Goal: Information Seeking & Learning: Learn about a topic

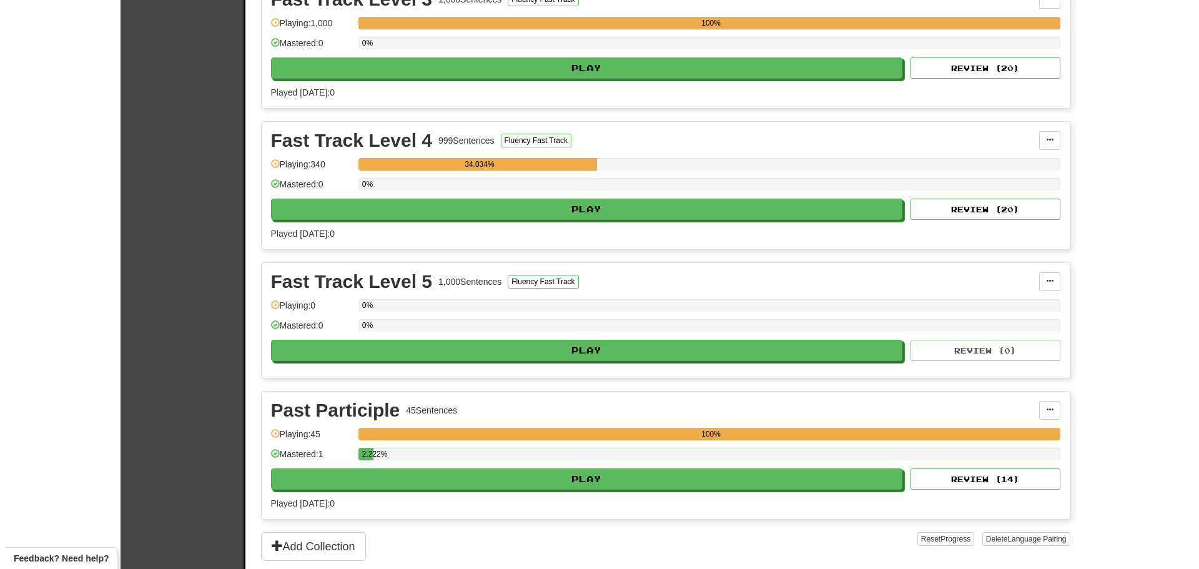
scroll to position [286, 0]
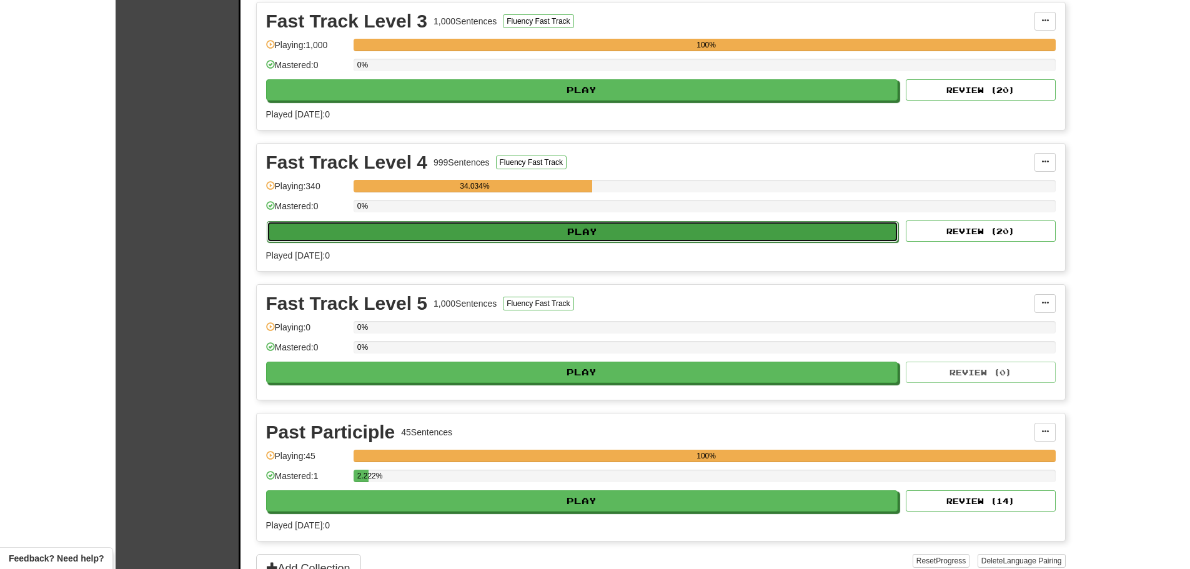
click at [546, 231] on button "Play" at bounding box center [583, 231] width 632 height 21
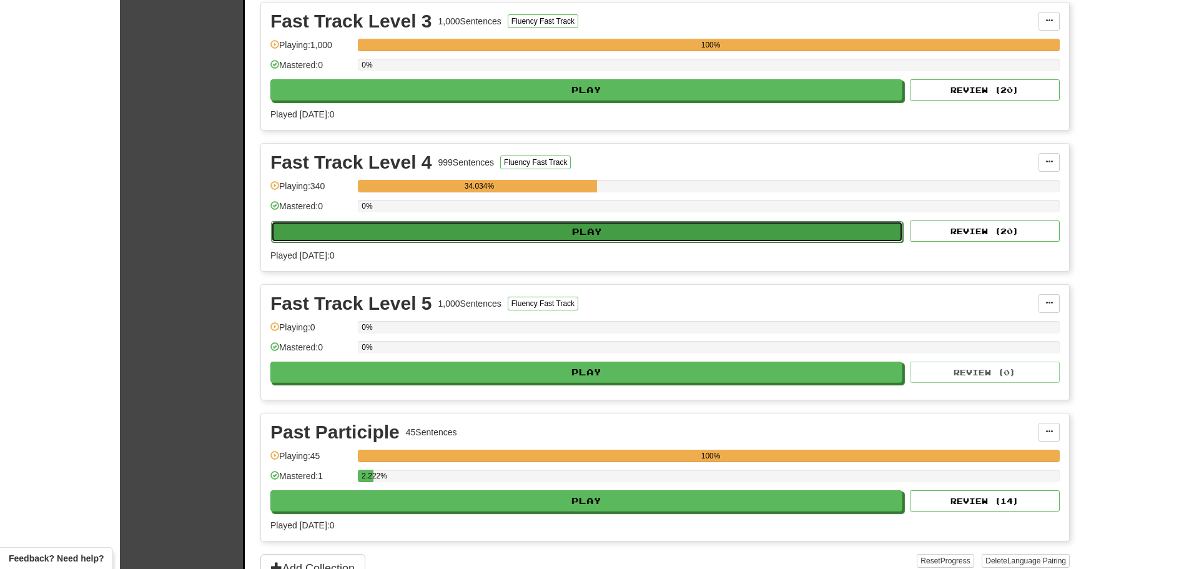
select select "**"
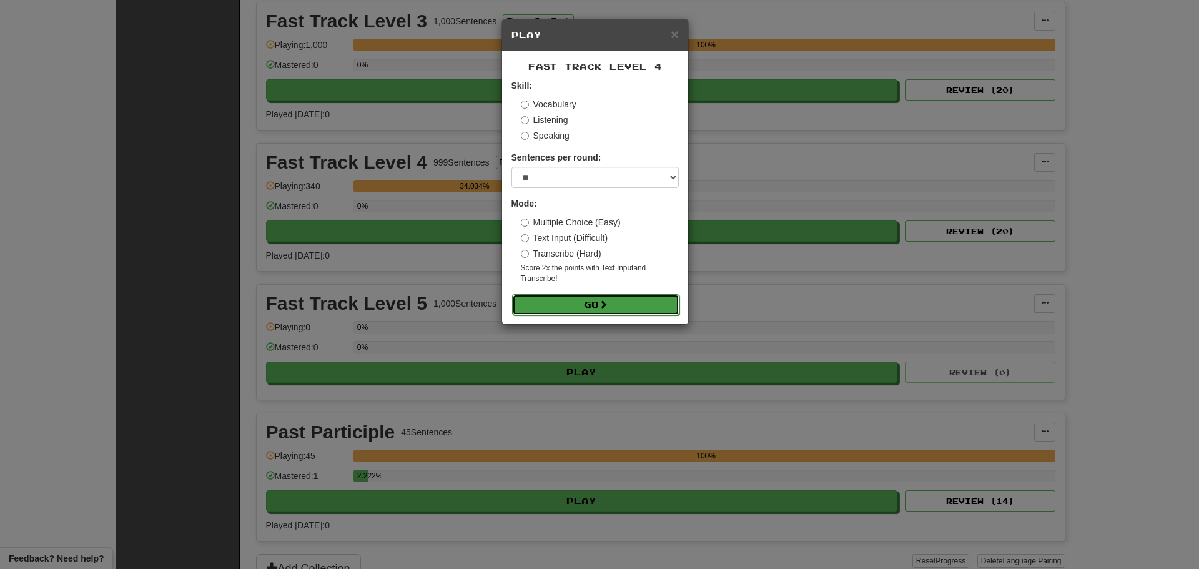
click at [586, 305] on button "Go" at bounding box center [595, 304] width 167 height 21
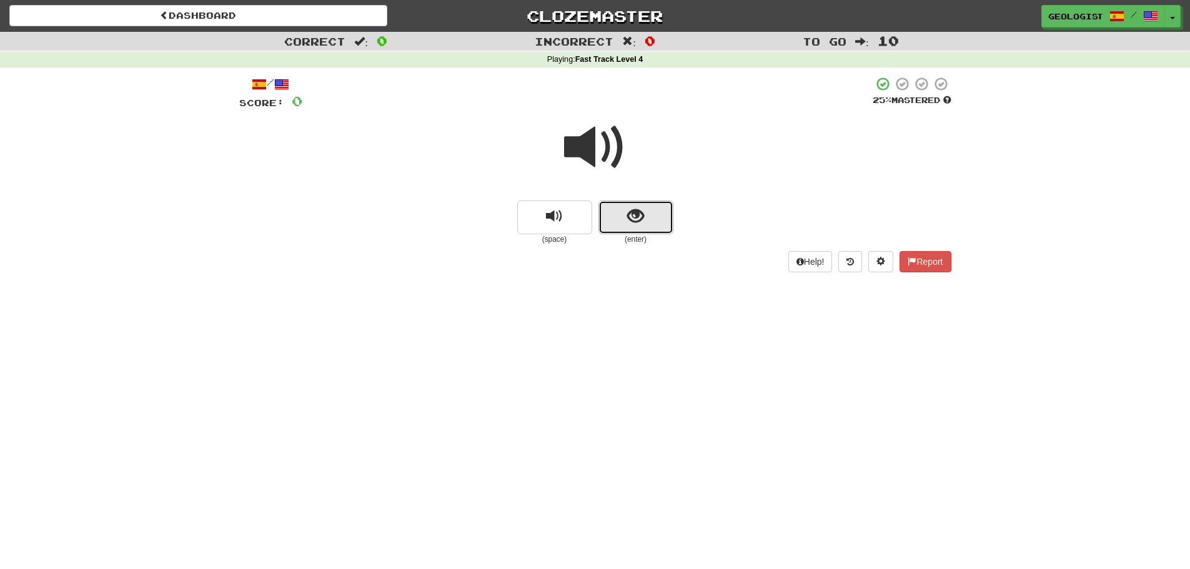
click at [638, 227] on button "show sentence" at bounding box center [635, 218] width 75 height 34
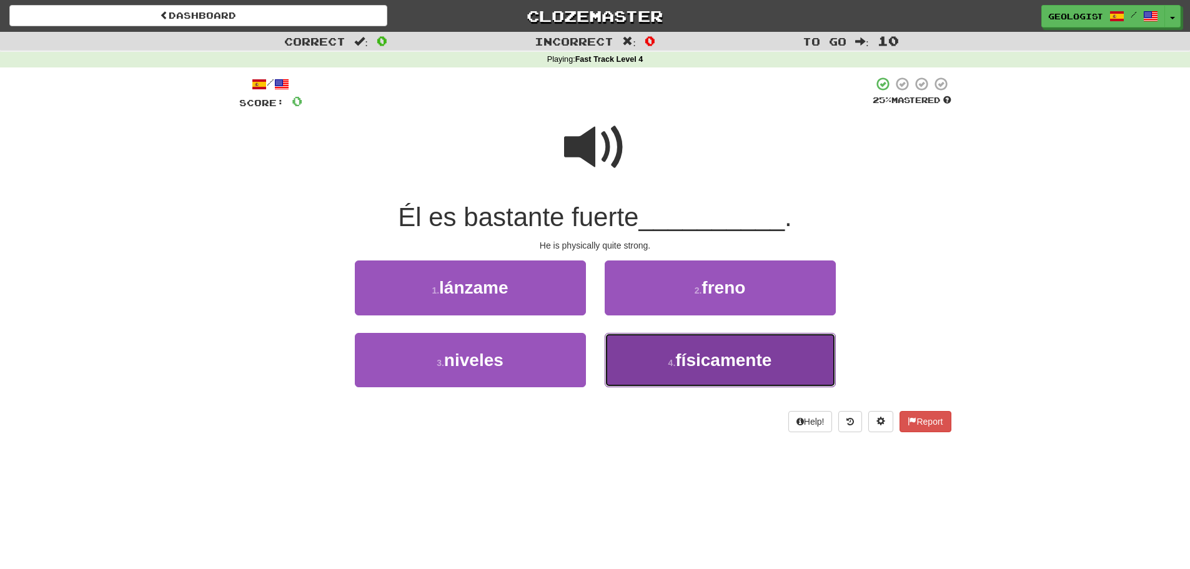
click at [672, 369] on button "4 . físicamente" at bounding box center [720, 360] width 231 height 54
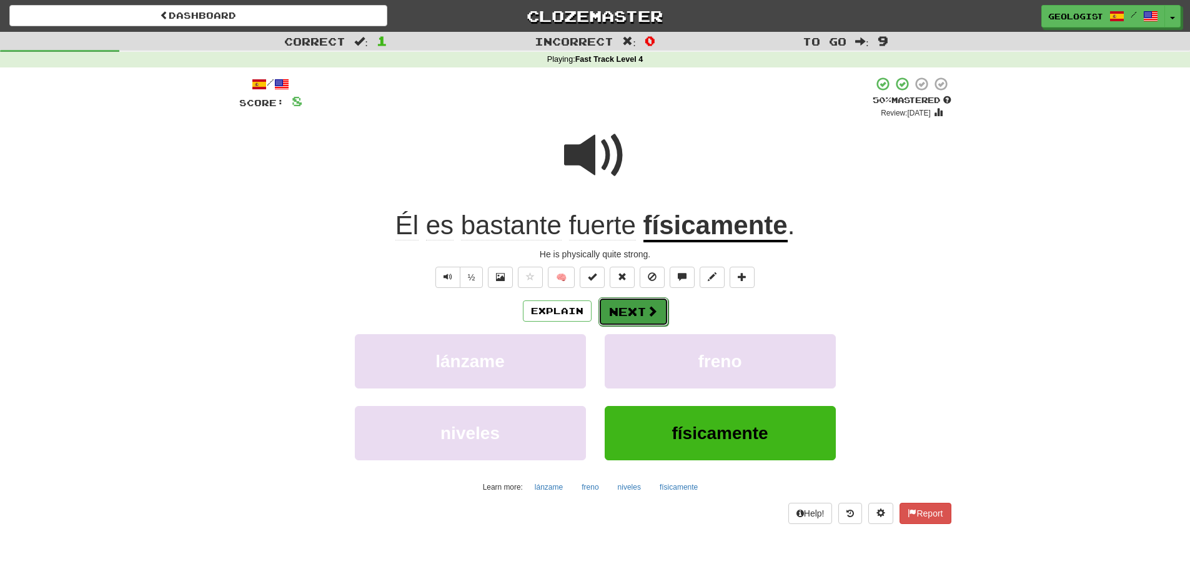
click at [617, 313] on button "Next" at bounding box center [633, 311] width 70 height 29
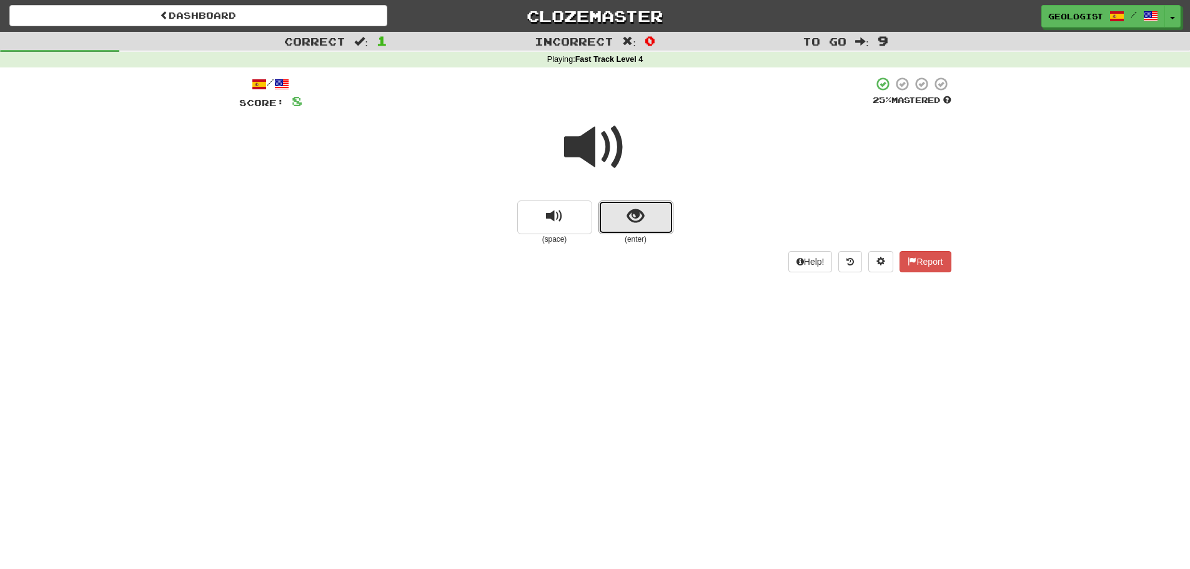
drag, startPoint x: 638, startPoint y: 218, endPoint x: 0, endPoint y: 218, distance: 638.4
click at [619, 217] on button "show sentence" at bounding box center [635, 218] width 75 height 34
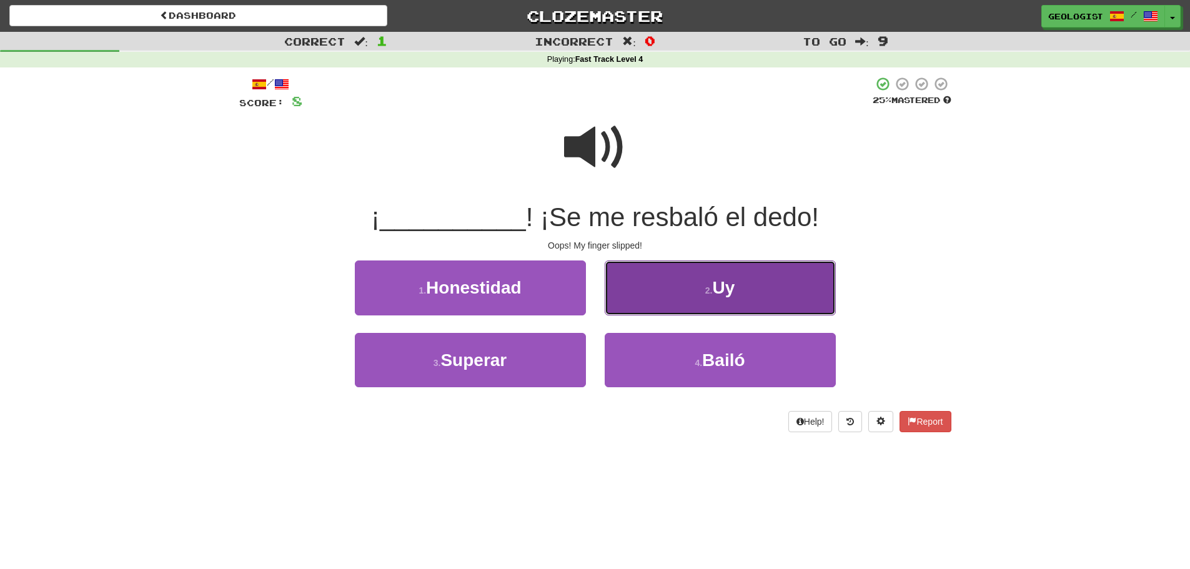
click at [713, 292] on small "2 ." at bounding box center [708, 290] width 7 height 10
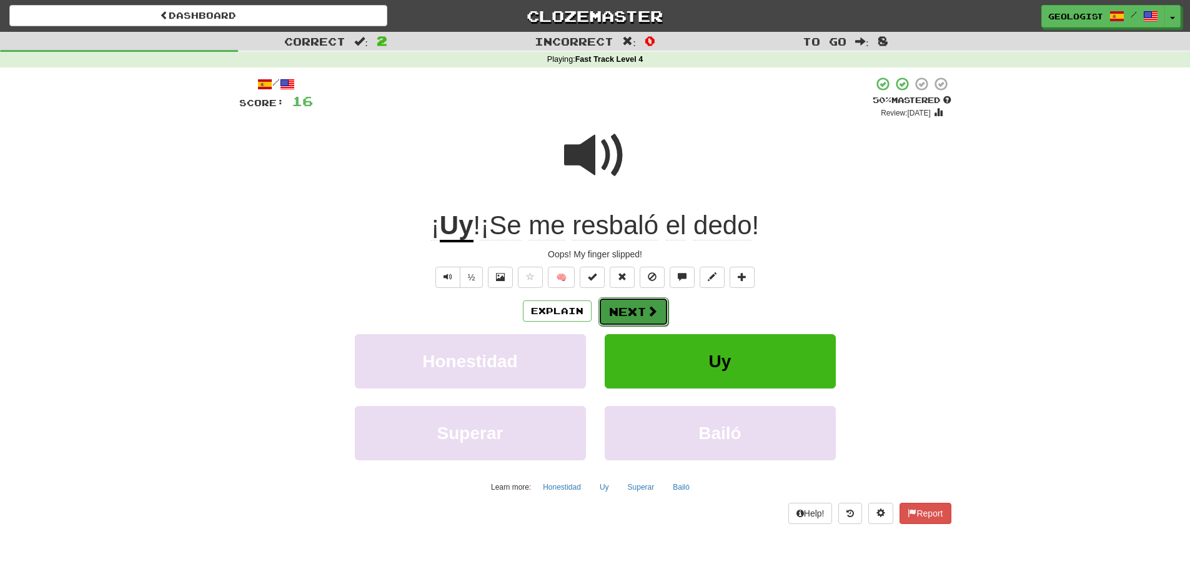
click at [622, 317] on button "Next" at bounding box center [633, 311] width 70 height 29
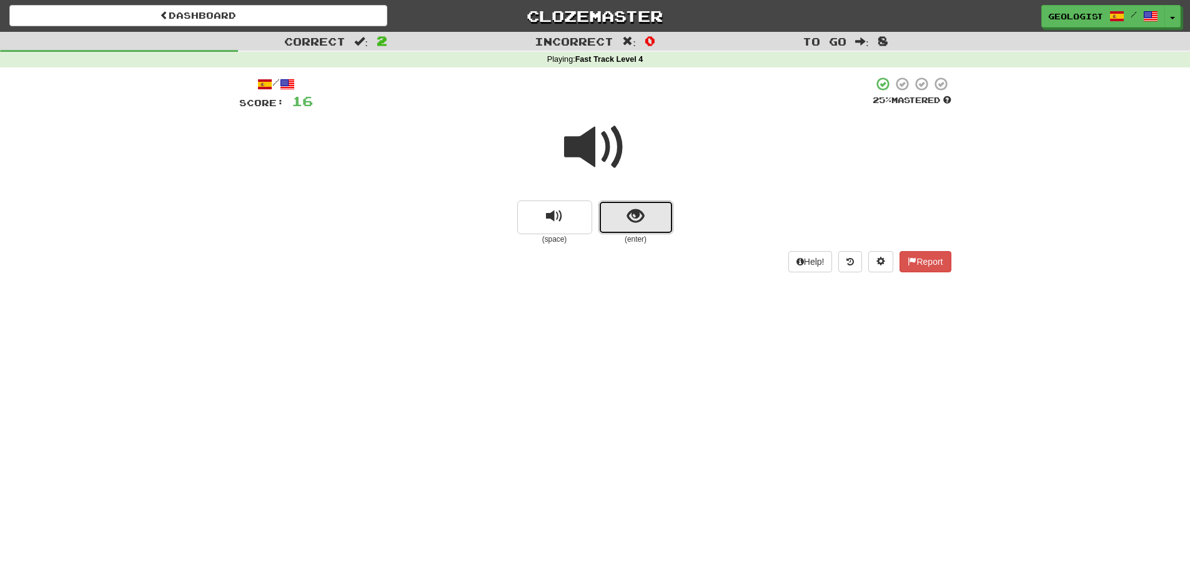
click at [661, 230] on button "show sentence" at bounding box center [635, 218] width 75 height 34
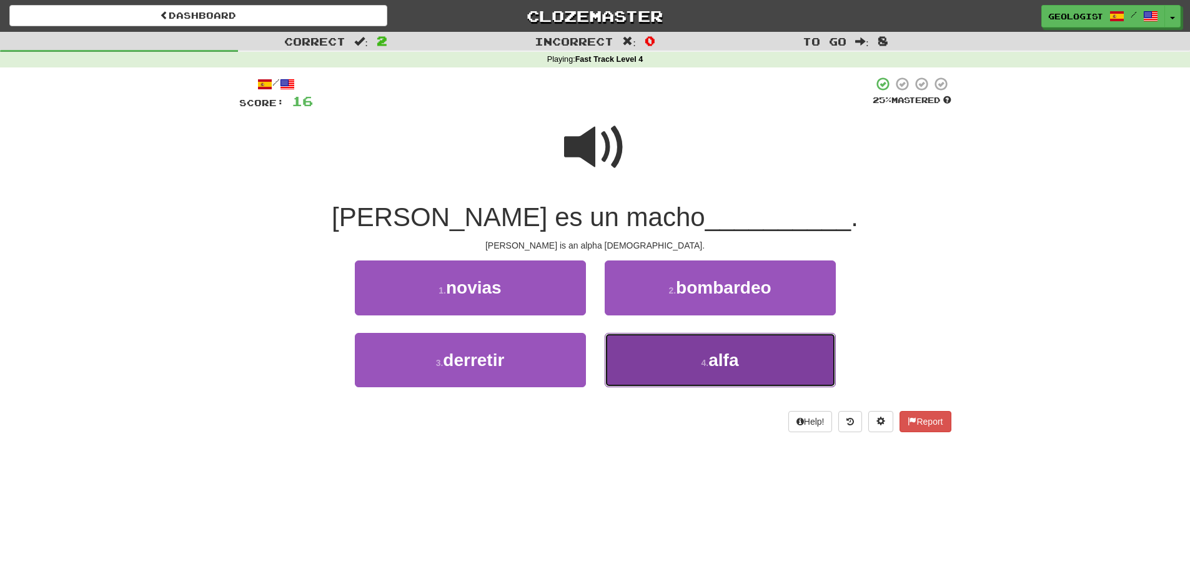
drag, startPoint x: 633, startPoint y: 364, endPoint x: 580, endPoint y: 340, distance: 58.5
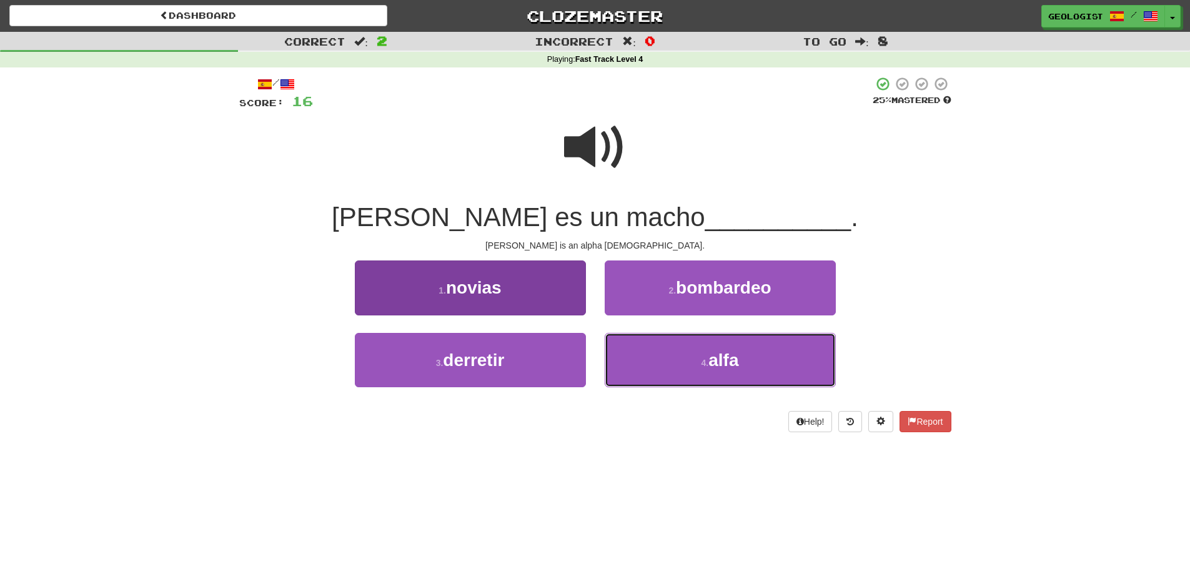
click at [633, 363] on button "4 . alfa" at bounding box center [720, 360] width 231 height 54
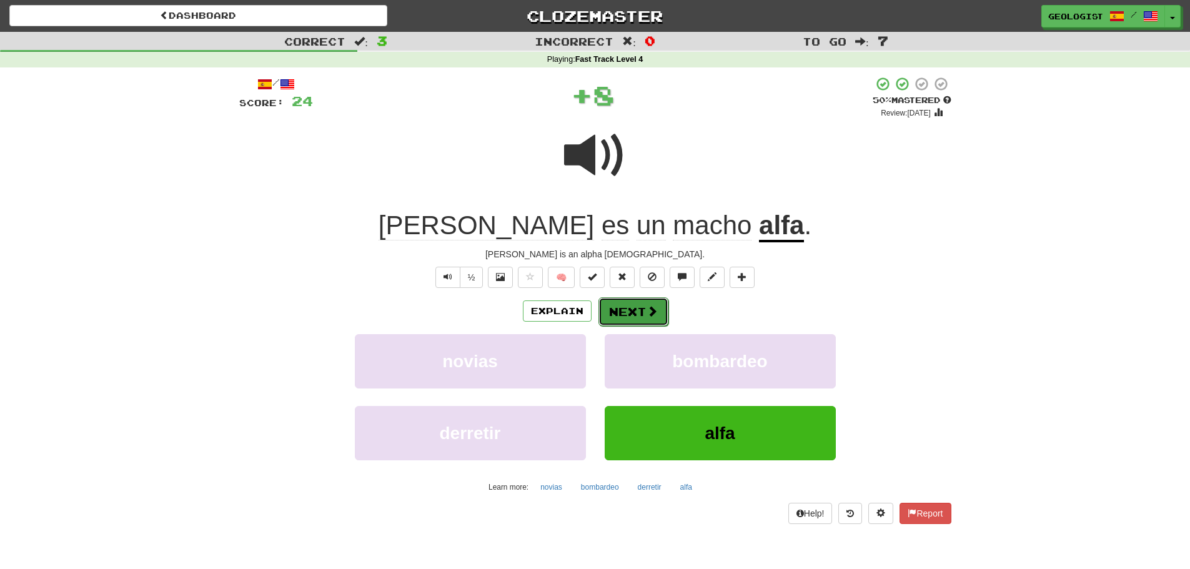
click at [636, 311] on button "Next" at bounding box center [633, 311] width 70 height 29
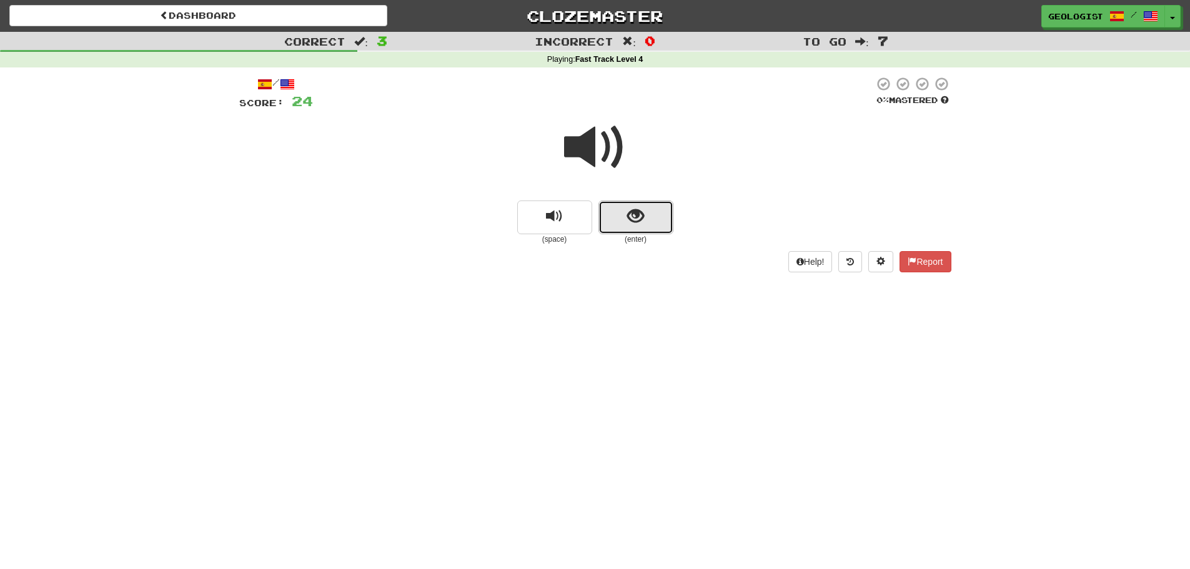
click at [640, 217] on span "show sentence" at bounding box center [635, 216] width 17 height 17
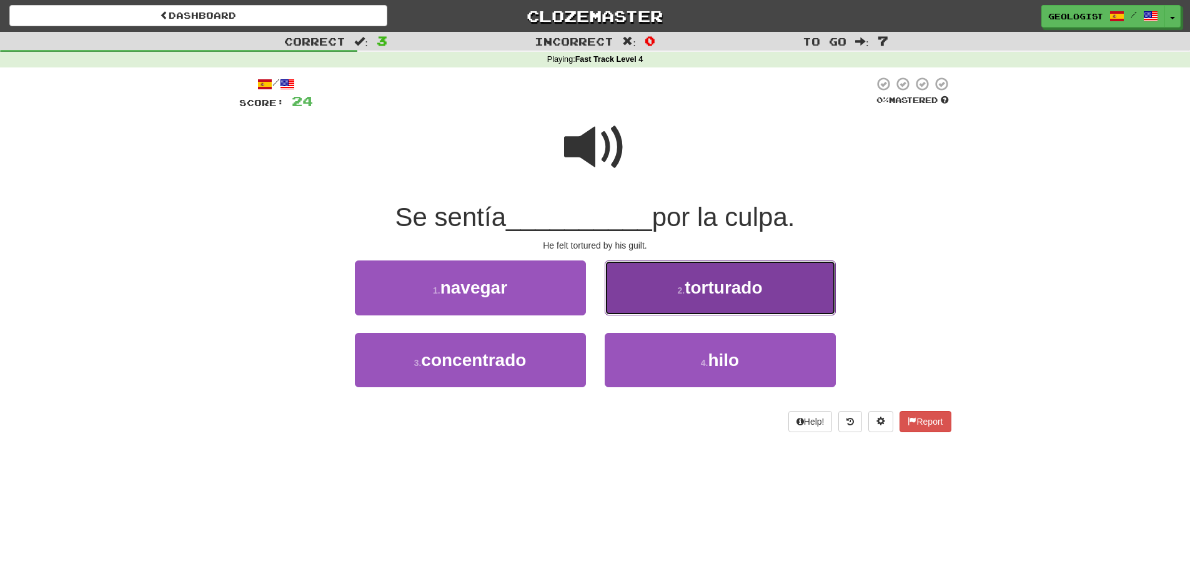
click at [683, 282] on button "2 . torturado" at bounding box center [720, 288] width 231 height 54
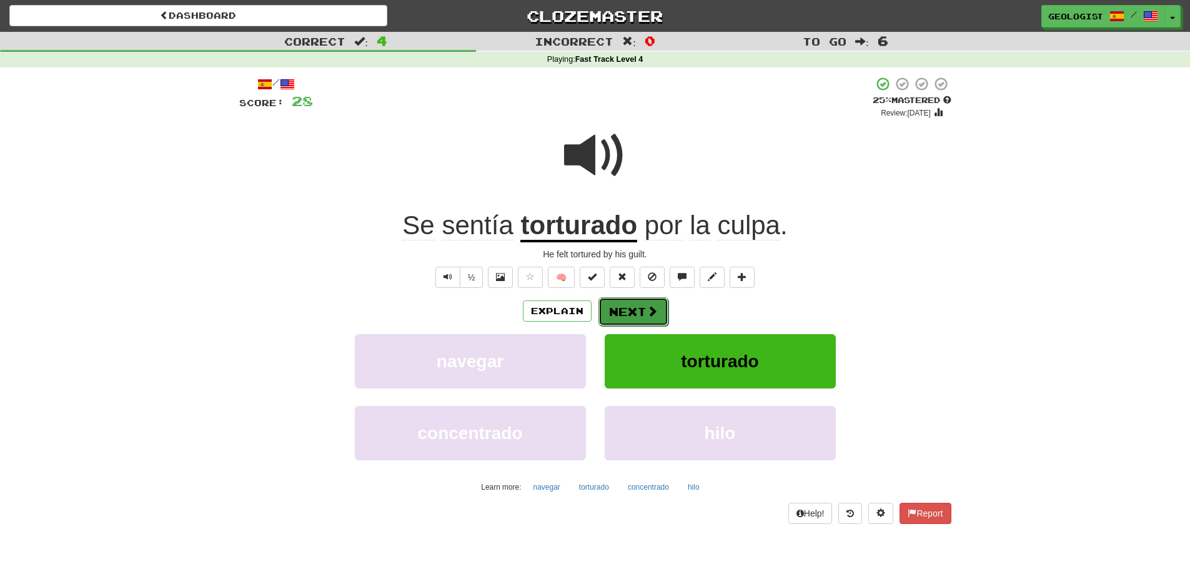
click at [634, 312] on button "Next" at bounding box center [633, 311] width 70 height 29
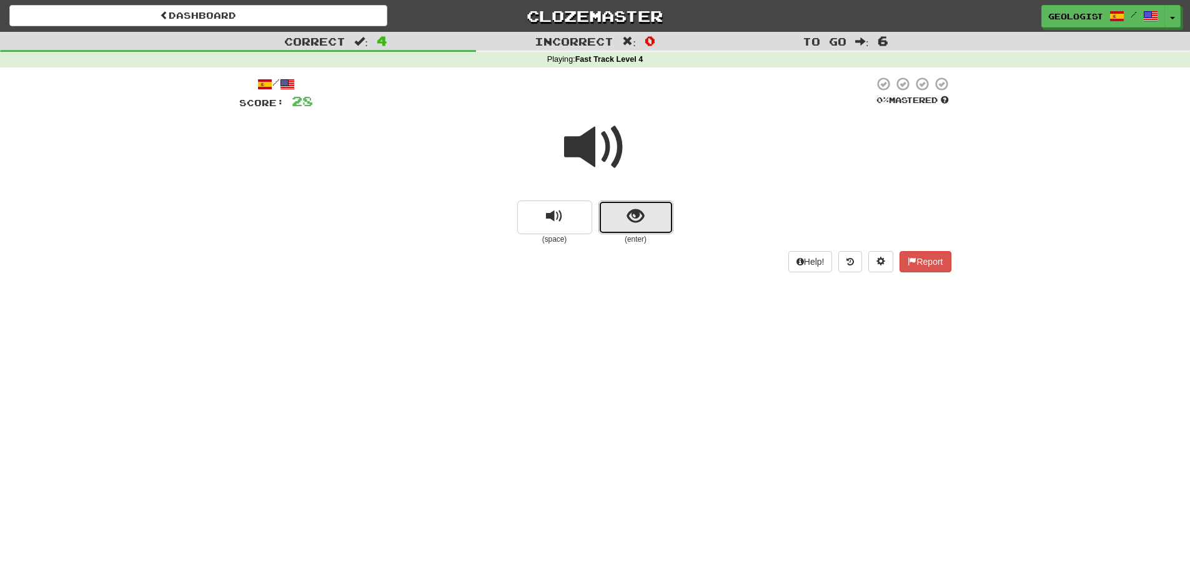
click at [642, 224] on span "show sentence" at bounding box center [635, 216] width 17 height 17
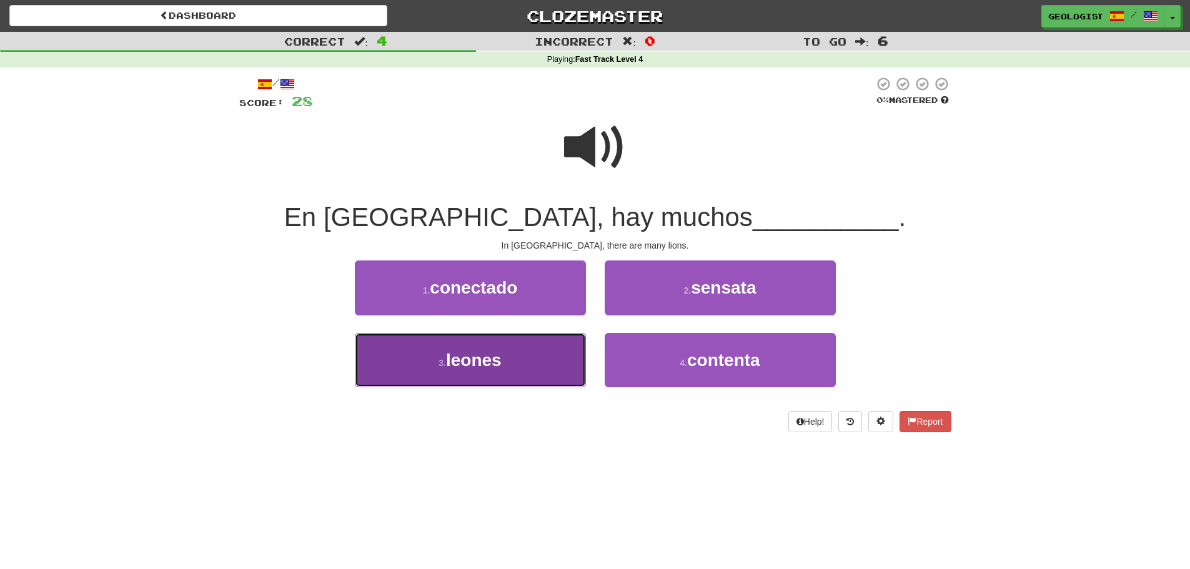
click at [526, 345] on button "3 . leones" at bounding box center [470, 360] width 231 height 54
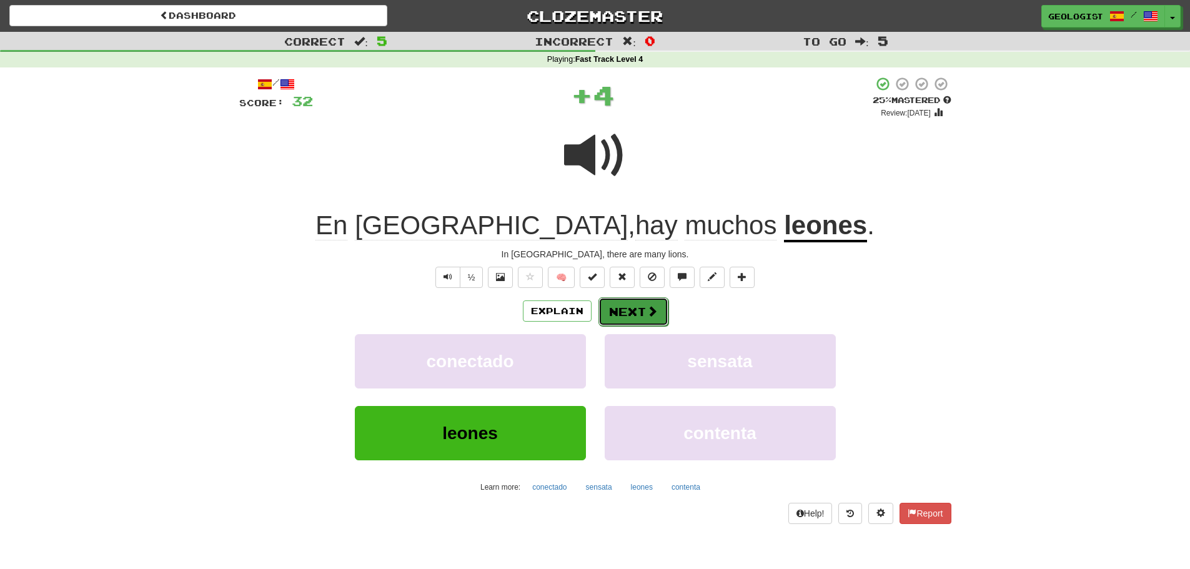
click at [639, 312] on button "Next" at bounding box center [633, 311] width 70 height 29
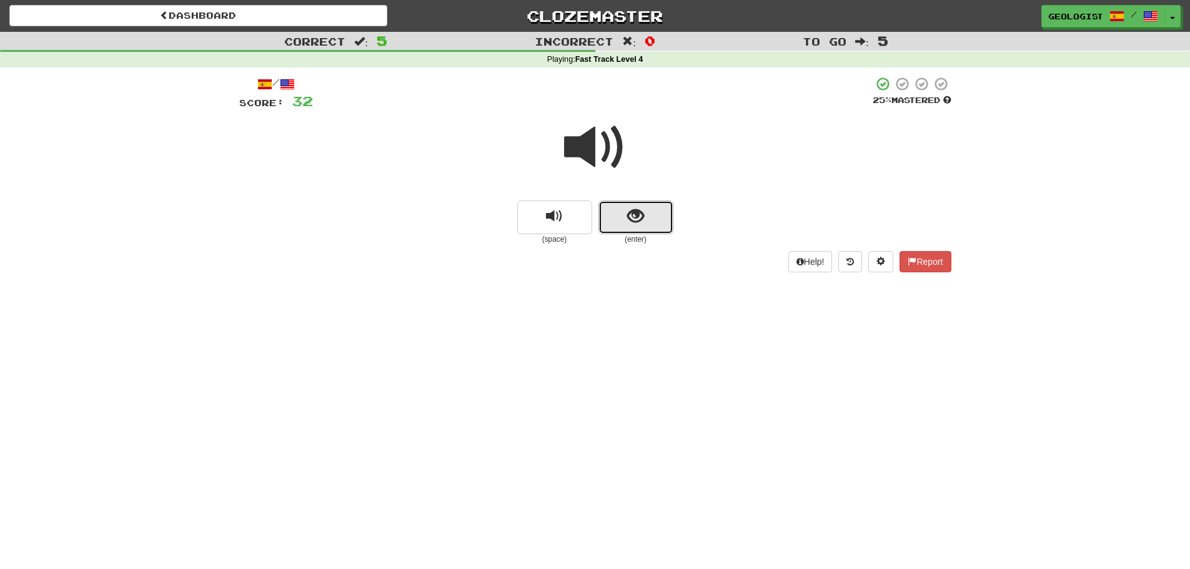
click at [631, 216] on span "show sentence" at bounding box center [635, 216] width 17 height 17
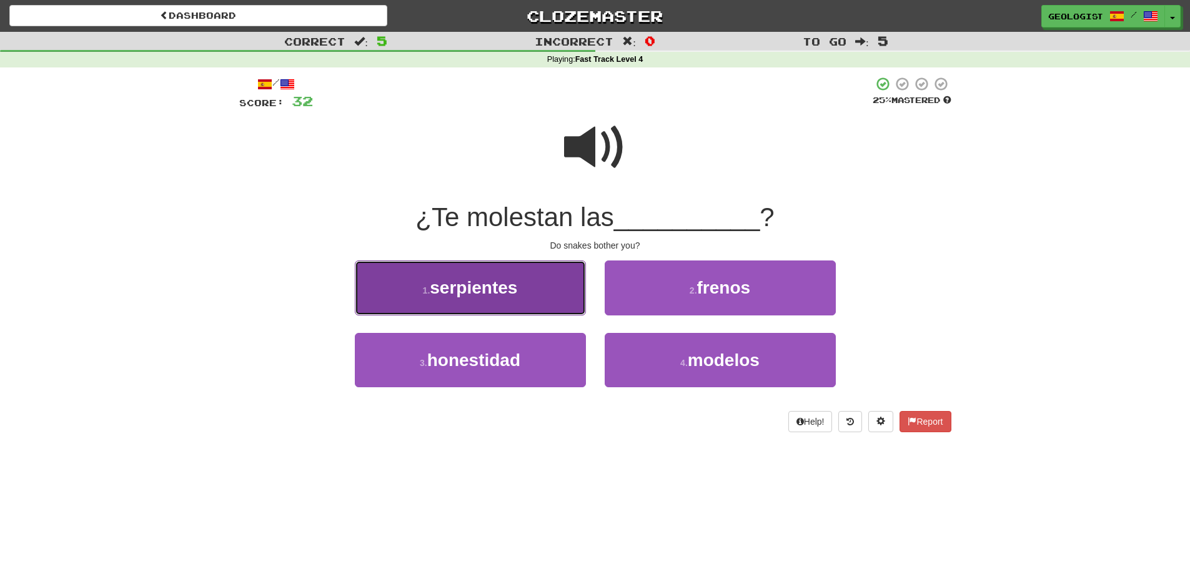
click at [475, 290] on span "serpientes" at bounding box center [473, 287] width 87 height 19
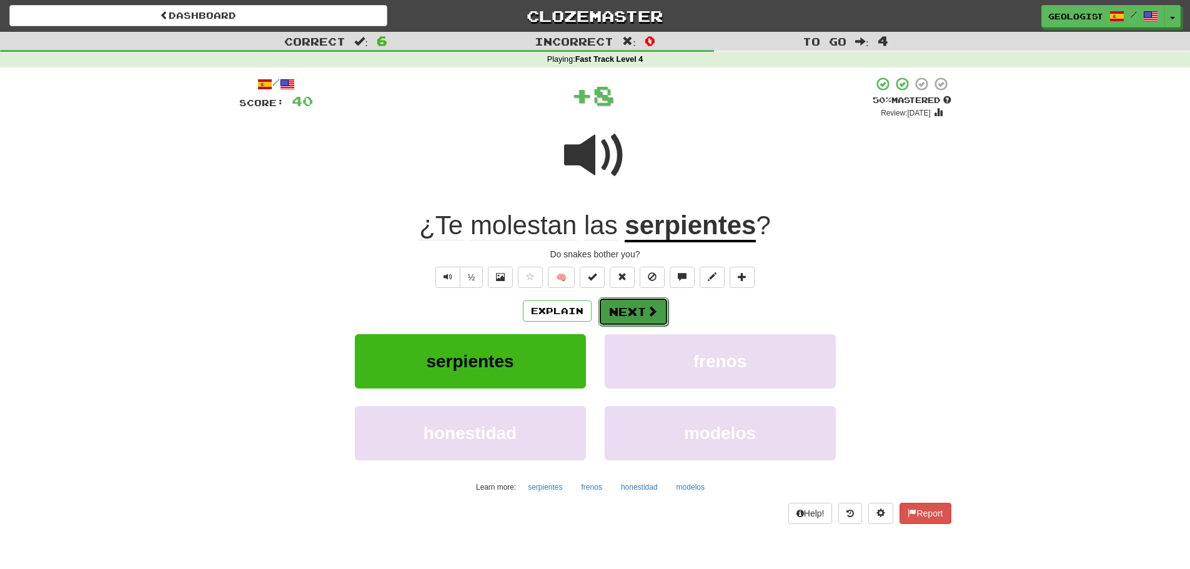
click at [631, 315] on button "Next" at bounding box center [633, 311] width 70 height 29
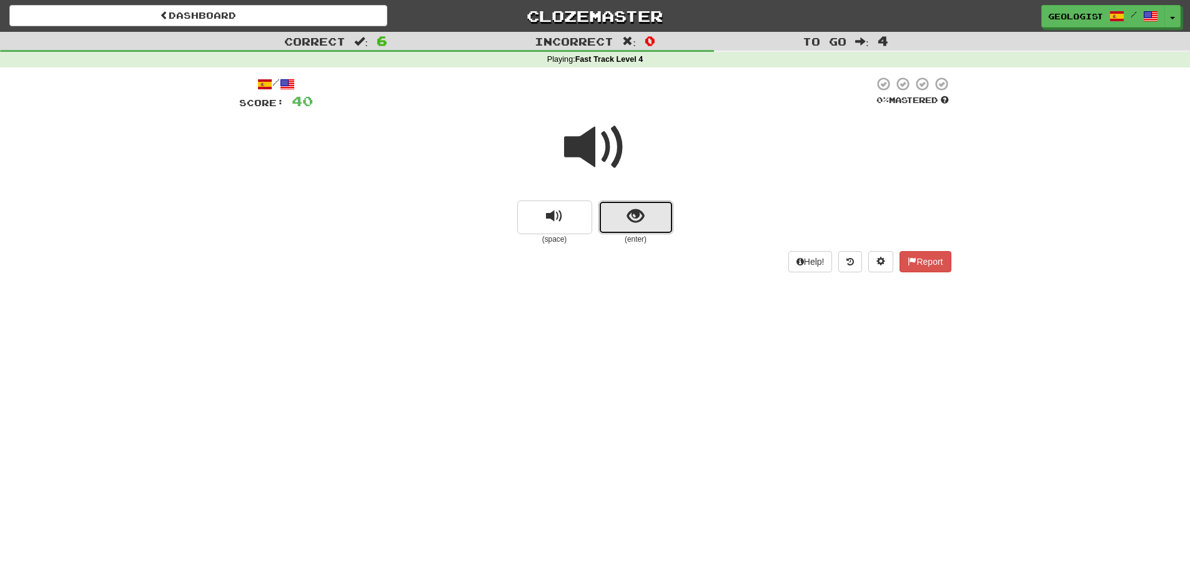
click at [658, 226] on button "show sentence" at bounding box center [635, 218] width 75 height 34
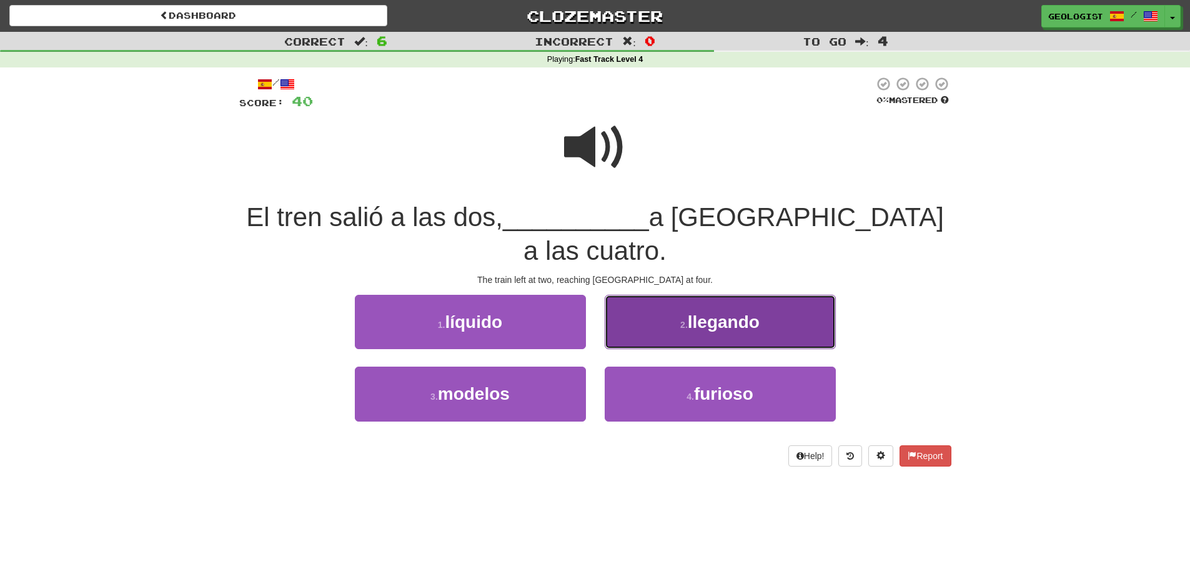
click at [710, 312] on span "llegando" at bounding box center [724, 321] width 72 height 19
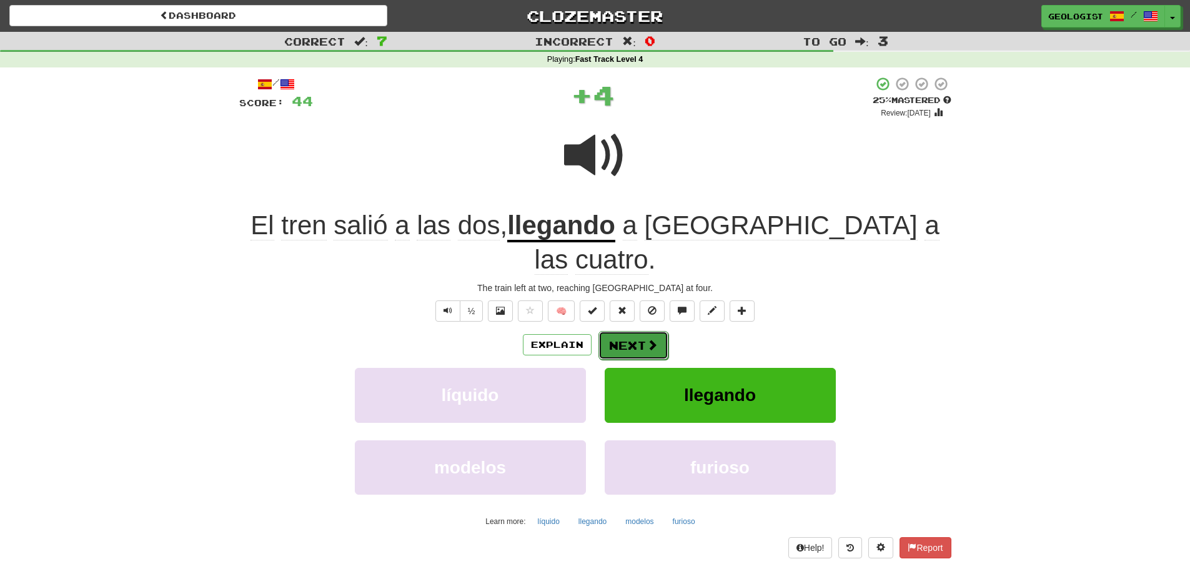
click at [631, 331] on button "Next" at bounding box center [633, 345] width 70 height 29
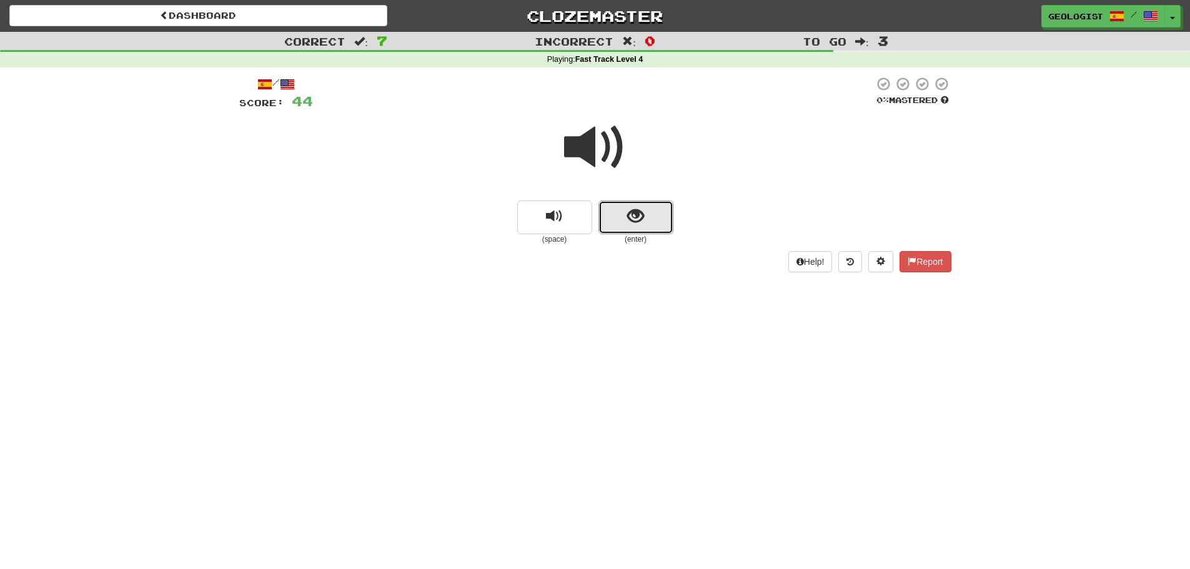
click at [640, 216] on span "show sentence" at bounding box center [635, 216] width 17 height 17
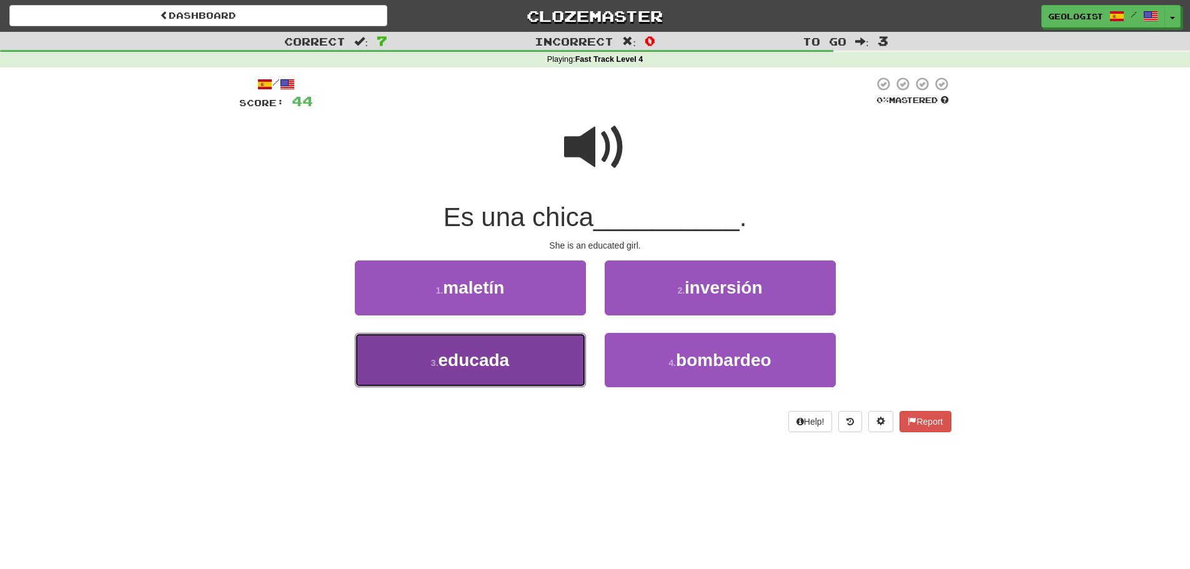
click at [451, 368] on span "educada" at bounding box center [474, 359] width 71 height 19
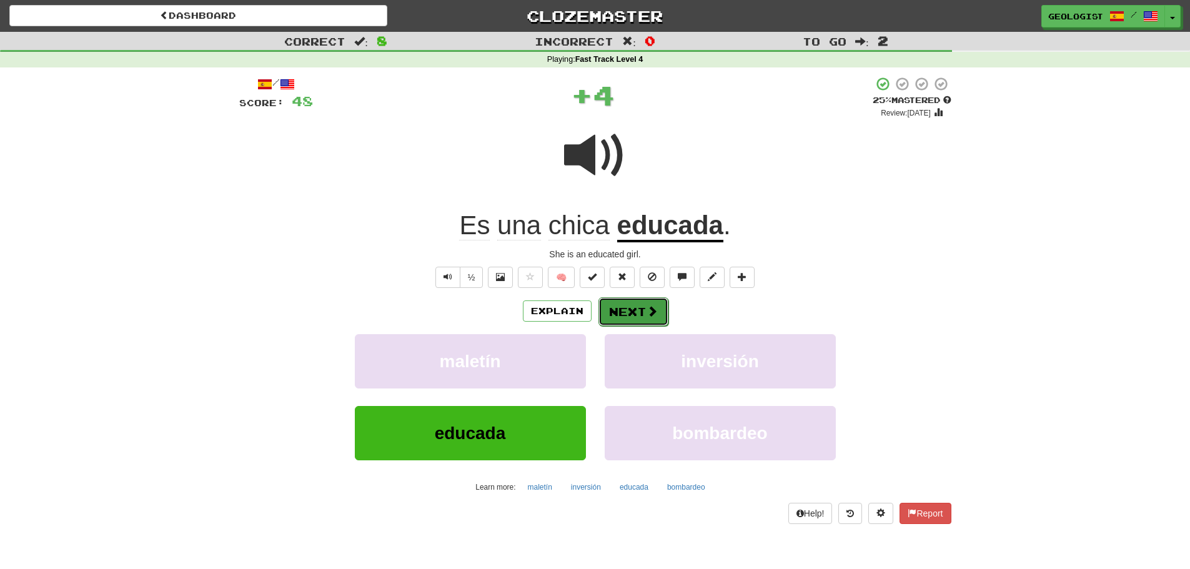
click at [641, 310] on button "Next" at bounding box center [633, 311] width 70 height 29
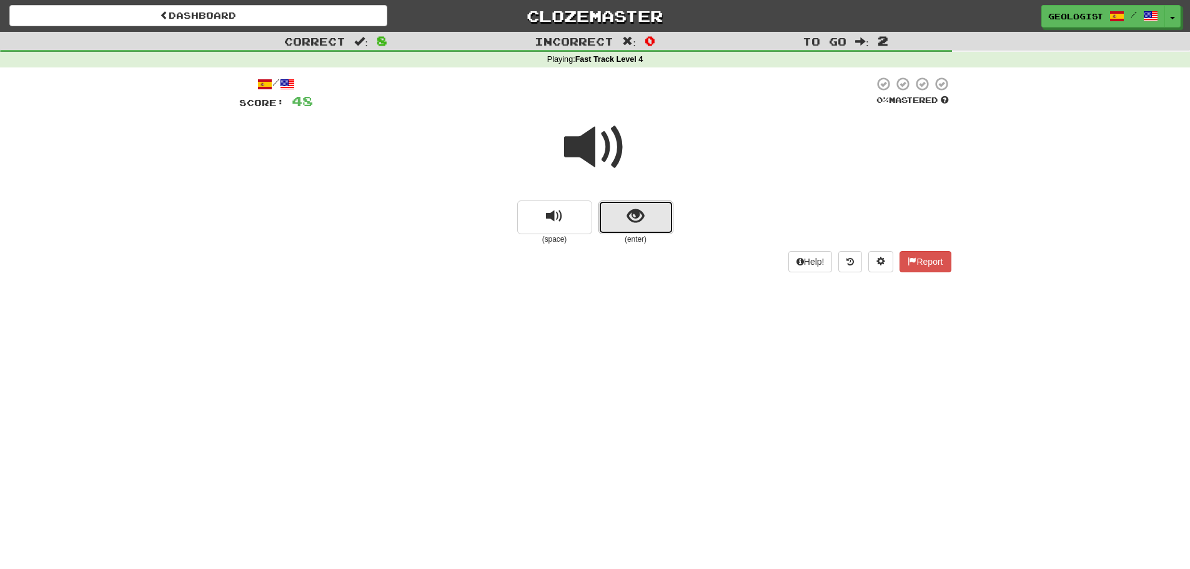
click at [636, 221] on span "show sentence" at bounding box center [635, 216] width 17 height 17
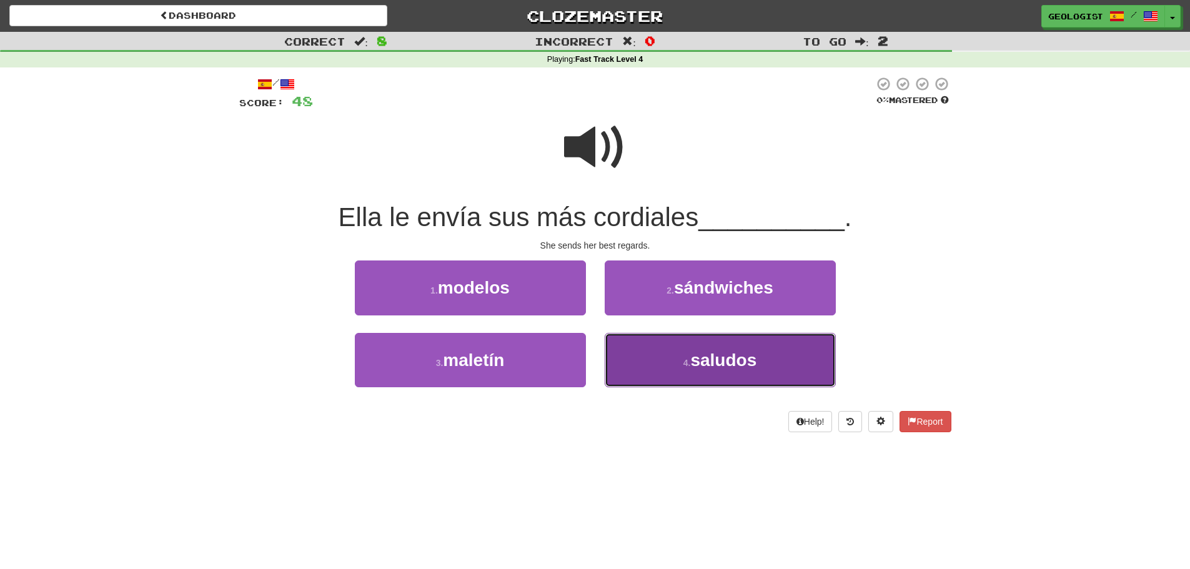
drag, startPoint x: 683, startPoint y: 355, endPoint x: 624, endPoint y: 329, distance: 64.6
click at [682, 352] on button "4 . saludos" at bounding box center [720, 360] width 231 height 54
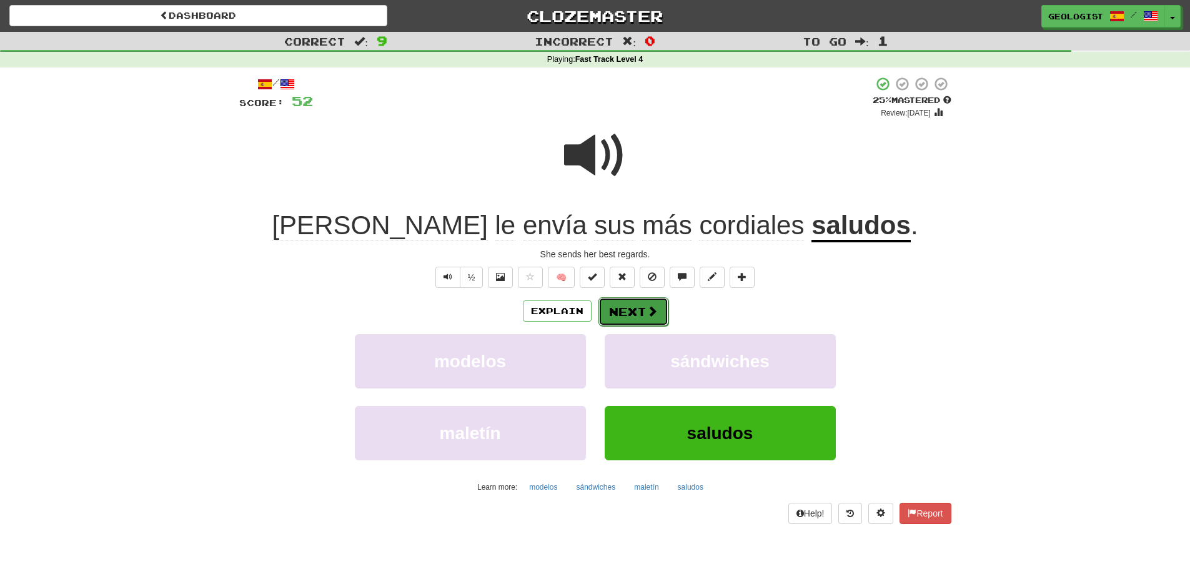
click at [631, 317] on button "Next" at bounding box center [633, 311] width 70 height 29
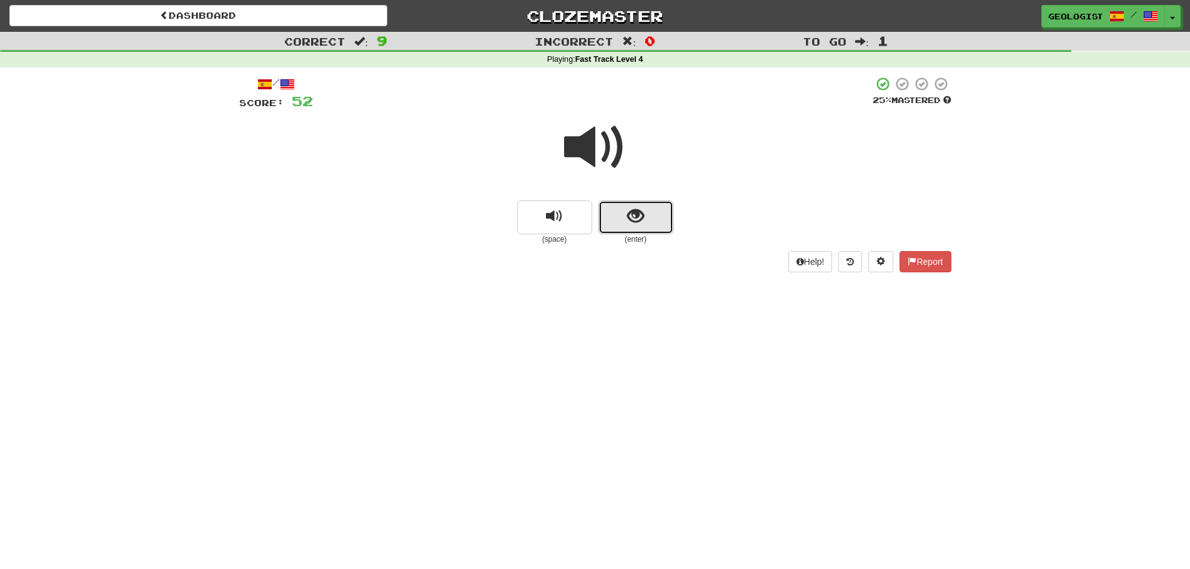
click at [625, 231] on button "show sentence" at bounding box center [635, 218] width 75 height 34
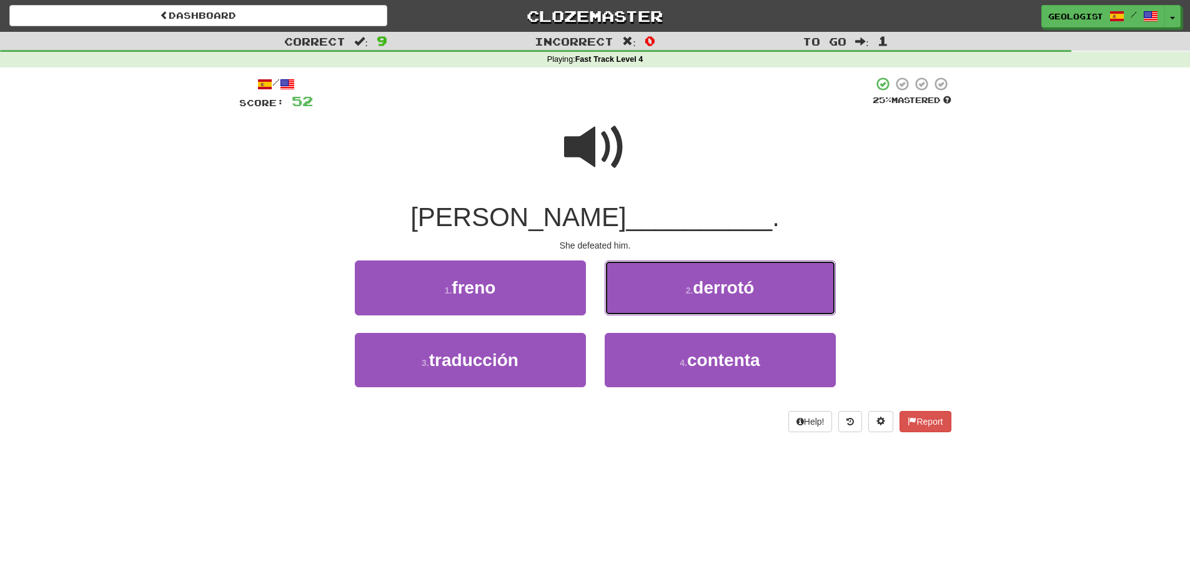
drag, startPoint x: 708, startPoint y: 278, endPoint x: 420, endPoint y: 264, distance: 289.0
click at [707, 277] on button "2 . derrotó" at bounding box center [720, 288] width 231 height 54
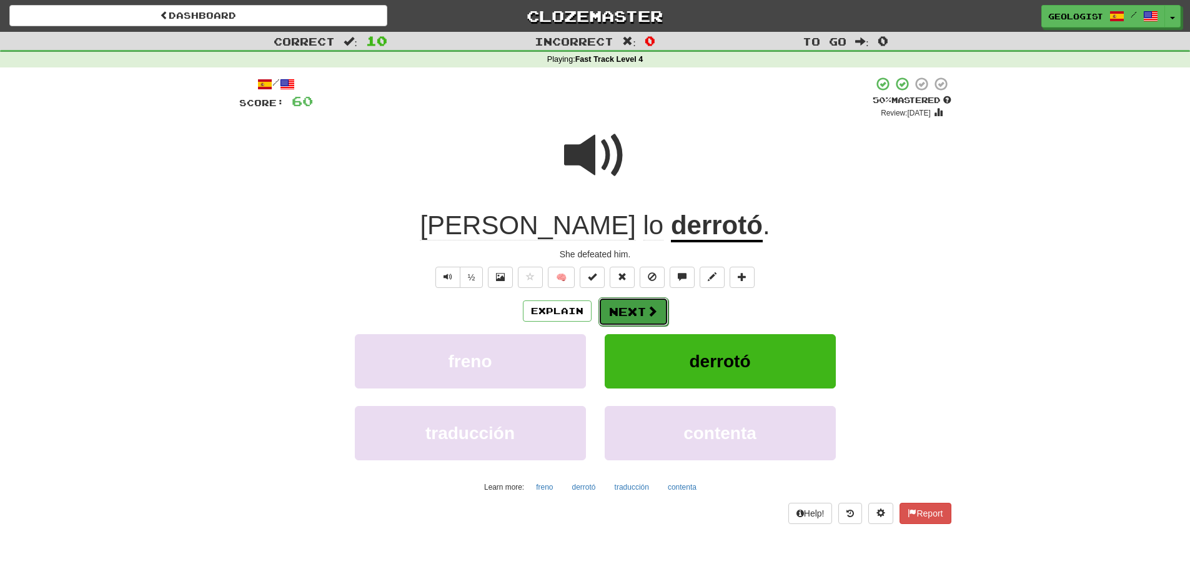
click at [635, 312] on button "Next" at bounding box center [633, 311] width 70 height 29
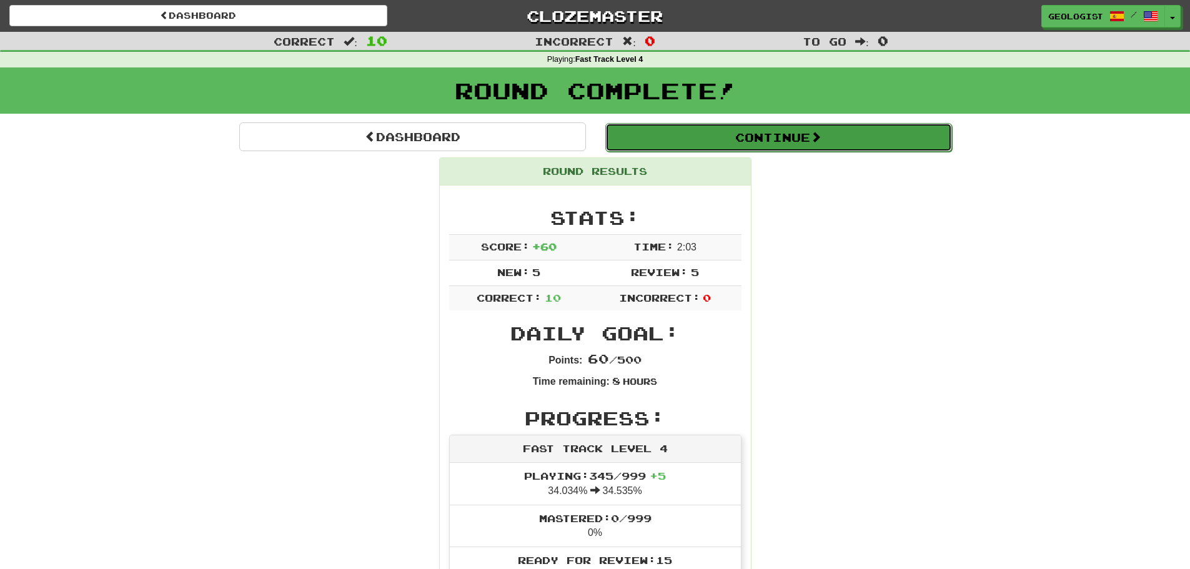
click at [805, 137] on button "Continue" at bounding box center [778, 137] width 347 height 29
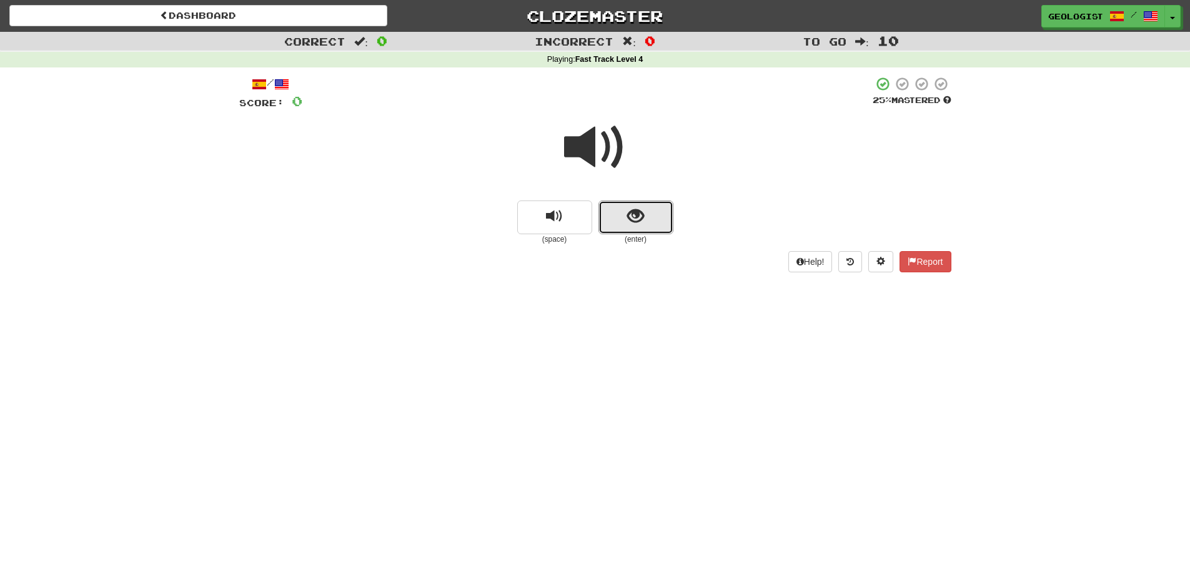
drag, startPoint x: 640, startPoint y: 213, endPoint x: 194, endPoint y: 196, distance: 447.0
click at [612, 212] on button "show sentence" at bounding box center [635, 218] width 75 height 34
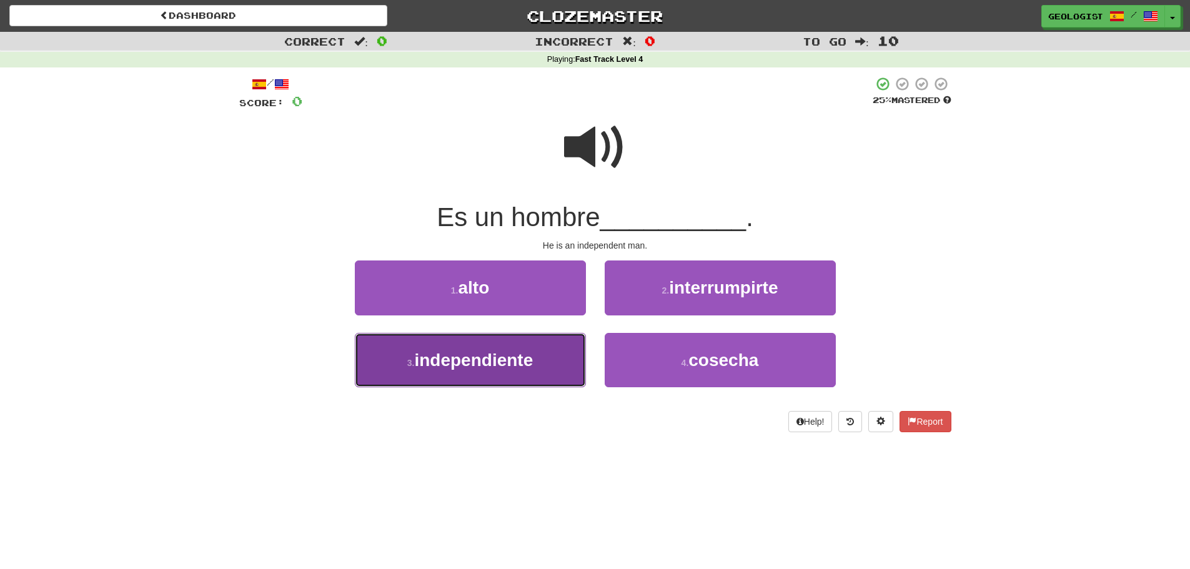
click at [400, 362] on button "3 . independiente" at bounding box center [470, 360] width 231 height 54
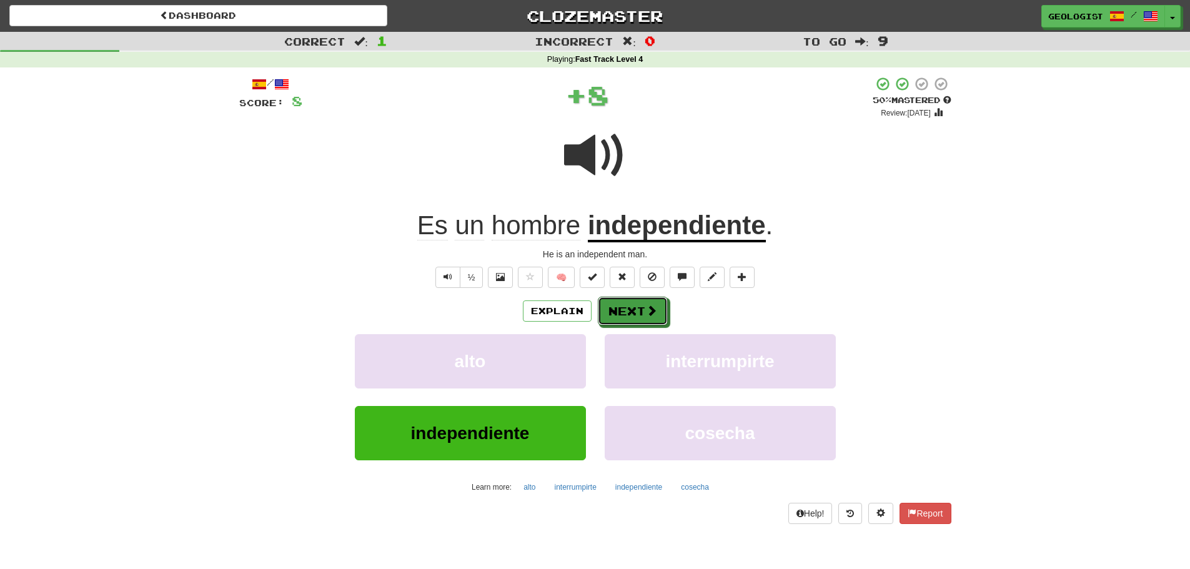
drag, startPoint x: 646, startPoint y: 314, endPoint x: 186, endPoint y: 280, distance: 461.1
click at [638, 311] on button "Next" at bounding box center [633, 311] width 70 height 29
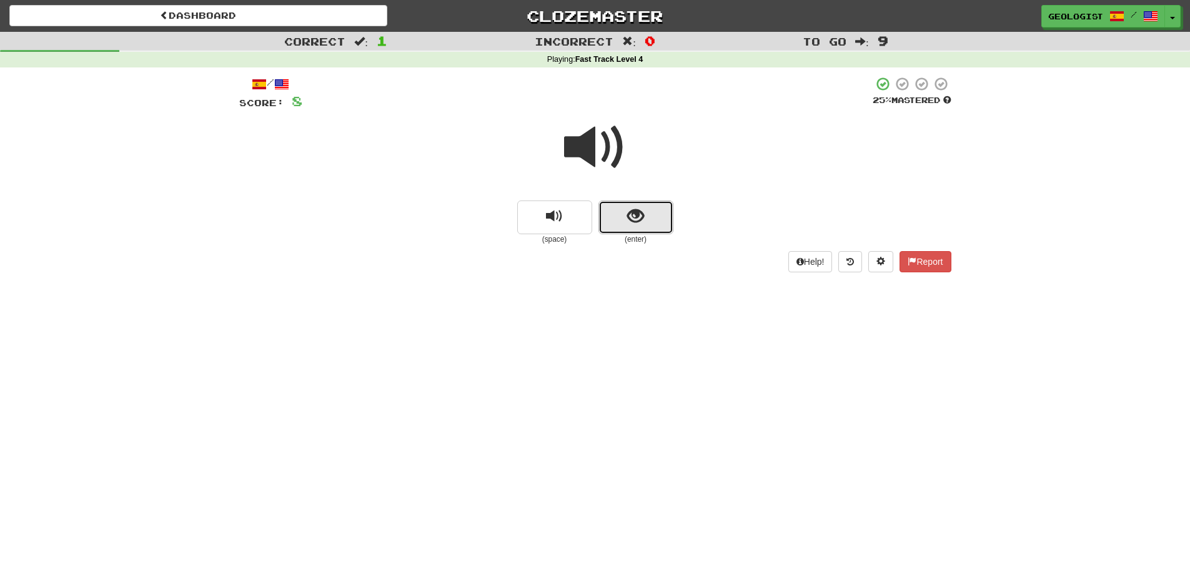
click at [642, 219] on span "show sentence" at bounding box center [635, 216] width 17 height 17
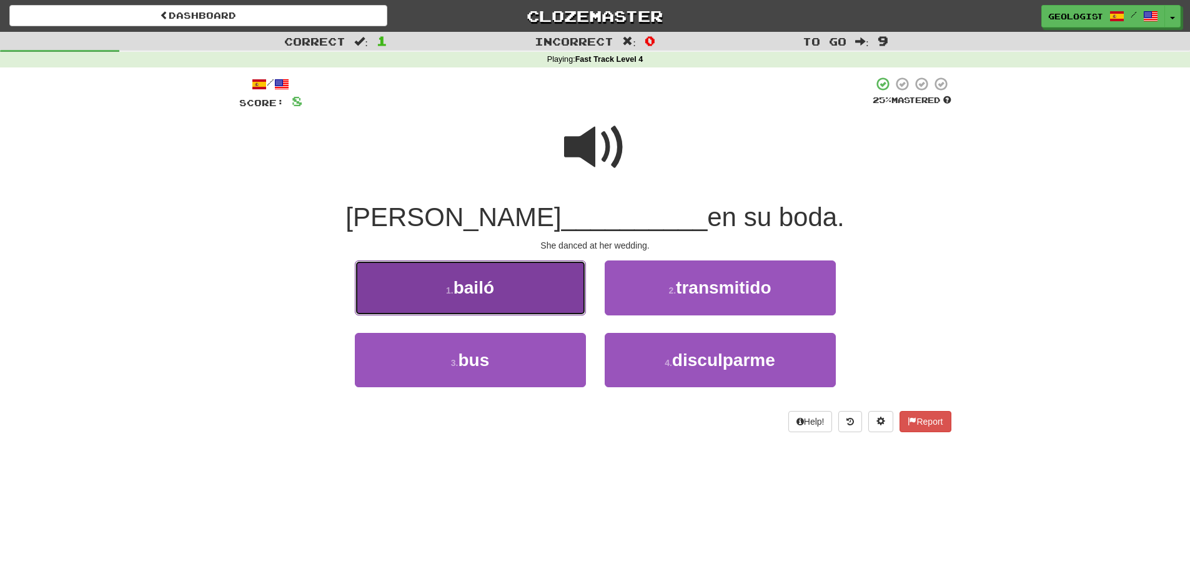
click at [477, 288] on span "bailó" at bounding box center [474, 287] width 41 height 19
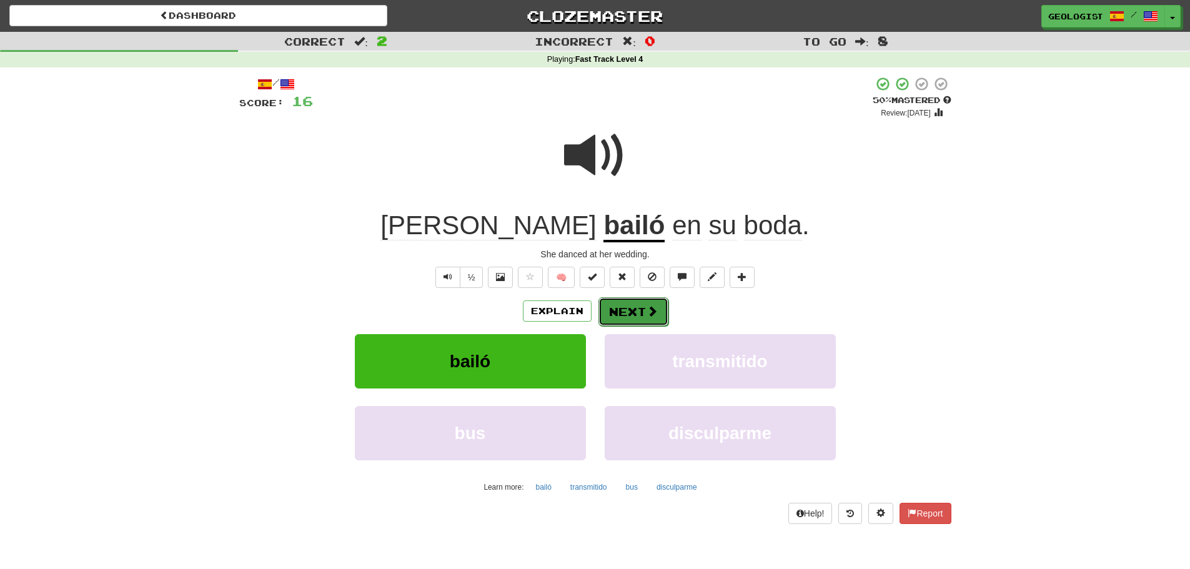
click at [626, 309] on button "Next" at bounding box center [633, 311] width 70 height 29
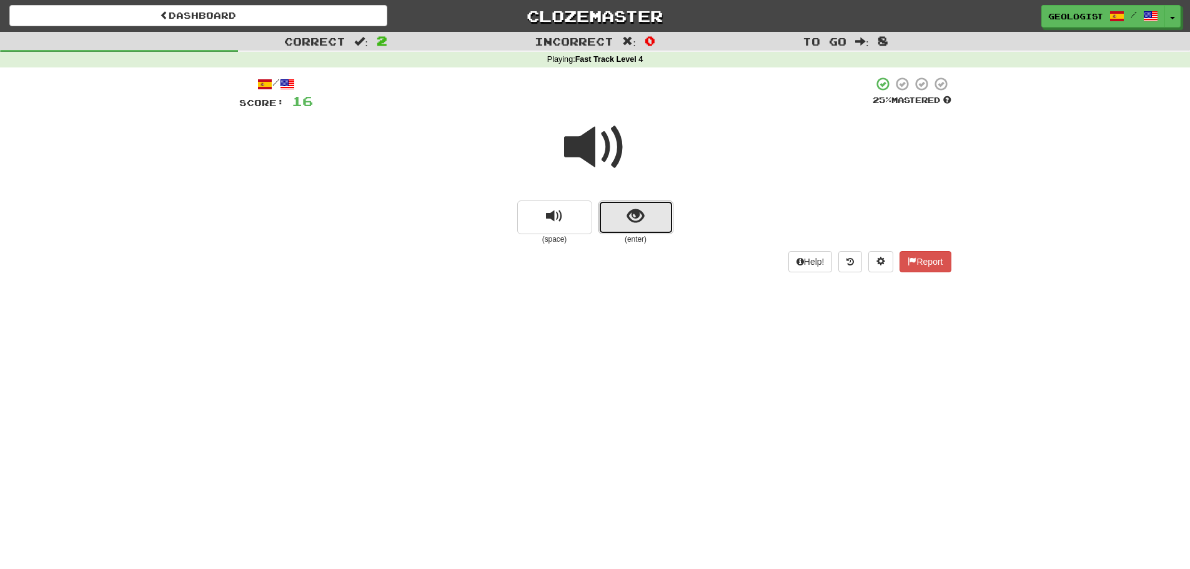
click at [645, 223] on button "show sentence" at bounding box center [635, 218] width 75 height 34
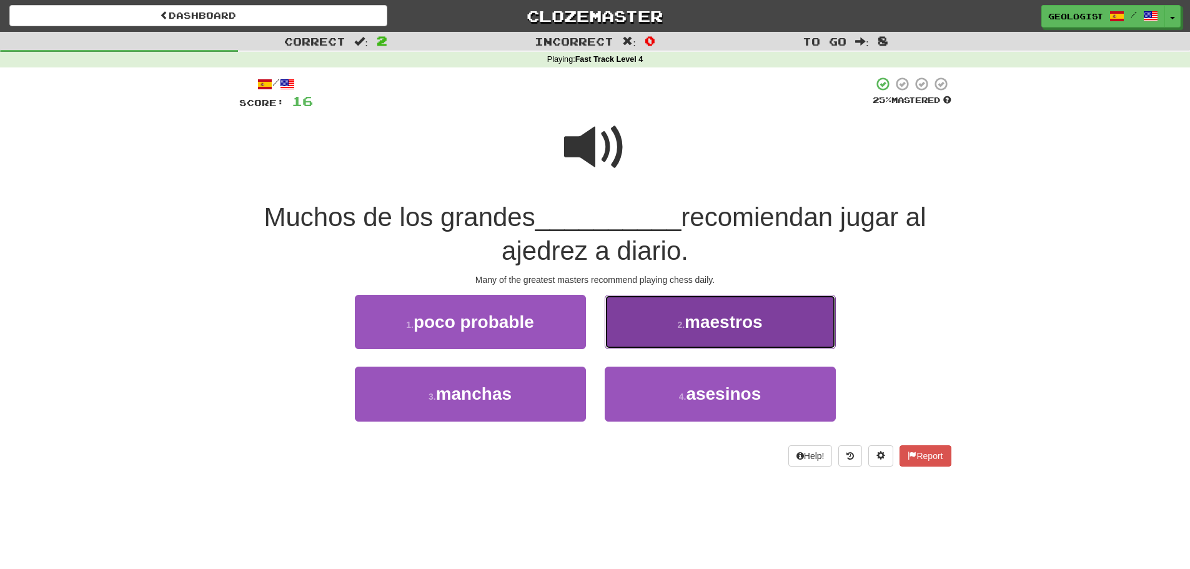
click at [678, 319] on button "2 . maestros" at bounding box center [720, 322] width 231 height 54
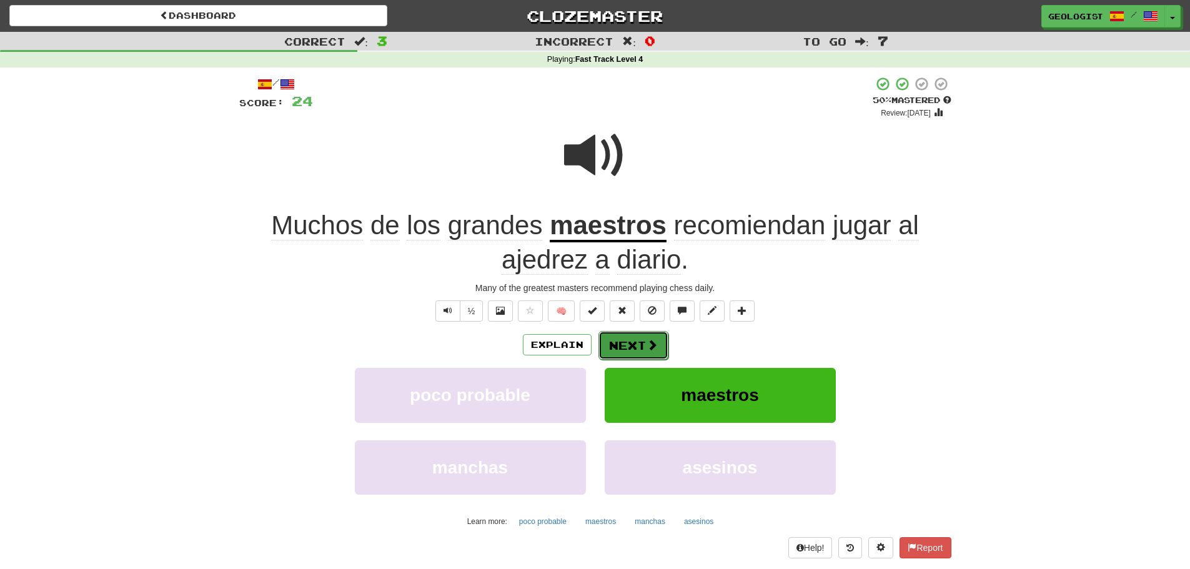
click at [632, 349] on button "Next" at bounding box center [633, 345] width 70 height 29
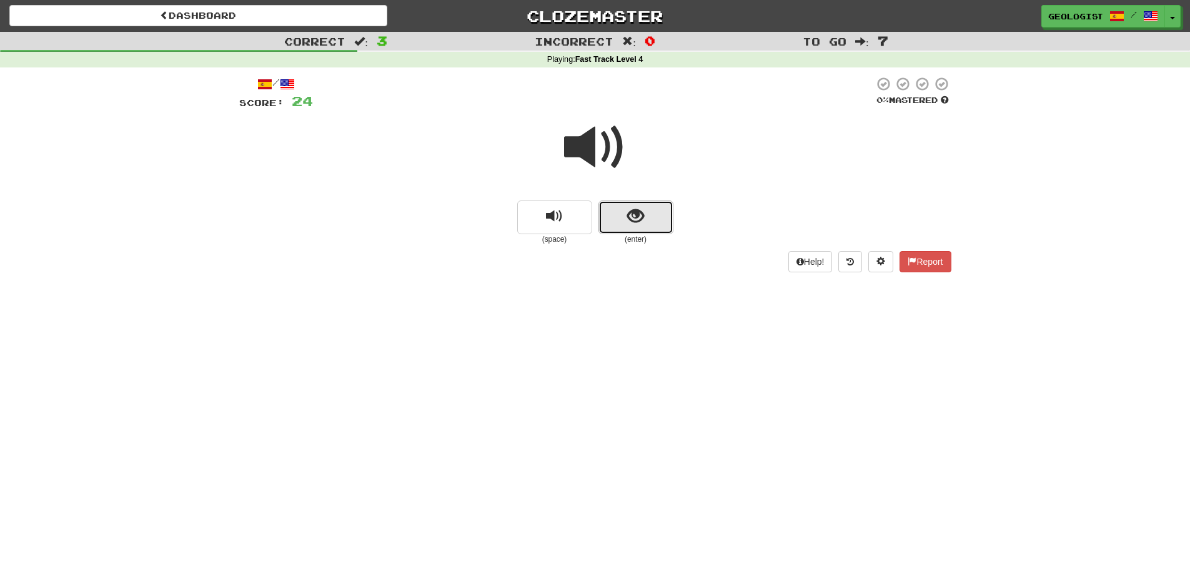
click at [639, 213] on span "show sentence" at bounding box center [635, 216] width 17 height 17
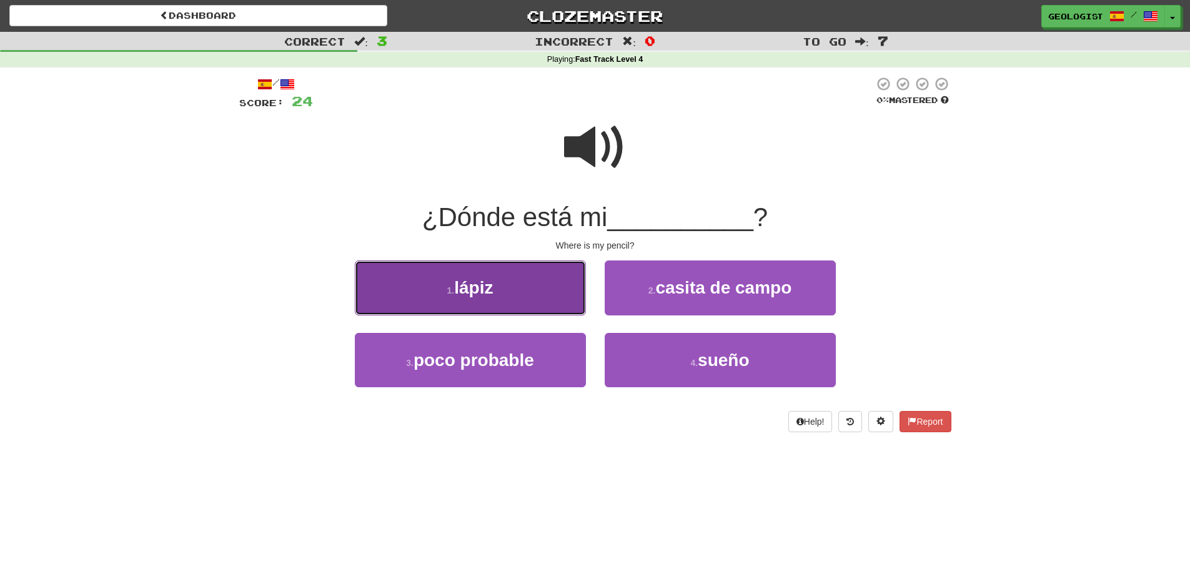
click at [444, 279] on button "1 . lápiz" at bounding box center [470, 288] width 231 height 54
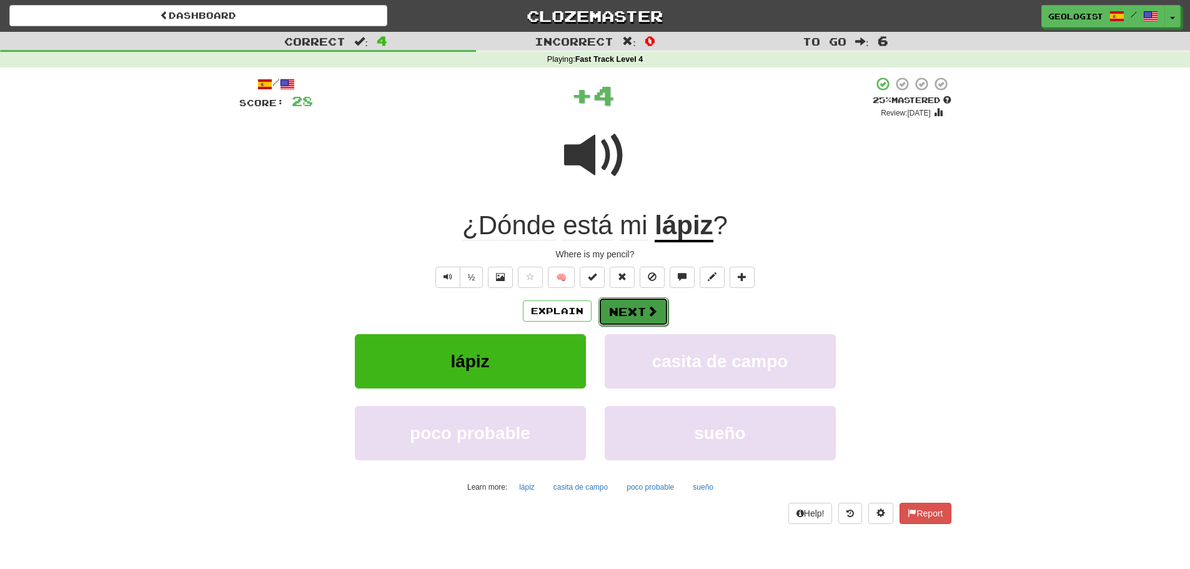
click at [617, 310] on button "Next" at bounding box center [633, 311] width 70 height 29
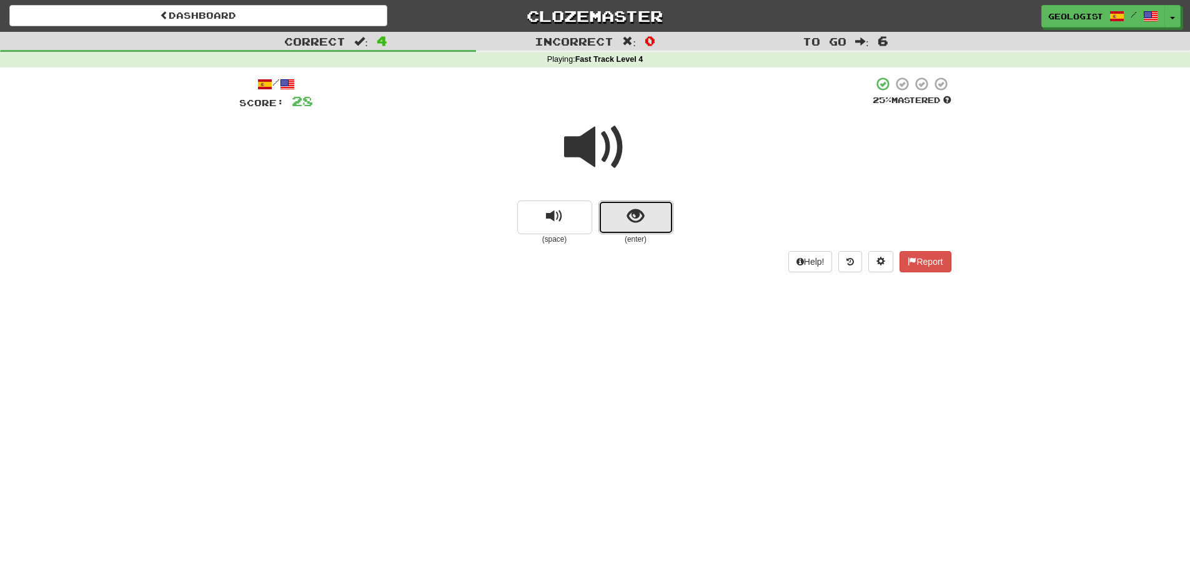
click at [657, 213] on button "show sentence" at bounding box center [635, 218] width 75 height 34
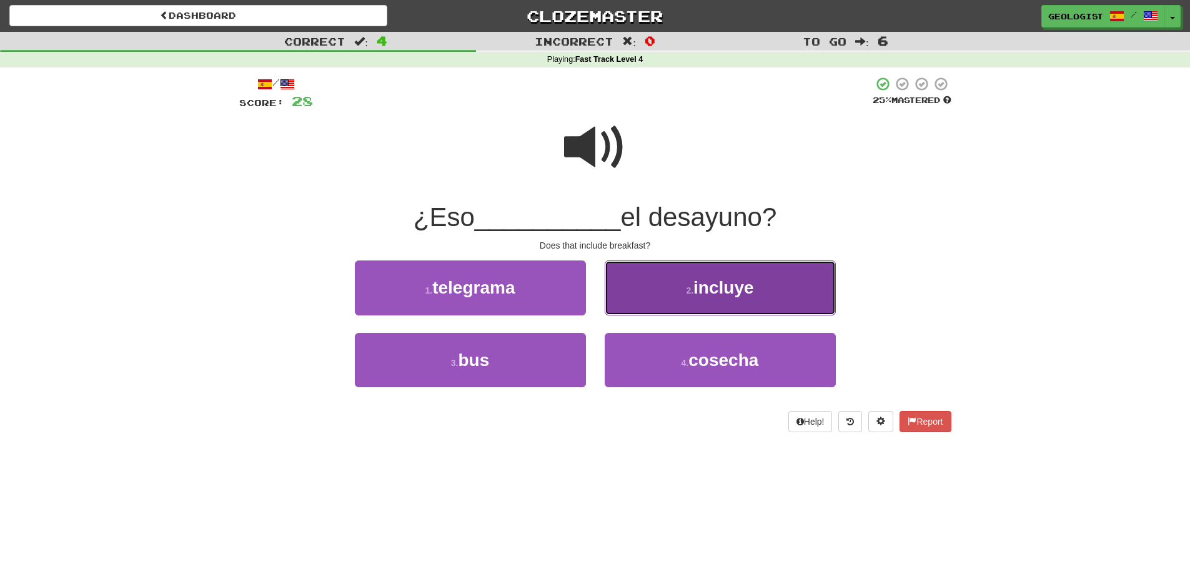
click at [748, 294] on span "incluye" at bounding box center [723, 287] width 60 height 19
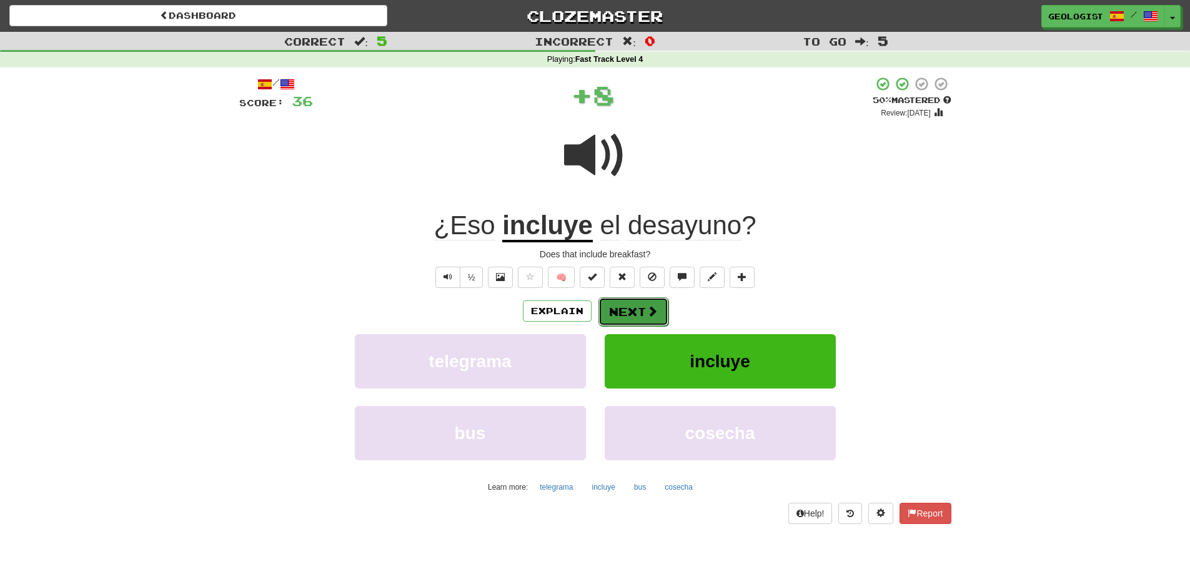
click at [615, 318] on button "Next" at bounding box center [633, 311] width 70 height 29
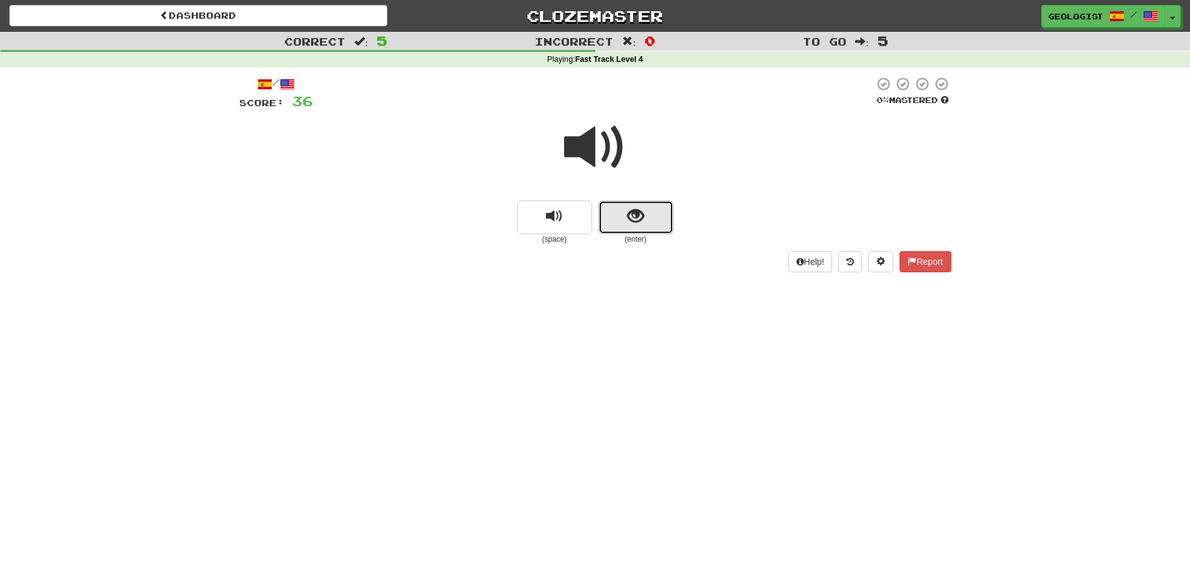
click at [622, 217] on button "show sentence" at bounding box center [635, 218] width 75 height 34
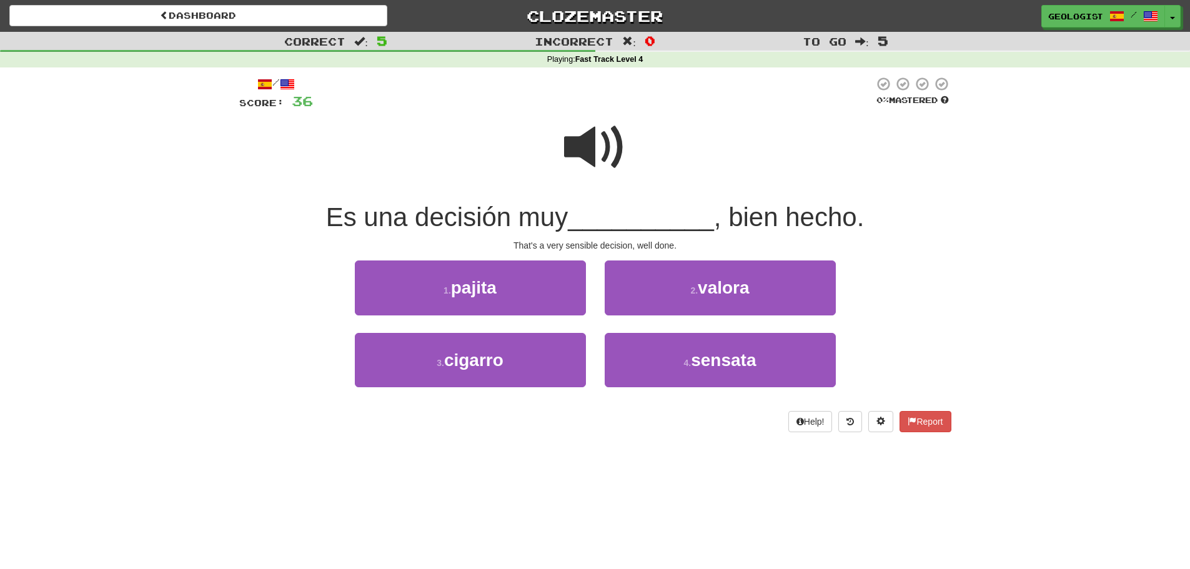
click at [593, 142] on span at bounding box center [595, 147] width 62 height 62
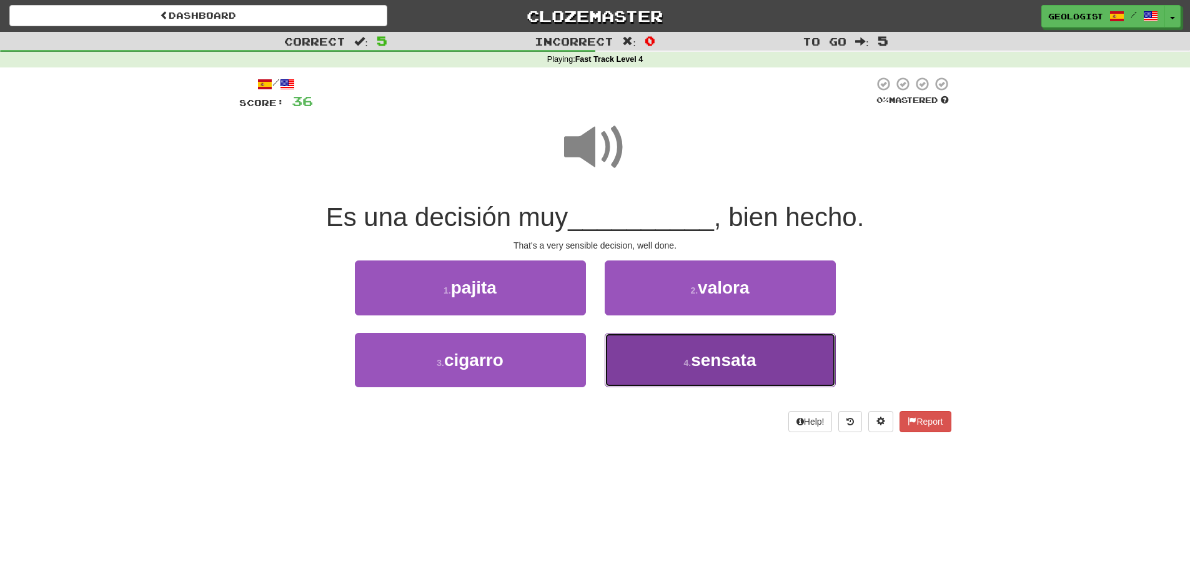
click at [712, 374] on button "4 . sensata" at bounding box center [720, 360] width 231 height 54
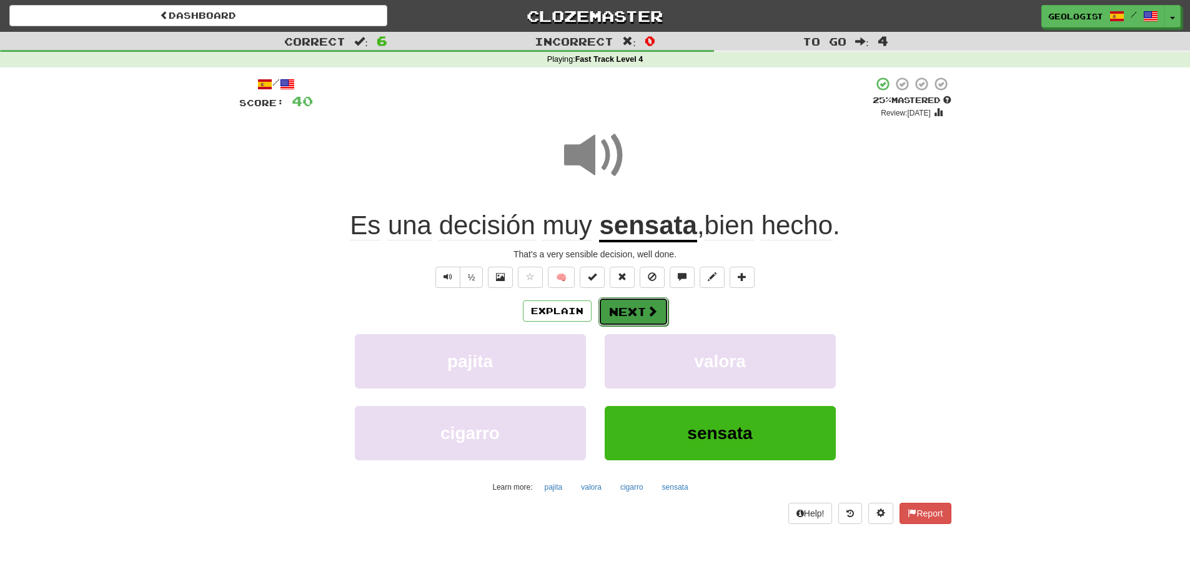
click at [624, 319] on button "Next" at bounding box center [633, 311] width 70 height 29
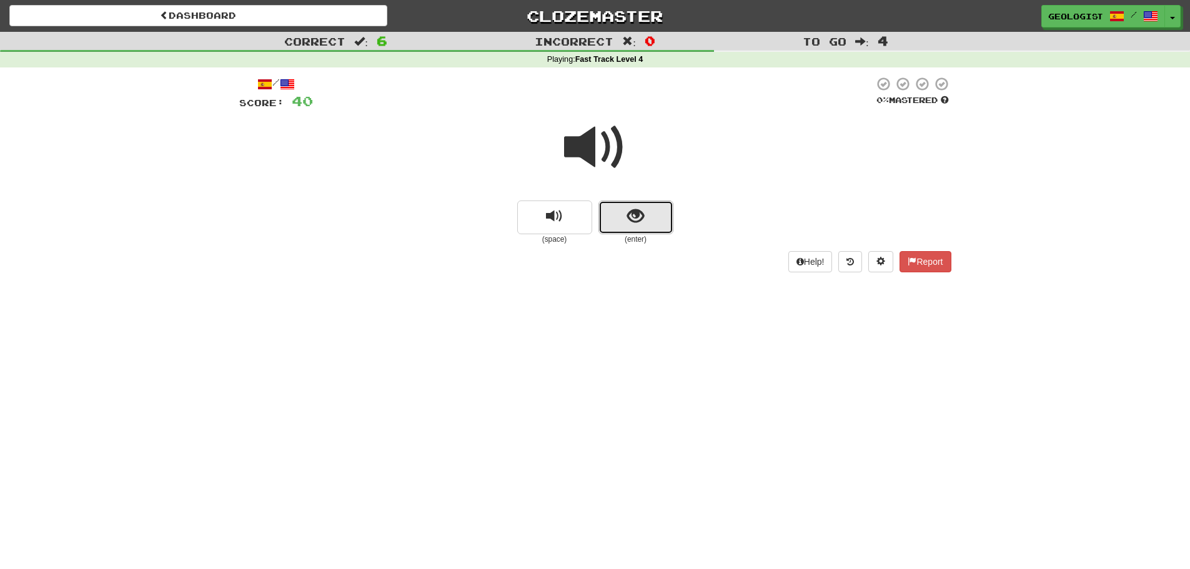
click at [625, 220] on button "show sentence" at bounding box center [635, 218] width 75 height 34
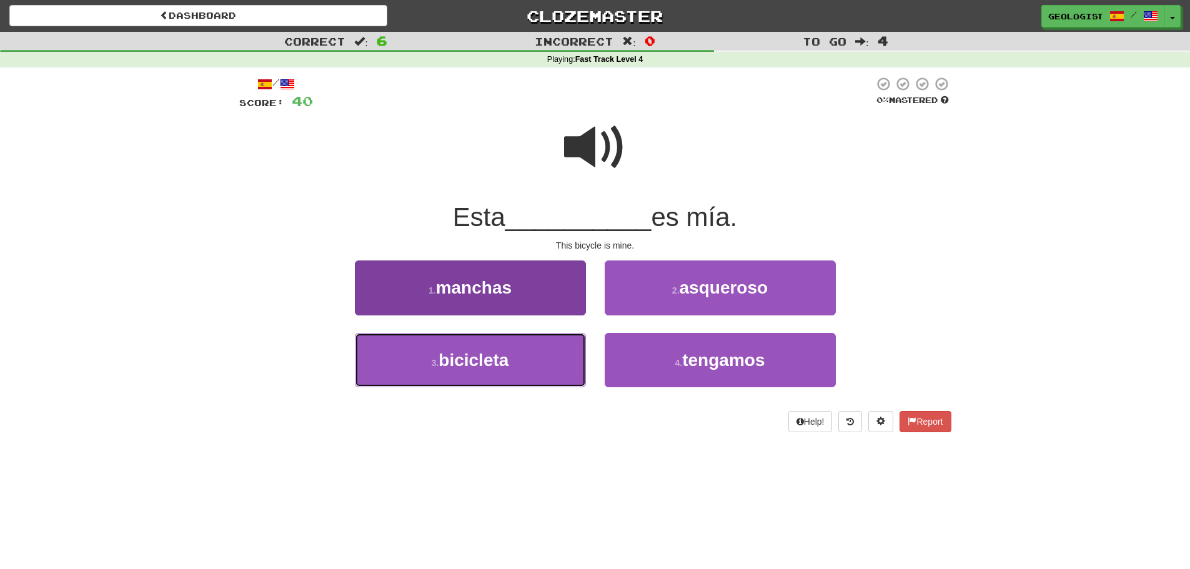
drag, startPoint x: 459, startPoint y: 363, endPoint x: 445, endPoint y: 355, distance: 16.0
click at [455, 360] on span "bicicleta" at bounding box center [474, 359] width 70 height 19
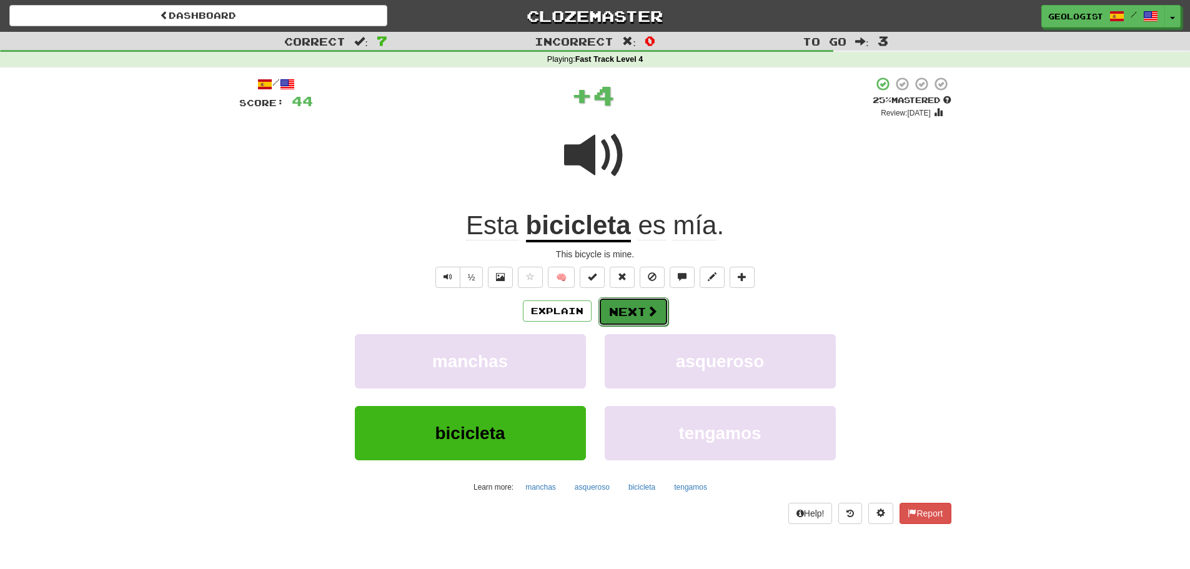
click at [647, 314] on span at bounding box center [652, 310] width 11 height 11
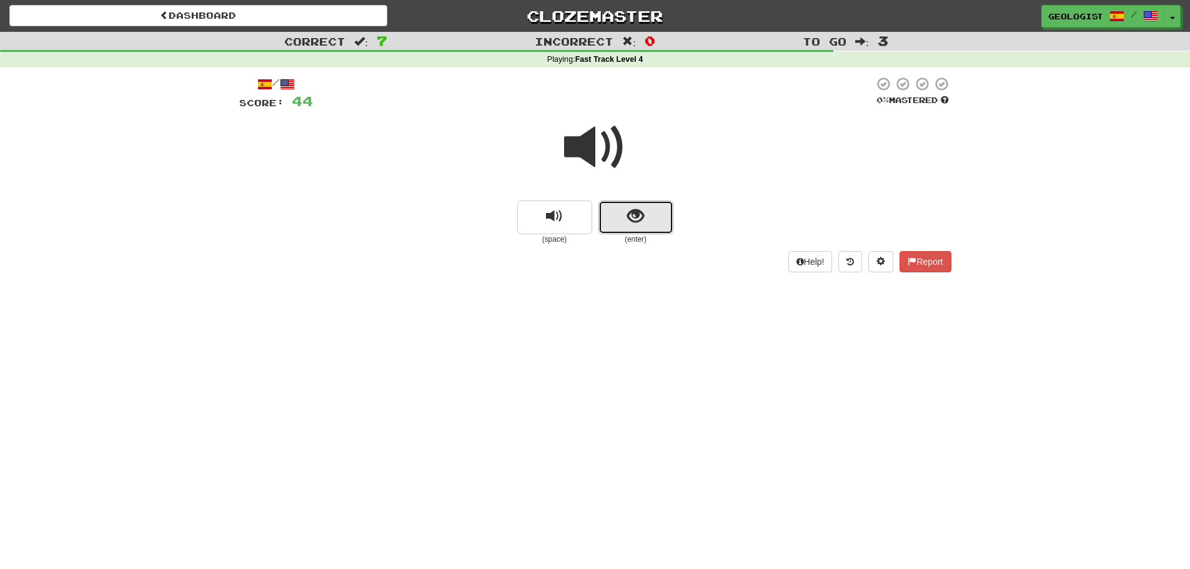
click at [653, 212] on button "show sentence" at bounding box center [635, 218] width 75 height 34
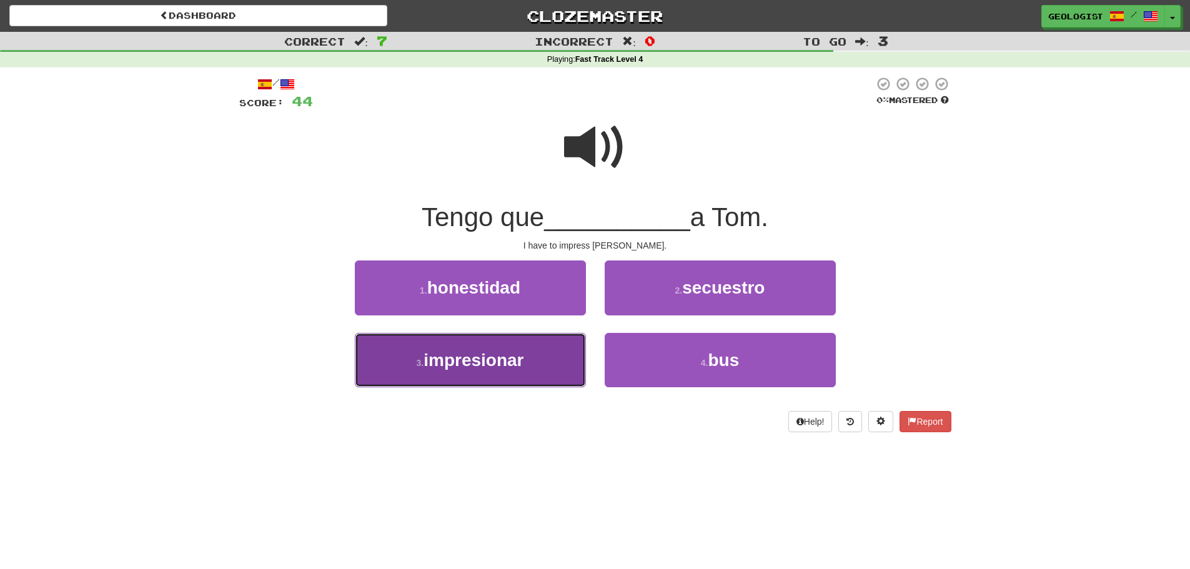
click at [454, 359] on span "impresionar" at bounding box center [474, 359] width 100 height 19
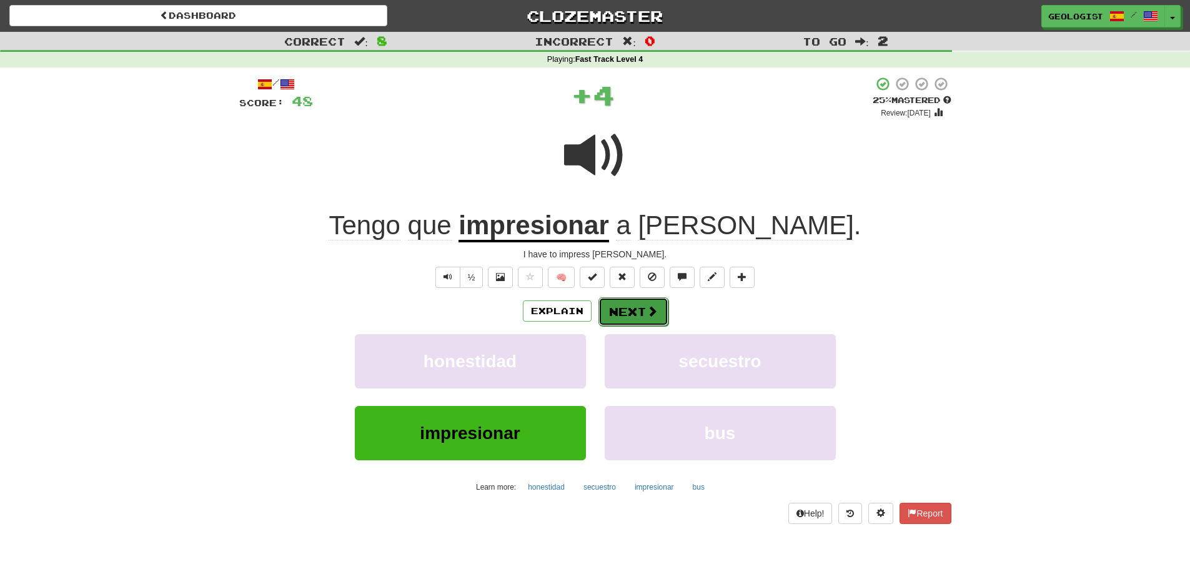
click at [632, 312] on button "Next" at bounding box center [633, 311] width 70 height 29
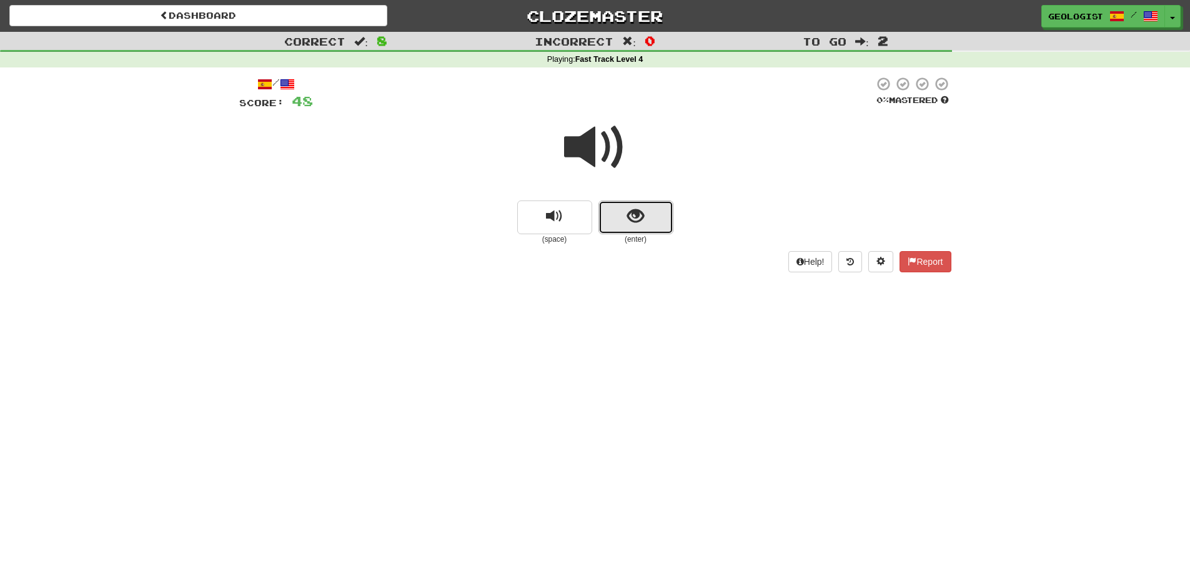
drag, startPoint x: 659, startPoint y: 217, endPoint x: 632, endPoint y: 223, distance: 27.6
click at [632, 223] on button "show sentence" at bounding box center [635, 218] width 75 height 34
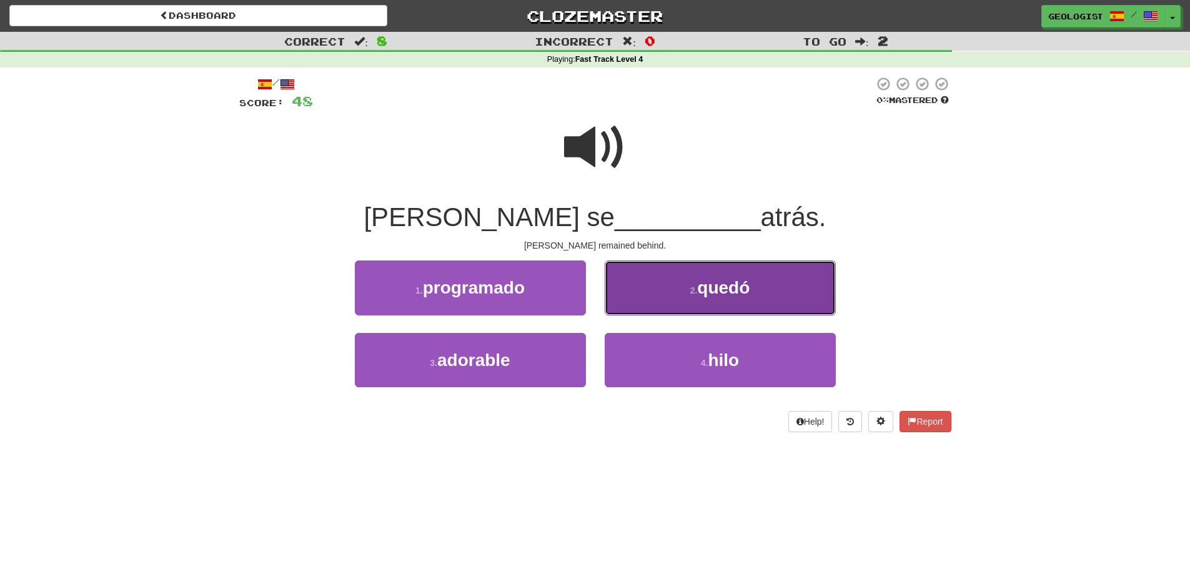
click at [670, 295] on button "2 . quedó" at bounding box center [720, 288] width 231 height 54
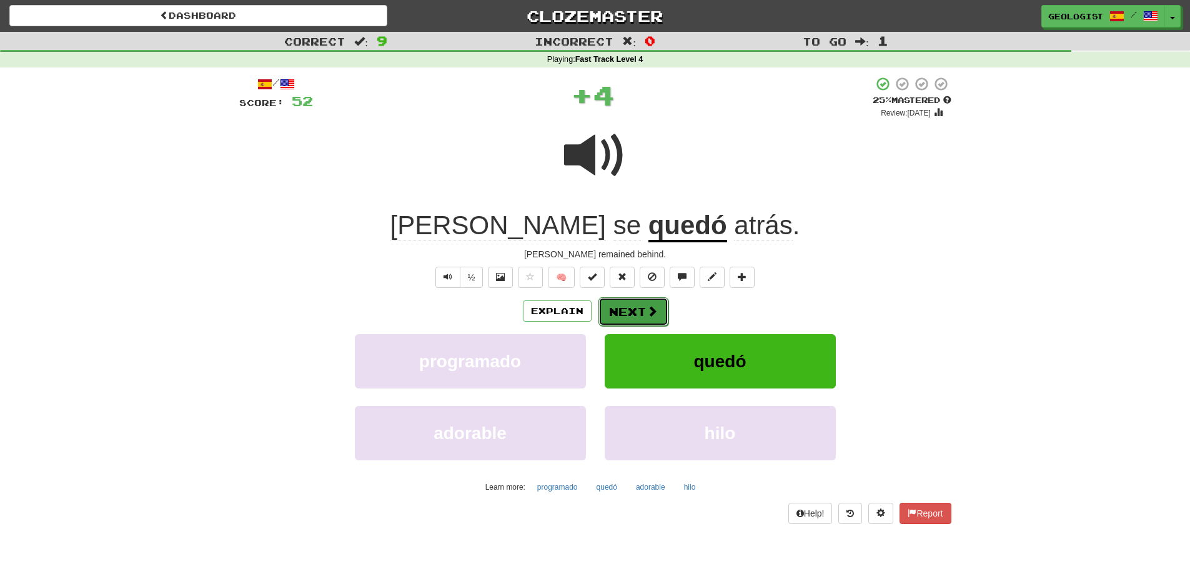
click at [640, 314] on button "Next" at bounding box center [633, 311] width 70 height 29
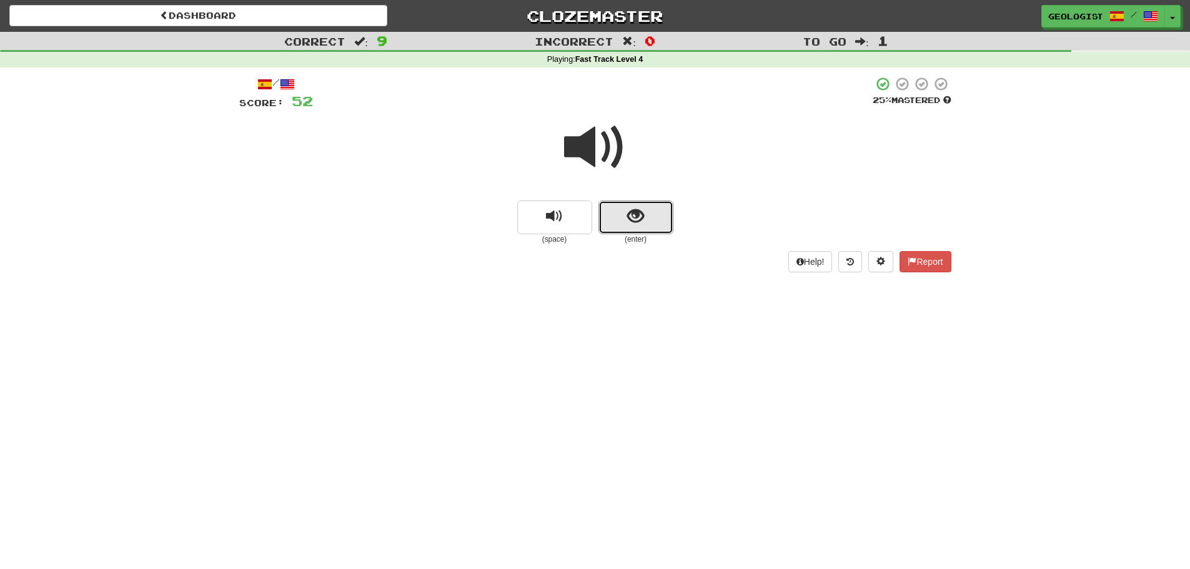
drag, startPoint x: 641, startPoint y: 217, endPoint x: 339, endPoint y: 172, distance: 305.1
click at [635, 214] on span "show sentence" at bounding box center [635, 216] width 17 height 17
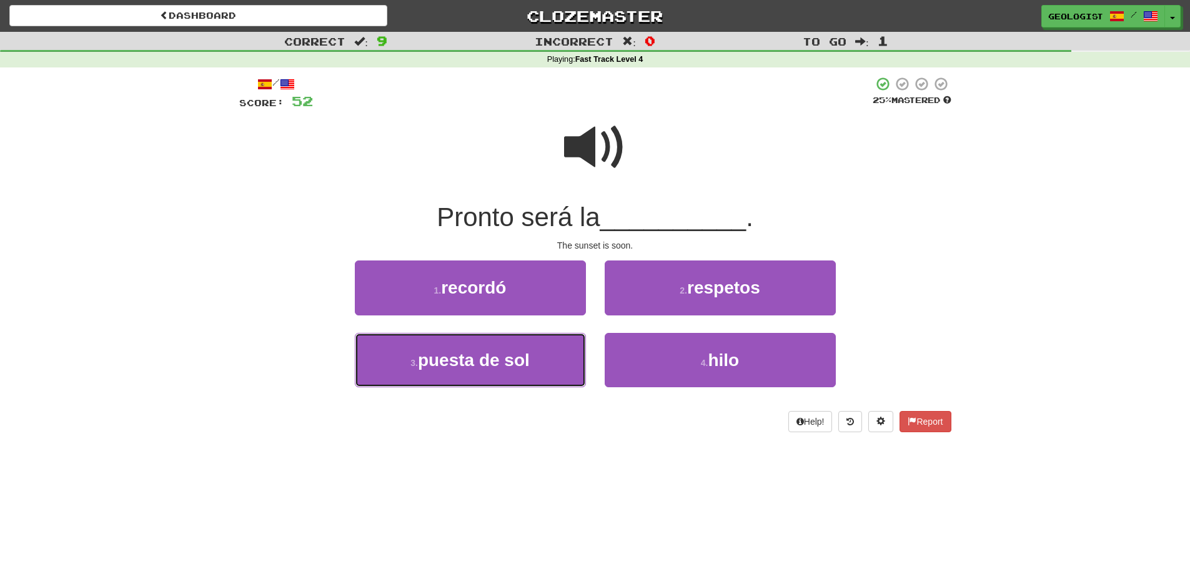
drag, startPoint x: 403, startPoint y: 370, endPoint x: 276, endPoint y: 349, distance: 128.6
click at [403, 371] on button "3 . puesta de sol" at bounding box center [470, 360] width 231 height 54
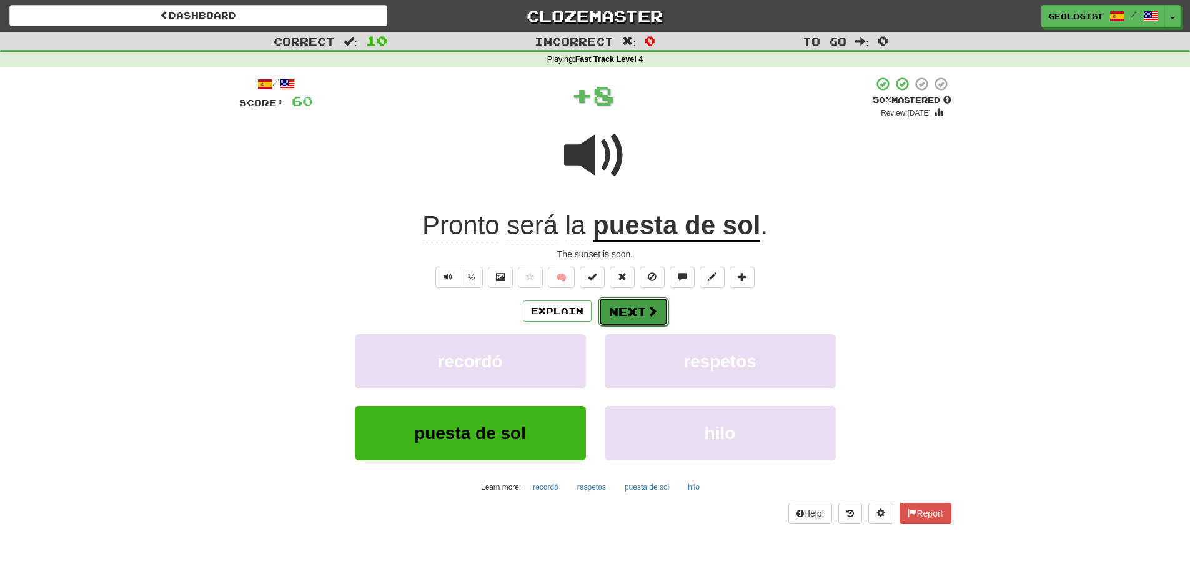
click at [650, 307] on span at bounding box center [652, 310] width 11 height 11
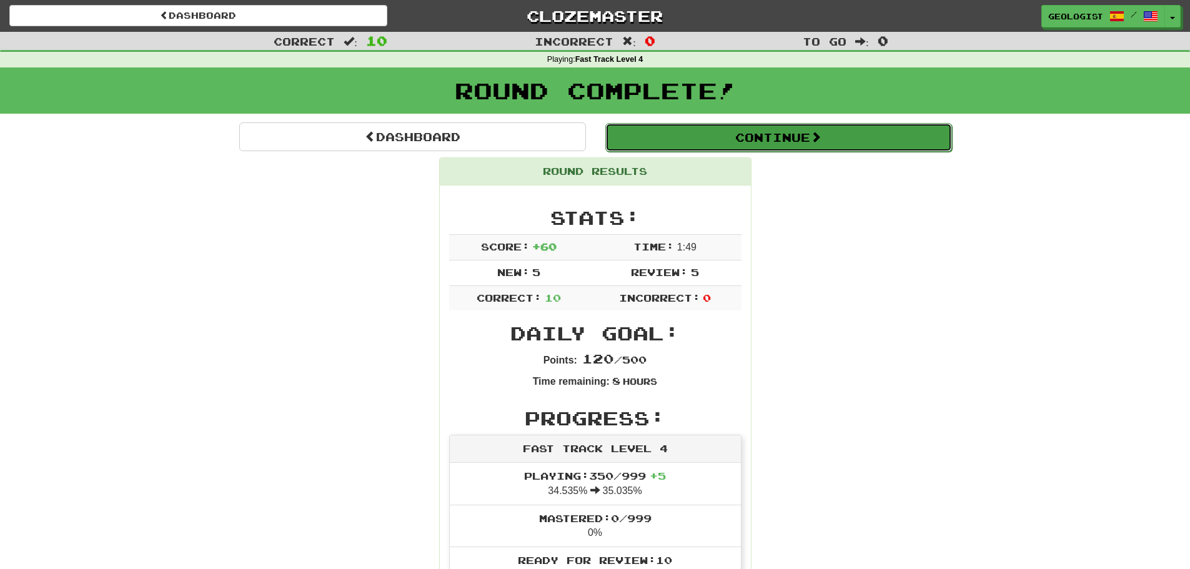
click at [725, 138] on button "Continue" at bounding box center [778, 137] width 347 height 29
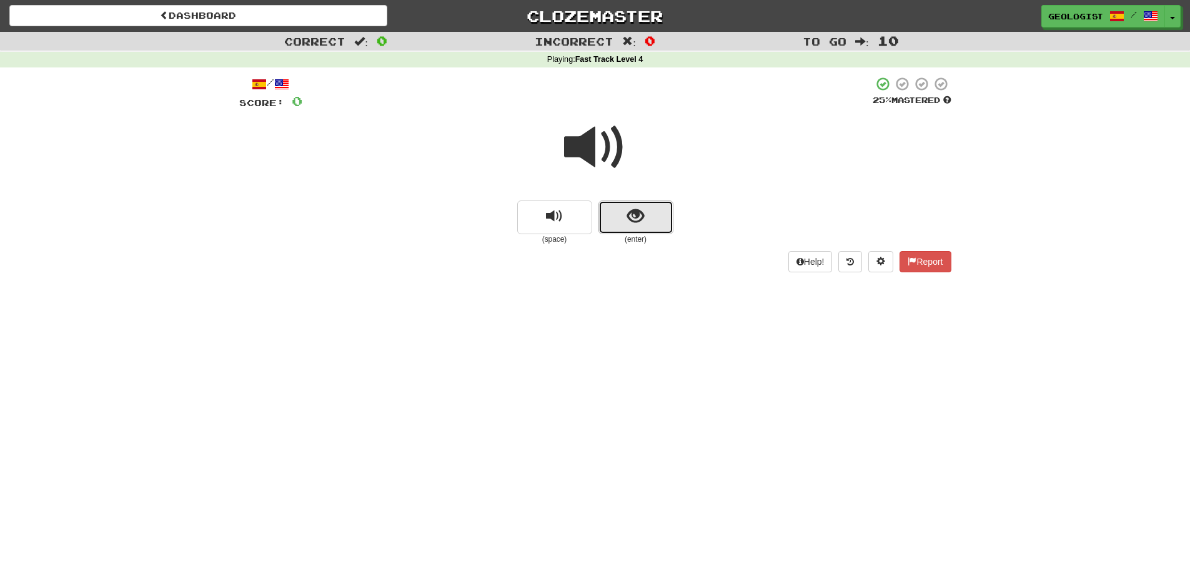
click at [642, 208] on span "show sentence" at bounding box center [635, 216] width 17 height 17
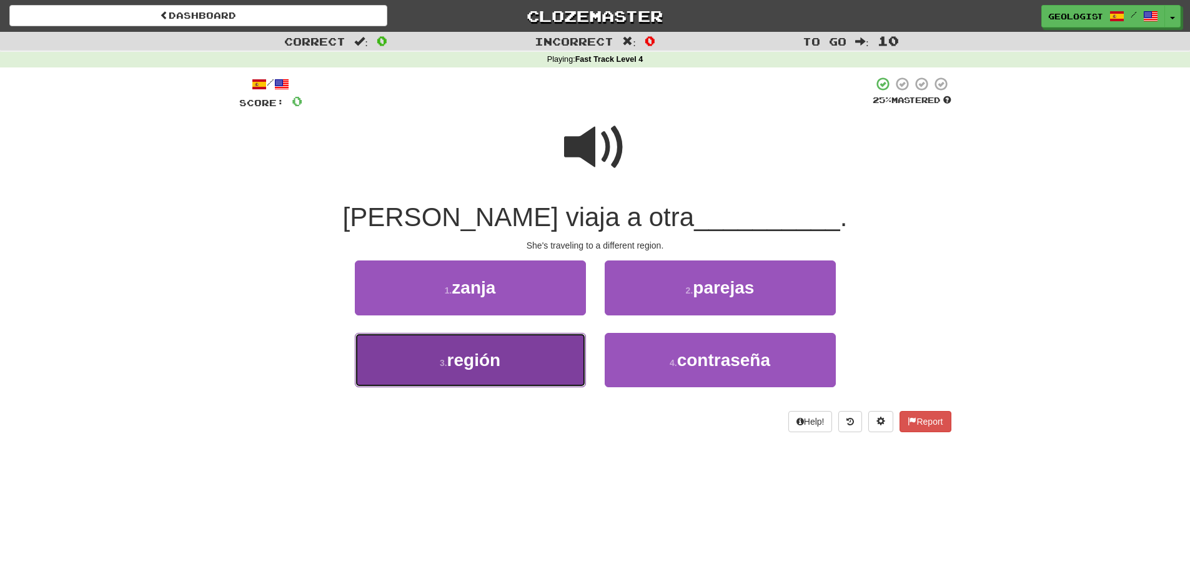
click at [422, 377] on button "3 . región" at bounding box center [470, 360] width 231 height 54
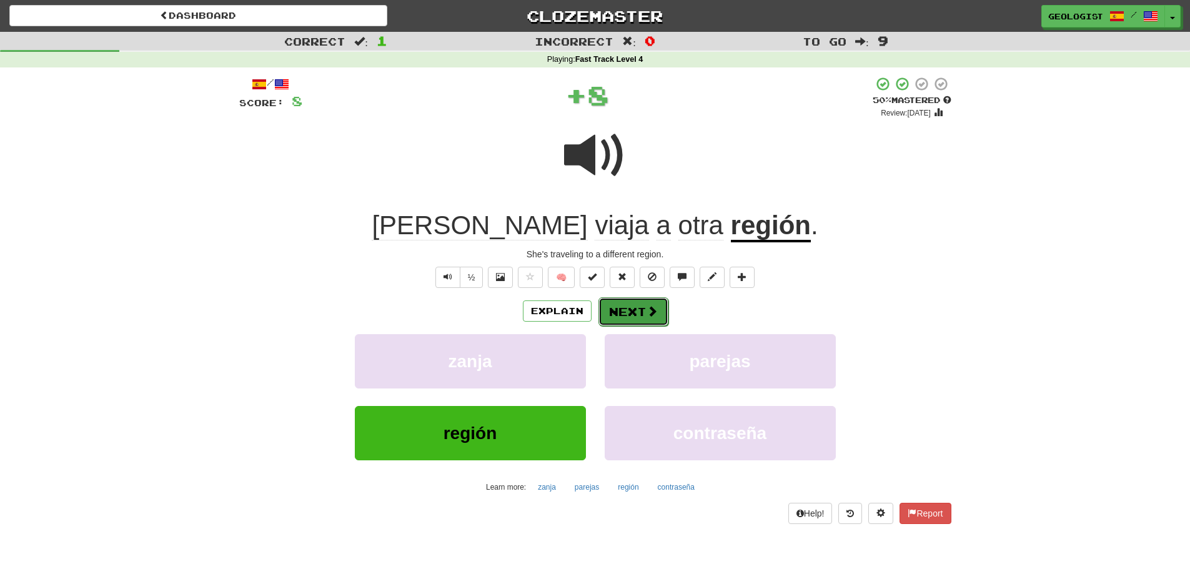
click at [644, 319] on button "Next" at bounding box center [633, 311] width 70 height 29
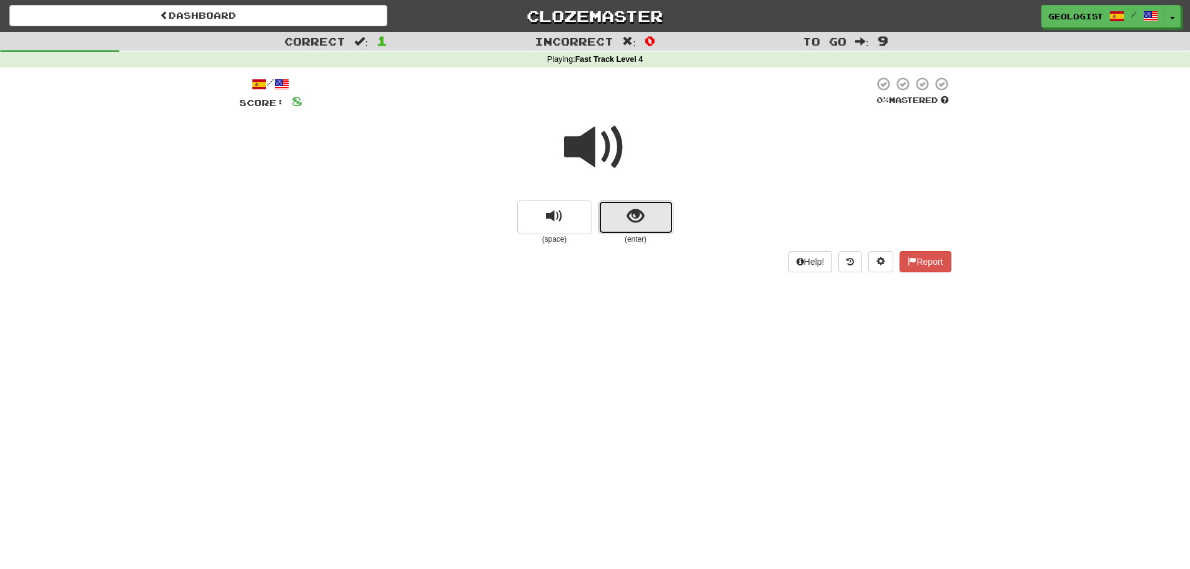
click at [652, 217] on button "show sentence" at bounding box center [635, 218] width 75 height 34
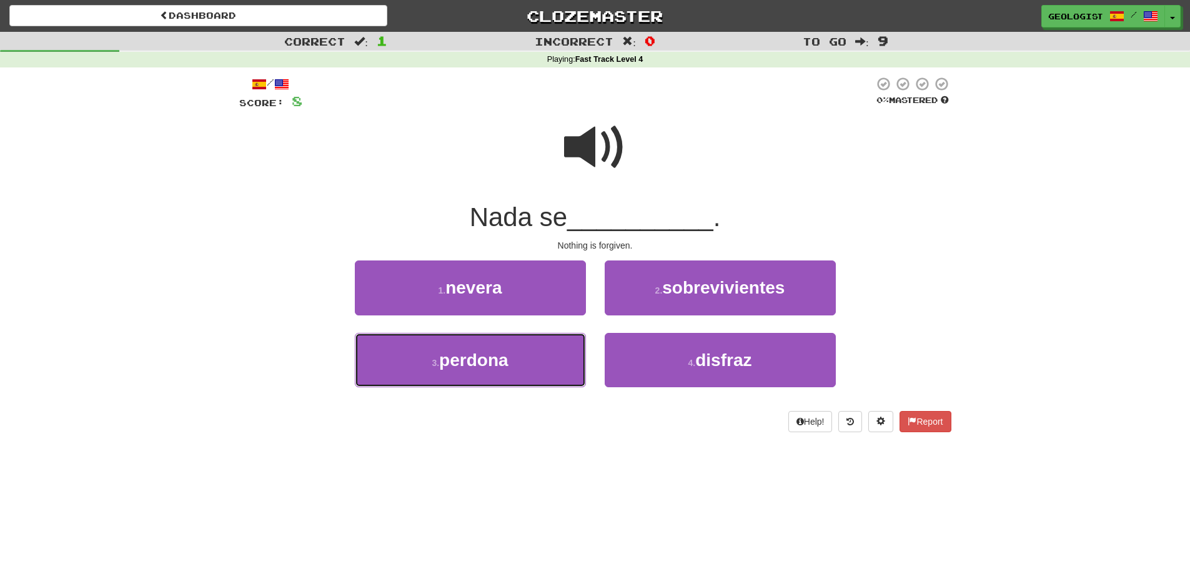
drag, startPoint x: 426, startPoint y: 353, endPoint x: 258, endPoint y: 330, distance: 169.6
click at [414, 353] on button "3 . [GEOGRAPHIC_DATA]" at bounding box center [470, 360] width 231 height 54
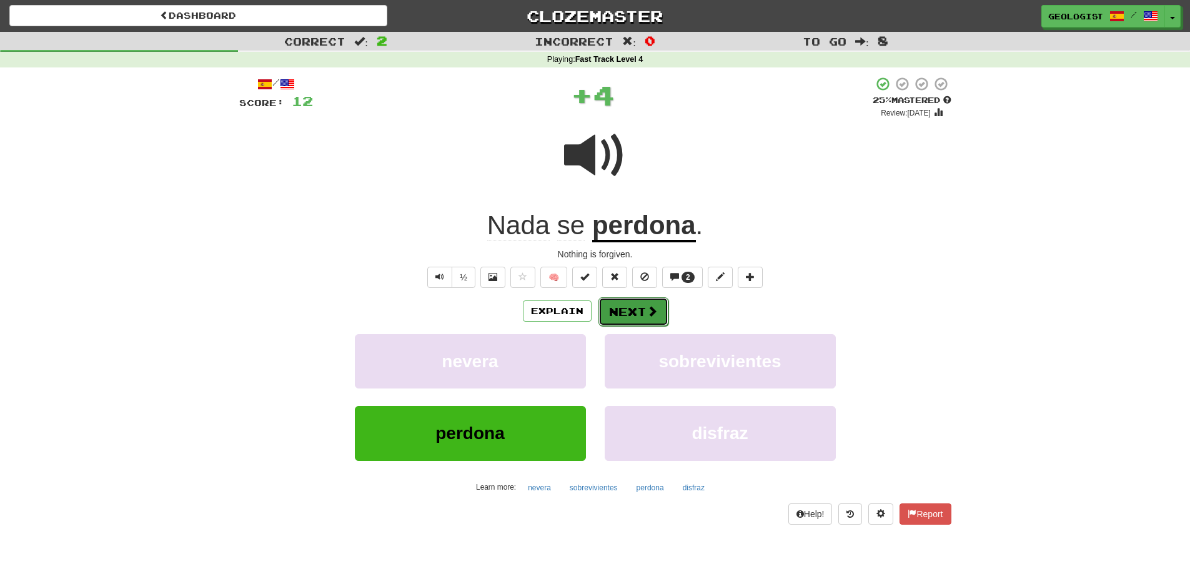
click at [632, 312] on button "Next" at bounding box center [633, 311] width 70 height 29
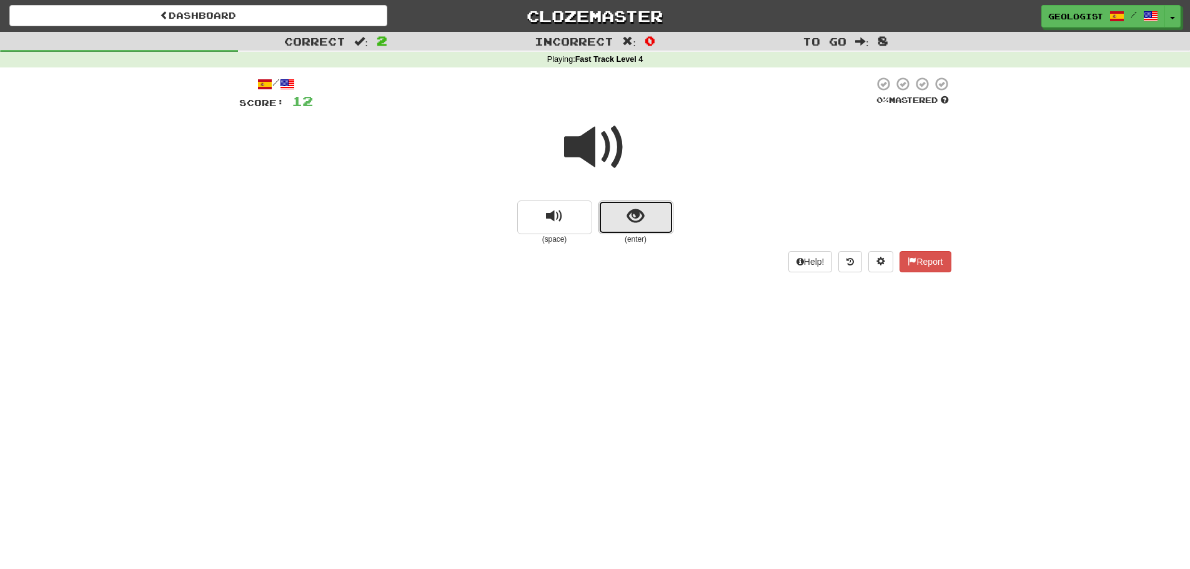
click at [635, 227] on button "show sentence" at bounding box center [635, 218] width 75 height 34
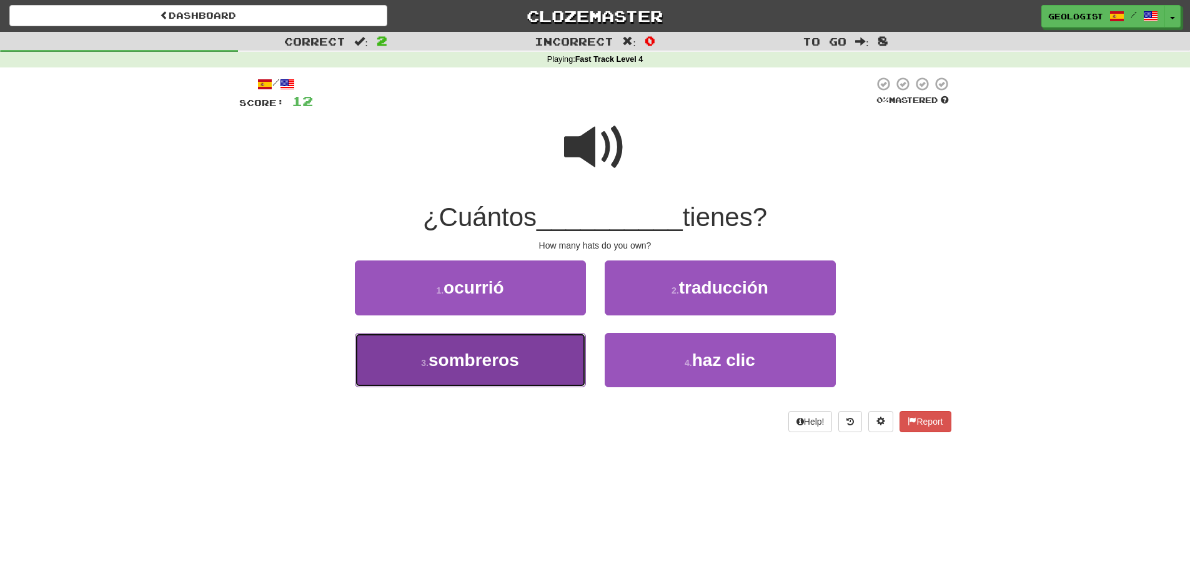
click at [500, 367] on span "sombreros" at bounding box center [474, 359] width 91 height 19
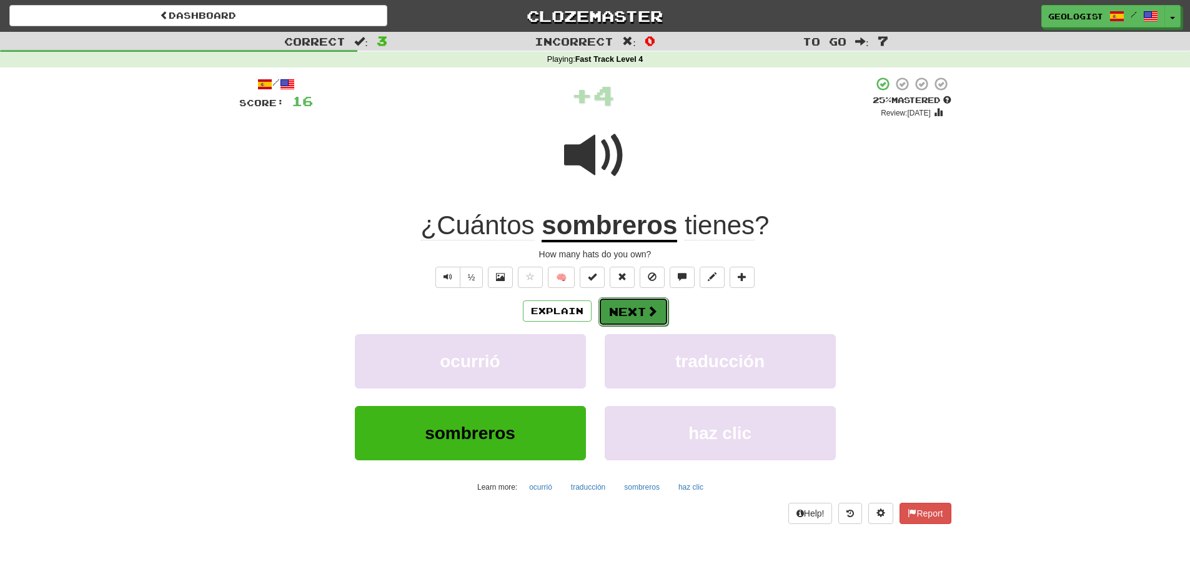
click at [644, 320] on button "Next" at bounding box center [633, 311] width 70 height 29
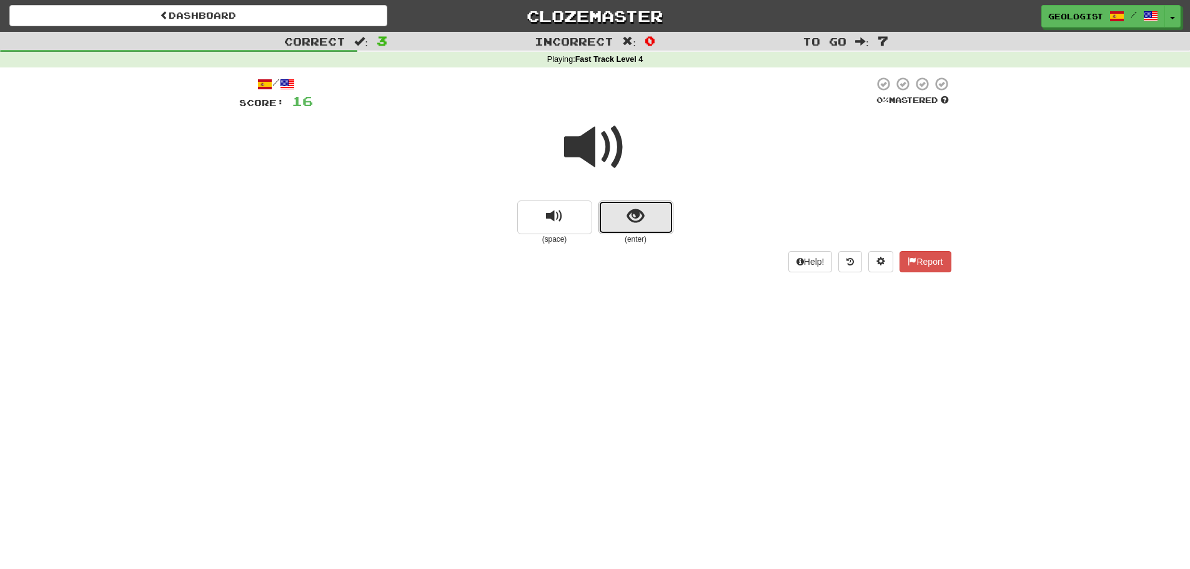
click at [611, 211] on button "show sentence" at bounding box center [635, 218] width 75 height 34
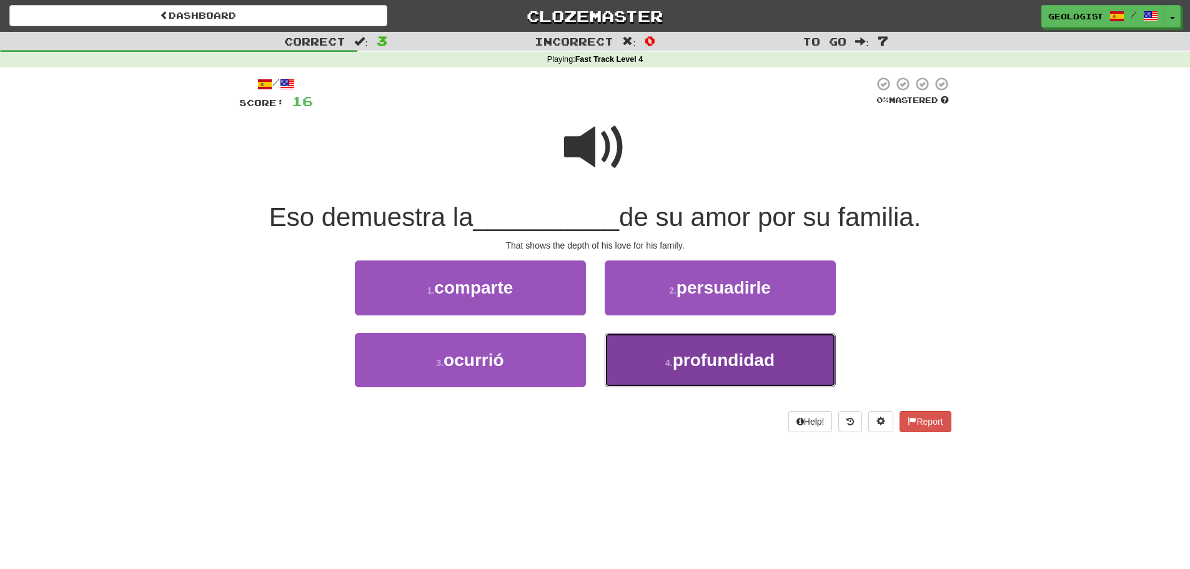
click at [771, 360] on span "profundidad" at bounding box center [724, 359] width 102 height 19
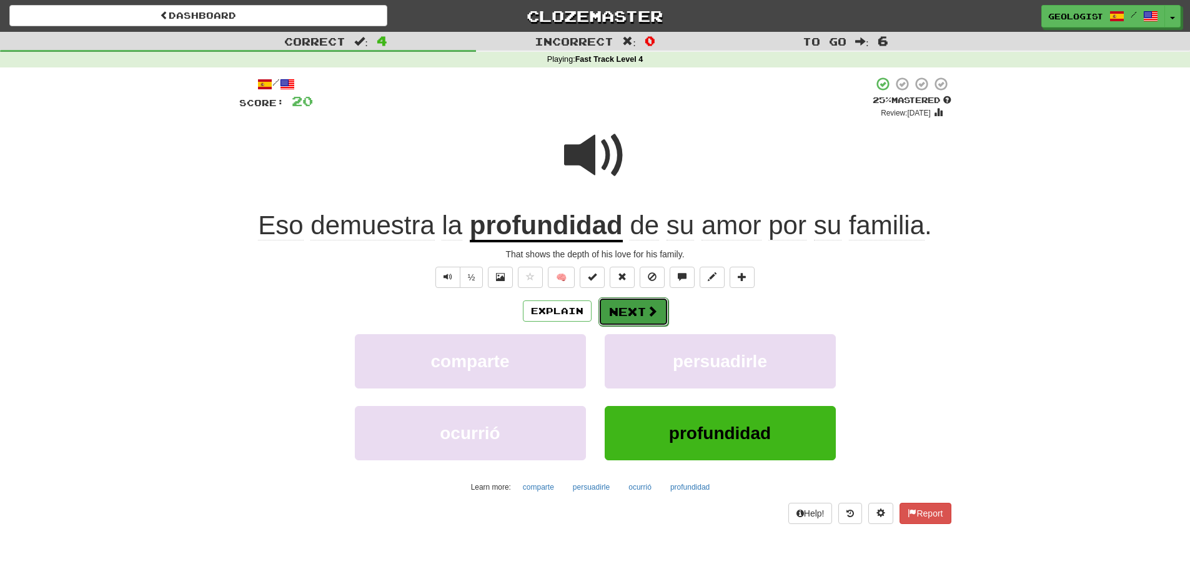
click at [627, 308] on button "Next" at bounding box center [633, 311] width 70 height 29
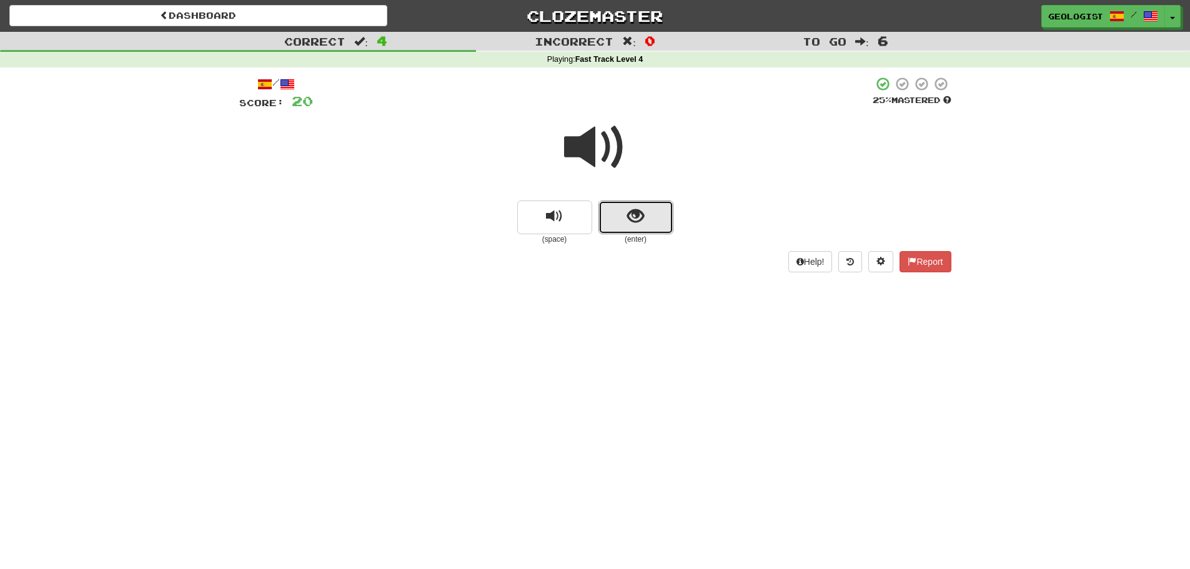
click at [638, 227] on button "show sentence" at bounding box center [635, 218] width 75 height 34
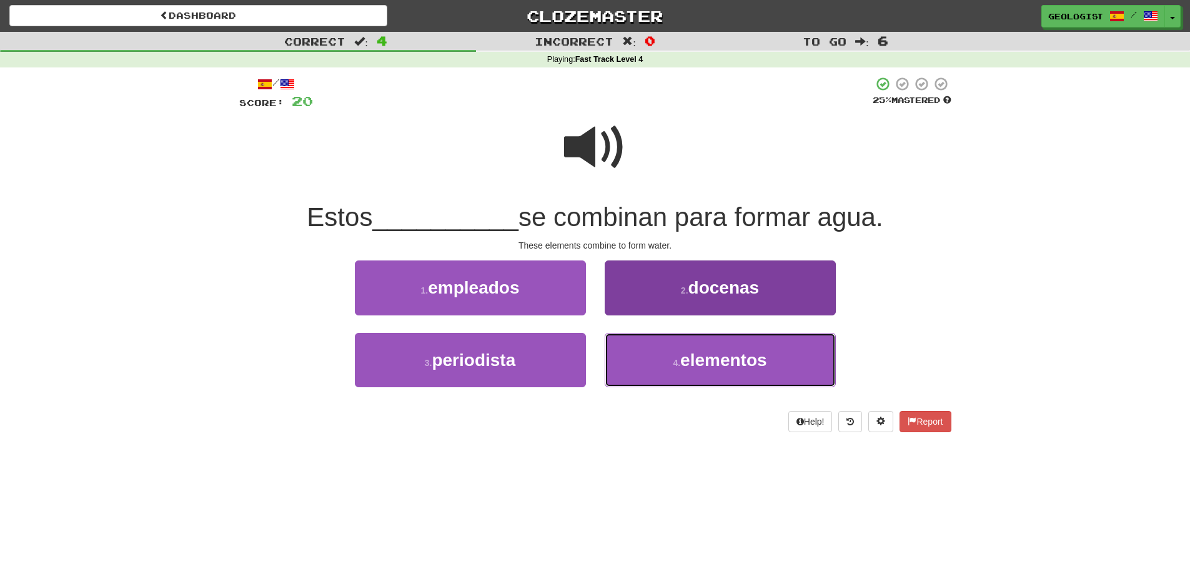
drag, startPoint x: 793, startPoint y: 366, endPoint x: 628, endPoint y: 334, distance: 168.1
click at [792, 366] on button "4 . elementos" at bounding box center [720, 360] width 231 height 54
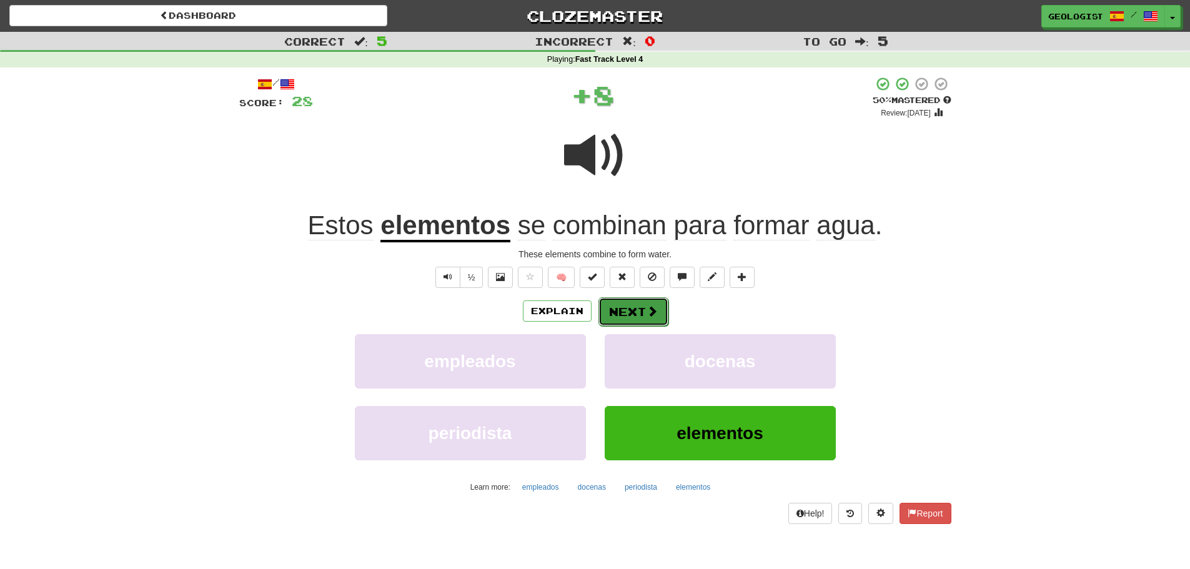
click at [643, 306] on button "Next" at bounding box center [633, 311] width 70 height 29
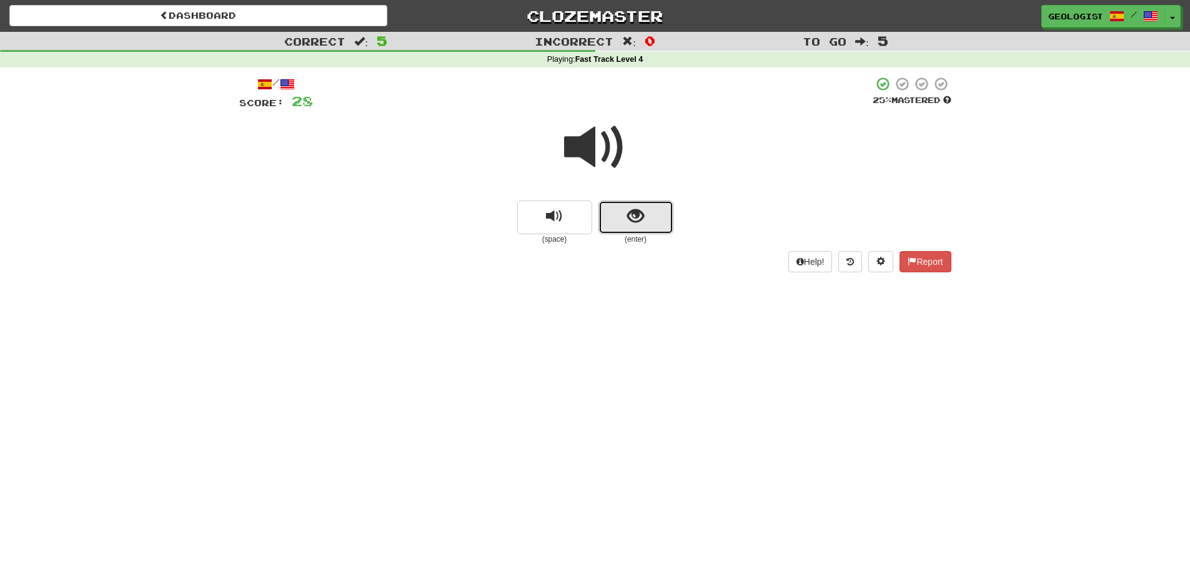
click at [652, 216] on button "show sentence" at bounding box center [635, 218] width 75 height 34
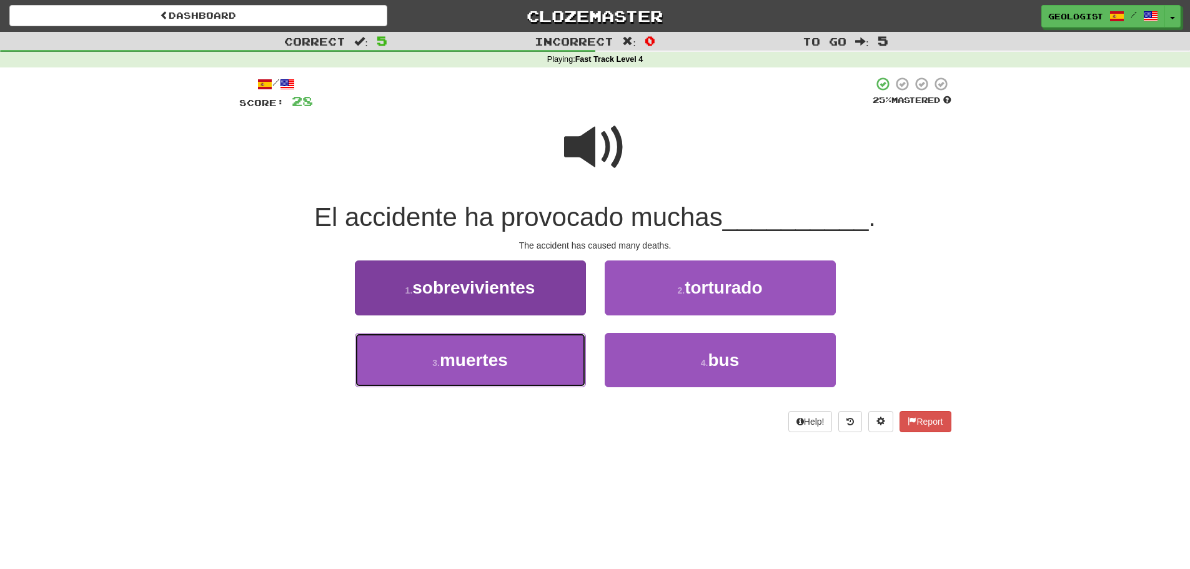
drag, startPoint x: 462, startPoint y: 367, endPoint x: 370, endPoint y: 342, distance: 94.6
click at [462, 367] on span "muertes" at bounding box center [474, 359] width 68 height 19
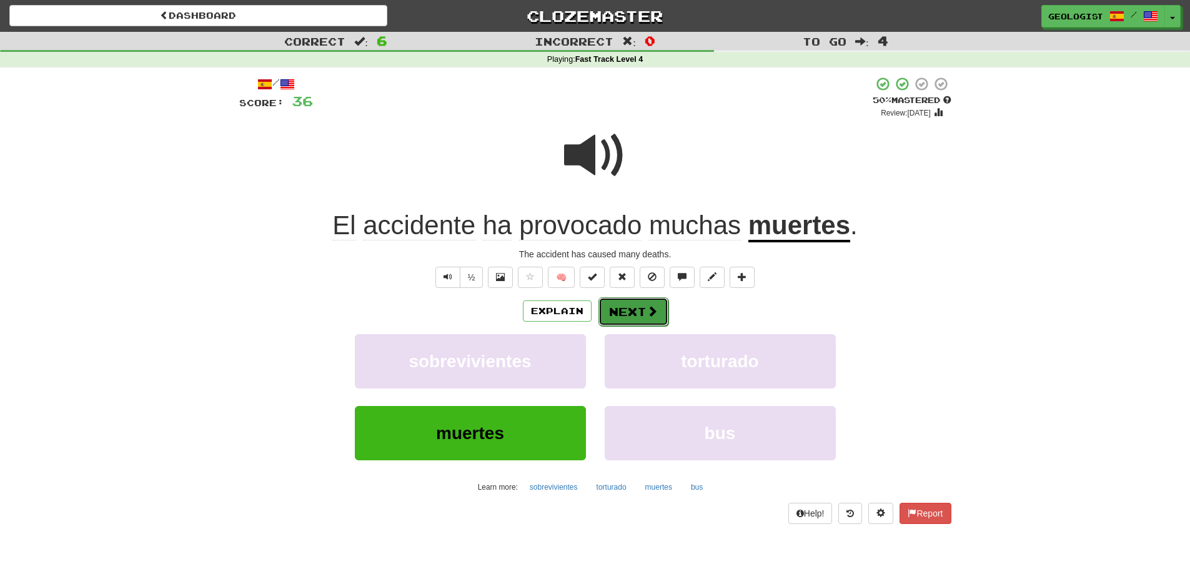
click at [662, 309] on button "Next" at bounding box center [633, 311] width 70 height 29
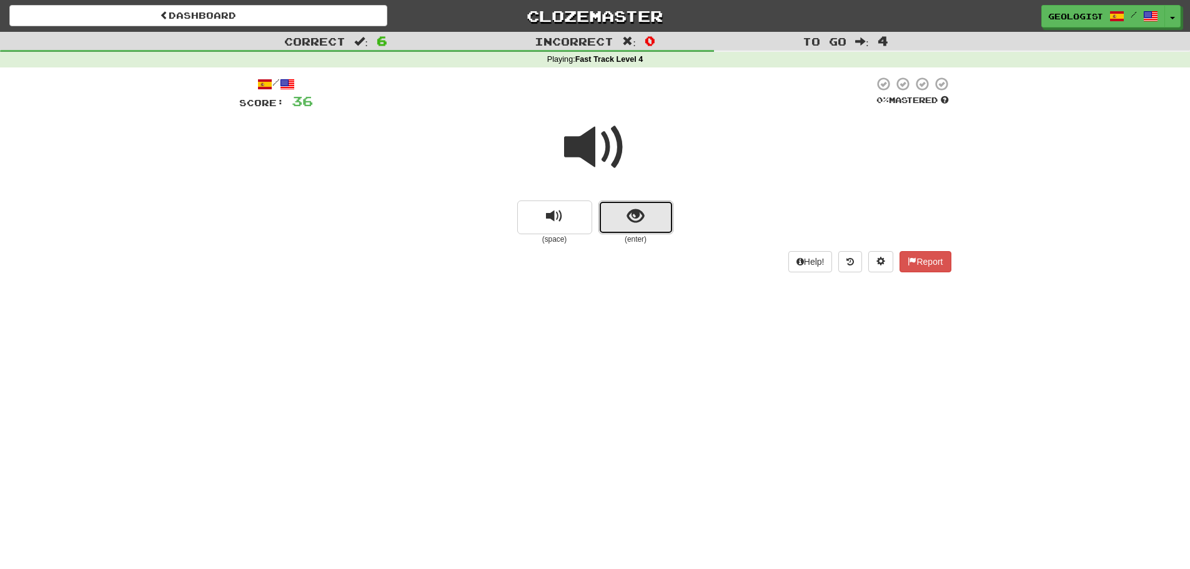
click at [637, 229] on button "show sentence" at bounding box center [635, 218] width 75 height 34
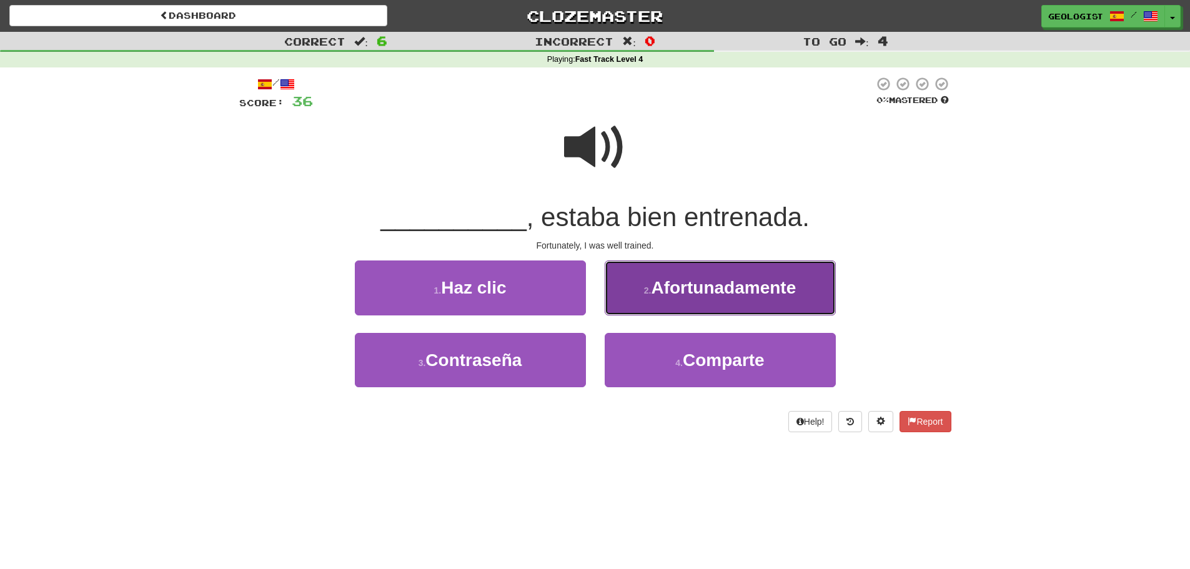
click at [752, 282] on span "Afortunadamente" at bounding box center [723, 287] width 145 height 19
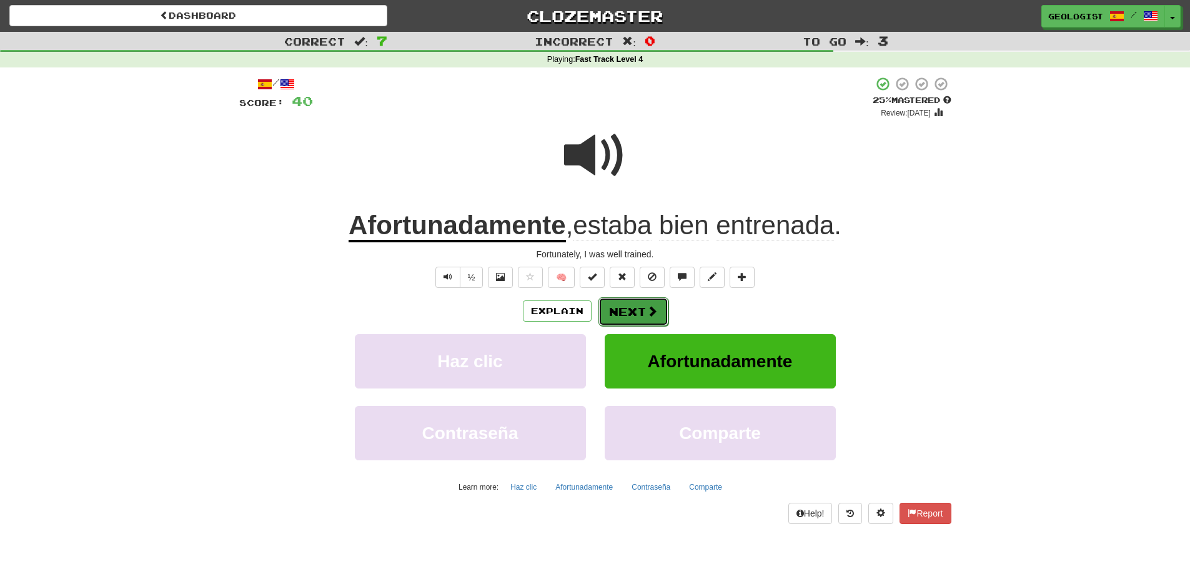
click at [651, 307] on span at bounding box center [652, 310] width 11 height 11
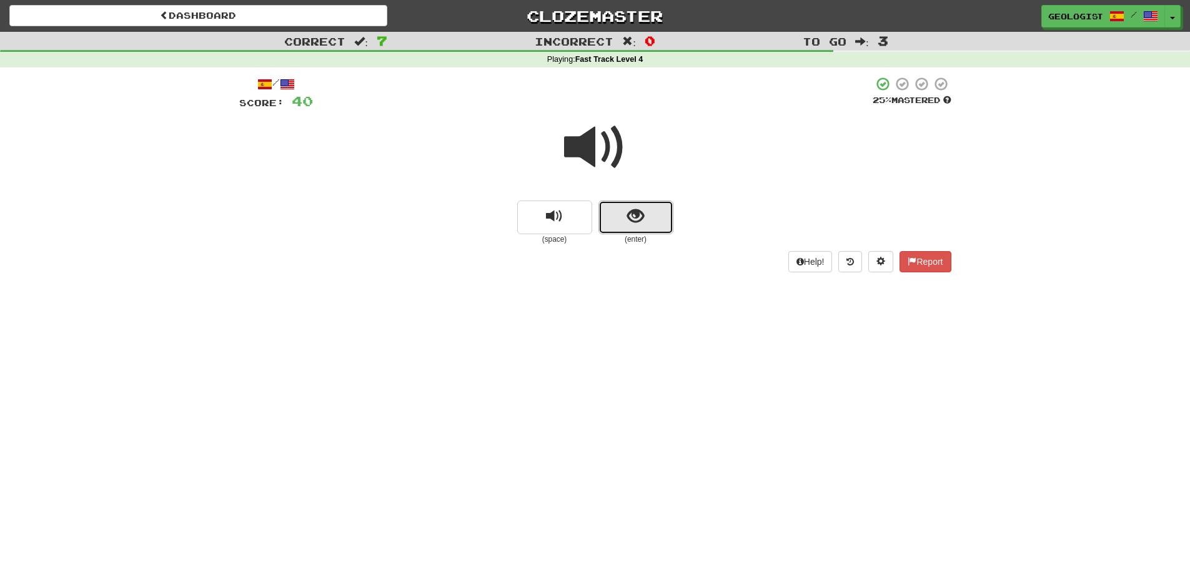
click at [655, 222] on button "show sentence" at bounding box center [635, 218] width 75 height 34
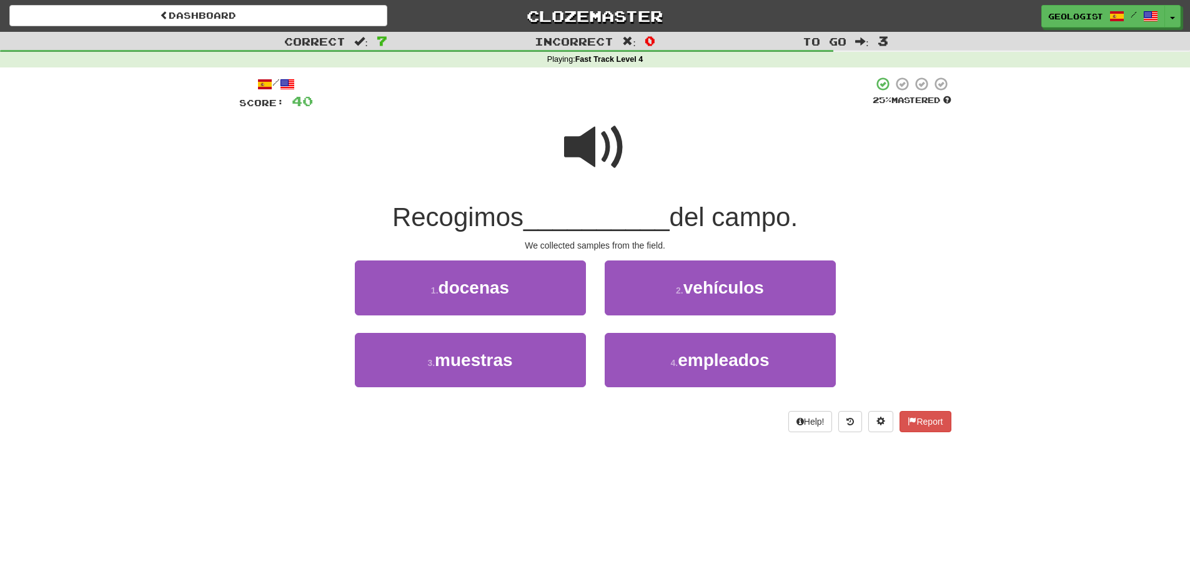
click at [590, 147] on span at bounding box center [595, 147] width 62 height 62
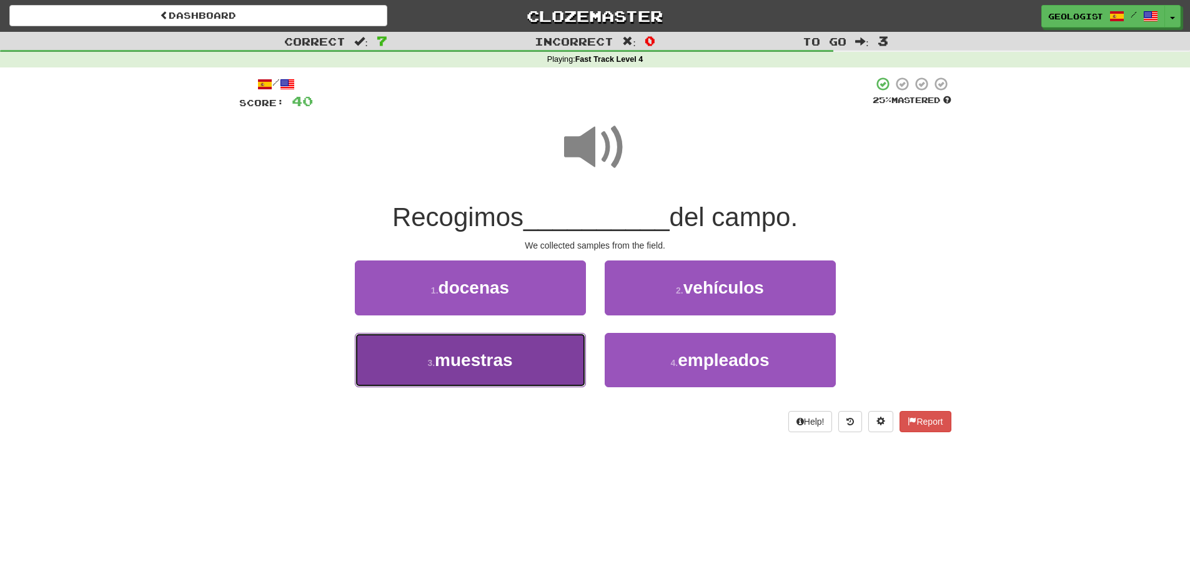
drag, startPoint x: 455, startPoint y: 358, endPoint x: 362, endPoint y: 336, distance: 95.0
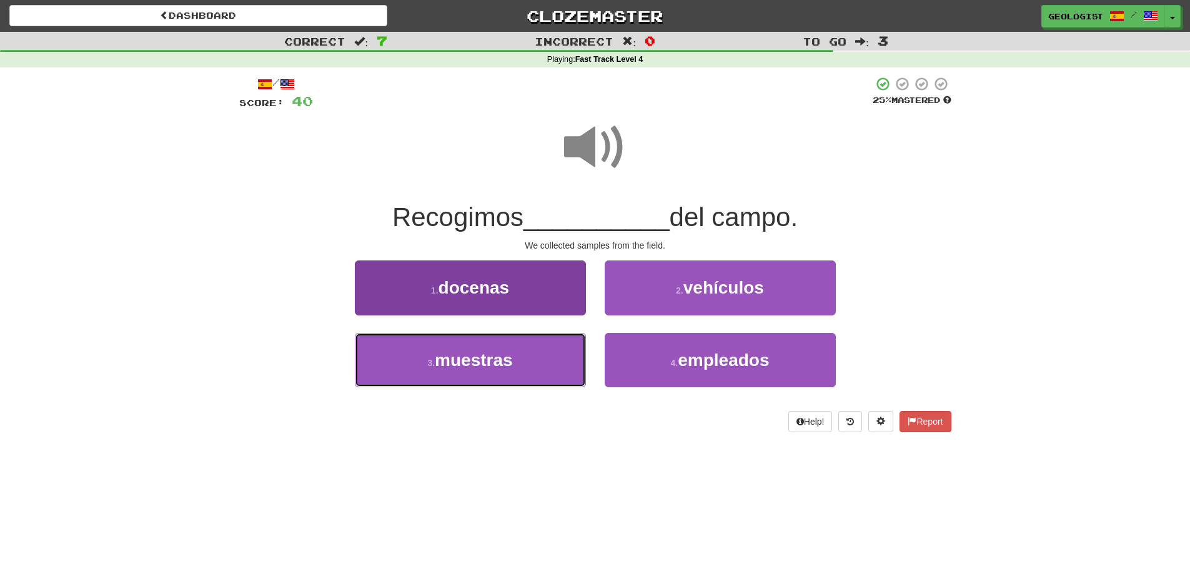
click at [452, 358] on span "muestras" at bounding box center [474, 359] width 78 height 19
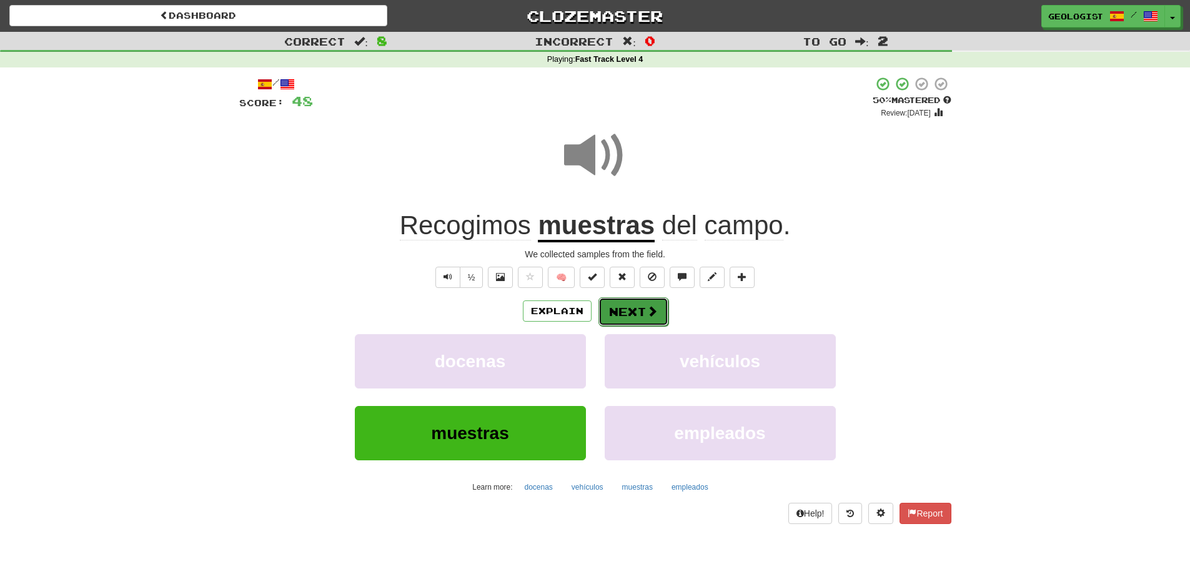
click at [633, 302] on button "Next" at bounding box center [633, 311] width 70 height 29
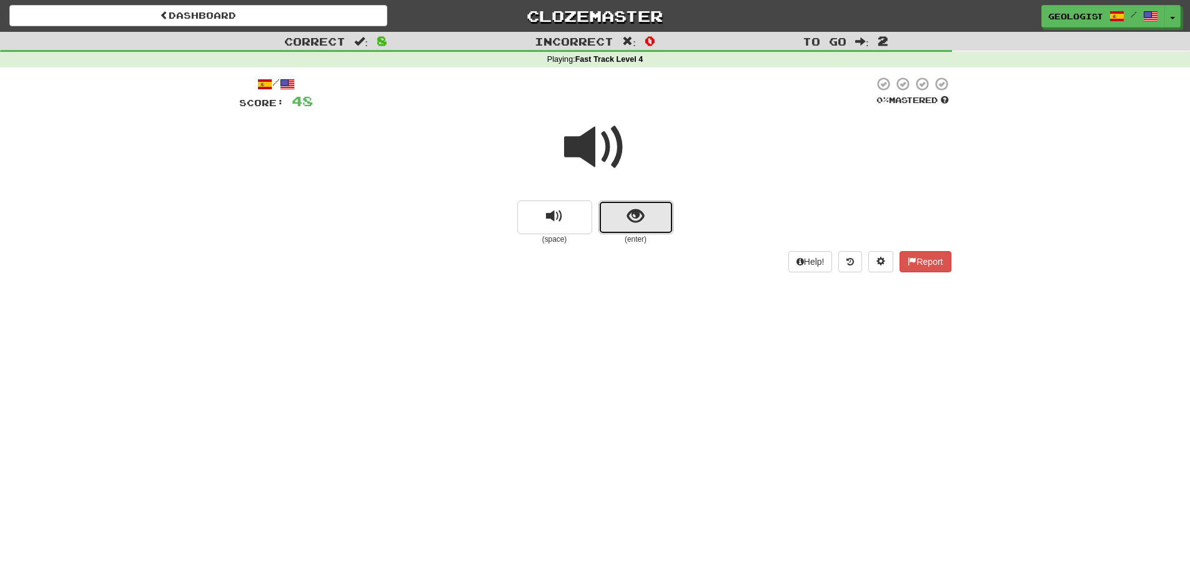
click at [640, 216] on span "show sentence" at bounding box center [635, 216] width 17 height 17
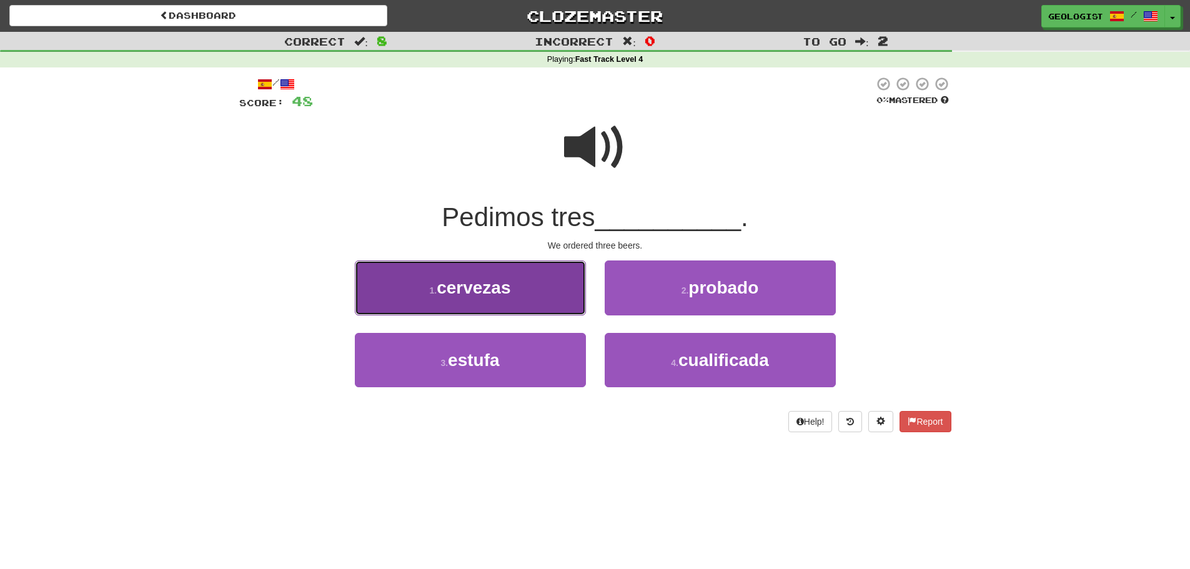
click at [477, 292] on span "cervezas" at bounding box center [474, 287] width 74 height 19
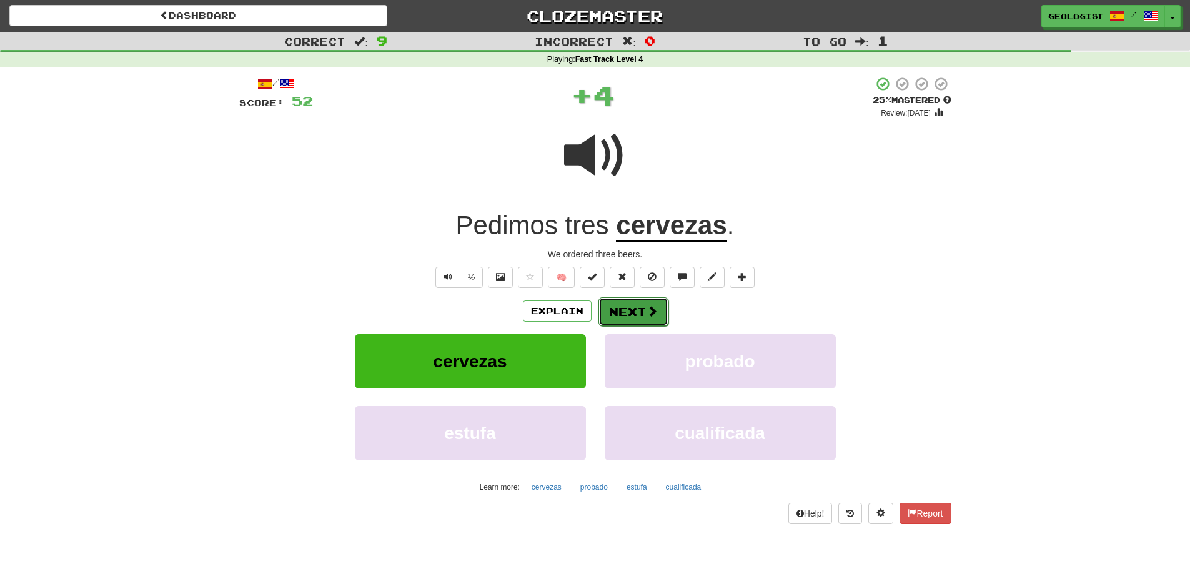
drag, startPoint x: 656, startPoint y: 304, endPoint x: 436, endPoint y: 287, distance: 220.5
click at [653, 303] on button "Next" at bounding box center [633, 311] width 70 height 29
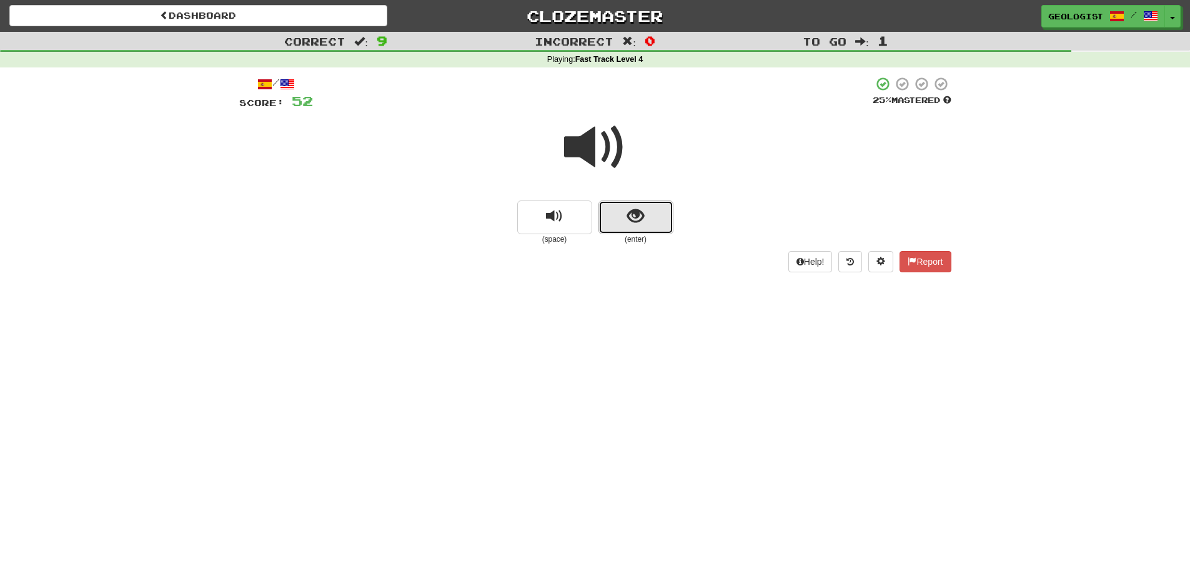
click at [622, 230] on button "show sentence" at bounding box center [635, 218] width 75 height 34
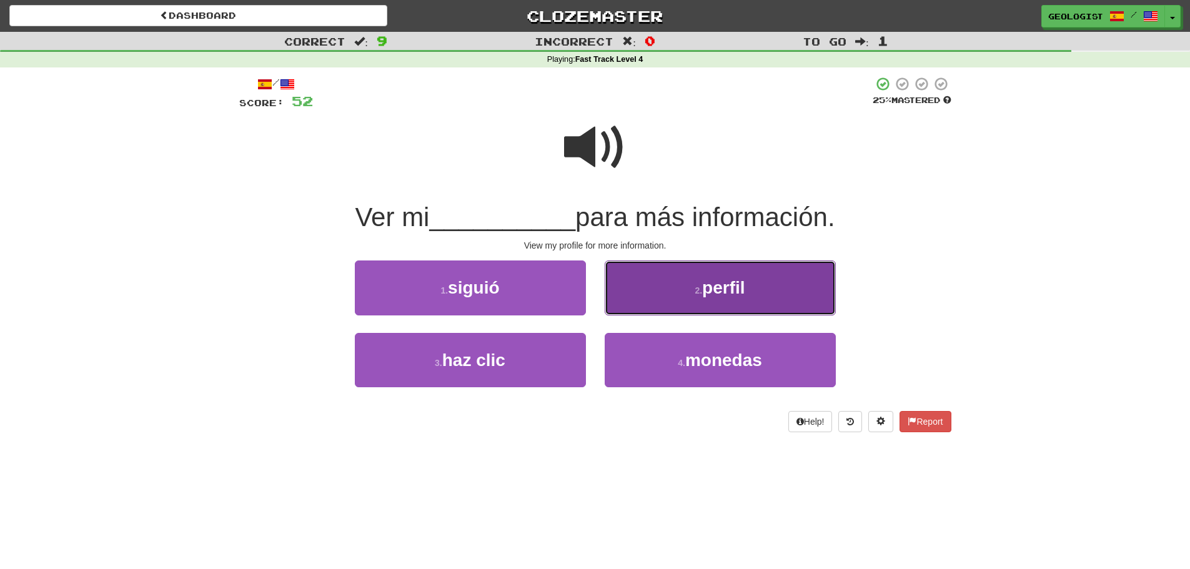
click at [654, 280] on button "2 . perfil" at bounding box center [720, 288] width 231 height 54
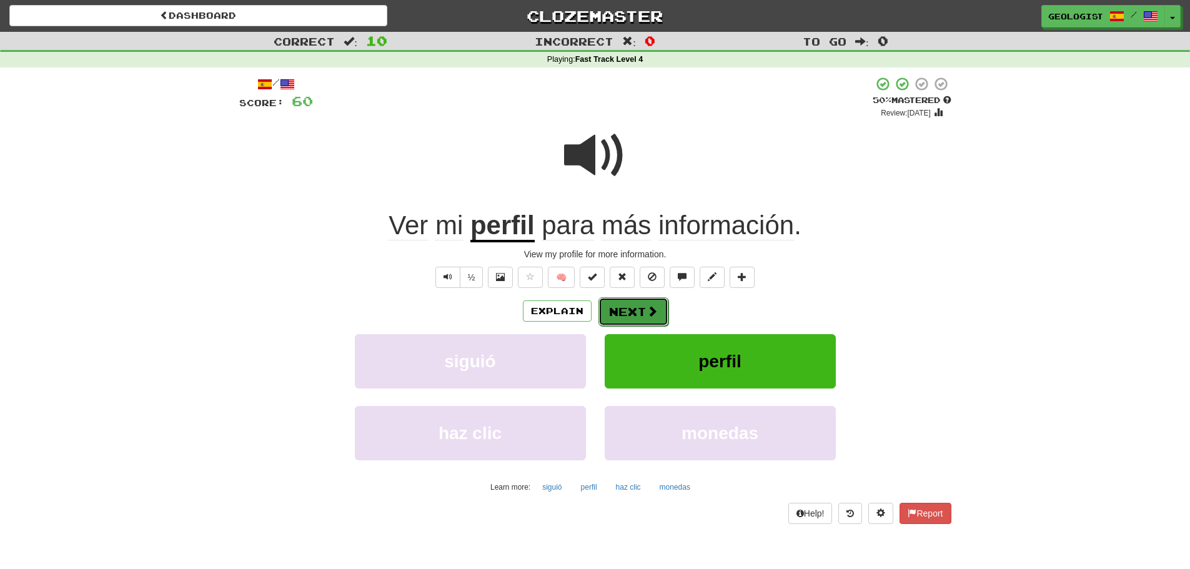
click at [637, 311] on button "Next" at bounding box center [633, 311] width 70 height 29
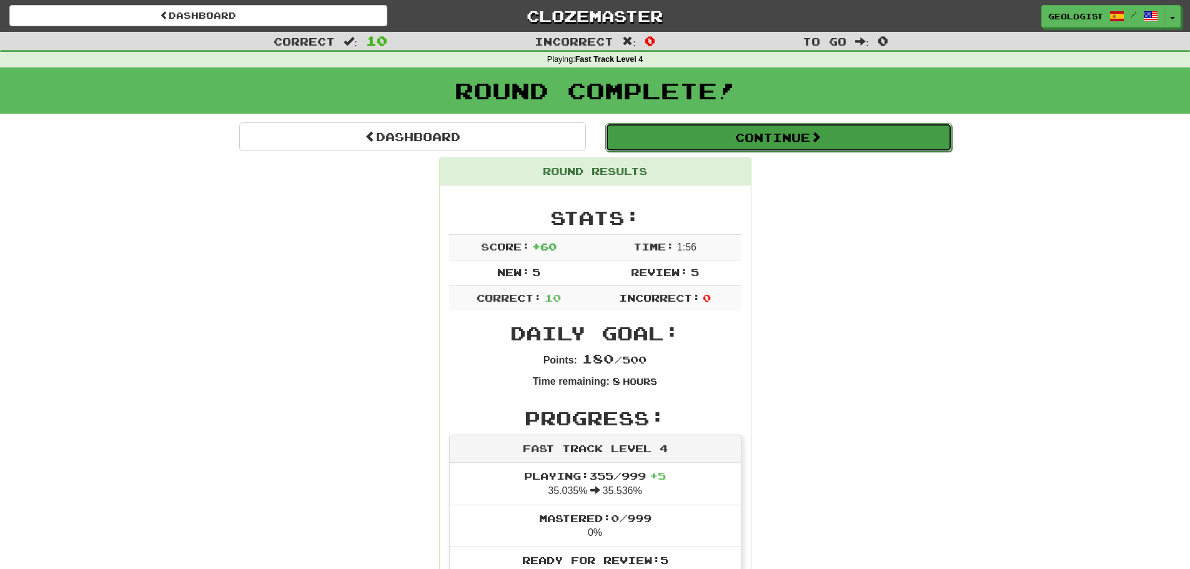
click at [784, 136] on button "Continue" at bounding box center [778, 137] width 347 height 29
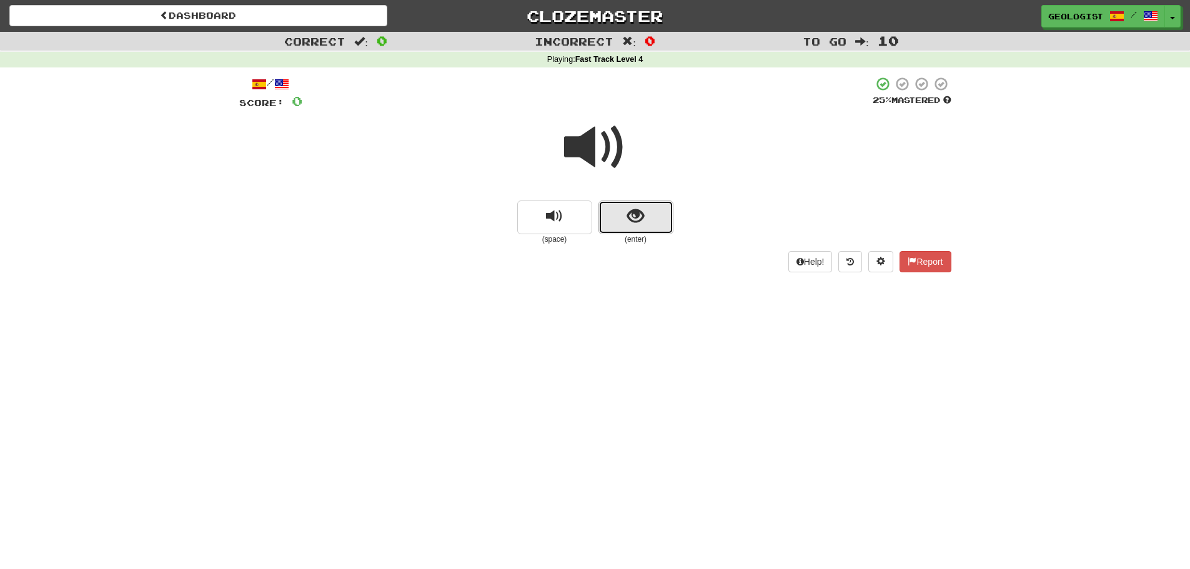
click at [646, 221] on button "show sentence" at bounding box center [635, 218] width 75 height 34
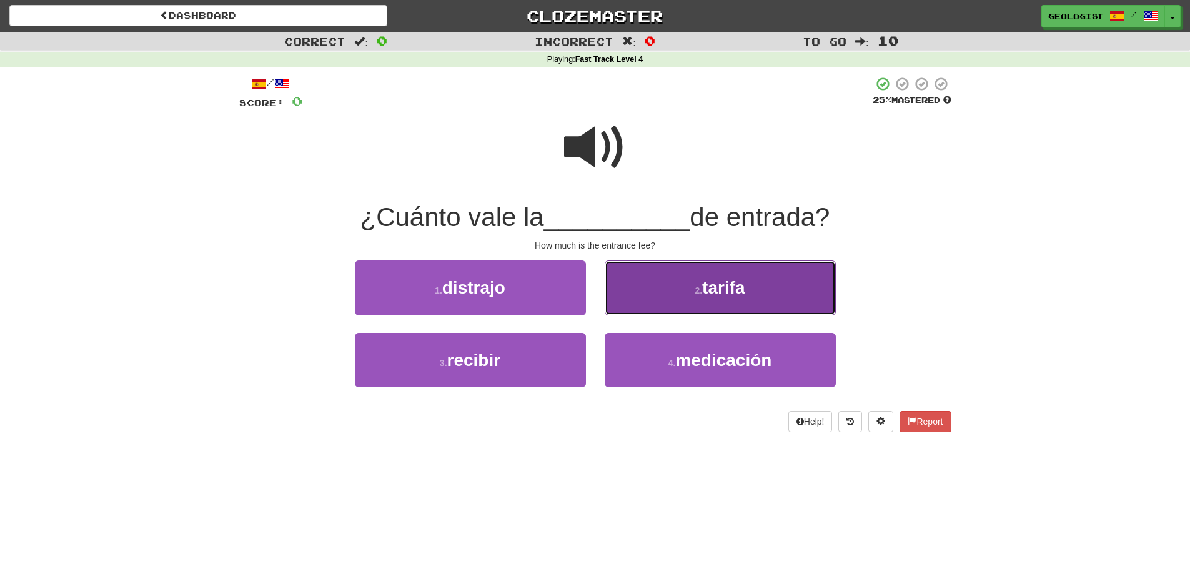
click at [650, 304] on button "2 . [GEOGRAPHIC_DATA]" at bounding box center [720, 288] width 231 height 54
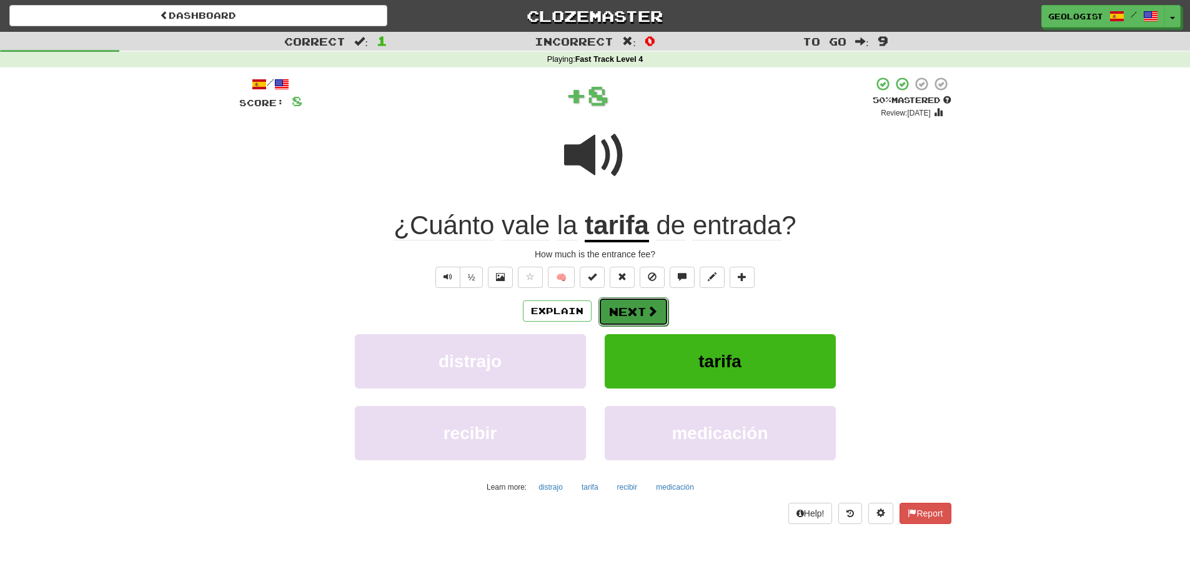
drag, startPoint x: 620, startPoint y: 316, endPoint x: 533, endPoint y: 284, distance: 92.7
click at [620, 315] on button "Next" at bounding box center [633, 311] width 70 height 29
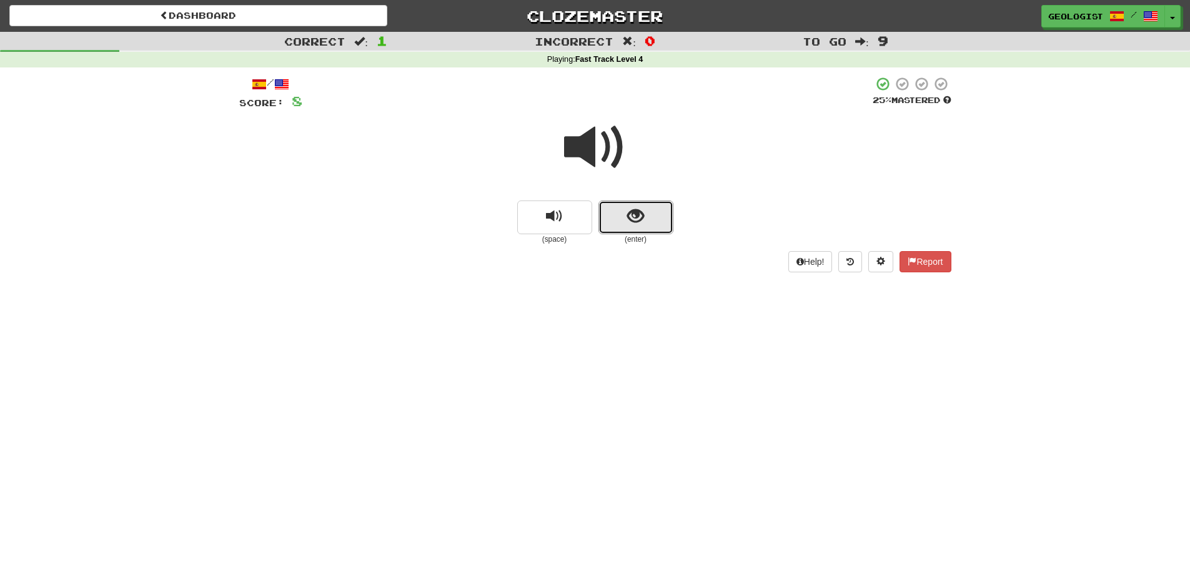
click at [638, 204] on button "show sentence" at bounding box center [635, 218] width 75 height 34
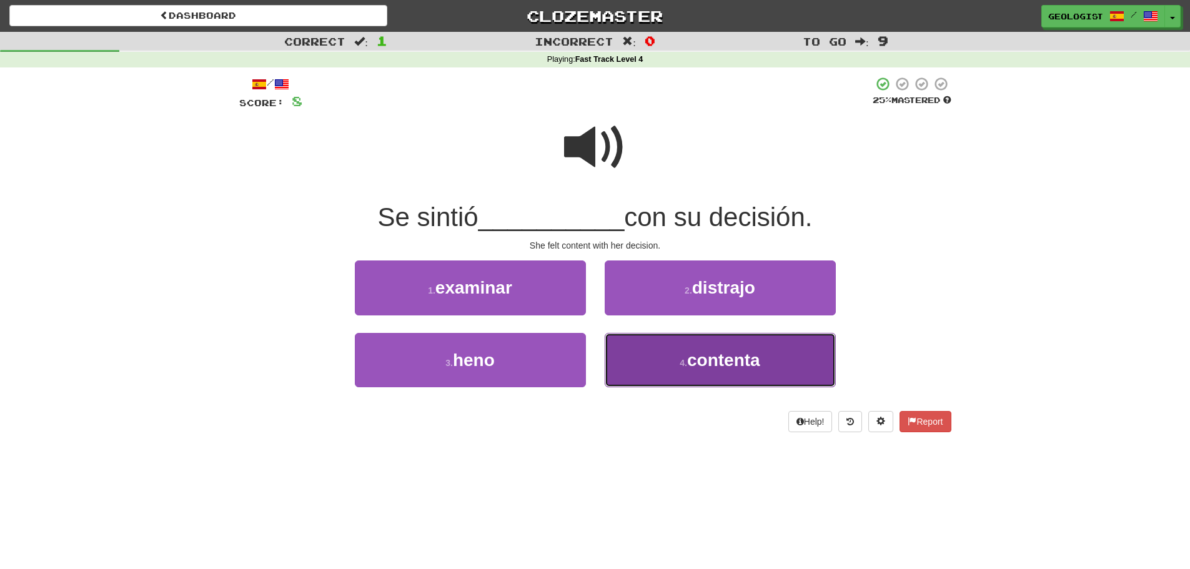
click at [732, 354] on span "contenta" at bounding box center [723, 359] width 73 height 19
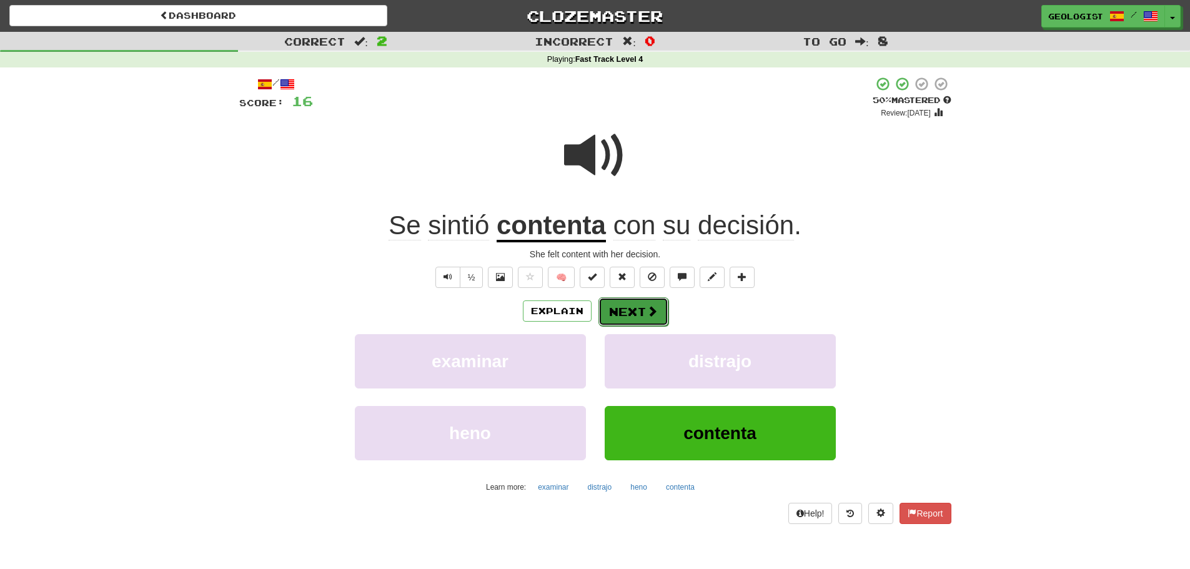
click at [657, 308] on button "Next" at bounding box center [633, 311] width 70 height 29
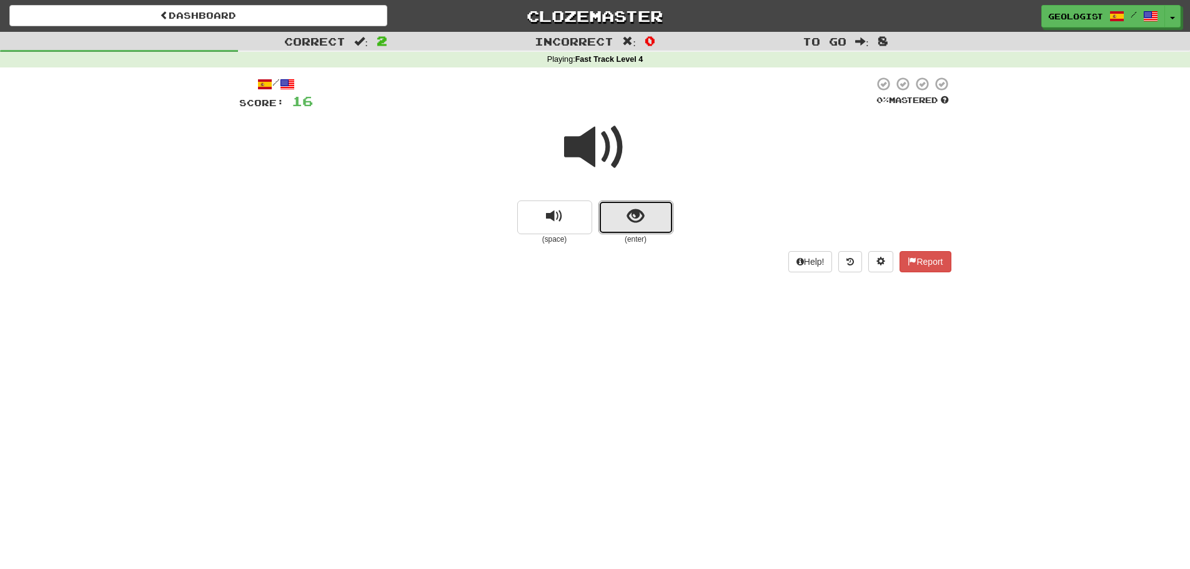
drag, startPoint x: 625, startPoint y: 223, endPoint x: 174, endPoint y: 218, distance: 451.7
click at [607, 219] on button "show sentence" at bounding box center [635, 218] width 75 height 34
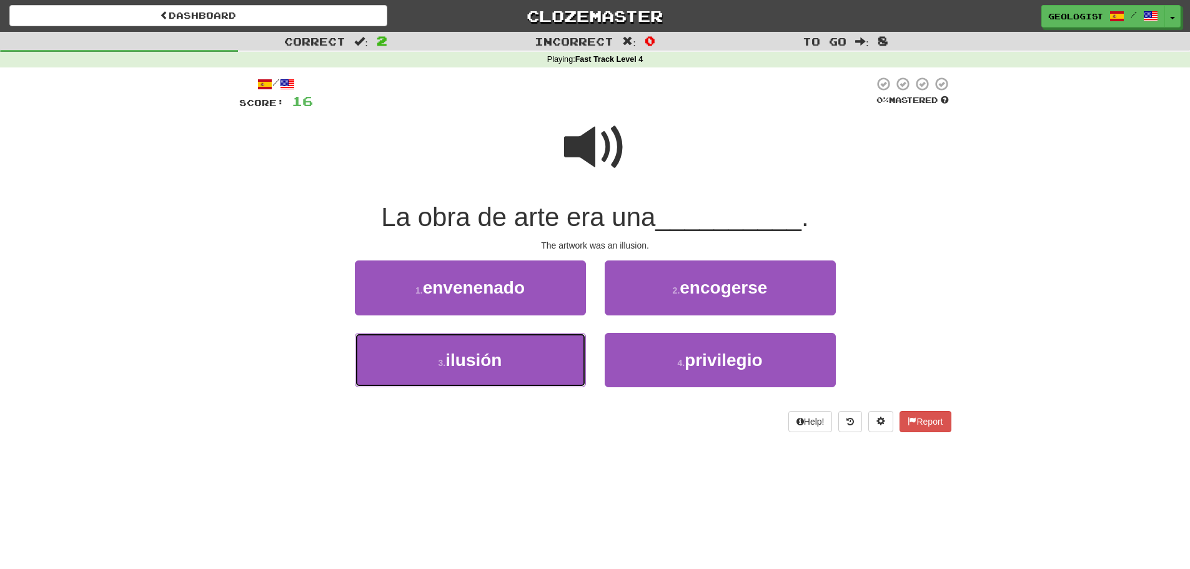
drag, startPoint x: 441, startPoint y: 362, endPoint x: 319, endPoint y: 332, distance: 126.1
click at [431, 356] on button "3 . ilusión" at bounding box center [470, 360] width 231 height 54
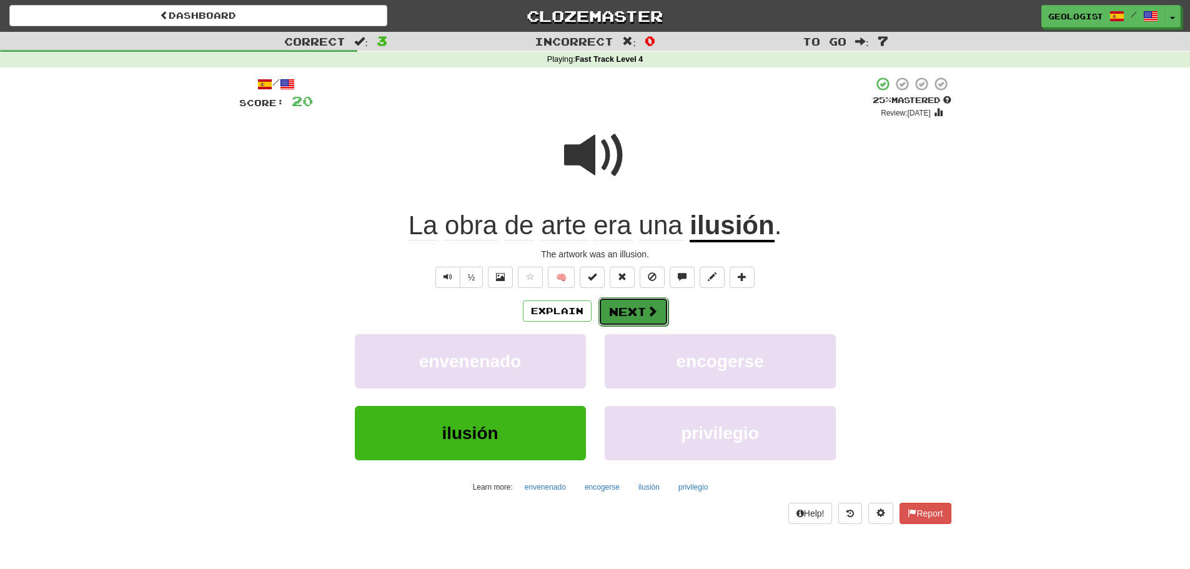
click at [625, 315] on button "Next" at bounding box center [633, 311] width 70 height 29
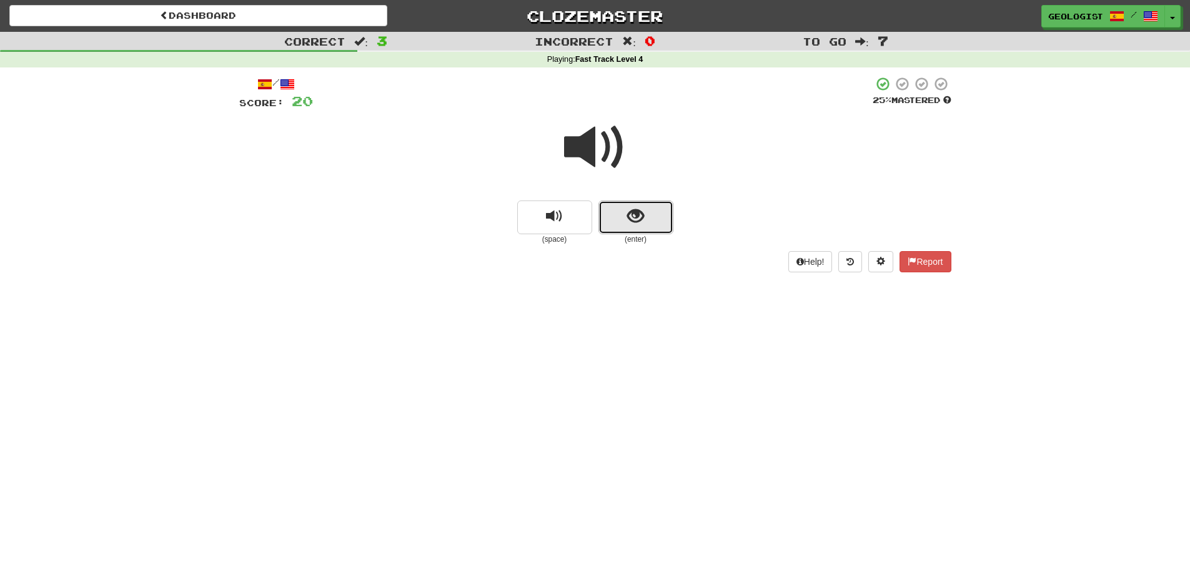
click at [644, 221] on button "show sentence" at bounding box center [635, 218] width 75 height 34
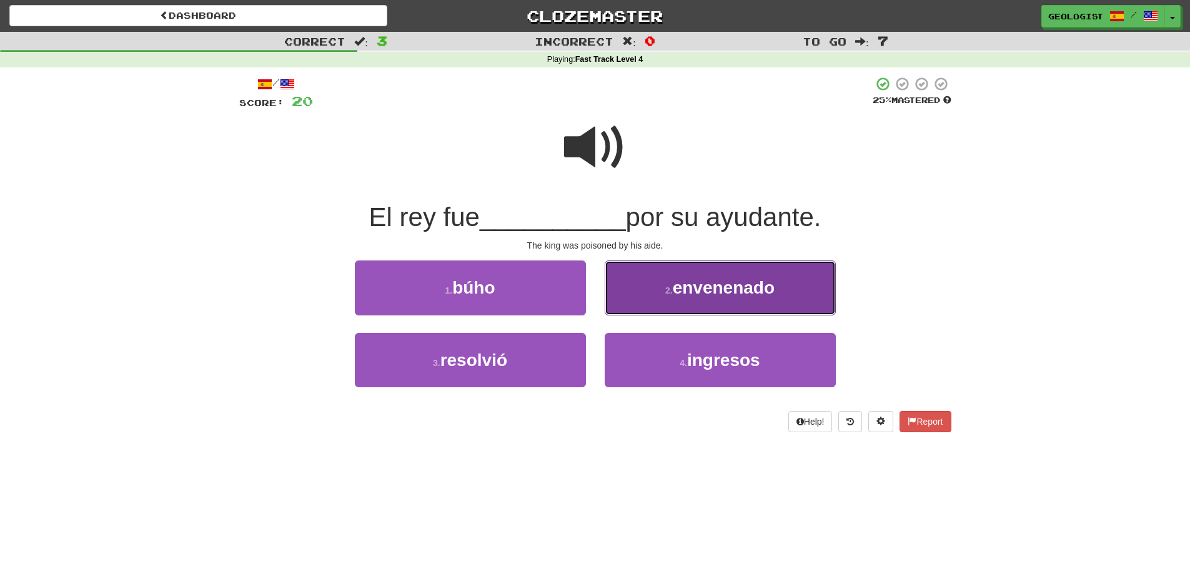
click at [681, 283] on span "envenenado" at bounding box center [724, 287] width 102 height 19
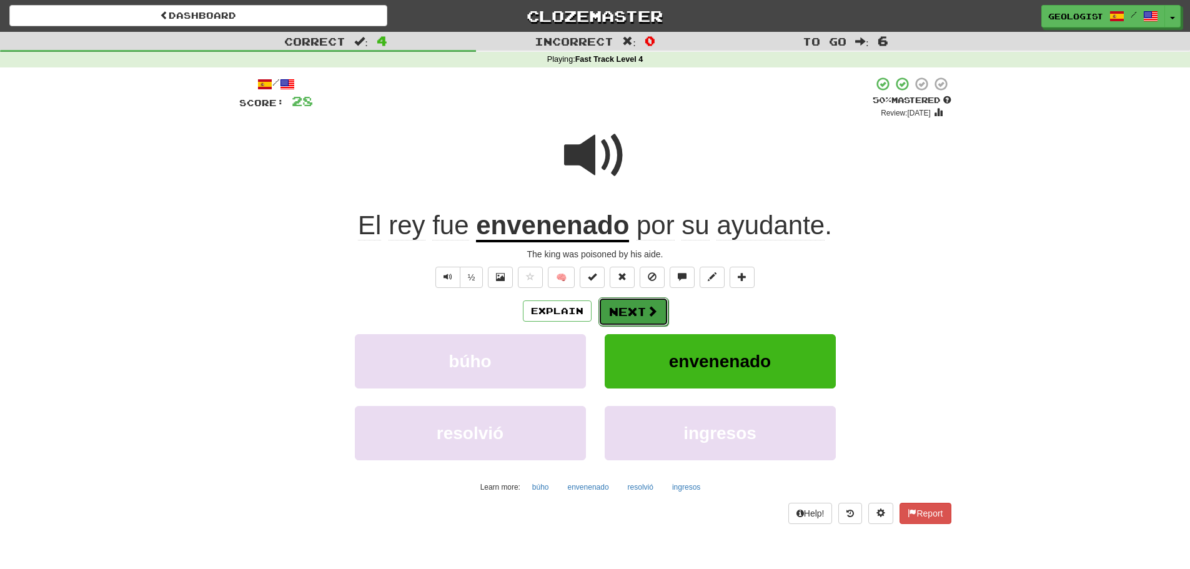
click at [628, 312] on button "Next" at bounding box center [633, 311] width 70 height 29
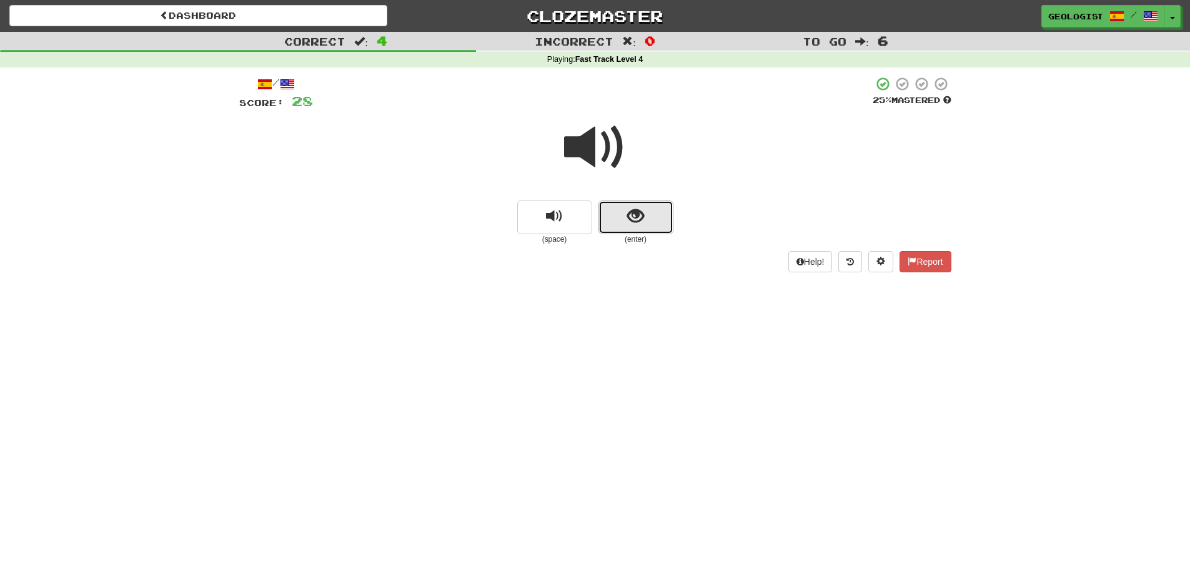
click at [619, 216] on button "show sentence" at bounding box center [635, 218] width 75 height 34
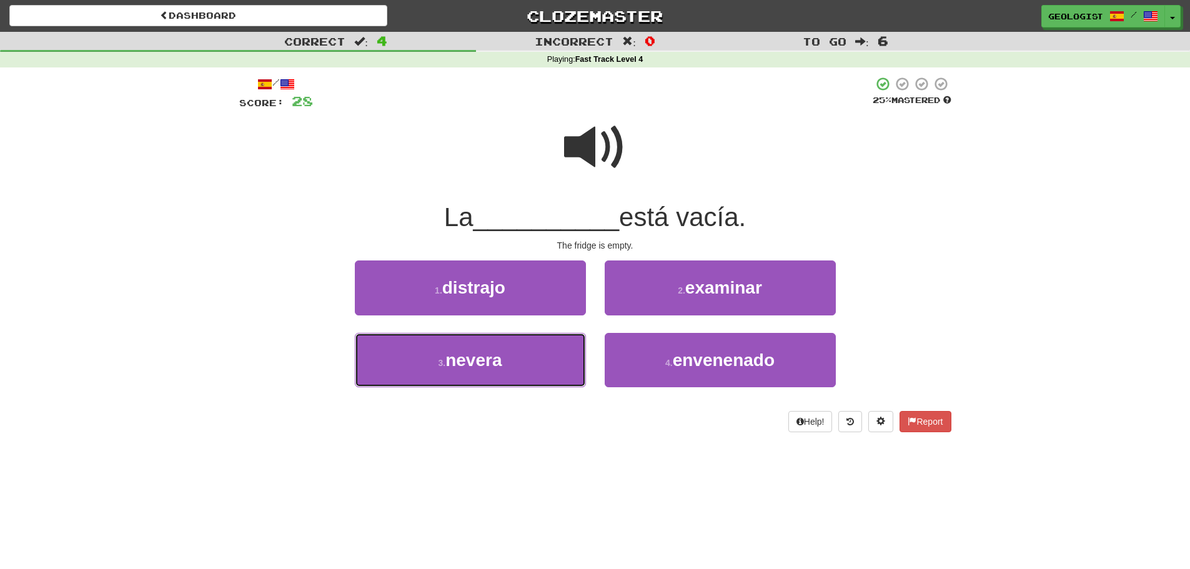
drag, startPoint x: 422, startPoint y: 369, endPoint x: 134, endPoint y: 298, distance: 297.3
click at [415, 366] on button "3 . [GEOGRAPHIC_DATA]" at bounding box center [470, 360] width 231 height 54
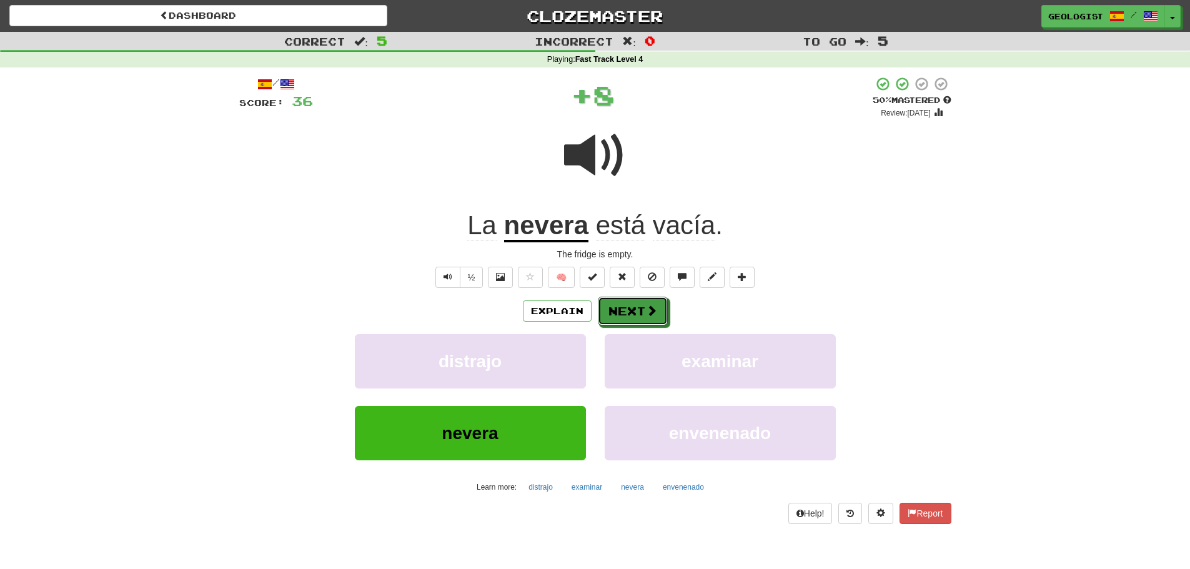
drag, startPoint x: 638, startPoint y: 305, endPoint x: 337, endPoint y: 276, distance: 303.1
click at [620, 297] on button "Next" at bounding box center [633, 311] width 70 height 29
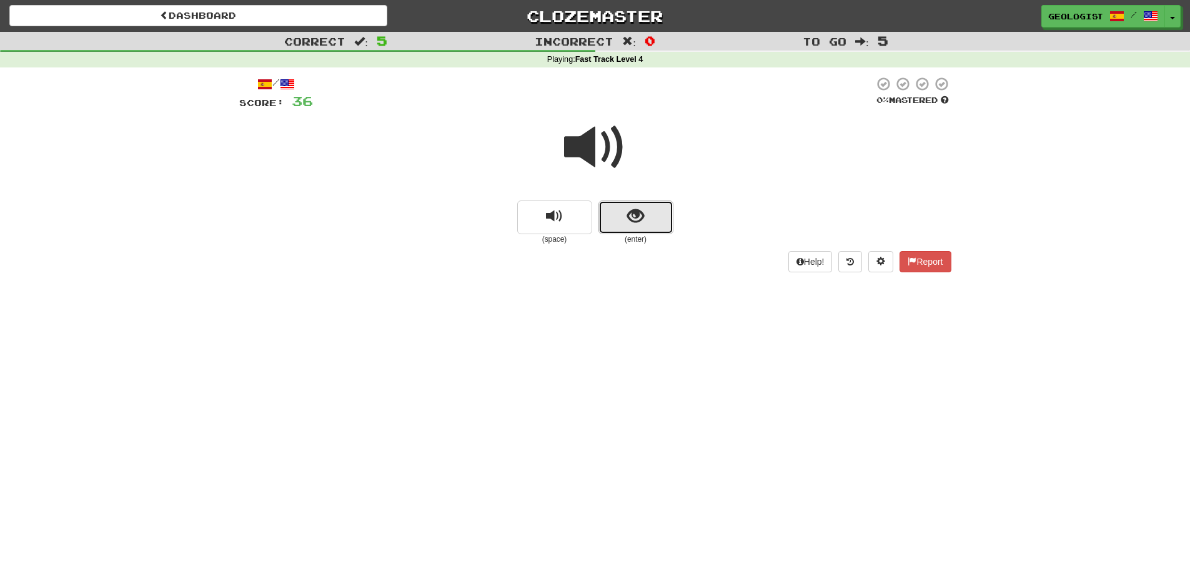
click at [643, 221] on span "show sentence" at bounding box center [635, 216] width 17 height 17
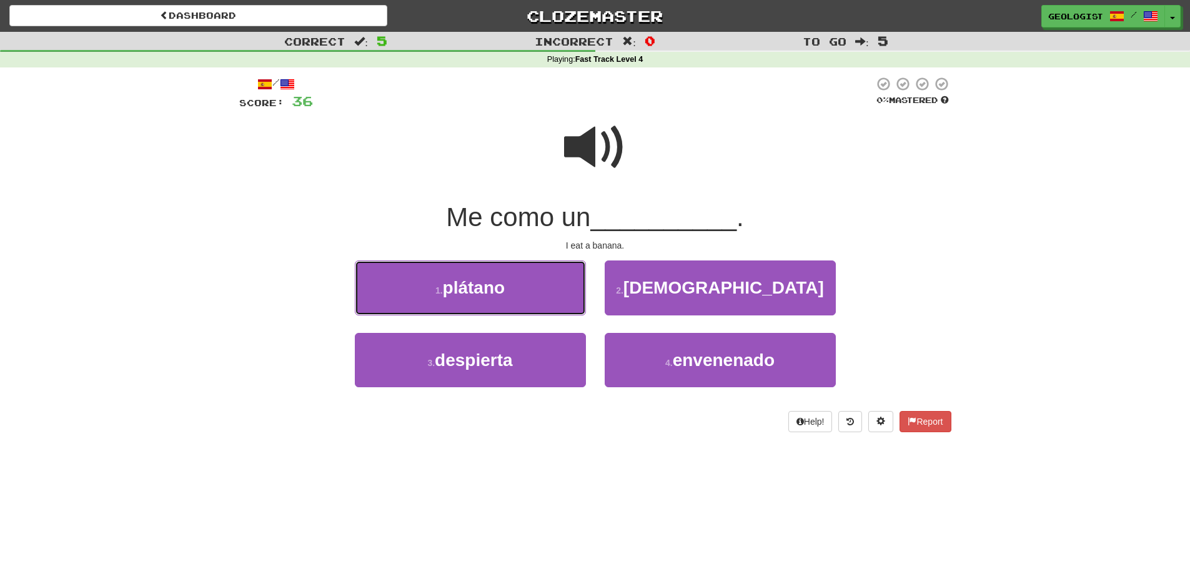
drag, startPoint x: 407, startPoint y: 301, endPoint x: 395, endPoint y: 292, distance: 14.7
click at [406, 300] on button "1 . plátano" at bounding box center [470, 288] width 231 height 54
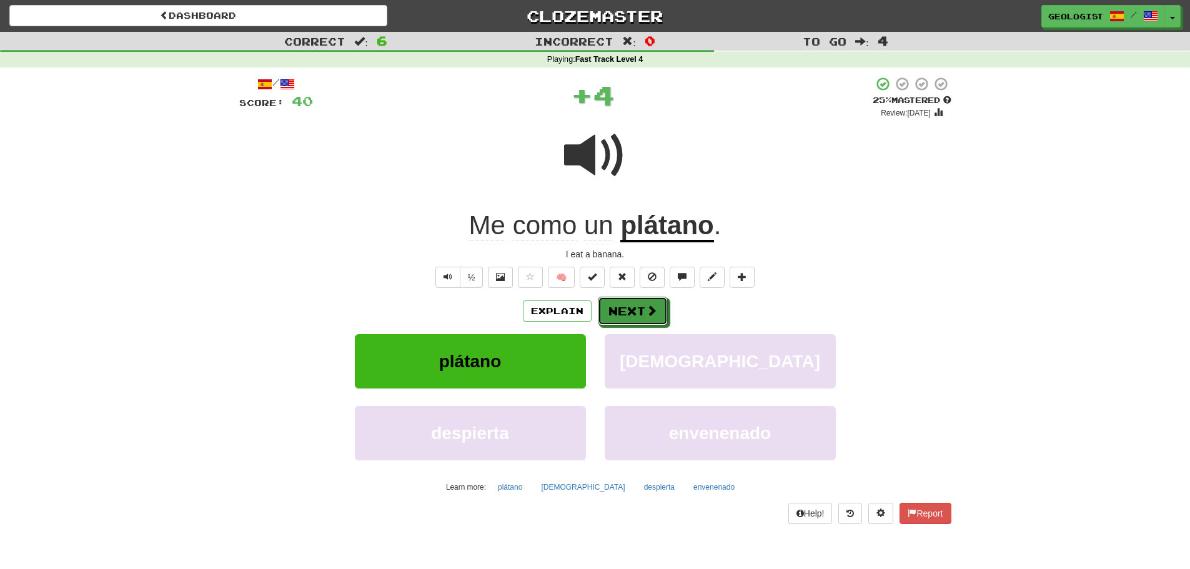
drag, startPoint x: 644, startPoint y: 312, endPoint x: 482, endPoint y: 285, distance: 164.7
click at [638, 311] on button "Next" at bounding box center [633, 311] width 70 height 29
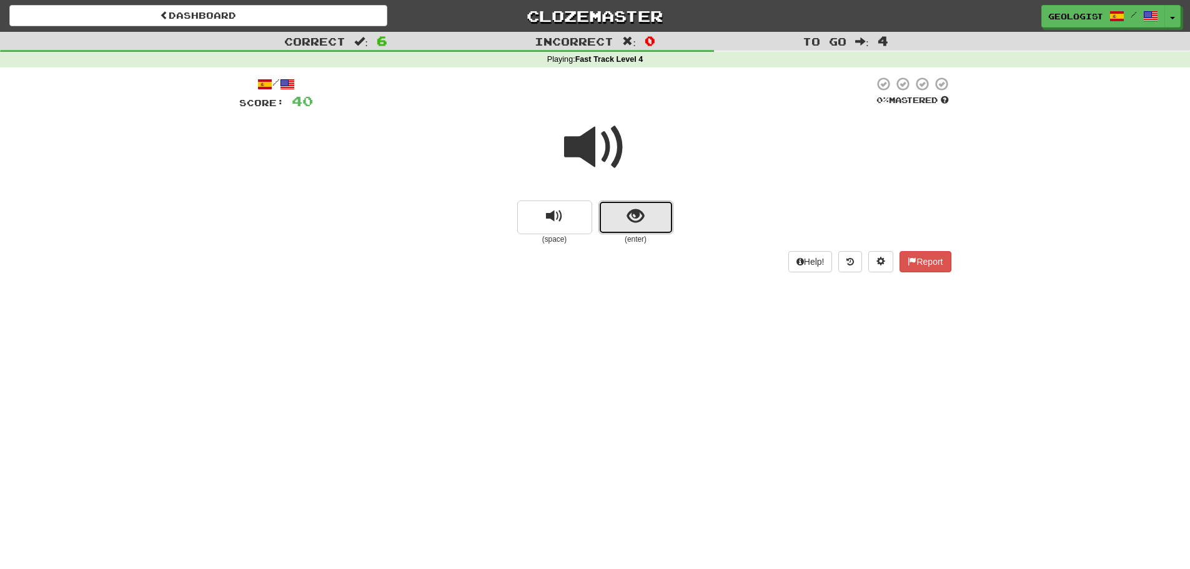
click at [648, 212] on button "show sentence" at bounding box center [635, 218] width 75 height 34
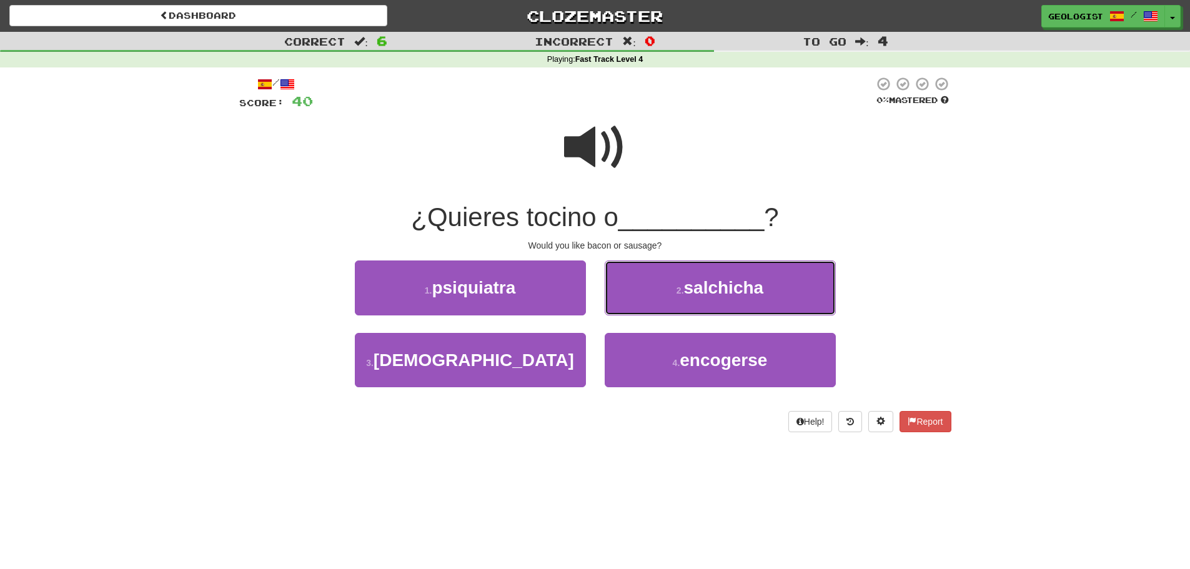
click at [747, 292] on span "salchicha" at bounding box center [724, 287] width 80 height 19
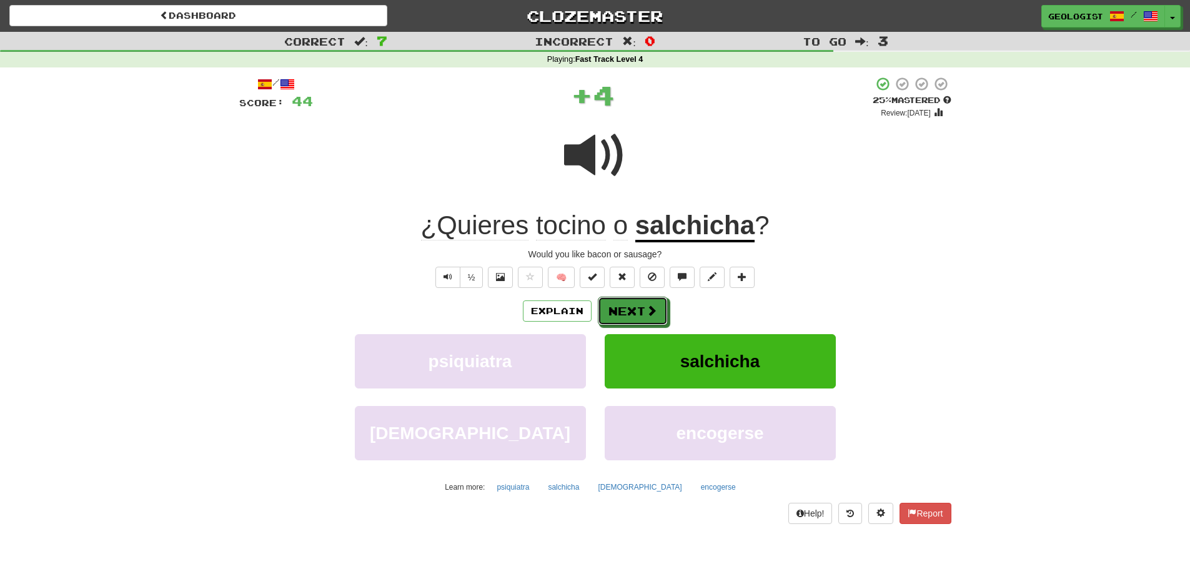
click at [641, 311] on button "Next" at bounding box center [633, 311] width 70 height 29
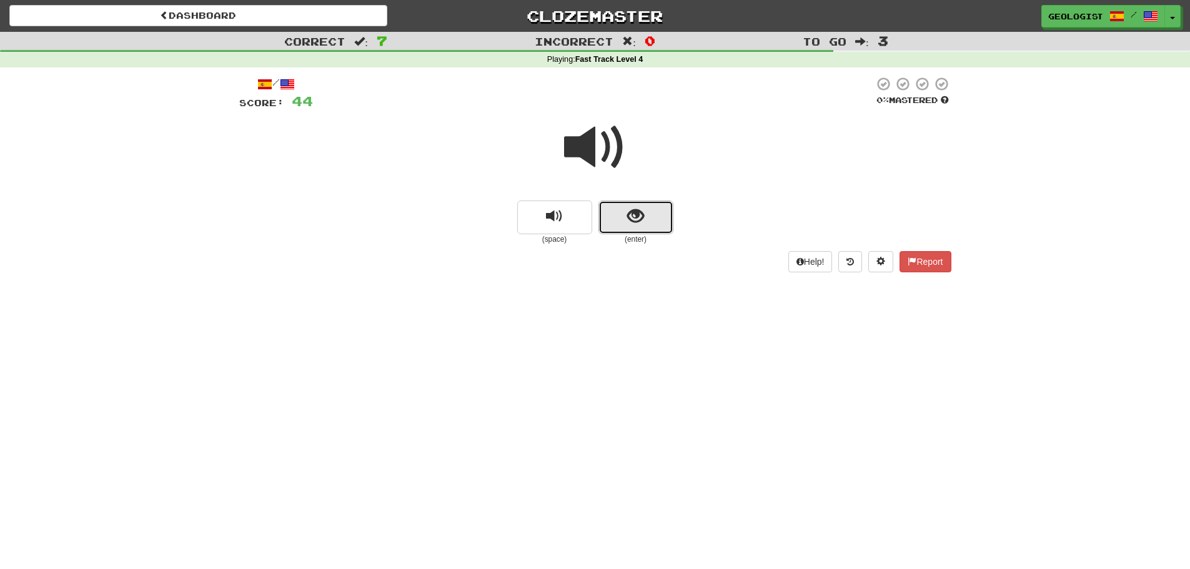
click at [651, 212] on button "show sentence" at bounding box center [635, 218] width 75 height 34
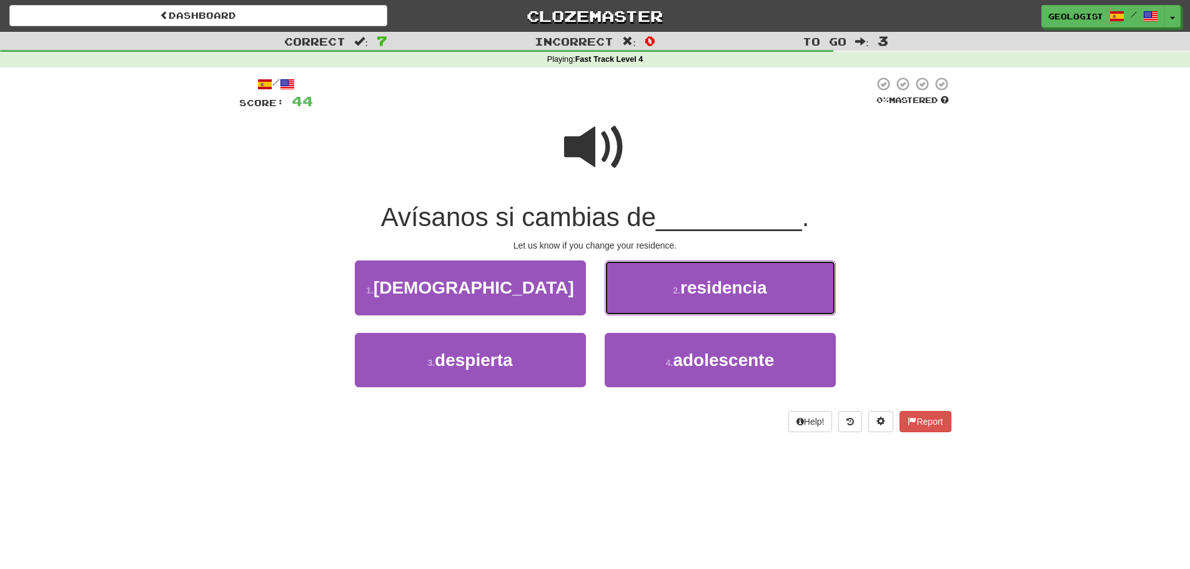
drag, startPoint x: 686, startPoint y: 299, endPoint x: 675, endPoint y: 290, distance: 14.2
click at [685, 297] on button "2 . residencia" at bounding box center [720, 288] width 231 height 54
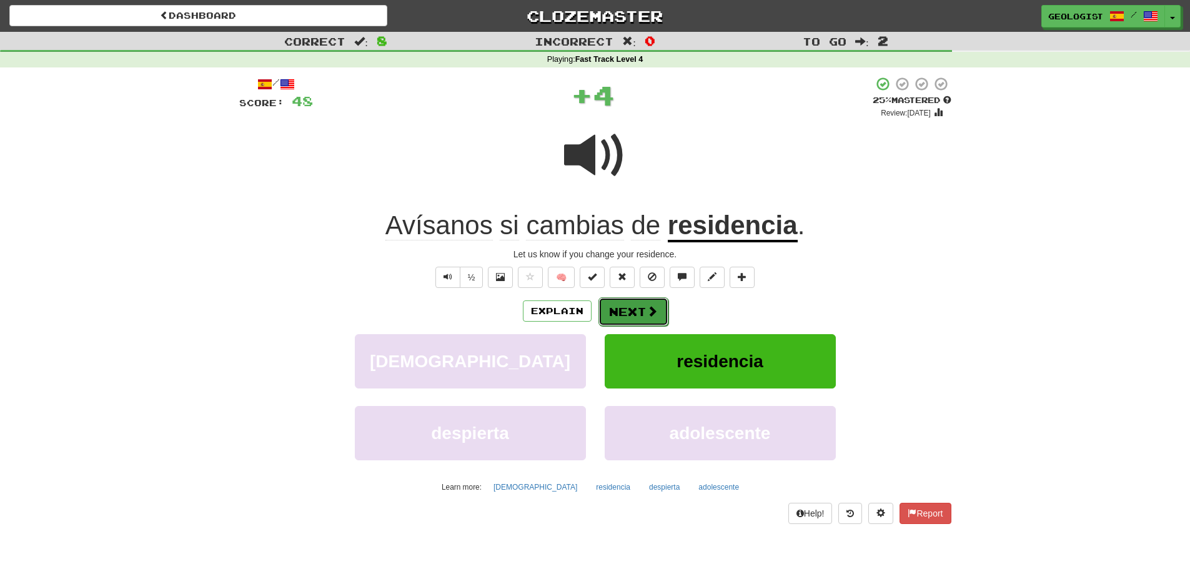
click at [631, 308] on button "Next" at bounding box center [633, 311] width 70 height 29
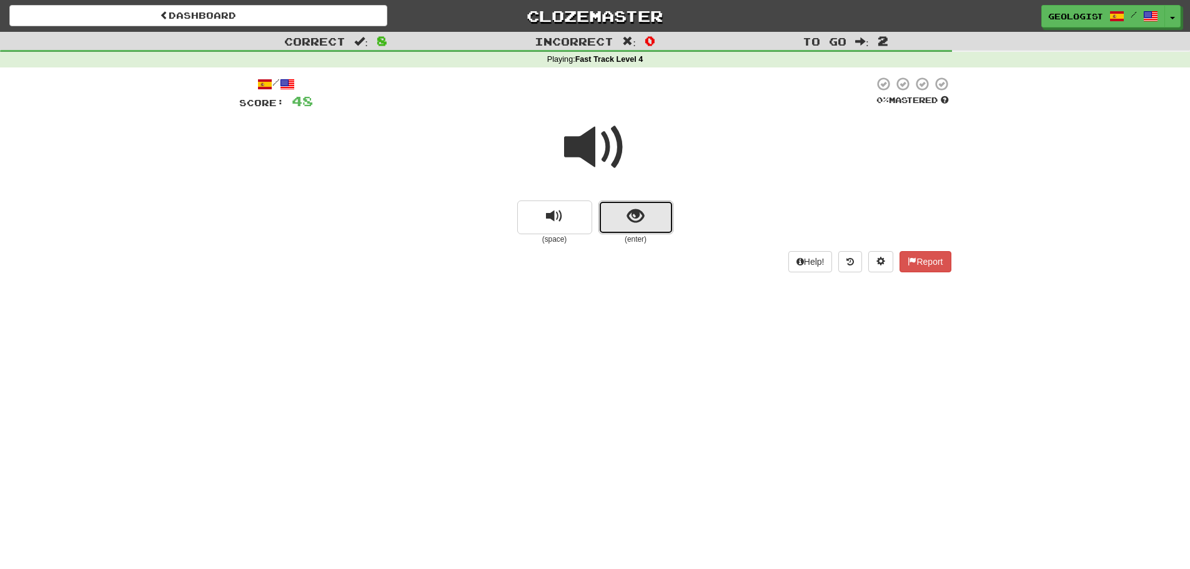
click at [638, 219] on span "show sentence" at bounding box center [635, 216] width 17 height 17
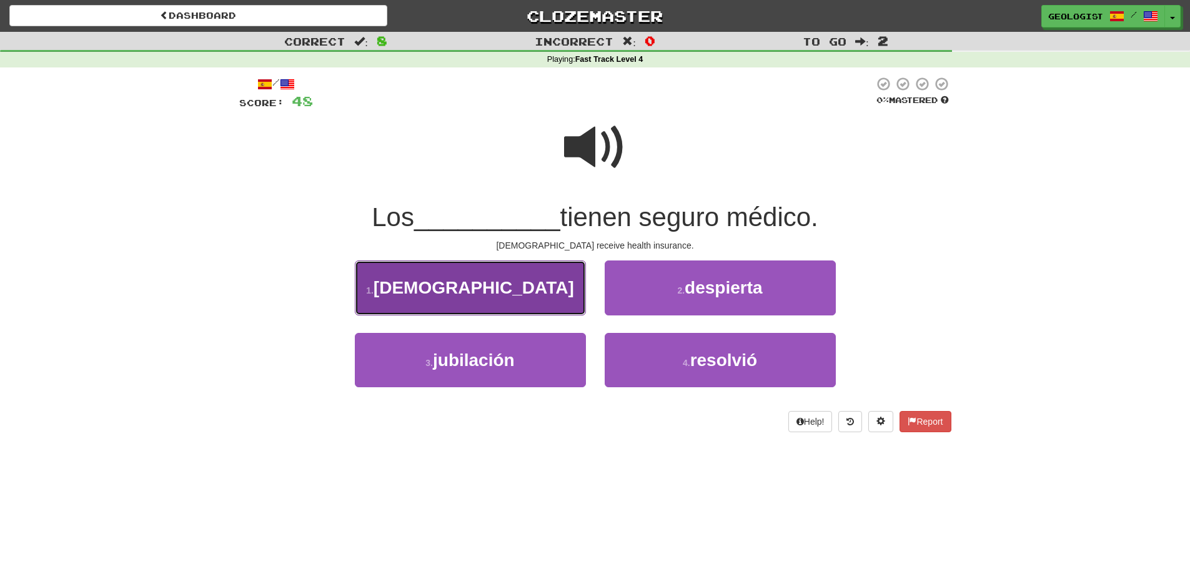
click at [451, 292] on span "[DEMOGRAPHIC_DATA]" at bounding box center [474, 287] width 201 height 19
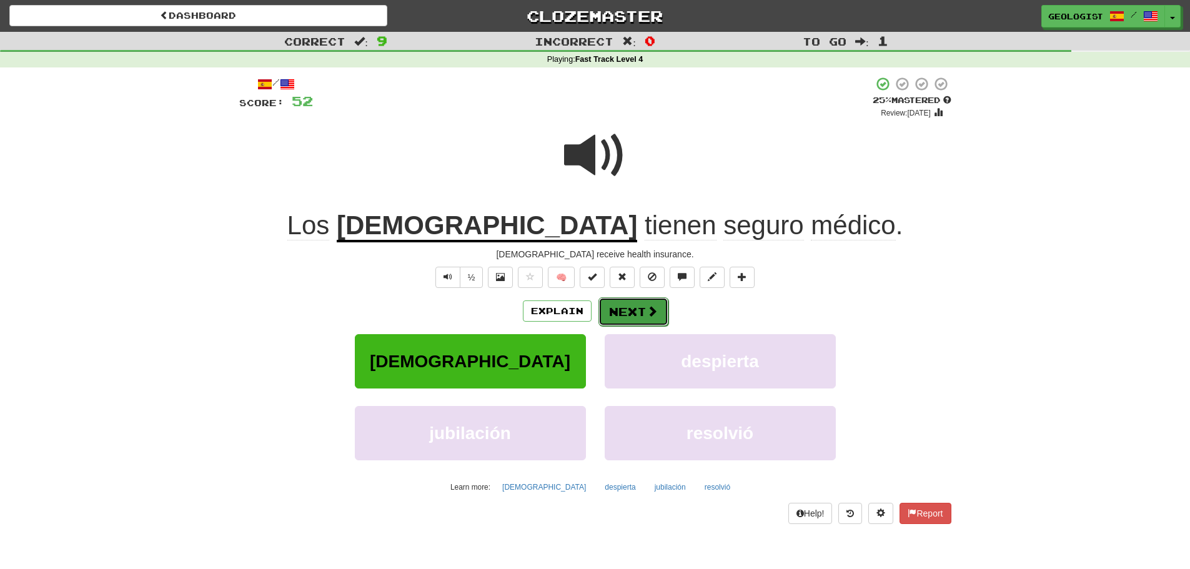
click at [642, 307] on button "Next" at bounding box center [633, 311] width 70 height 29
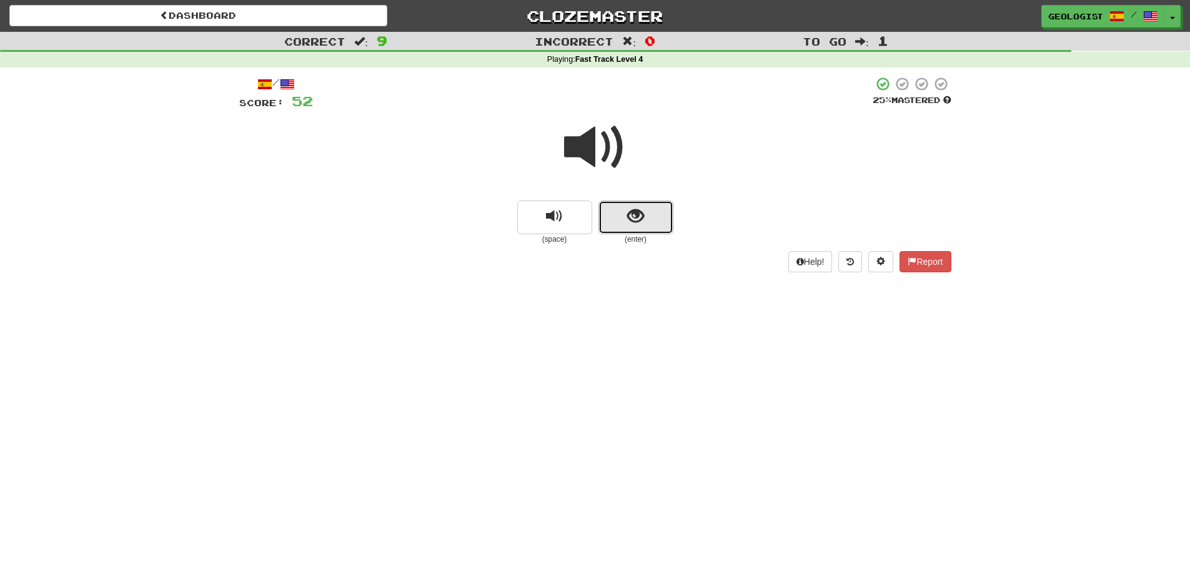
click at [624, 218] on button "show sentence" at bounding box center [635, 218] width 75 height 34
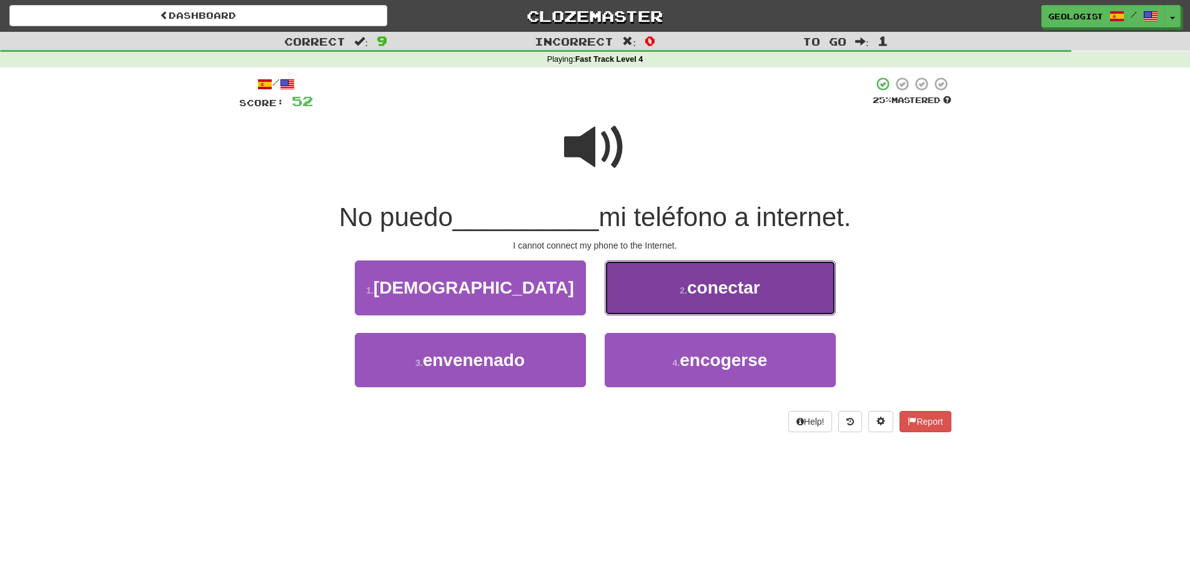
click at [680, 274] on button "2 . conectar" at bounding box center [720, 288] width 231 height 54
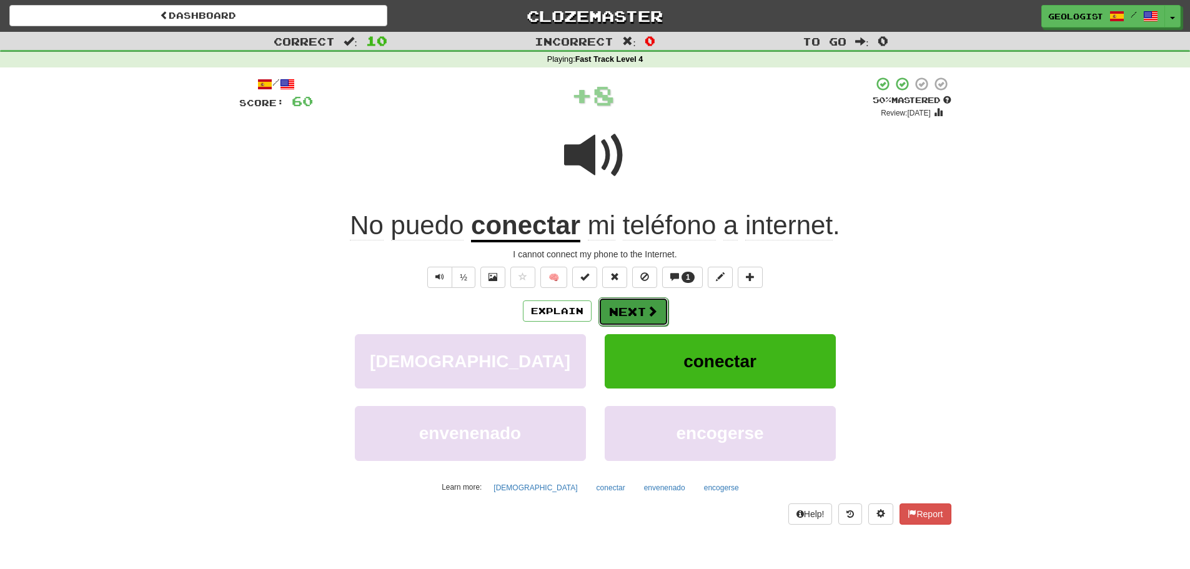
click at [635, 309] on button "Next" at bounding box center [633, 311] width 70 height 29
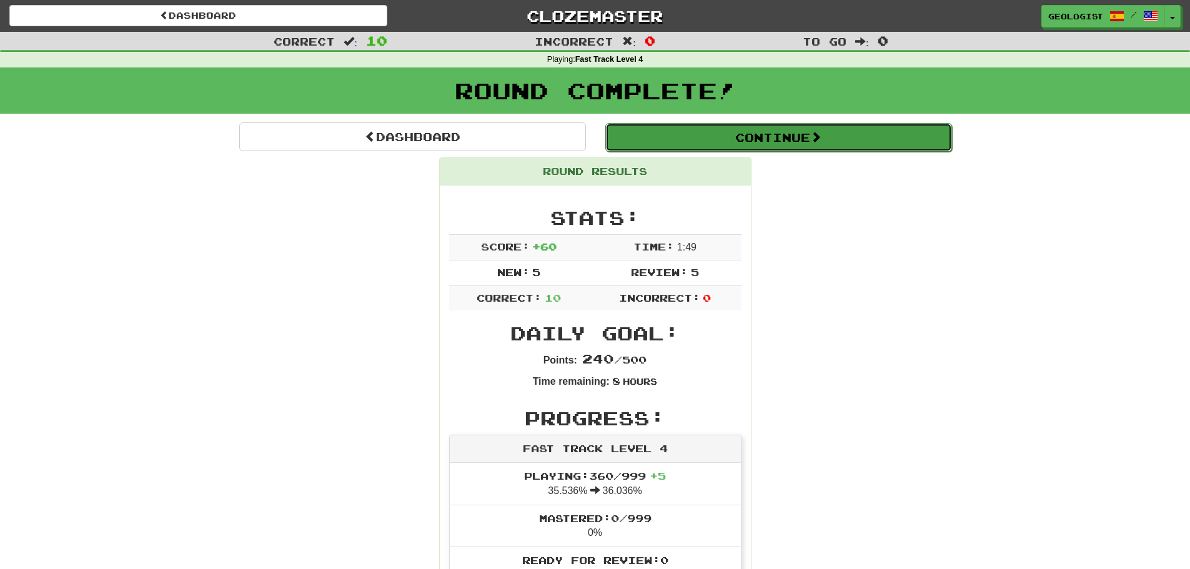
click at [813, 142] on button "Continue" at bounding box center [778, 137] width 347 height 29
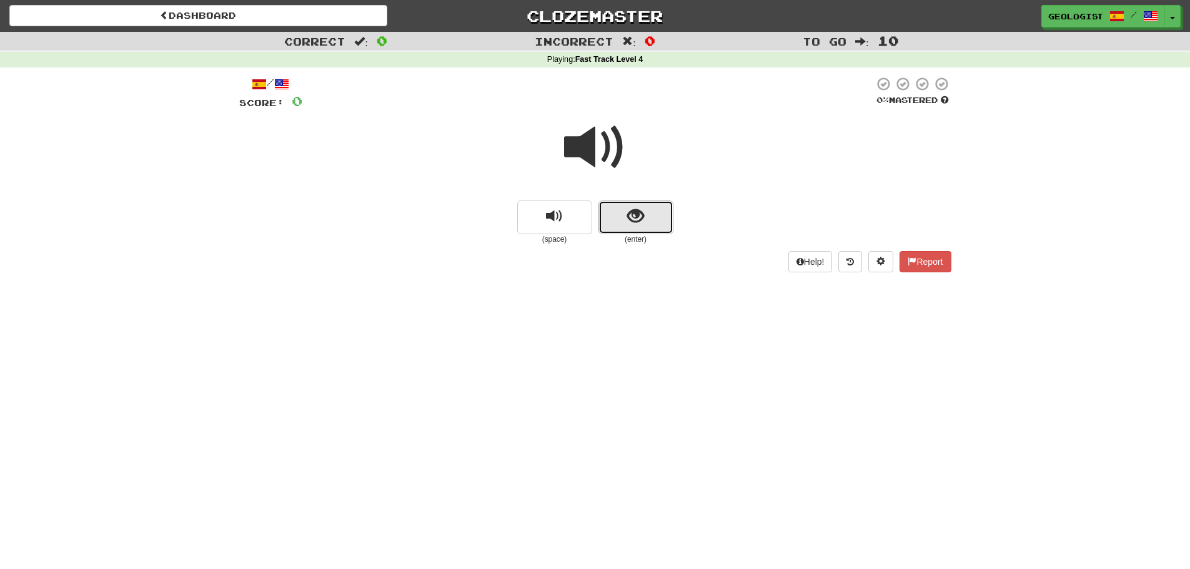
click at [636, 222] on span "show sentence" at bounding box center [635, 216] width 17 height 17
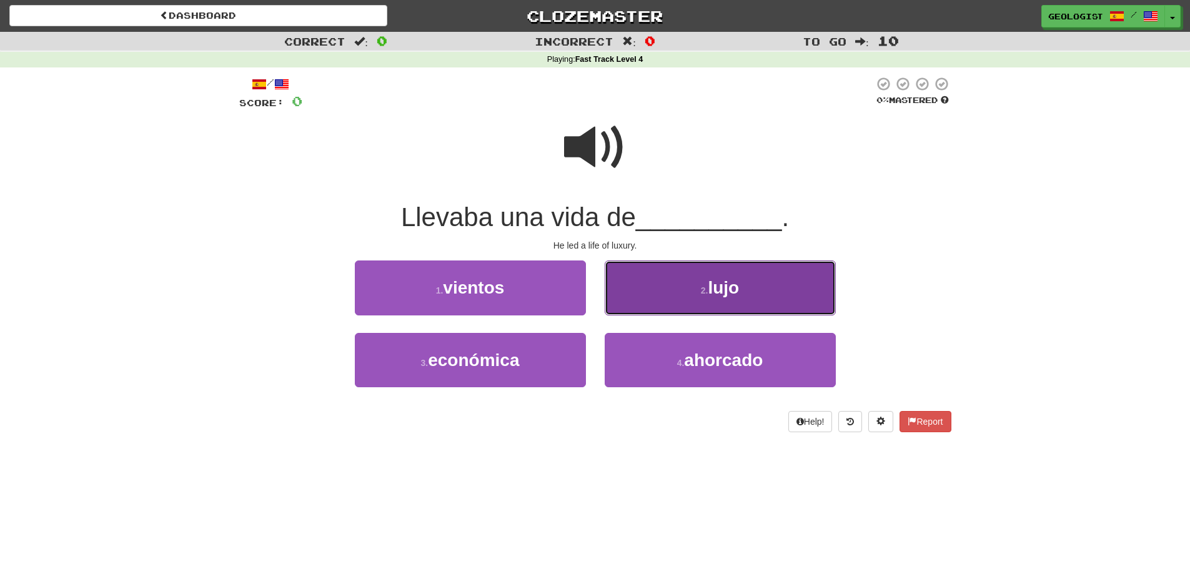
click at [759, 284] on button "2 . [GEOGRAPHIC_DATA]" at bounding box center [720, 288] width 231 height 54
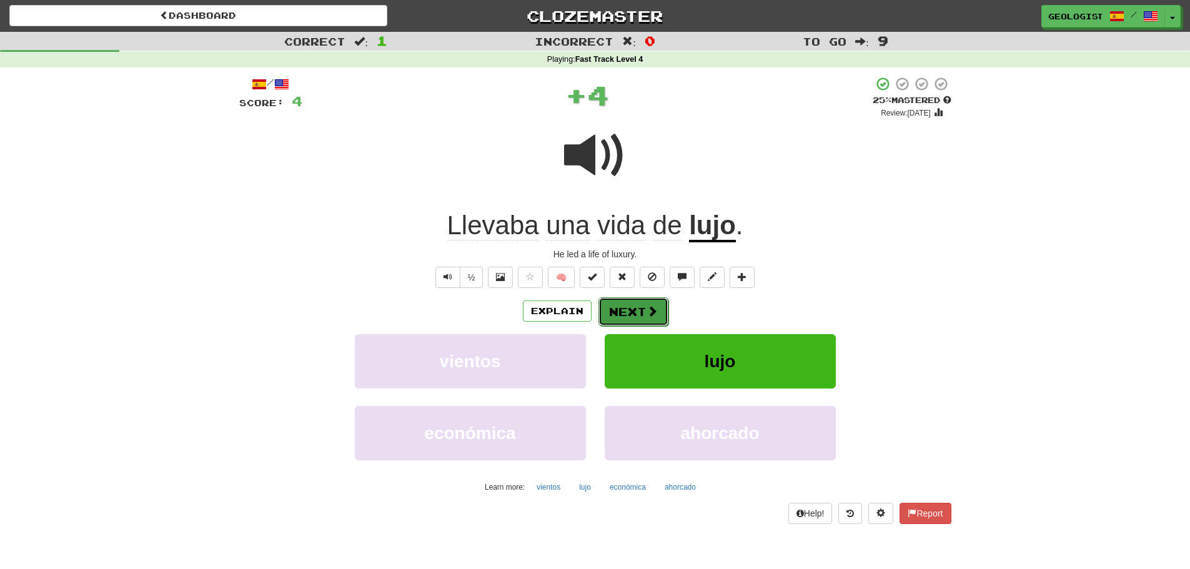
click at [626, 315] on button "Next" at bounding box center [633, 311] width 70 height 29
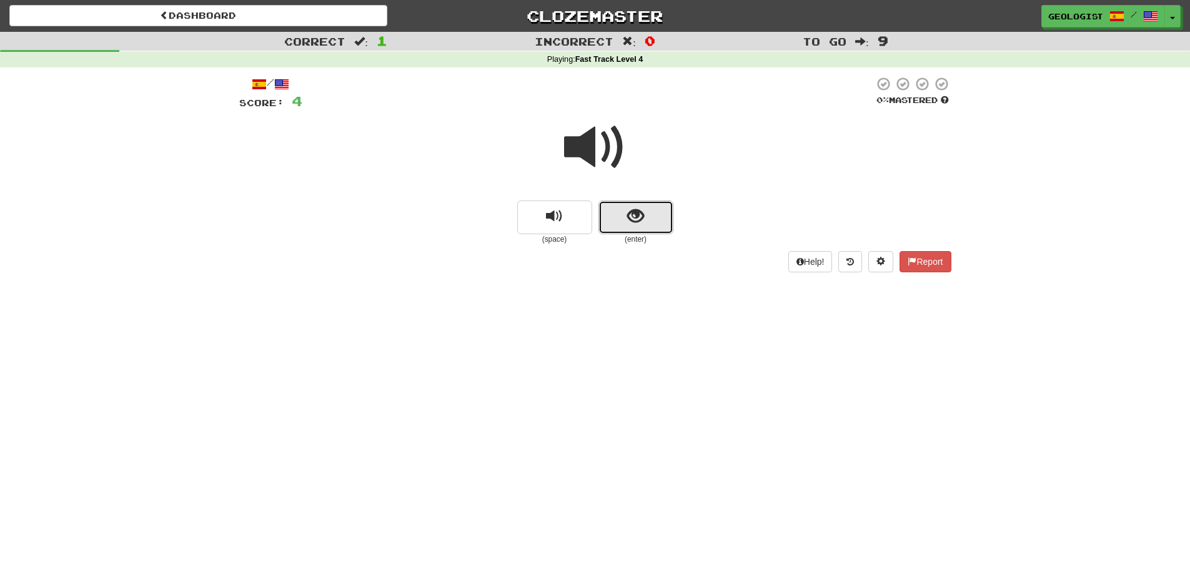
click at [659, 224] on button "show sentence" at bounding box center [635, 218] width 75 height 34
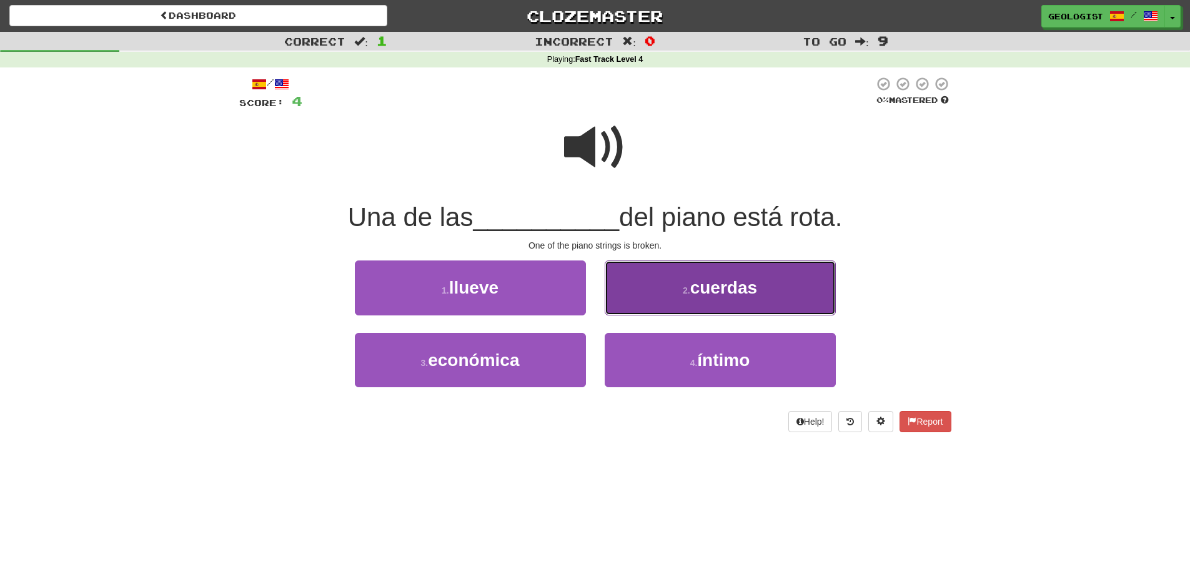
click at [733, 285] on span "cuerdas" at bounding box center [723, 287] width 67 height 19
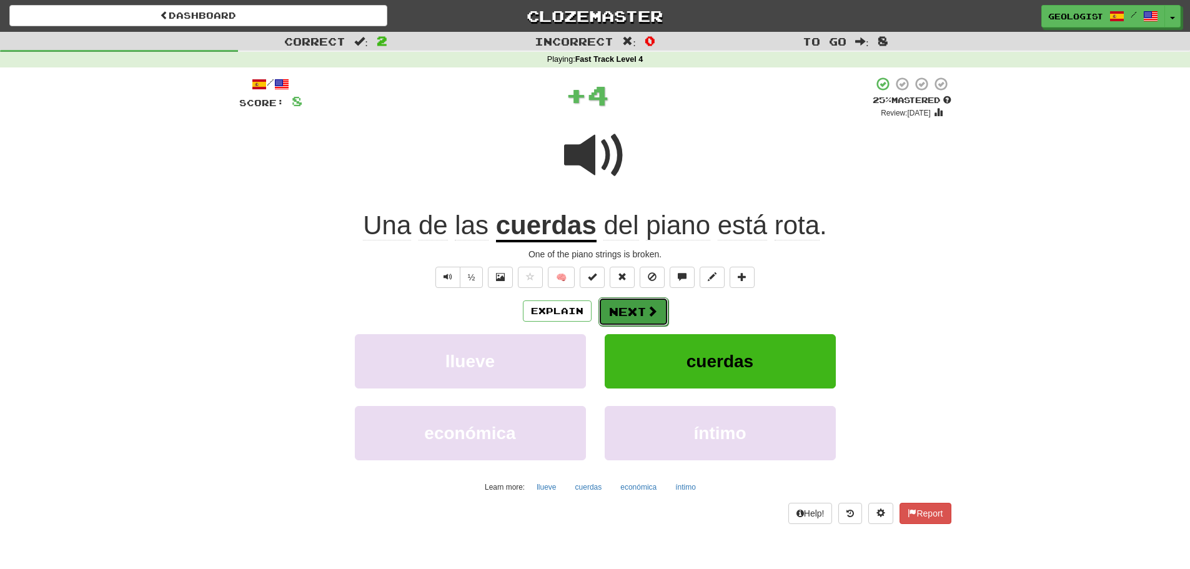
click at [642, 303] on button "Next" at bounding box center [633, 311] width 70 height 29
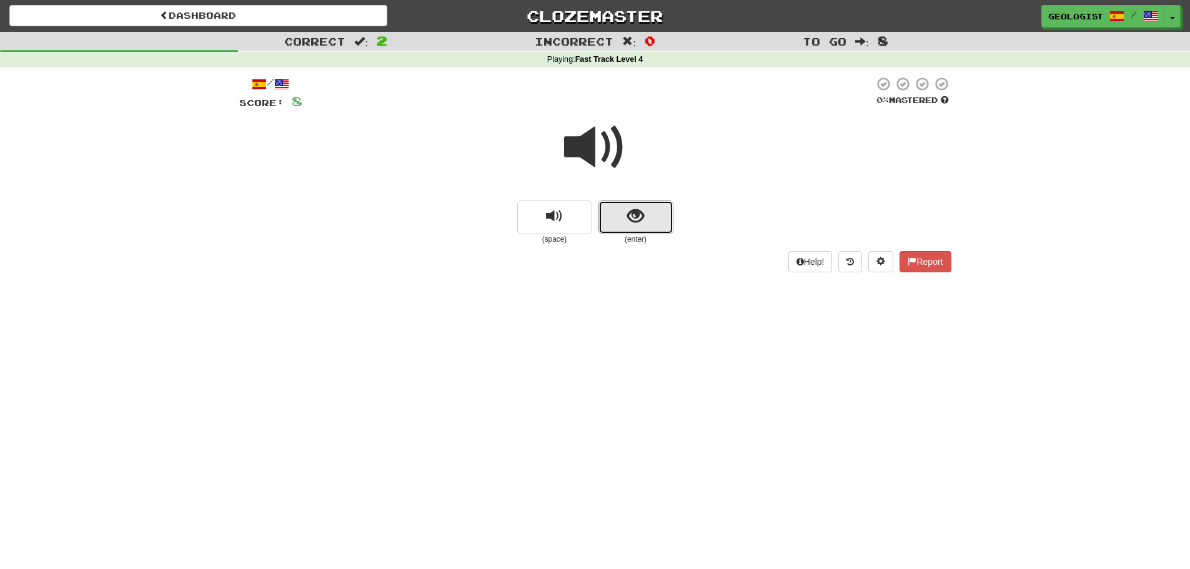
click at [646, 224] on button "show sentence" at bounding box center [635, 218] width 75 height 34
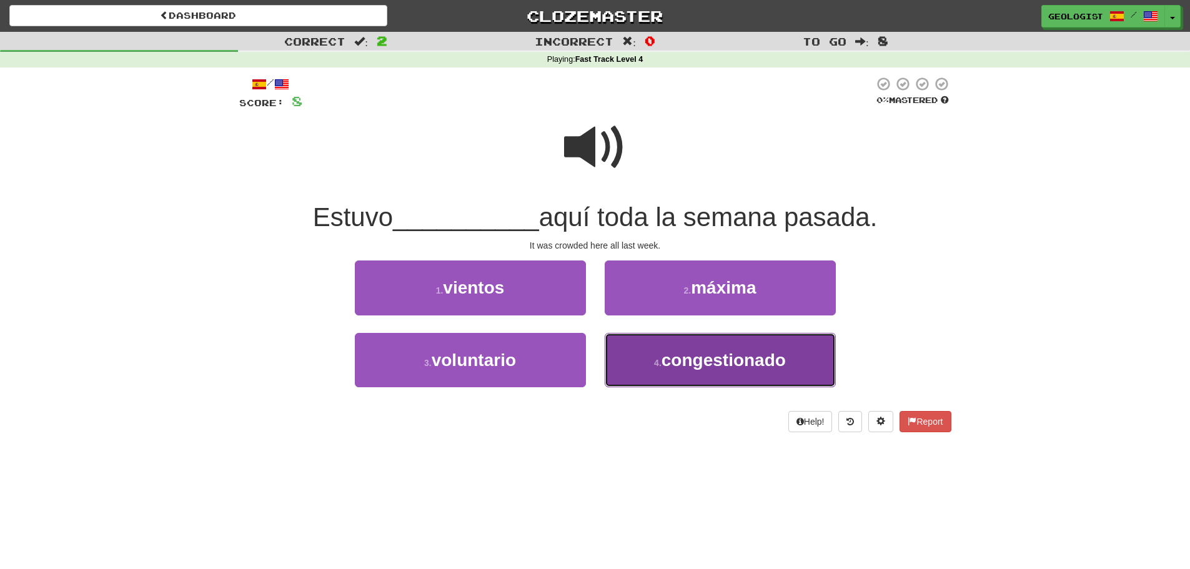
click at [686, 367] on span "congestionado" at bounding box center [724, 359] width 124 height 19
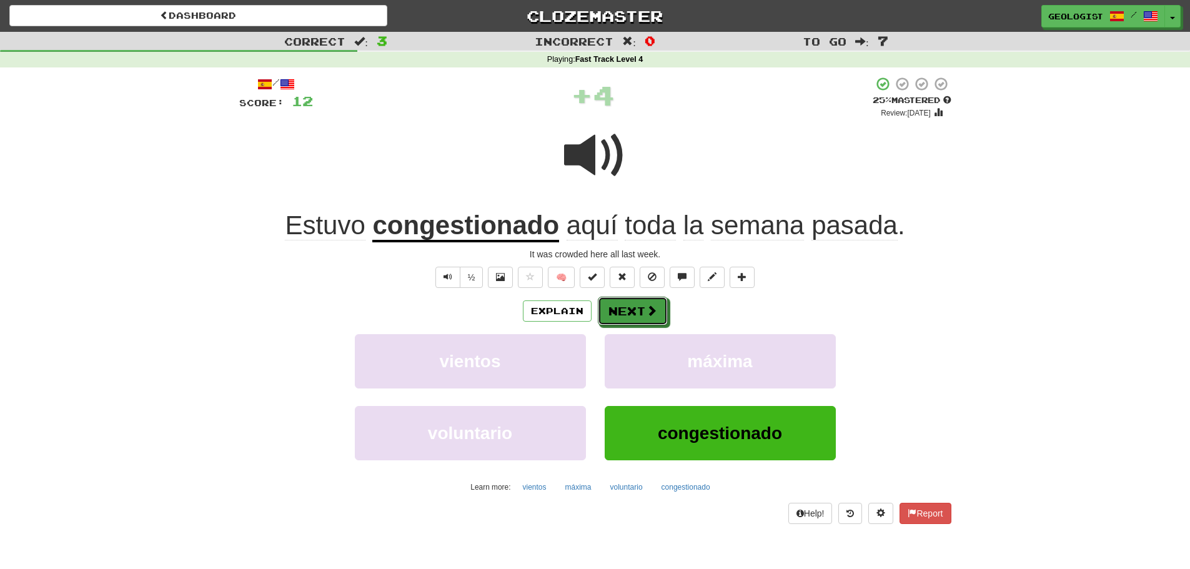
drag, startPoint x: 639, startPoint y: 307, endPoint x: 510, endPoint y: 284, distance: 131.4
click at [637, 307] on button "Next" at bounding box center [633, 311] width 70 height 29
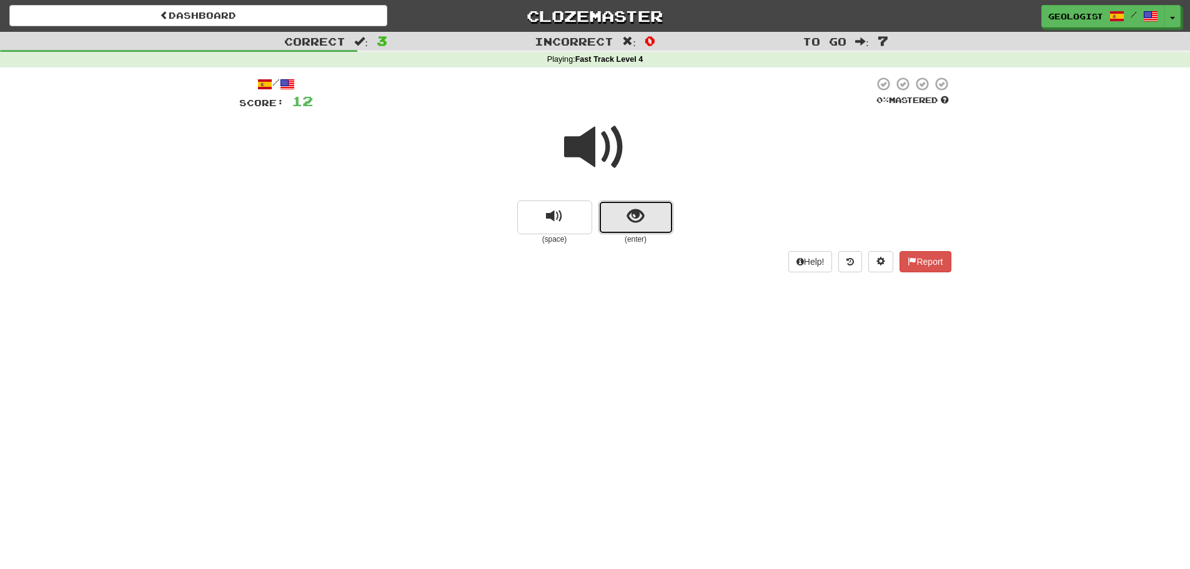
click at [633, 221] on span "show sentence" at bounding box center [635, 216] width 17 height 17
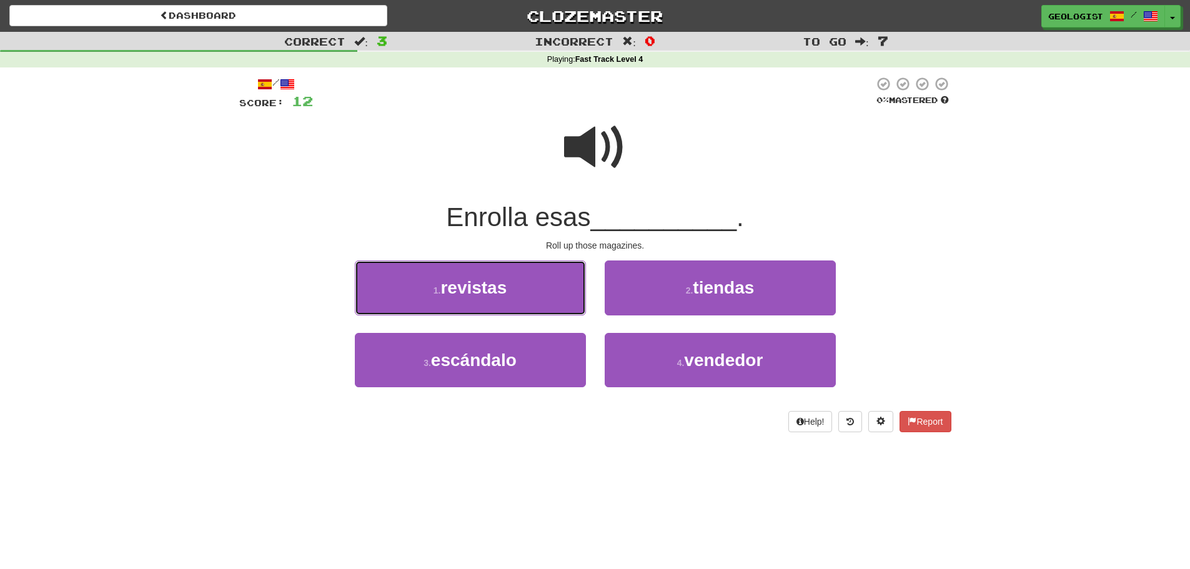
click at [487, 288] on span "revistas" at bounding box center [473, 287] width 66 height 19
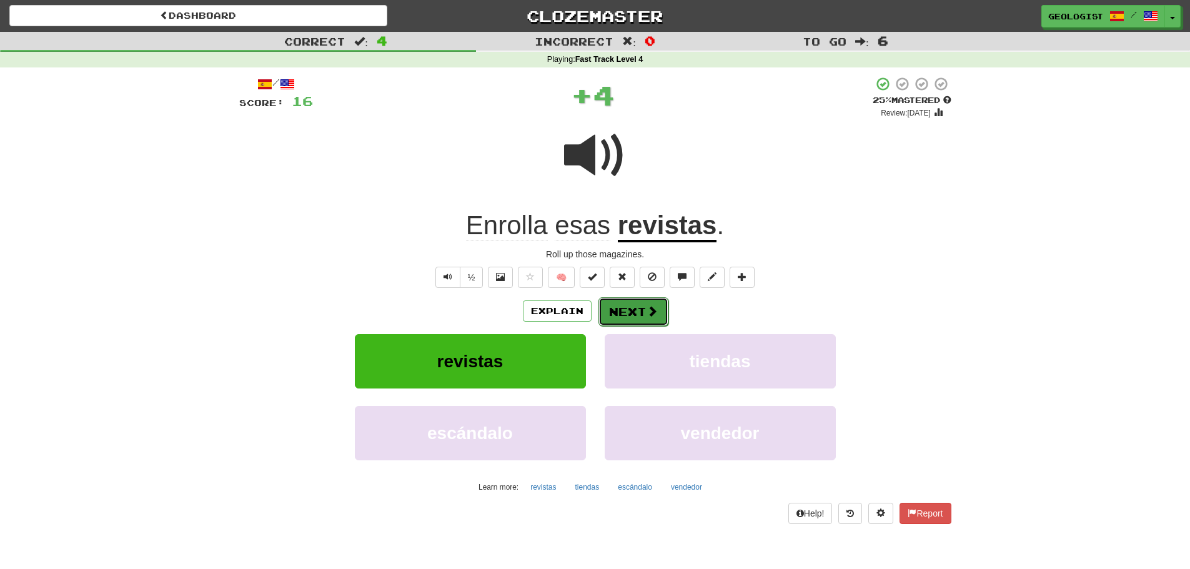
click at [640, 309] on button "Next" at bounding box center [633, 311] width 70 height 29
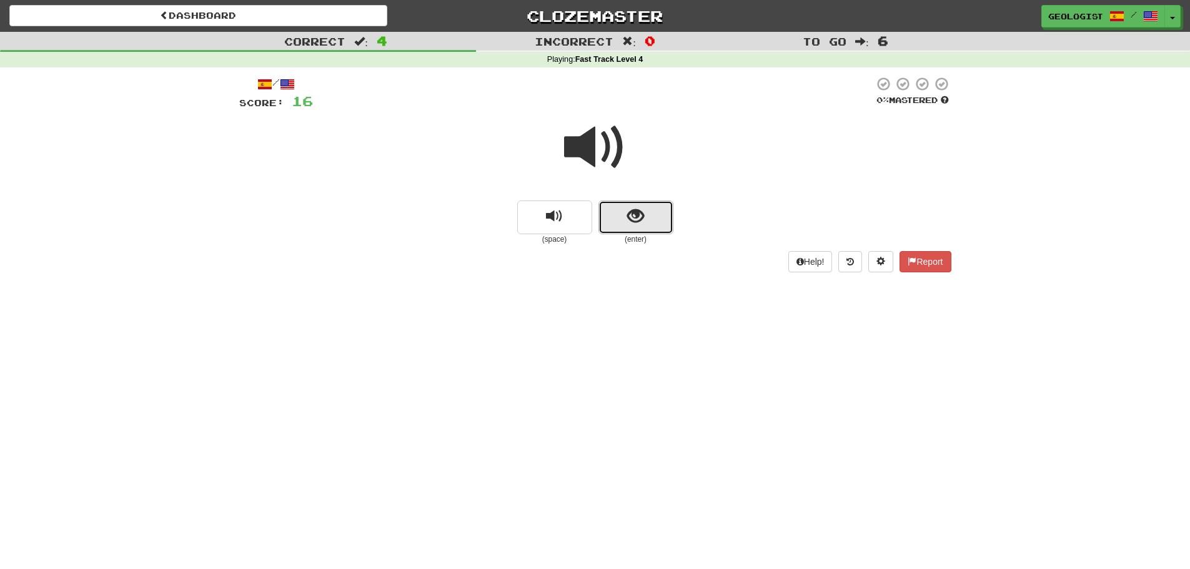
drag, startPoint x: 639, startPoint y: 206, endPoint x: 558, endPoint y: 192, distance: 82.4
click at [633, 205] on button "show sentence" at bounding box center [635, 218] width 75 height 34
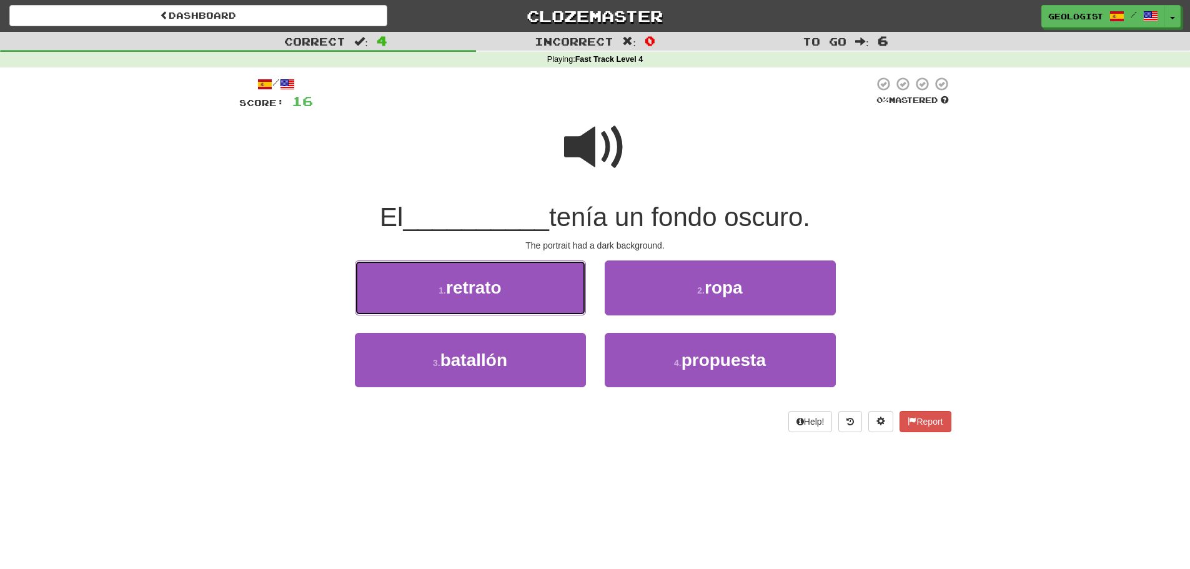
drag, startPoint x: 429, startPoint y: 294, endPoint x: 394, endPoint y: 277, distance: 38.3
click at [429, 294] on button "1 . retrato" at bounding box center [470, 288] width 231 height 54
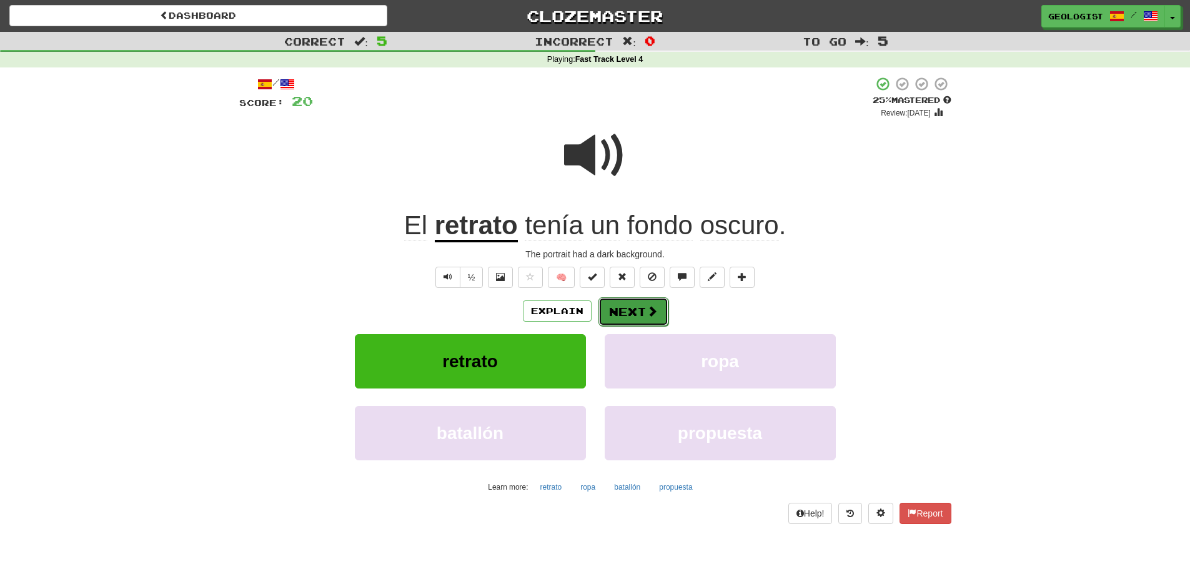
click at [650, 316] on span at bounding box center [652, 310] width 11 height 11
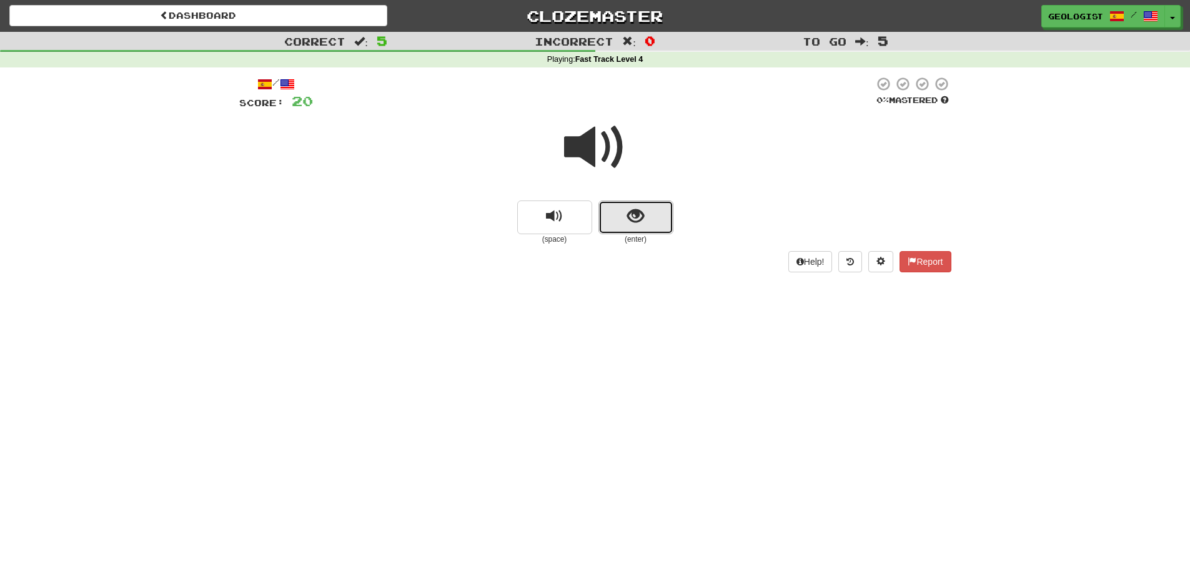
click at [662, 211] on button "show sentence" at bounding box center [635, 218] width 75 height 34
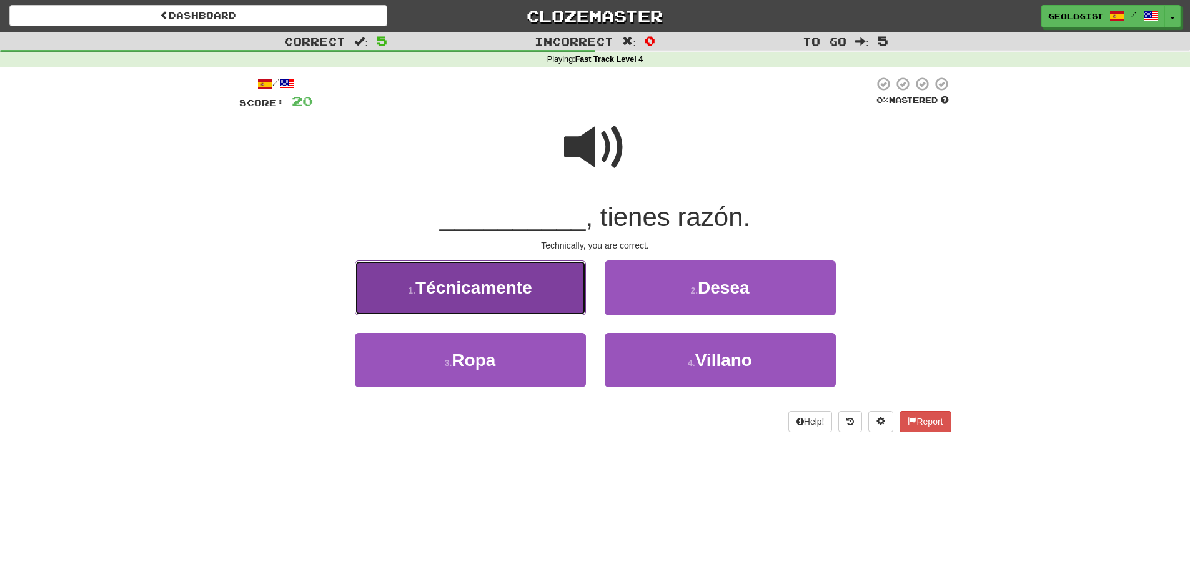
drag, startPoint x: 514, startPoint y: 277, endPoint x: 512, endPoint y: 269, distance: 8.5
click at [512, 269] on button "1 . Técnicamente" at bounding box center [470, 288] width 231 height 54
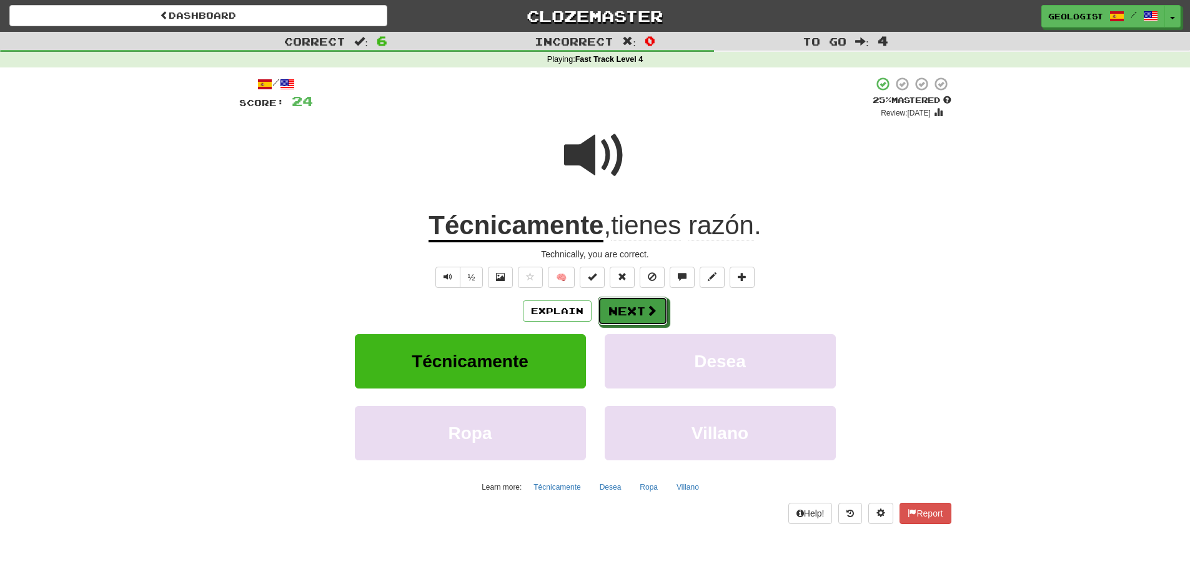
drag, startPoint x: 632, startPoint y: 312, endPoint x: 628, endPoint y: 305, distance: 7.0
click at [630, 309] on button "Next" at bounding box center [633, 311] width 70 height 29
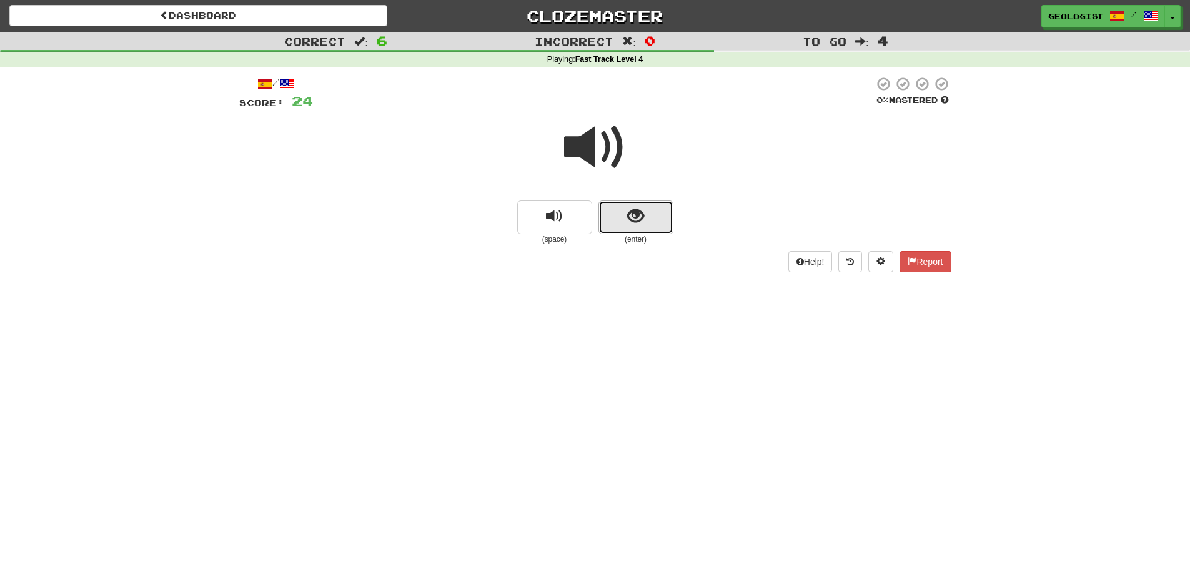
click at [648, 220] on button "show sentence" at bounding box center [635, 218] width 75 height 34
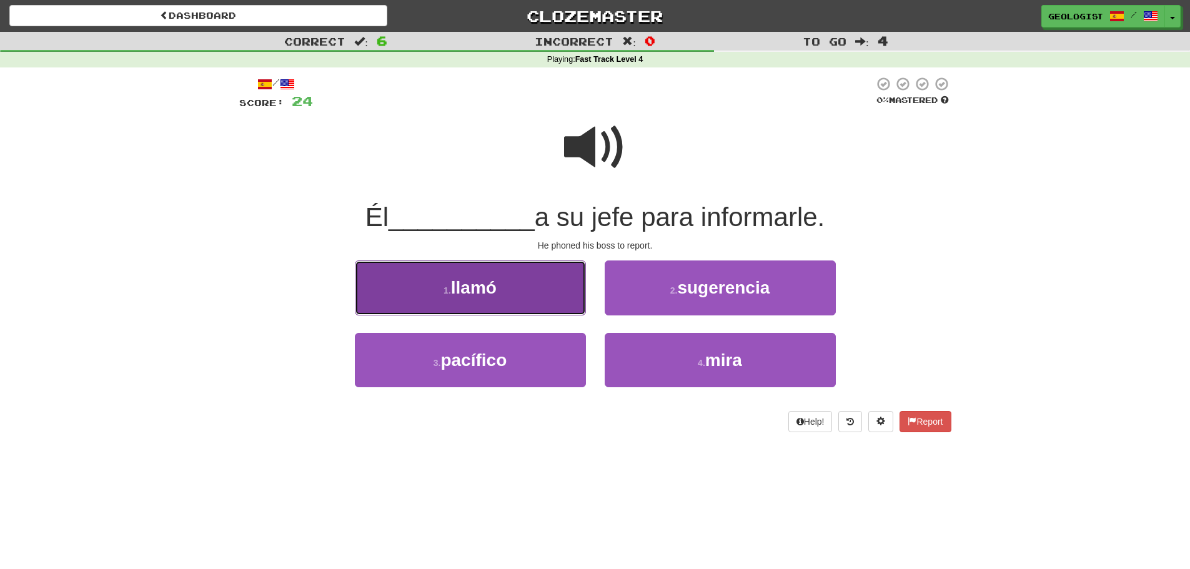
drag, startPoint x: 454, startPoint y: 277, endPoint x: 379, endPoint y: 237, distance: 85.5
click at [449, 274] on button "1 . llamó" at bounding box center [470, 288] width 231 height 54
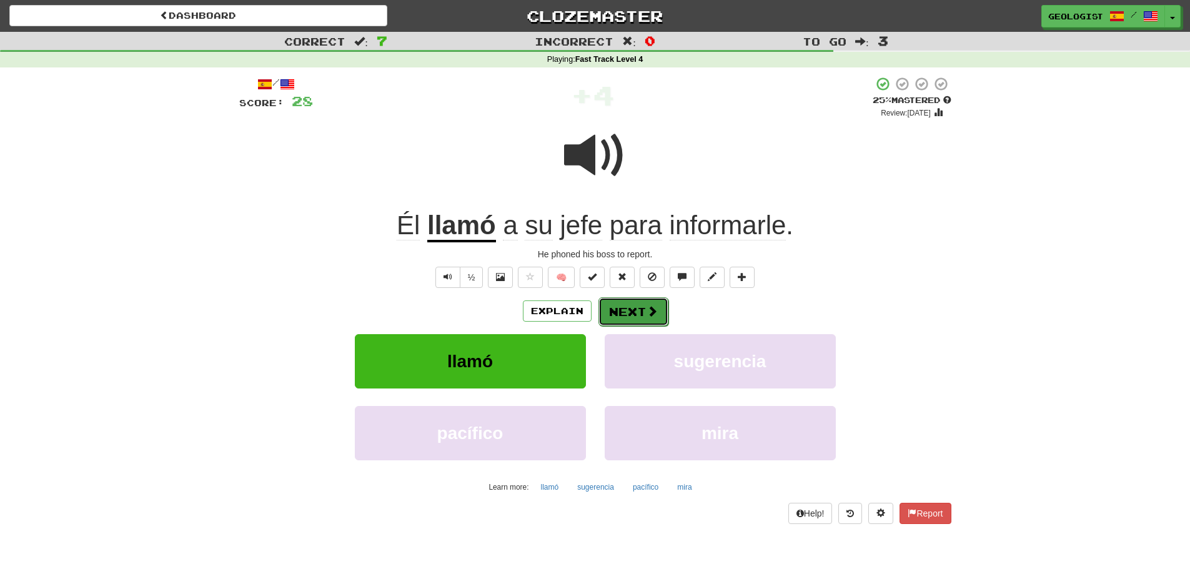
click at [639, 309] on button "Next" at bounding box center [633, 311] width 70 height 29
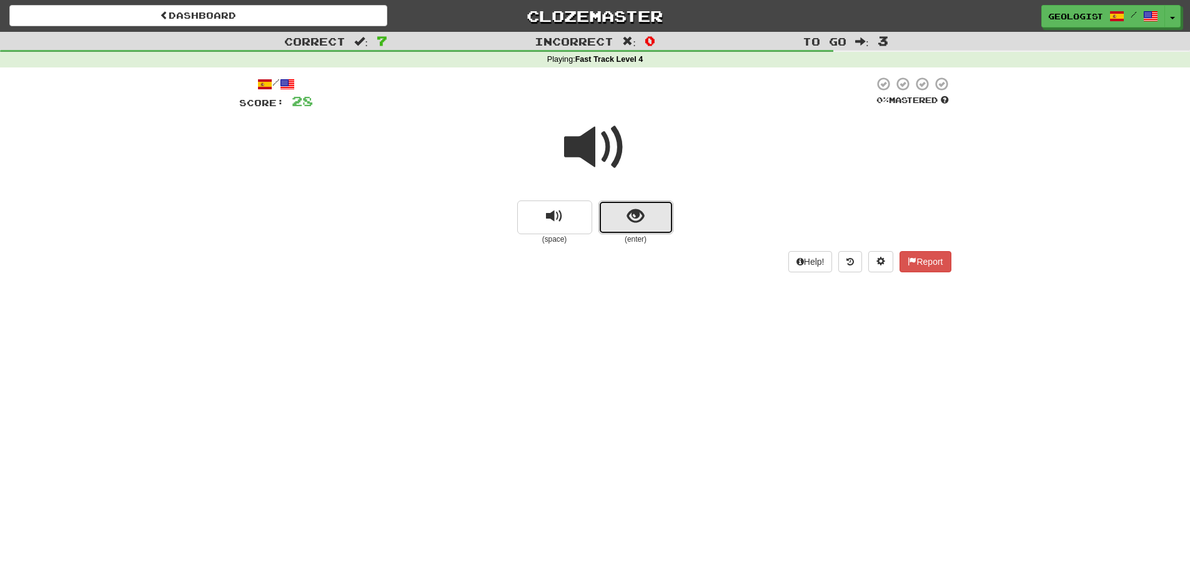
click at [625, 206] on button "show sentence" at bounding box center [635, 218] width 75 height 34
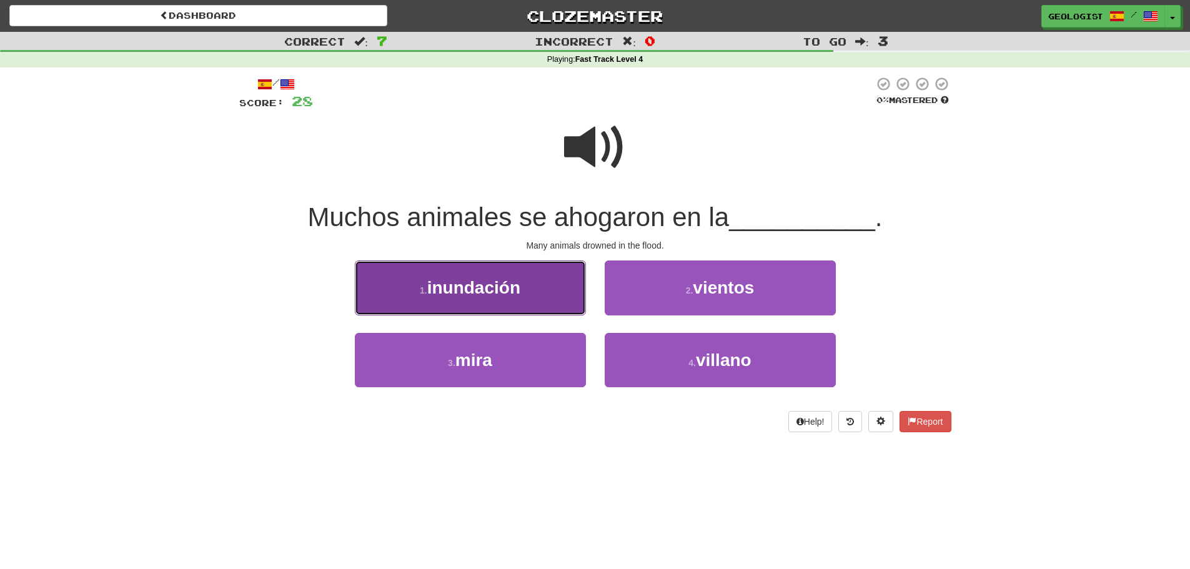
click at [432, 287] on span "inundación" at bounding box center [473, 287] width 93 height 19
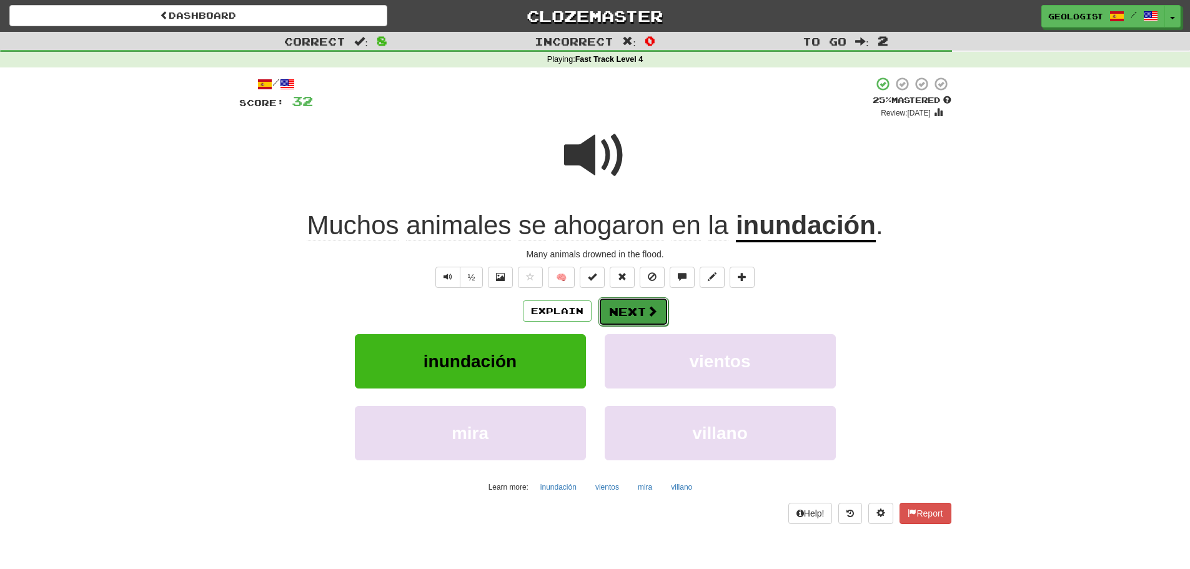
click at [648, 305] on span at bounding box center [652, 310] width 11 height 11
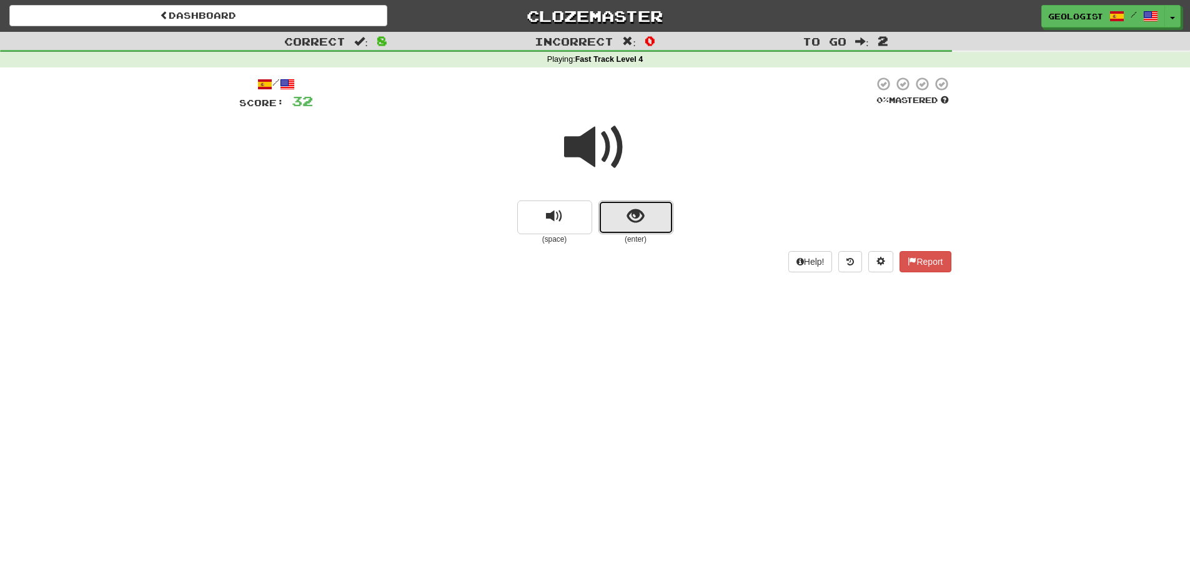
click at [629, 224] on span "show sentence" at bounding box center [635, 216] width 17 height 17
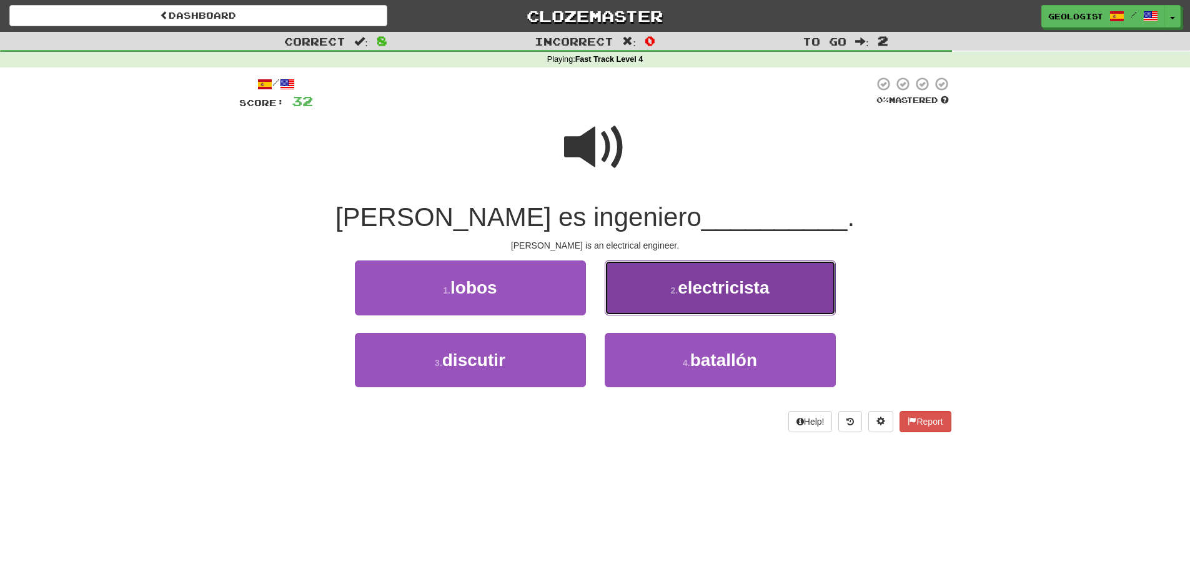
click at [682, 292] on span "electricista" at bounding box center [723, 287] width 91 height 19
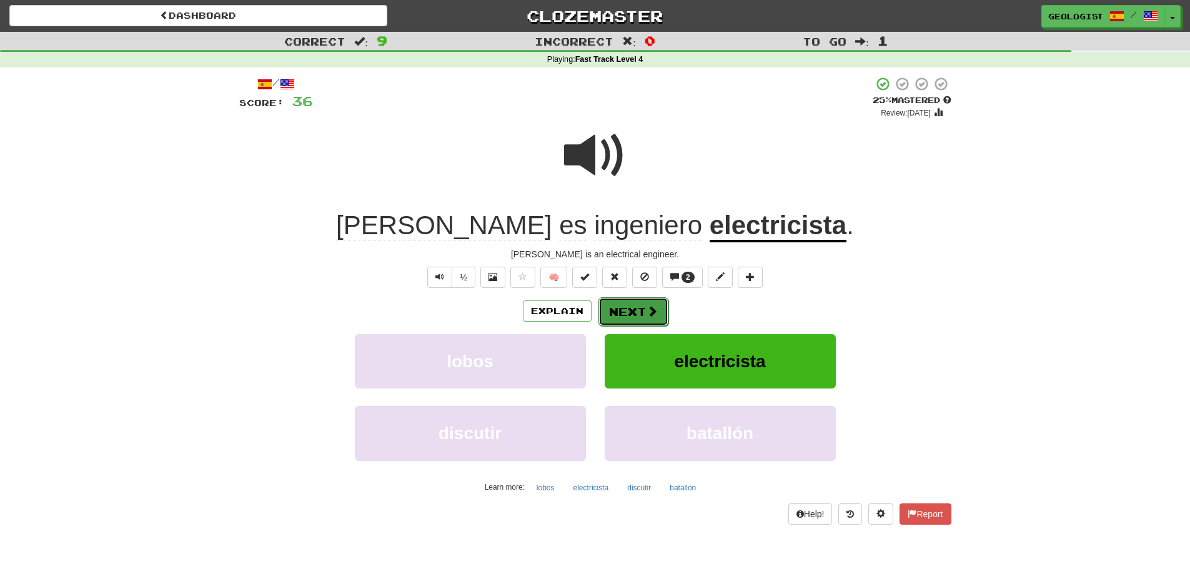
click at [622, 309] on button "Next" at bounding box center [633, 311] width 70 height 29
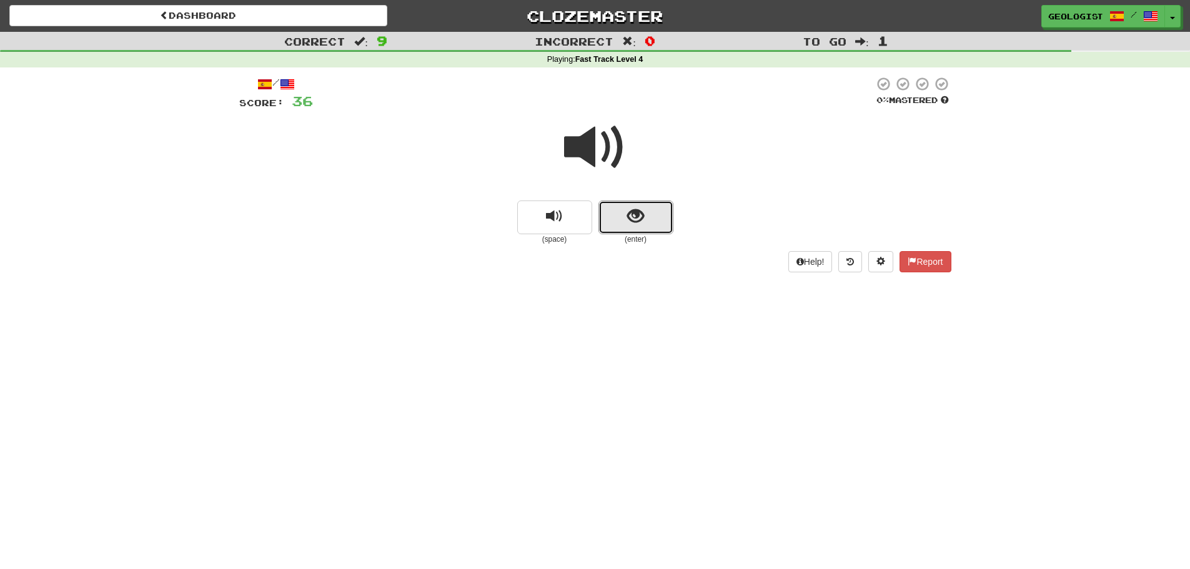
drag, startPoint x: 640, startPoint y: 219, endPoint x: 195, endPoint y: 199, distance: 445.9
click at [640, 219] on span "show sentence" at bounding box center [635, 216] width 17 height 17
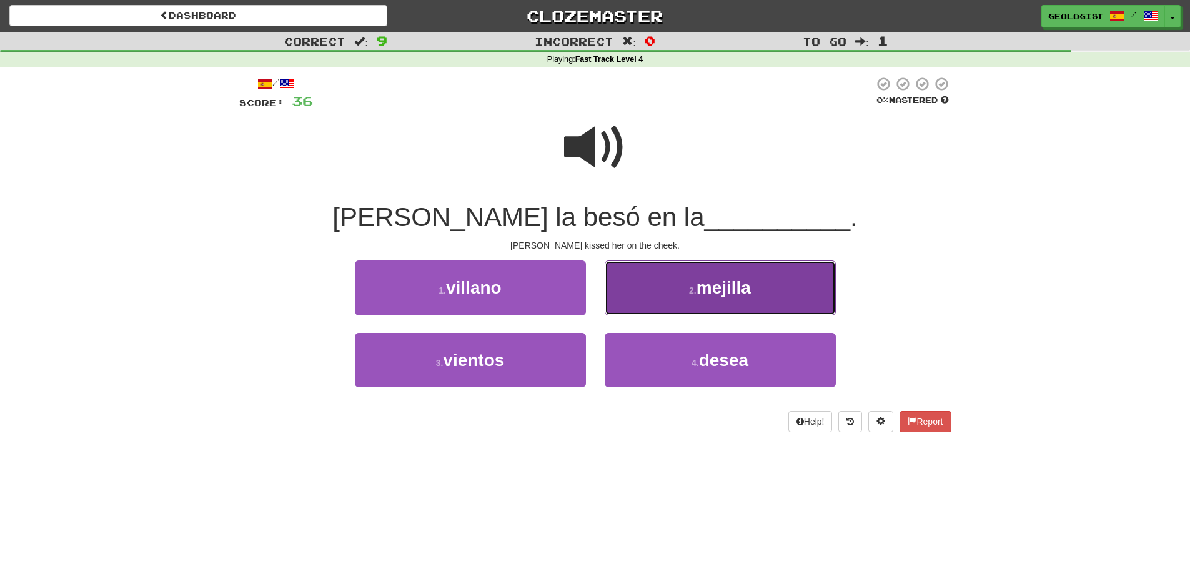
drag, startPoint x: 658, startPoint y: 283, endPoint x: 652, endPoint y: 279, distance: 7.1
click at [652, 279] on button "2 . [GEOGRAPHIC_DATA]" at bounding box center [720, 288] width 231 height 54
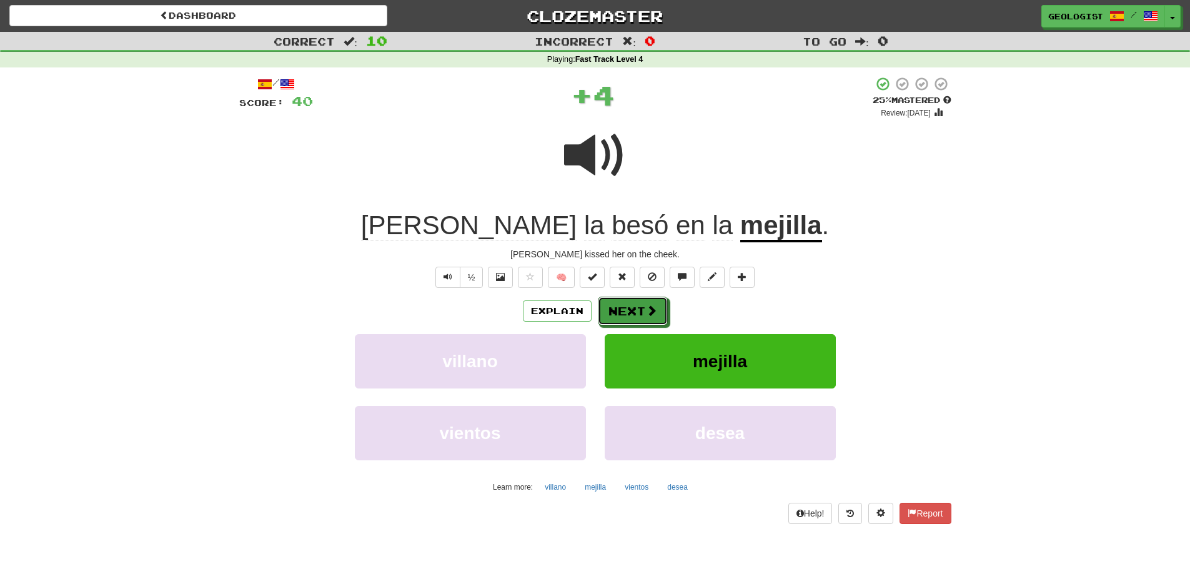
drag, startPoint x: 637, startPoint y: 305, endPoint x: 628, endPoint y: 306, distance: 8.2
click at [637, 305] on button "Next" at bounding box center [633, 311] width 70 height 29
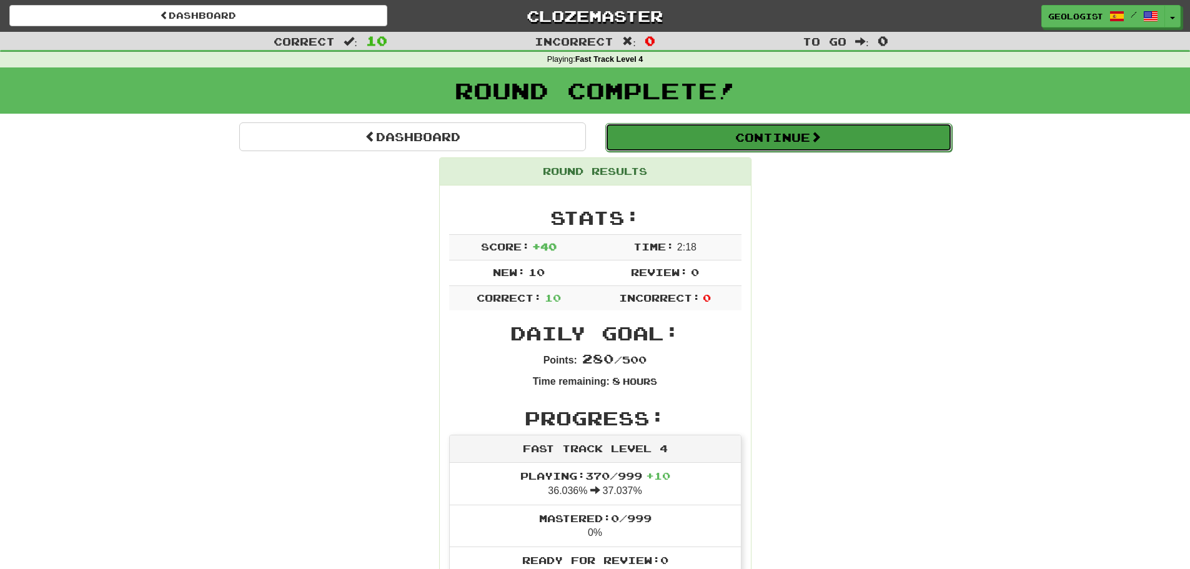
click at [821, 129] on button "Continue" at bounding box center [778, 137] width 347 height 29
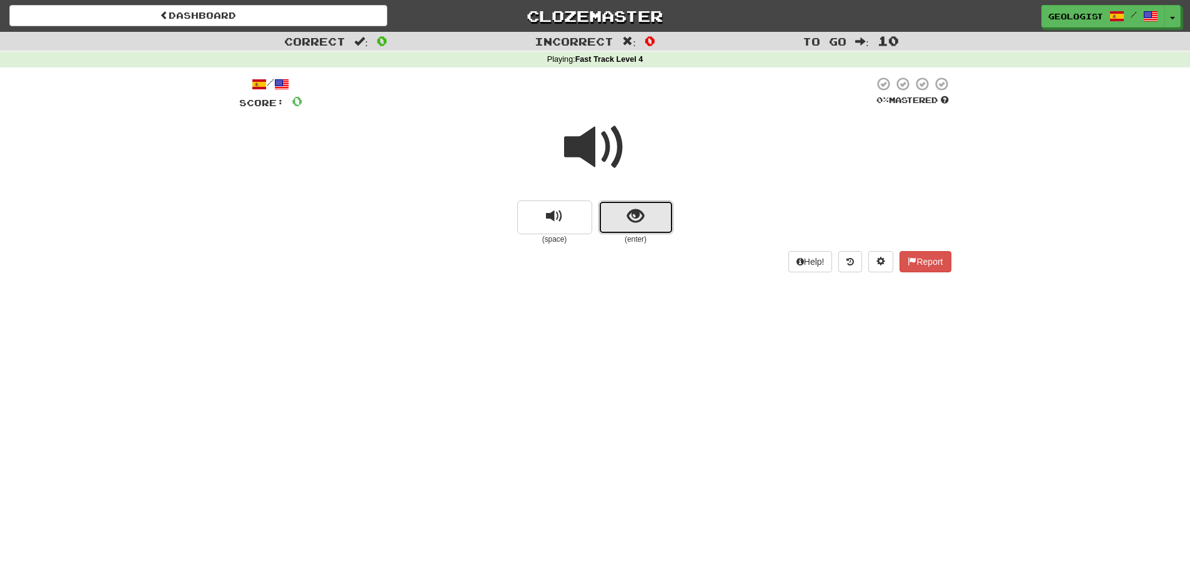
click at [640, 224] on span "show sentence" at bounding box center [635, 216] width 17 height 17
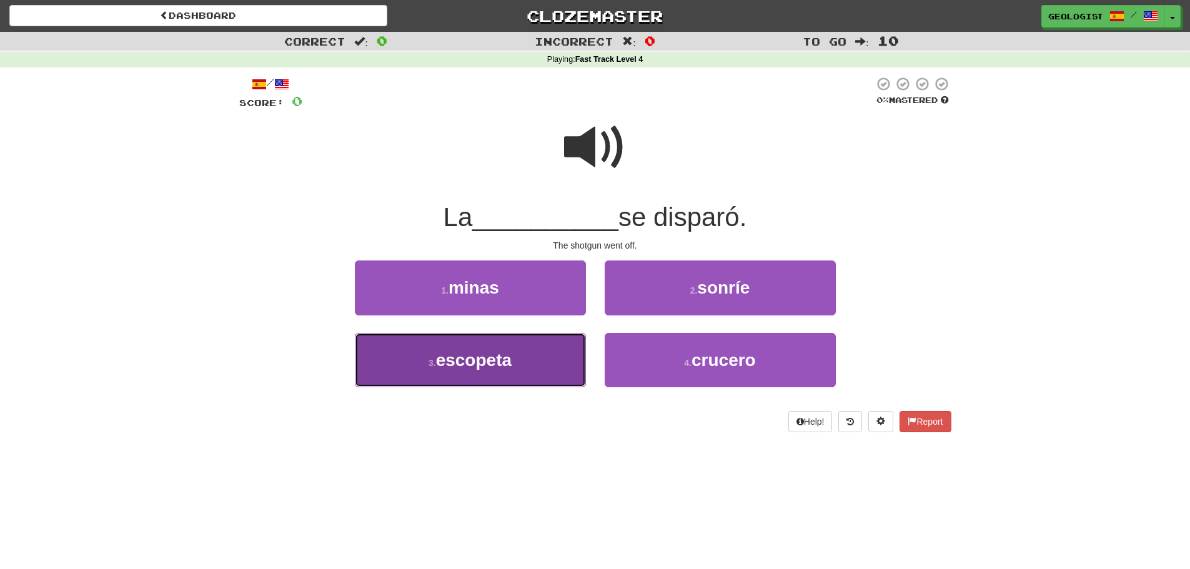
click at [427, 357] on button "3 . escopeta" at bounding box center [470, 360] width 231 height 54
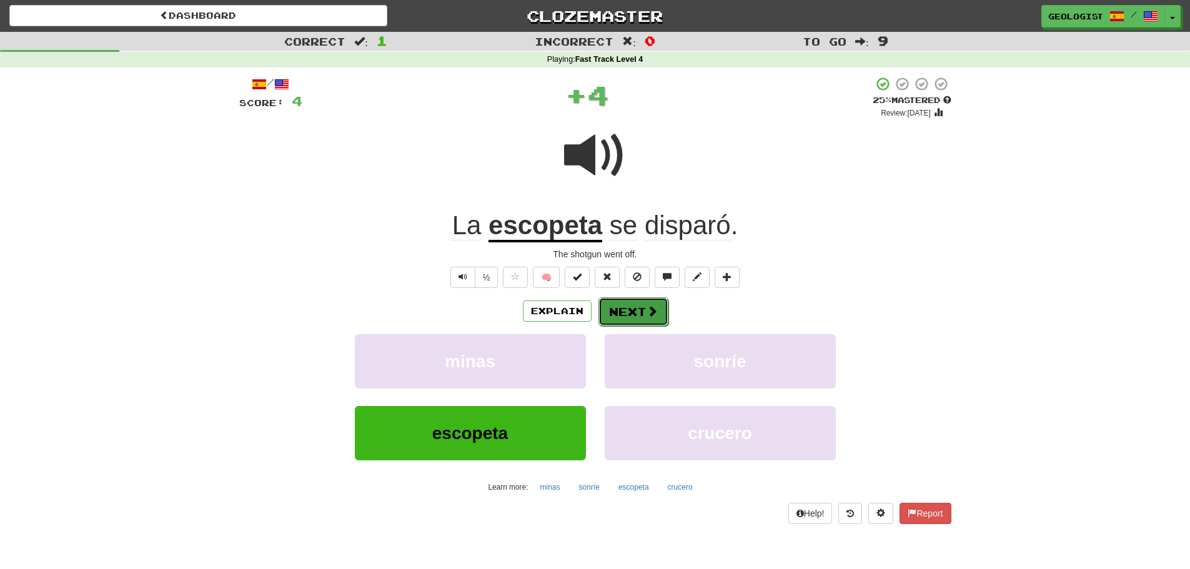
click at [623, 314] on button "Next" at bounding box center [633, 311] width 70 height 29
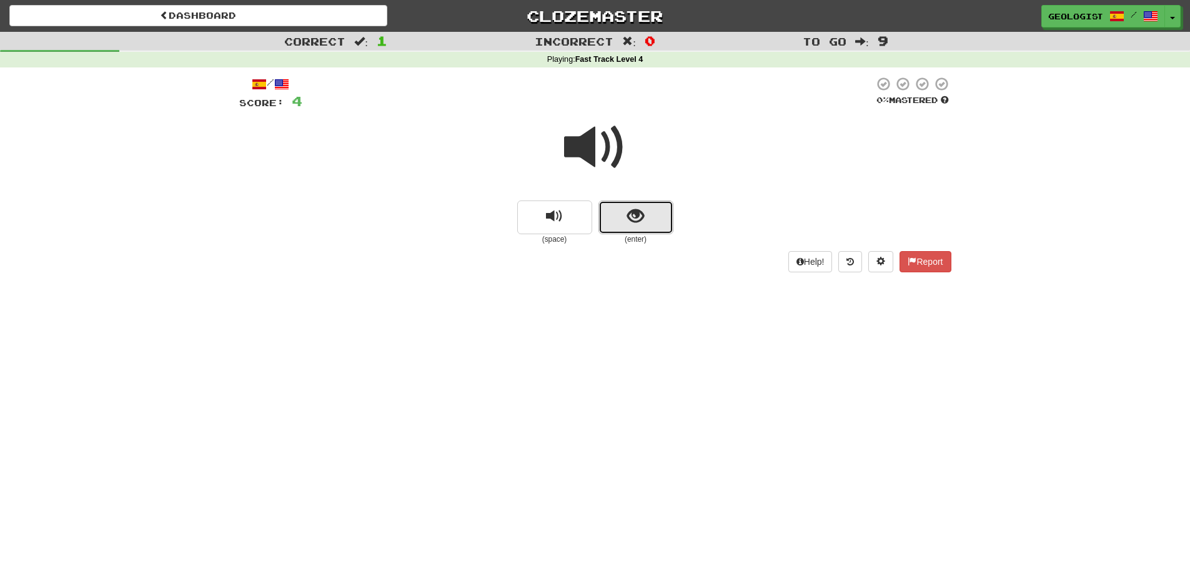
click at [639, 215] on span "show sentence" at bounding box center [635, 216] width 17 height 17
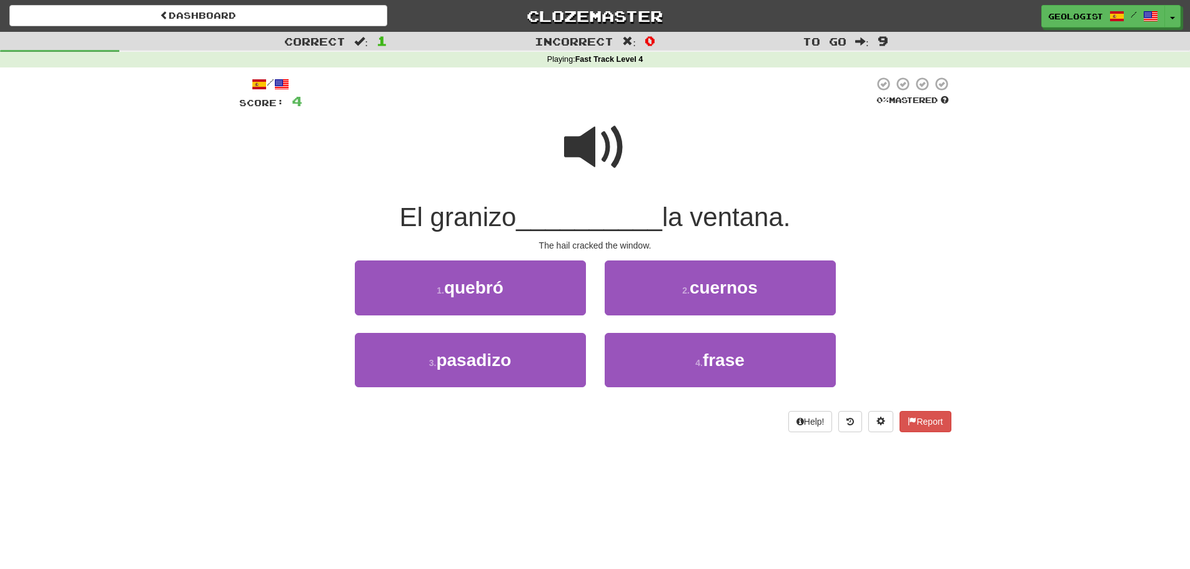
click at [594, 144] on span at bounding box center [595, 147] width 62 height 62
click at [398, 294] on button "1 . [GEOGRAPHIC_DATA]" at bounding box center [470, 288] width 231 height 54
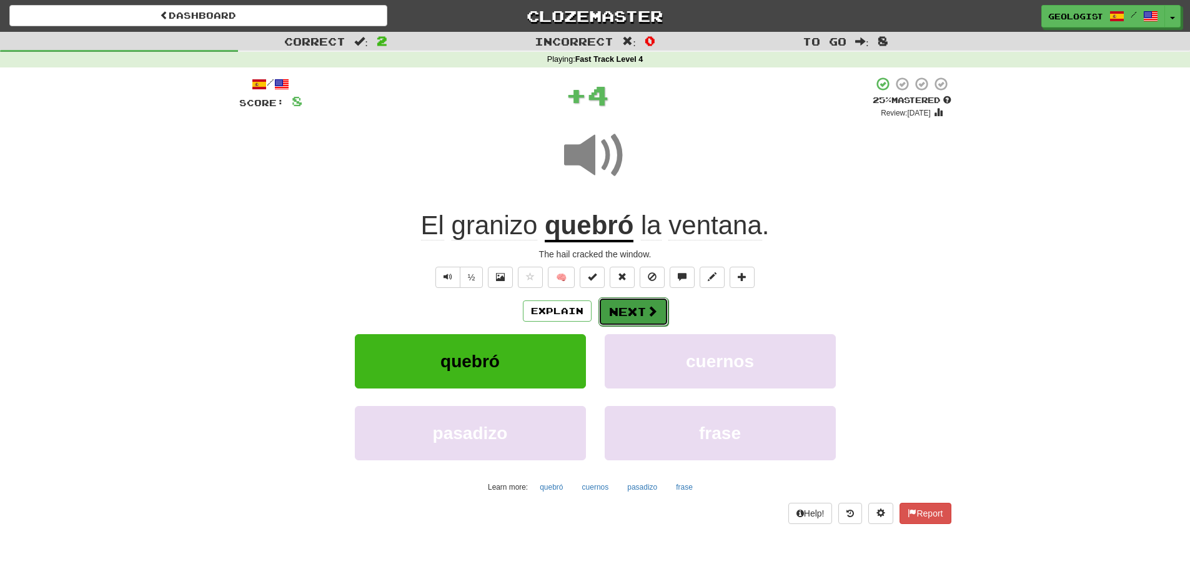
click at [635, 310] on button "Next" at bounding box center [633, 311] width 70 height 29
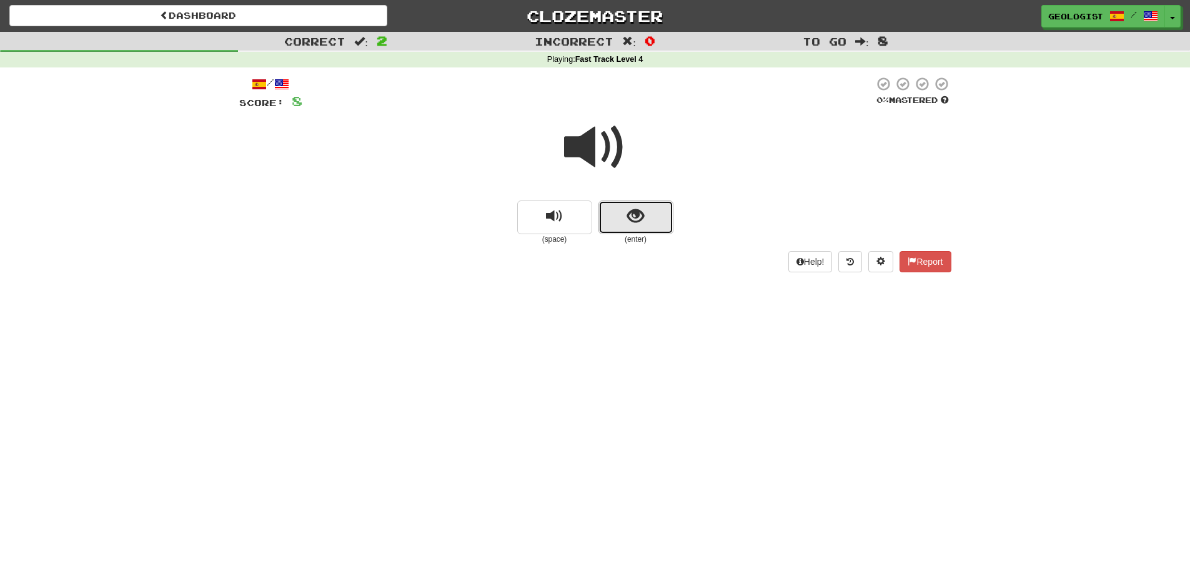
click at [650, 222] on button "show sentence" at bounding box center [635, 218] width 75 height 34
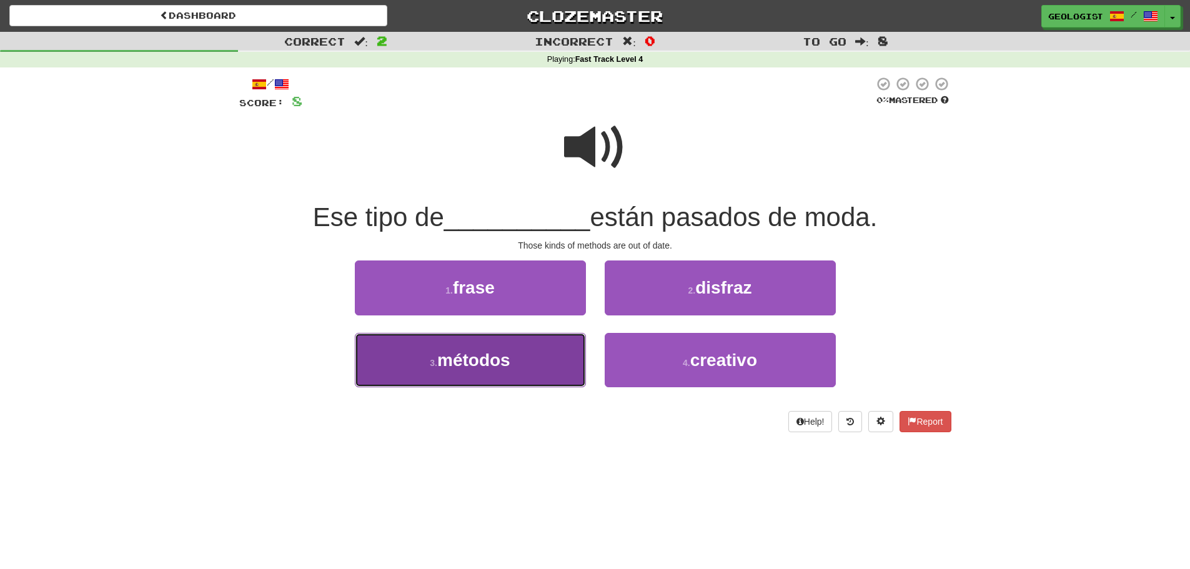
click at [499, 365] on span "métodos" at bounding box center [473, 359] width 73 height 19
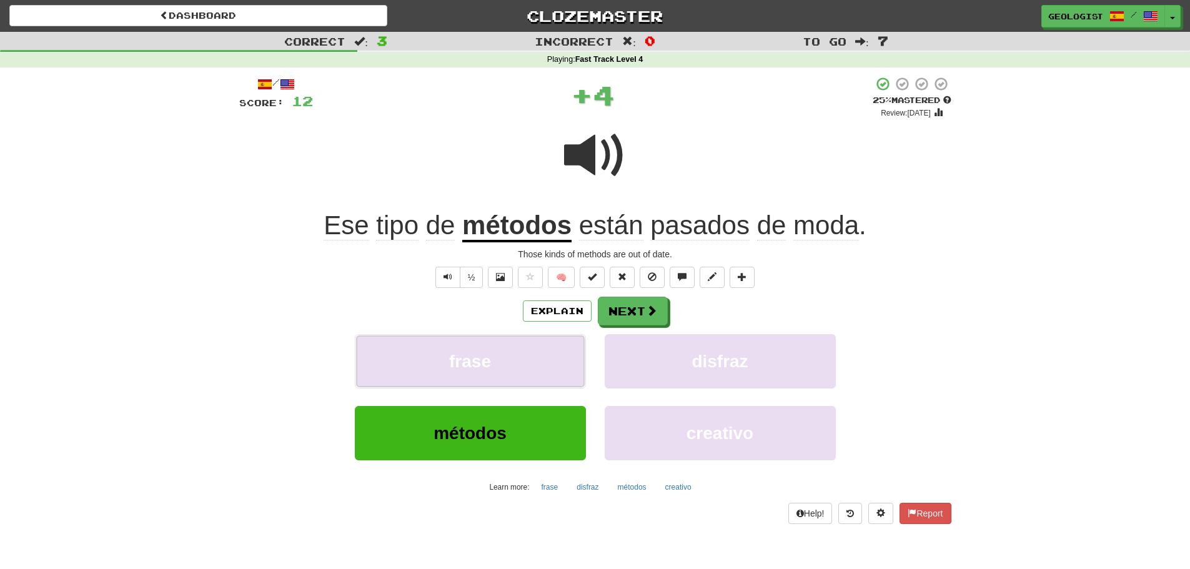
click at [499, 365] on button "frase" at bounding box center [470, 361] width 231 height 54
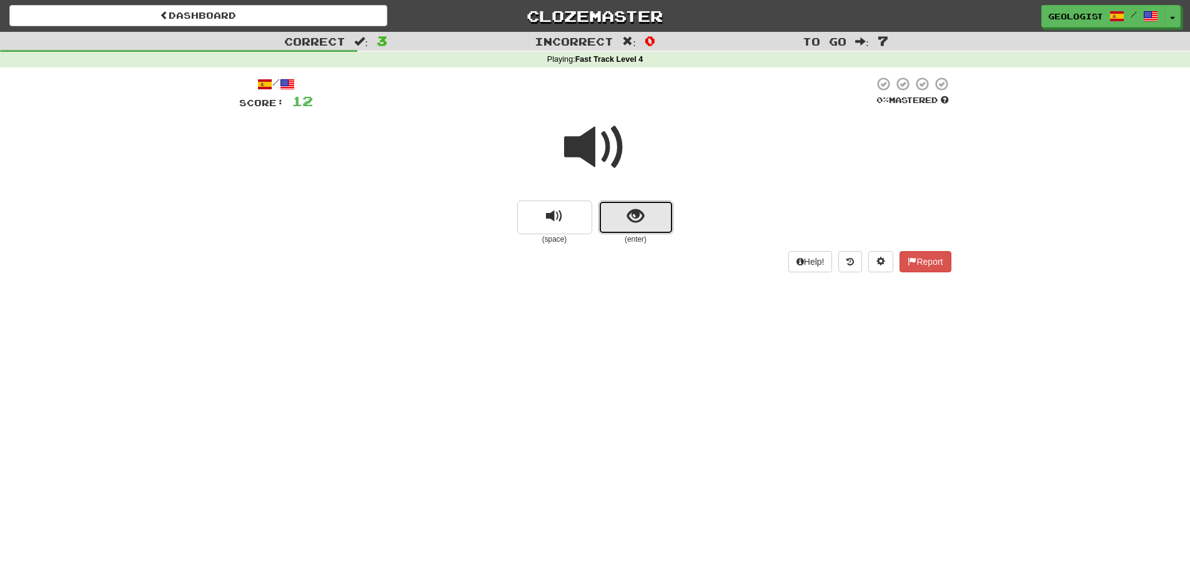
click at [640, 218] on span "show sentence" at bounding box center [635, 216] width 17 height 17
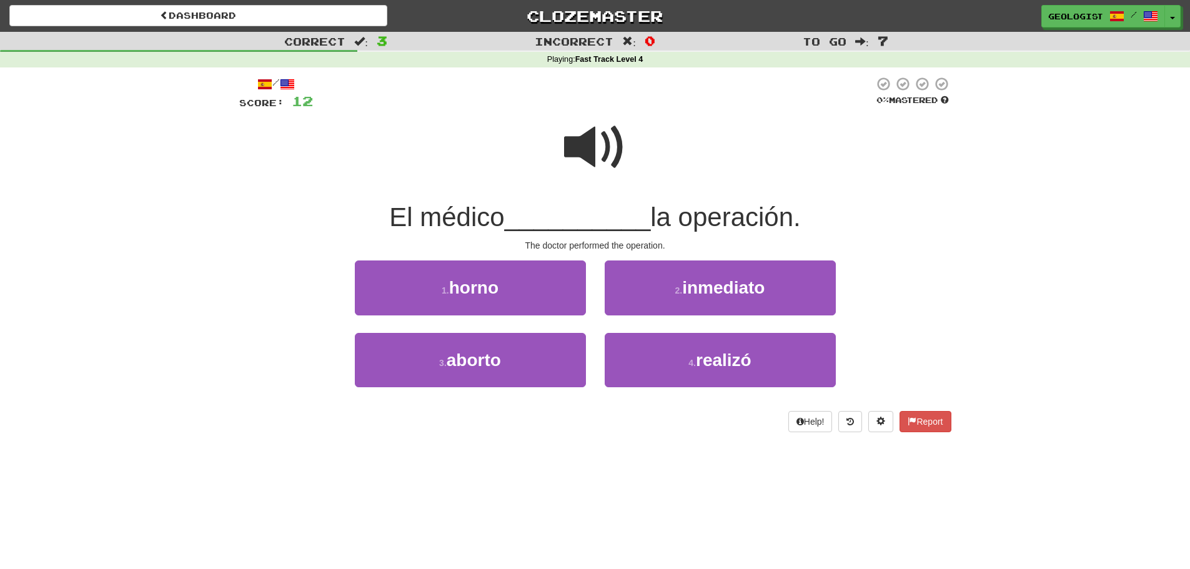
click at [590, 136] on span at bounding box center [595, 147] width 62 height 62
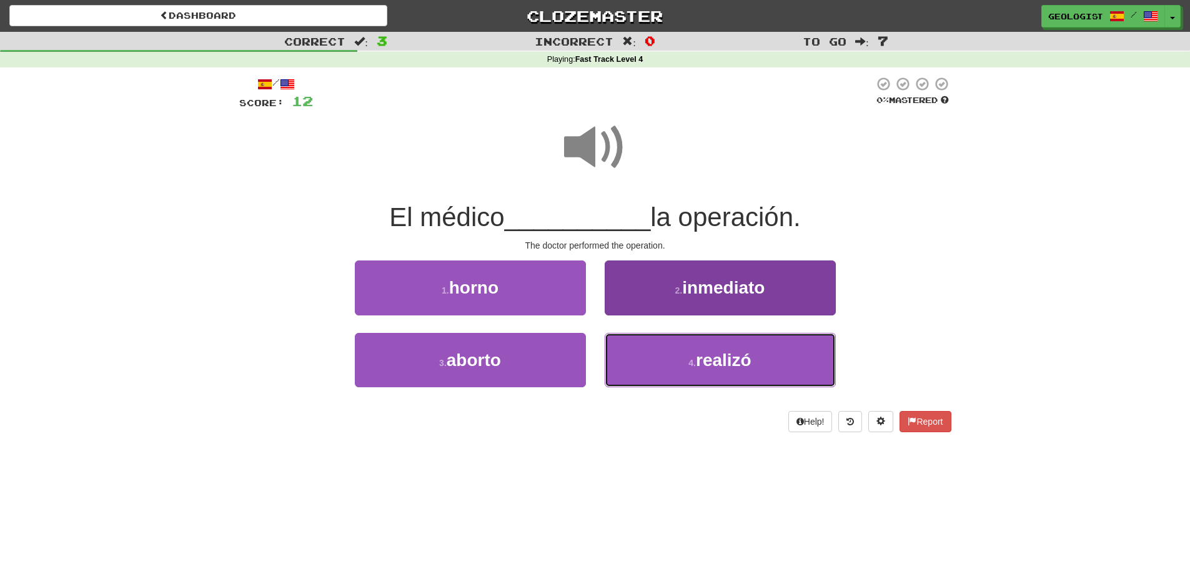
click at [732, 379] on button "4 . realizó" at bounding box center [720, 360] width 231 height 54
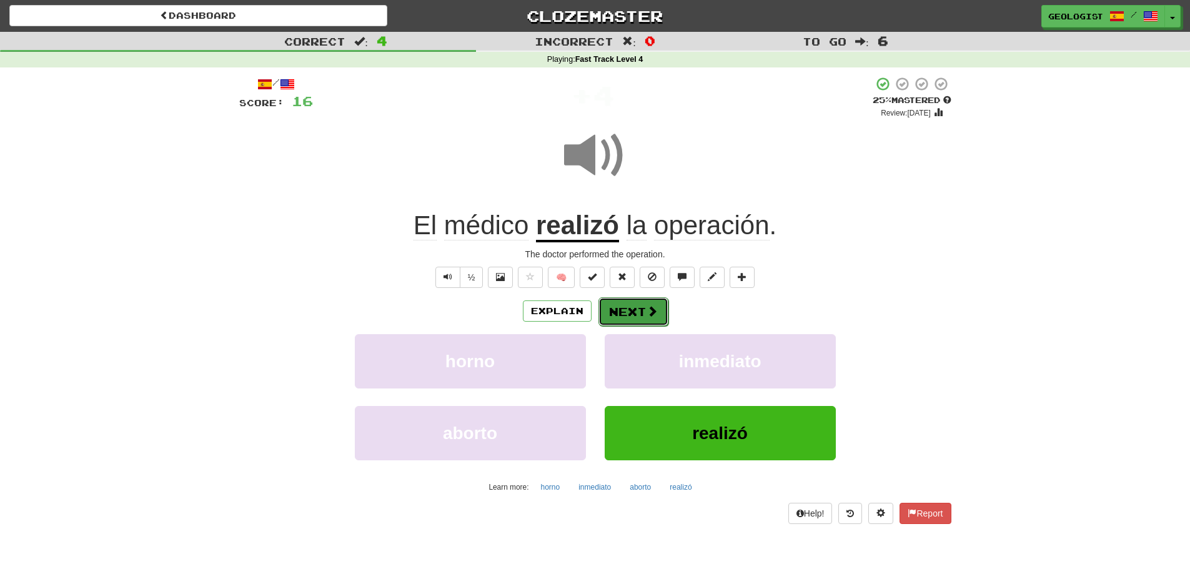
click at [647, 310] on span at bounding box center [652, 310] width 11 height 11
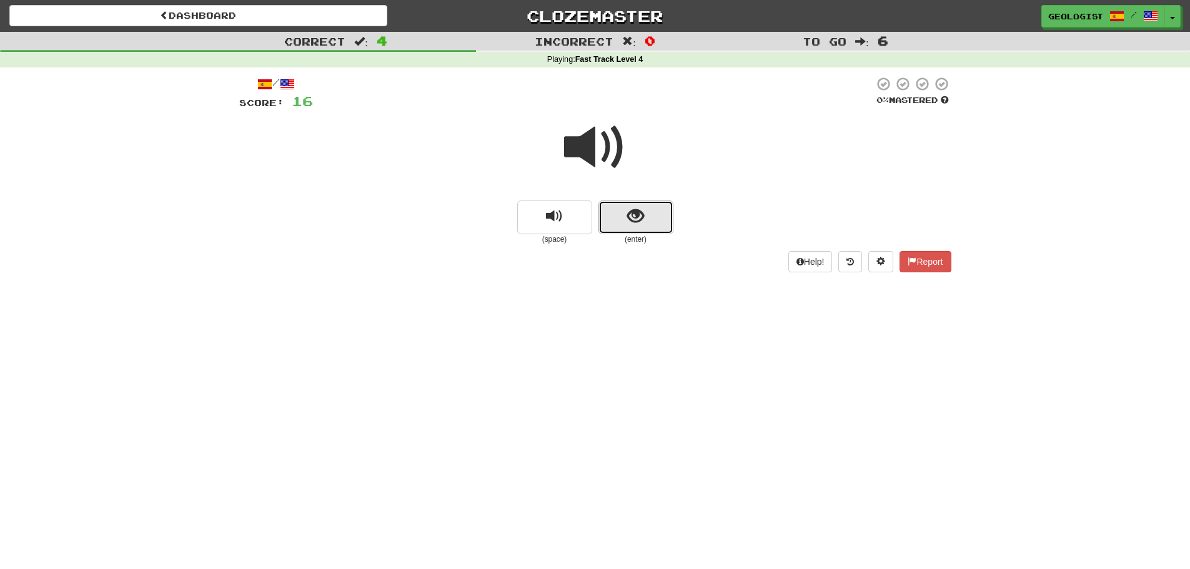
click at [631, 212] on span "show sentence" at bounding box center [635, 216] width 17 height 17
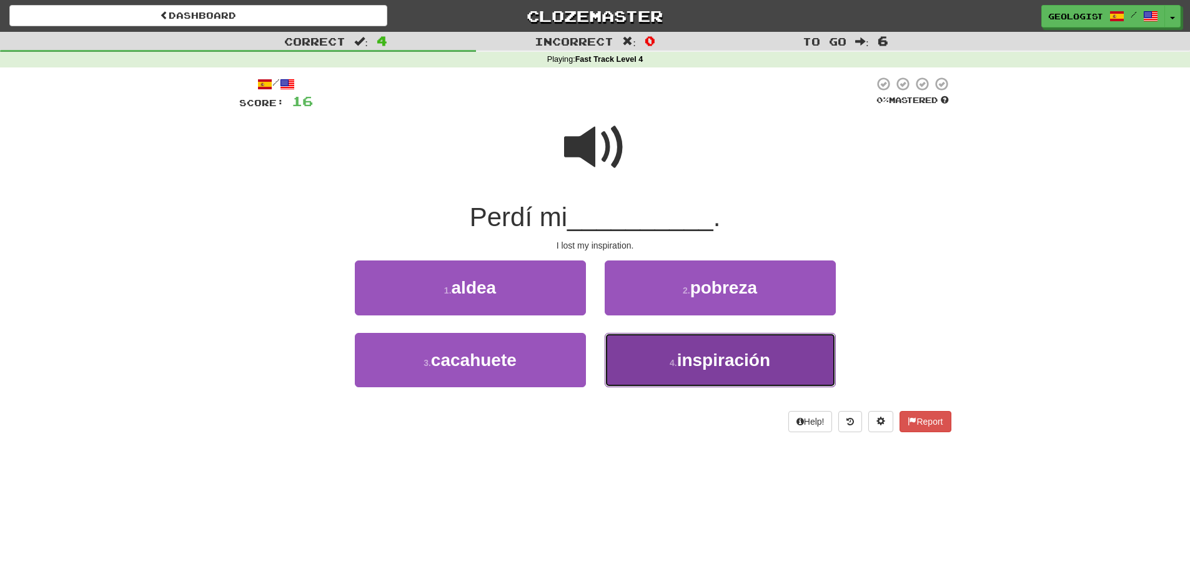
click at [761, 366] on span "inspiración" at bounding box center [723, 359] width 93 height 19
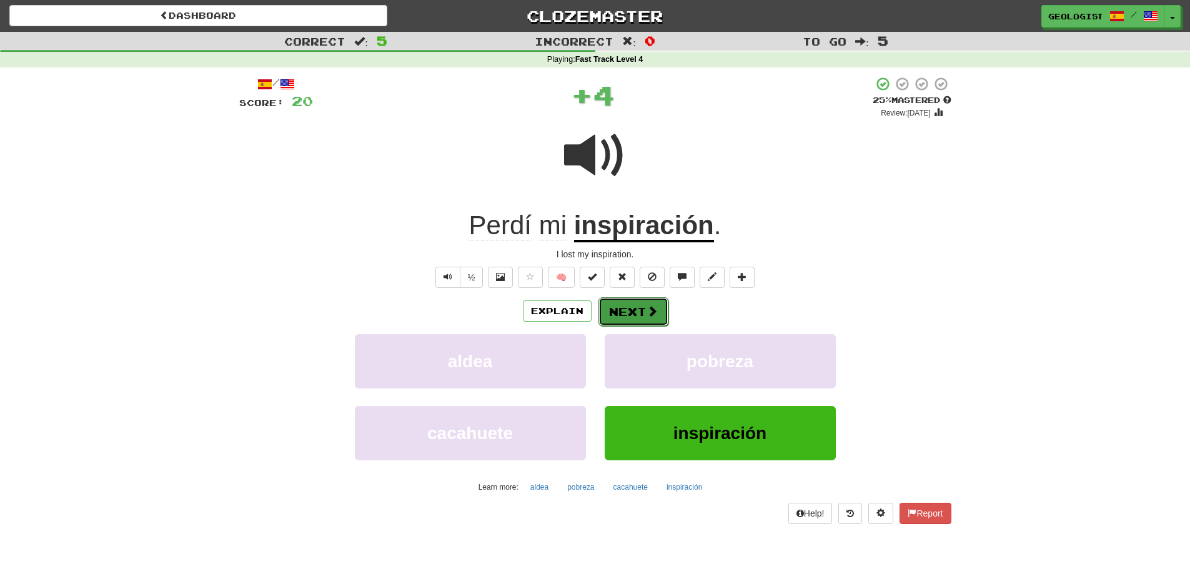
click at [652, 312] on span at bounding box center [652, 310] width 11 height 11
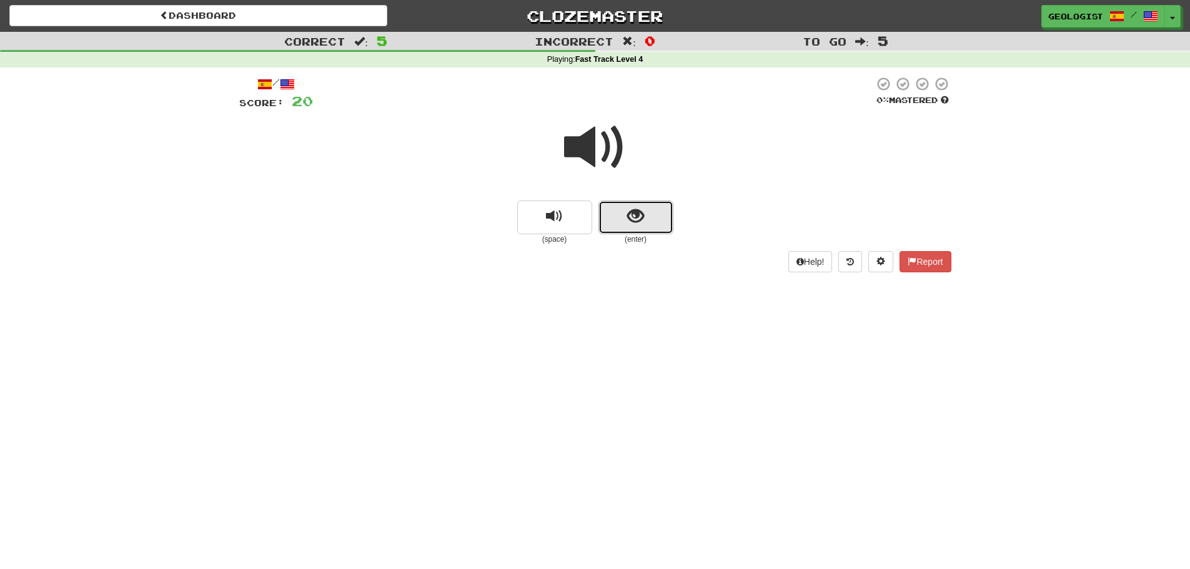
click at [629, 215] on span "show sentence" at bounding box center [635, 216] width 17 height 17
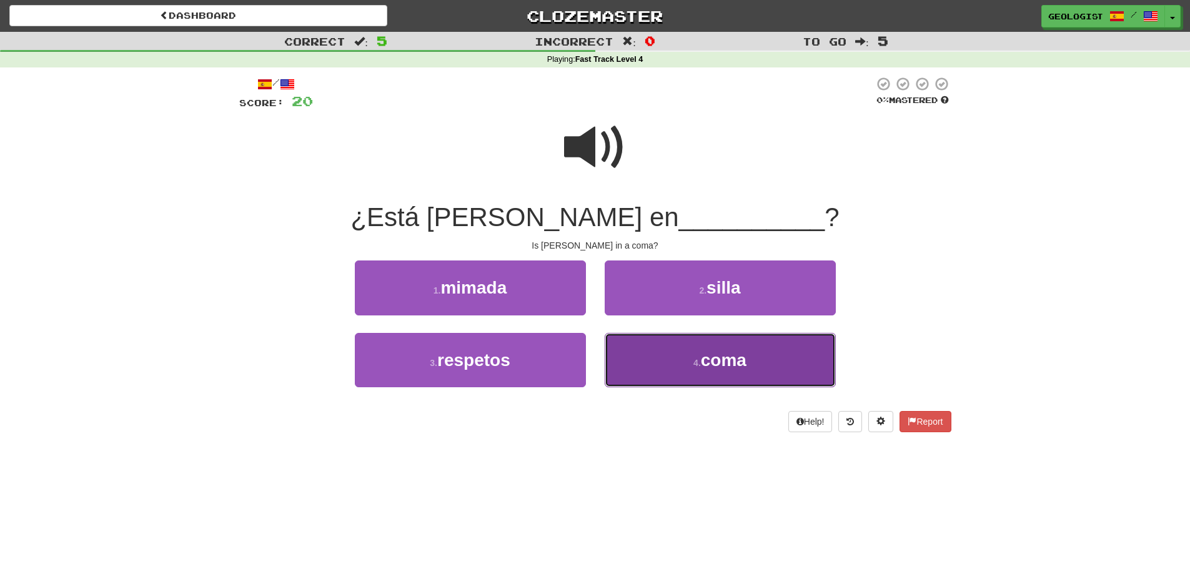
click at [736, 354] on span "coma" at bounding box center [724, 359] width 46 height 19
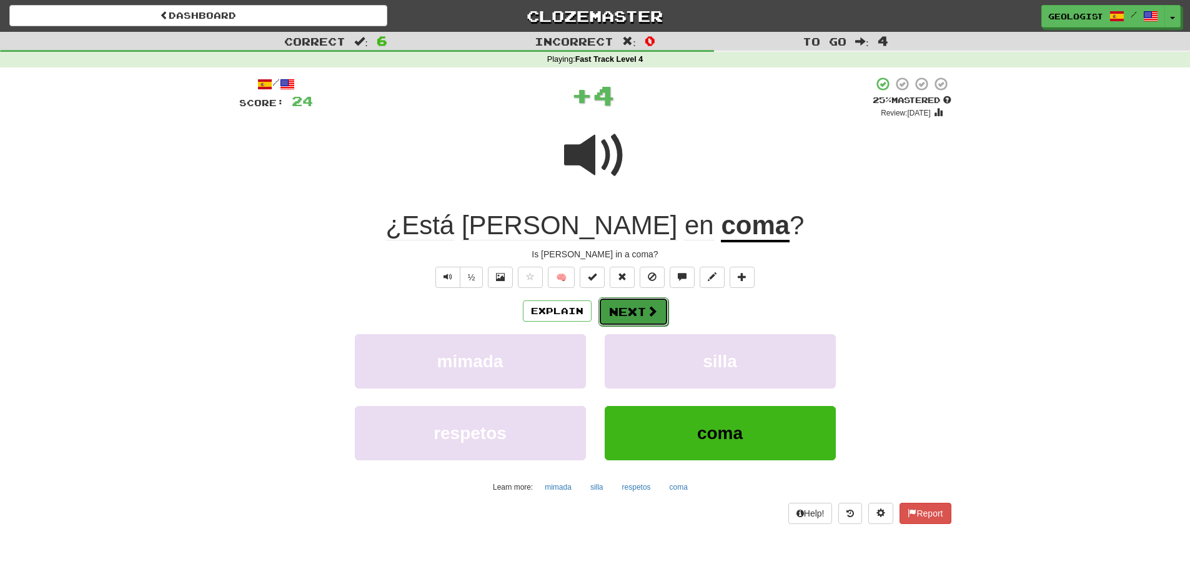
click at [634, 310] on button "Next" at bounding box center [633, 311] width 70 height 29
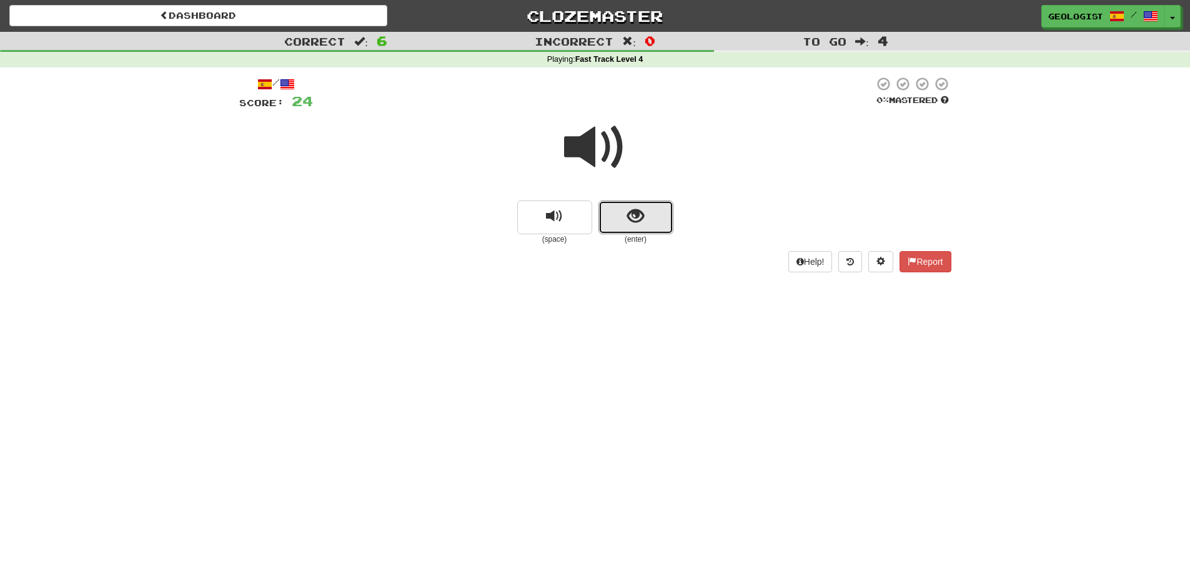
drag, startPoint x: 643, startPoint y: 217, endPoint x: 0, endPoint y: 252, distance: 644.4
click at [635, 217] on span "show sentence" at bounding box center [635, 216] width 17 height 17
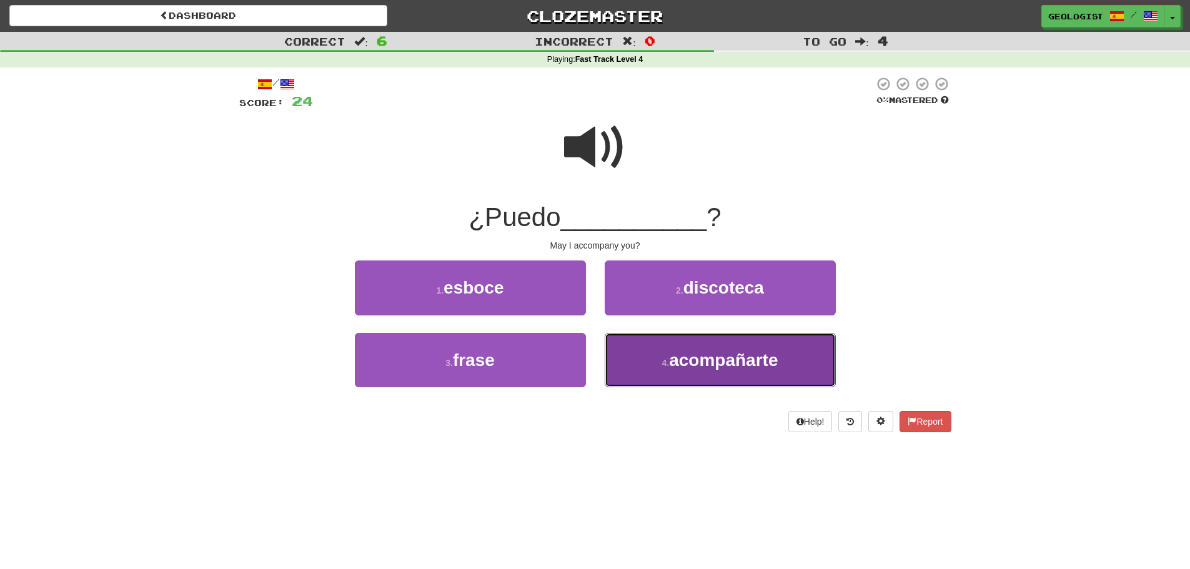
click at [671, 365] on span "acompañarte" at bounding box center [723, 359] width 109 height 19
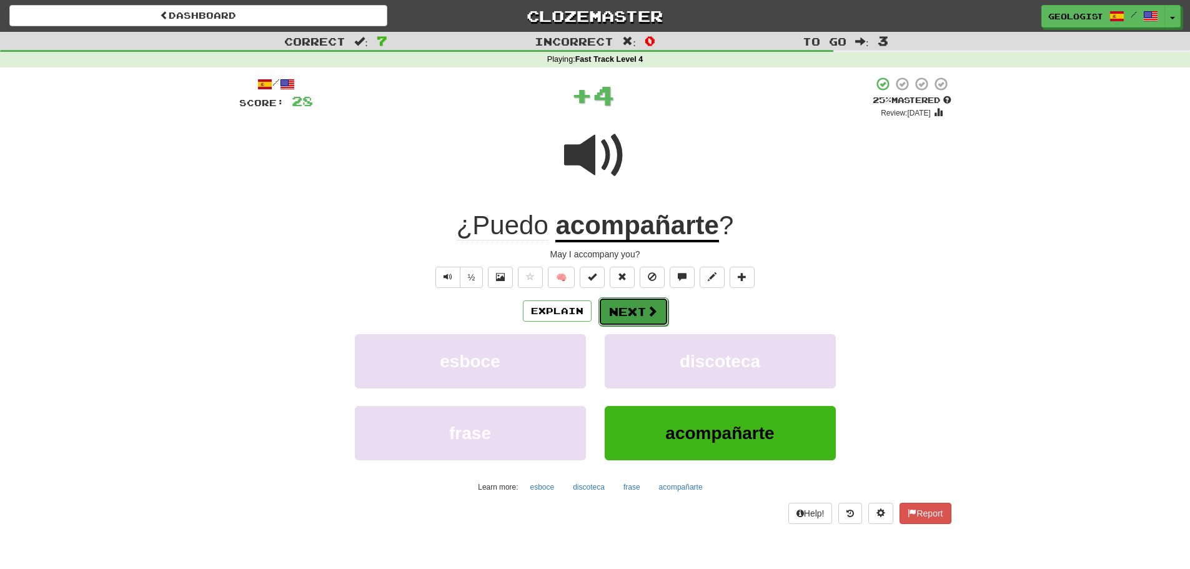
click at [615, 313] on button "Next" at bounding box center [633, 311] width 70 height 29
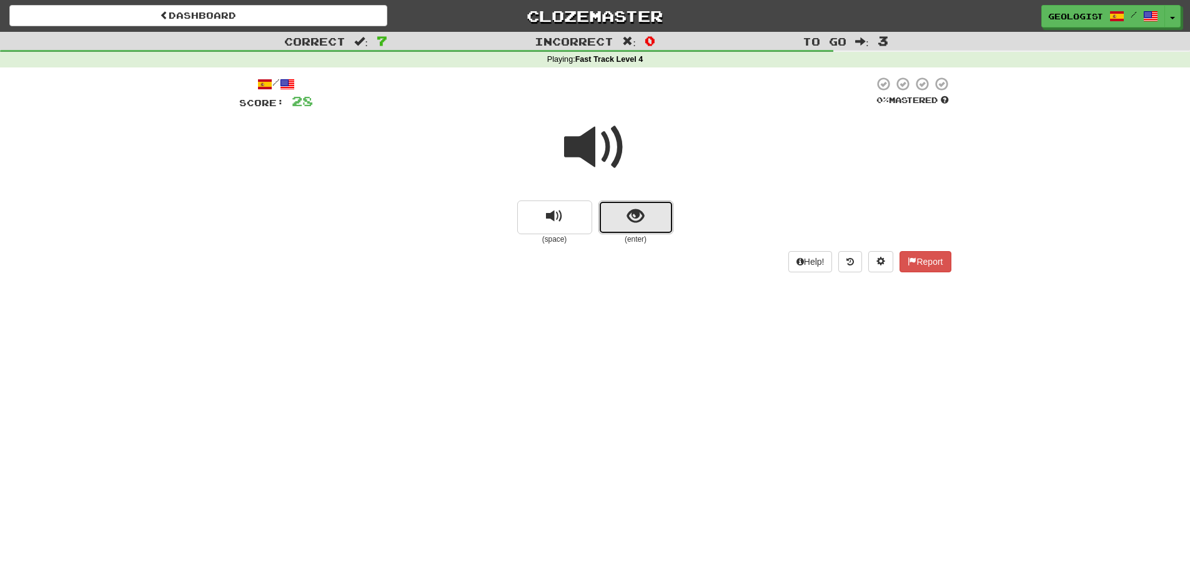
click at [624, 219] on button "show sentence" at bounding box center [635, 218] width 75 height 34
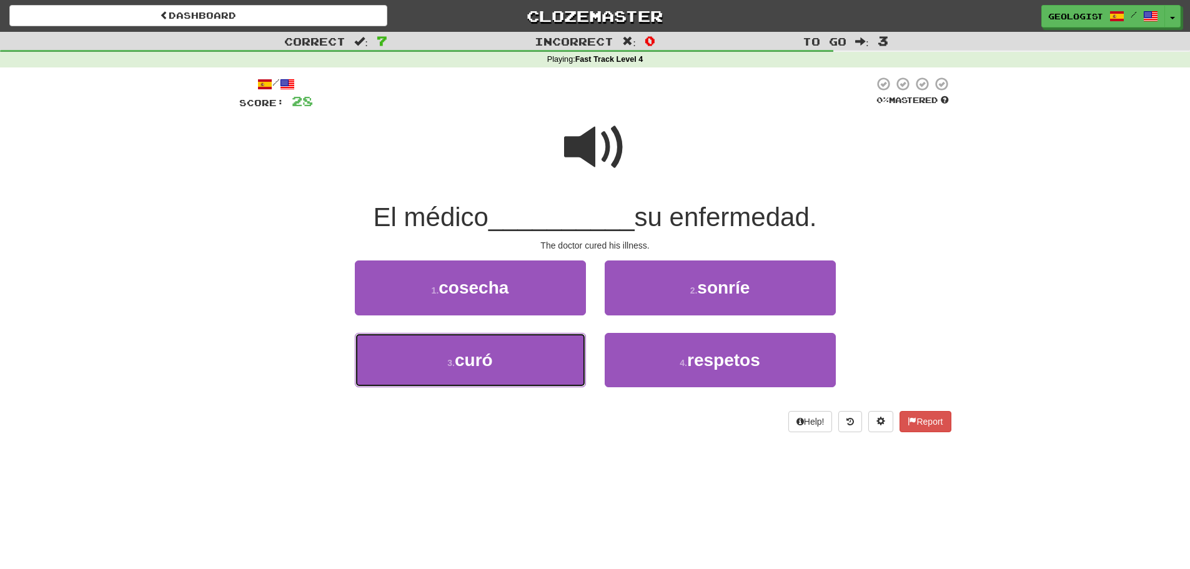
drag, startPoint x: 434, startPoint y: 356, endPoint x: 329, endPoint y: 330, distance: 108.6
click at [434, 356] on button "3 . curó" at bounding box center [470, 360] width 231 height 54
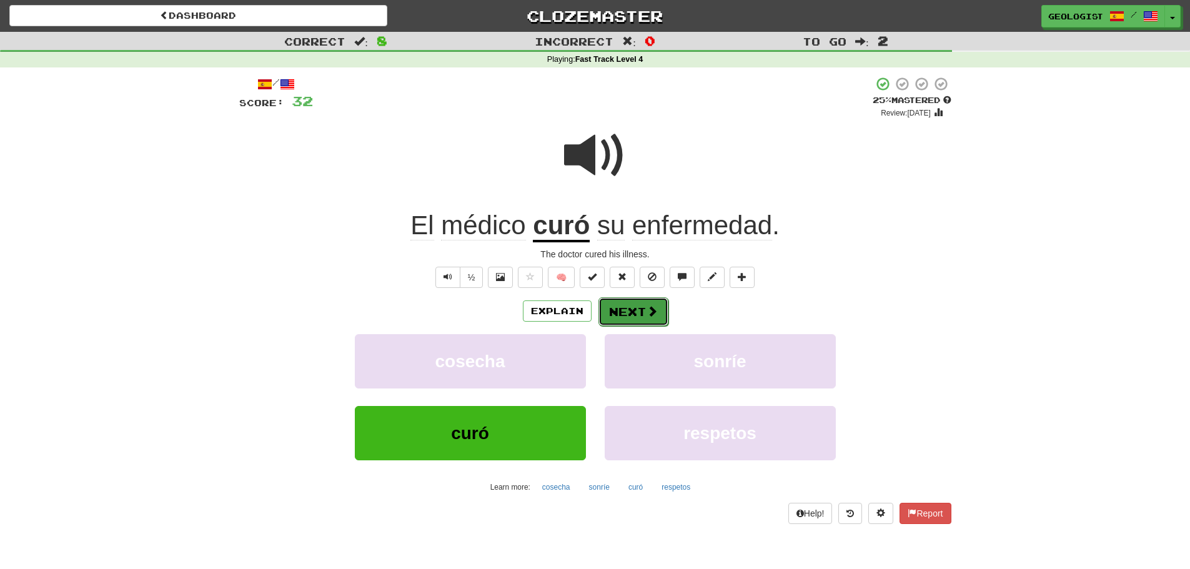
click at [625, 320] on button "Next" at bounding box center [633, 311] width 70 height 29
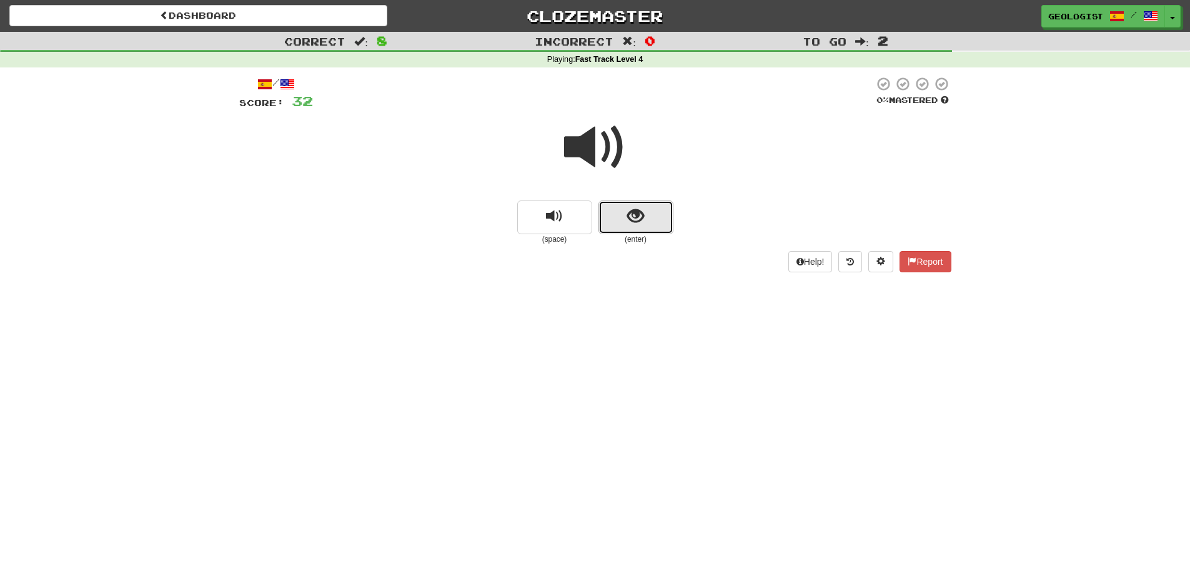
click at [637, 219] on span "show sentence" at bounding box center [635, 216] width 17 height 17
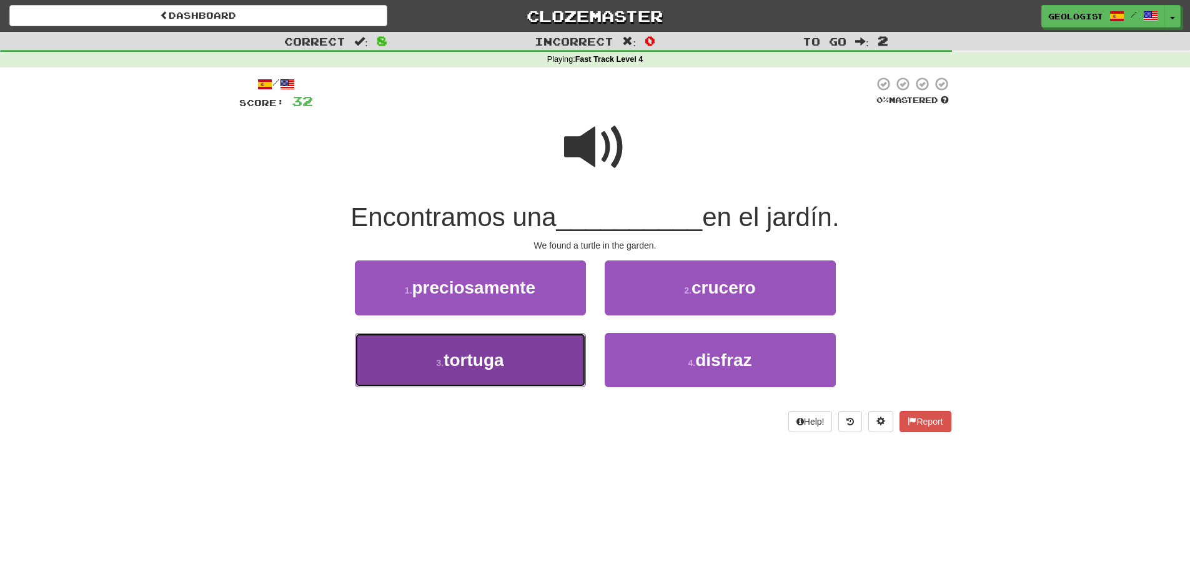
click at [517, 357] on button "3 . [GEOGRAPHIC_DATA]" at bounding box center [470, 360] width 231 height 54
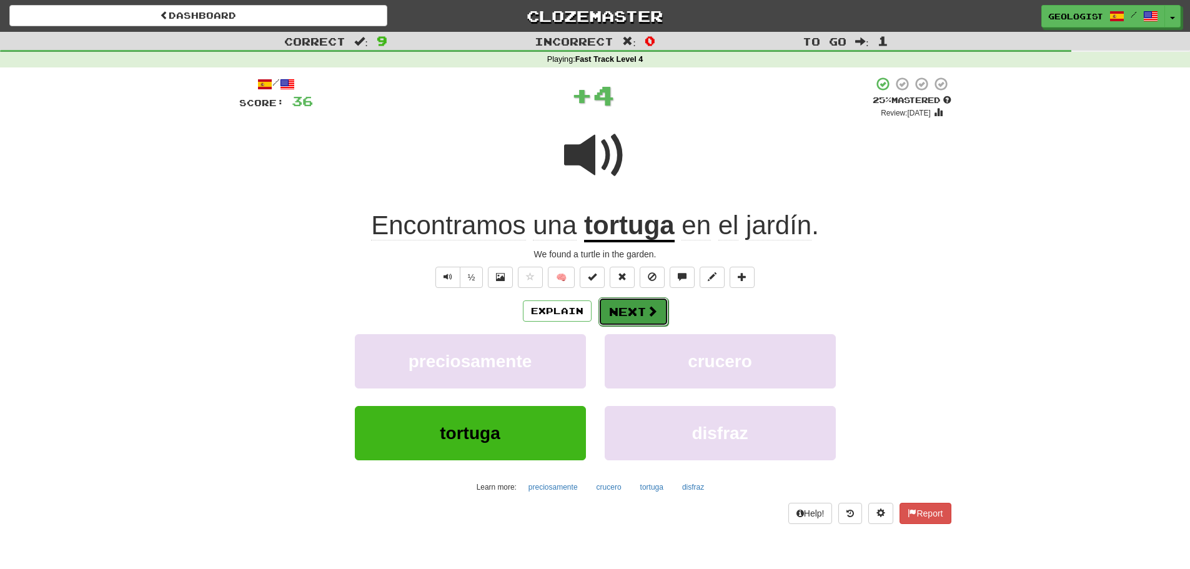
click at [636, 313] on button "Next" at bounding box center [633, 311] width 70 height 29
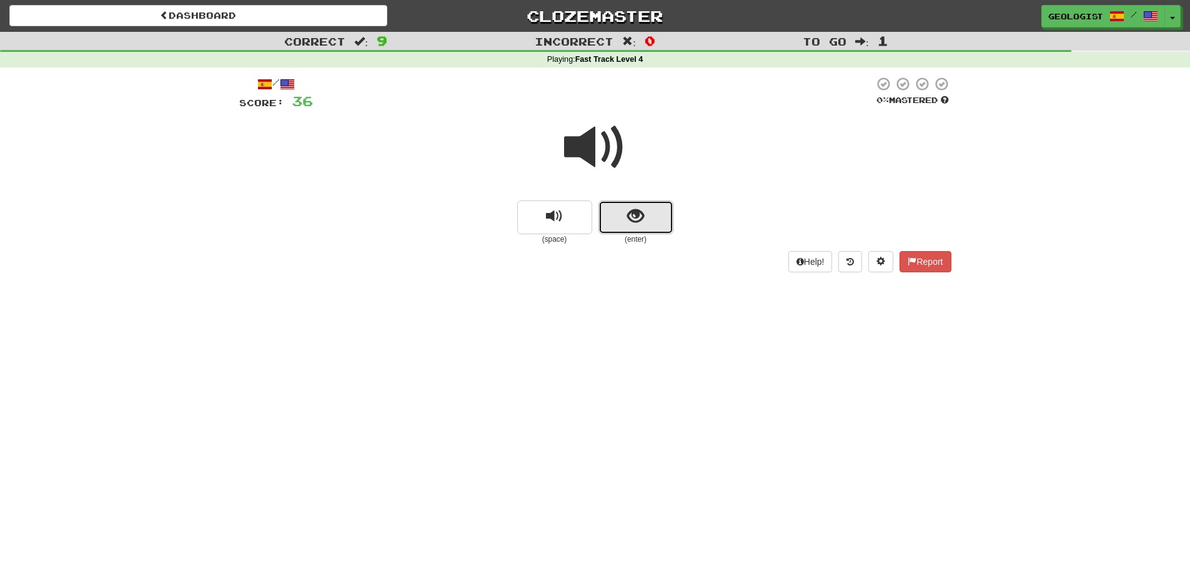
click at [643, 217] on span "show sentence" at bounding box center [635, 216] width 17 height 17
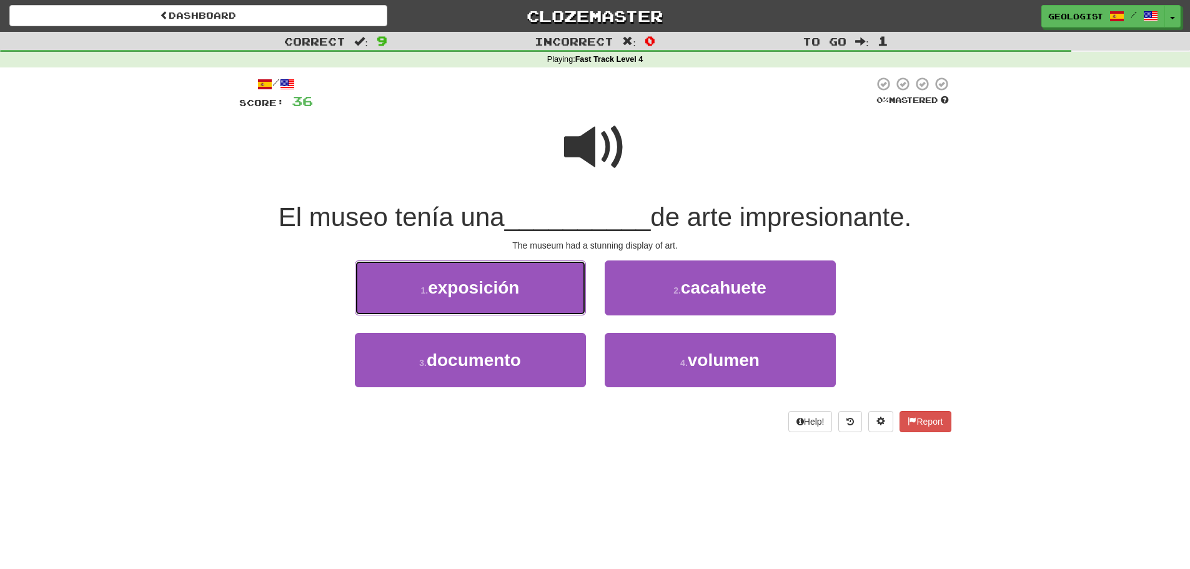
drag, startPoint x: 439, startPoint y: 282, endPoint x: 349, endPoint y: 259, distance: 92.3
click at [436, 280] on span "exposición" at bounding box center [473, 287] width 91 height 19
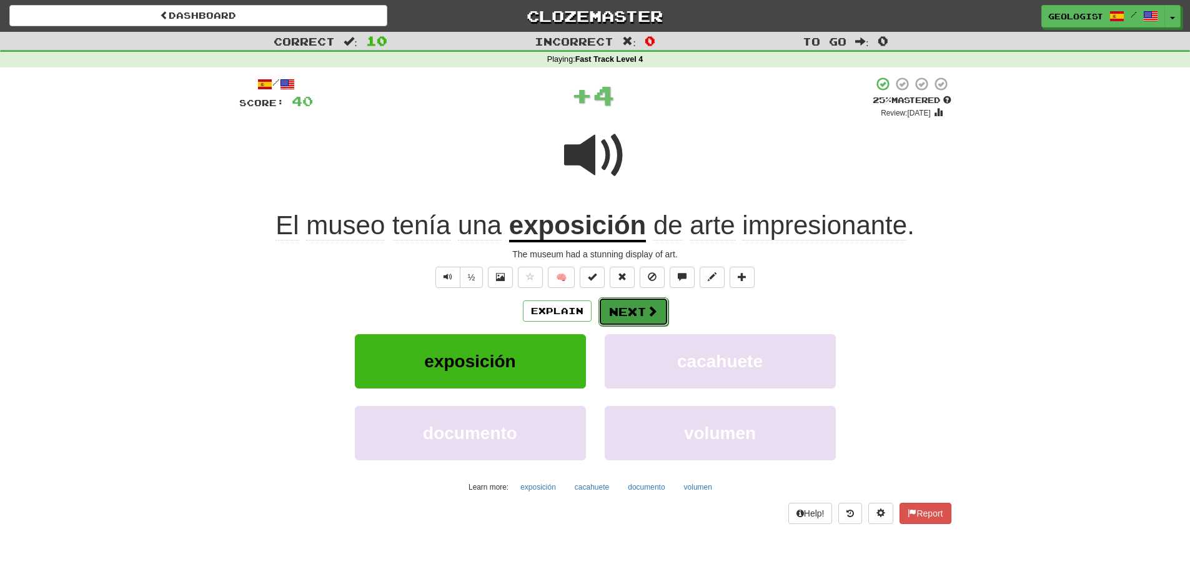
click at [642, 316] on button "Next" at bounding box center [633, 311] width 70 height 29
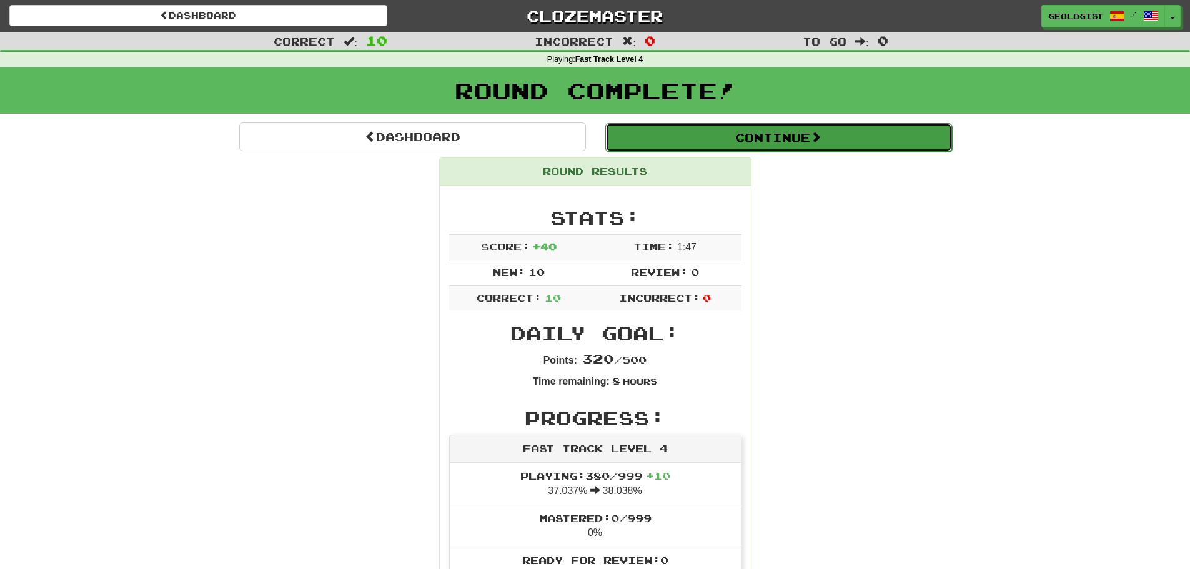
click at [876, 129] on button "Continue" at bounding box center [778, 137] width 347 height 29
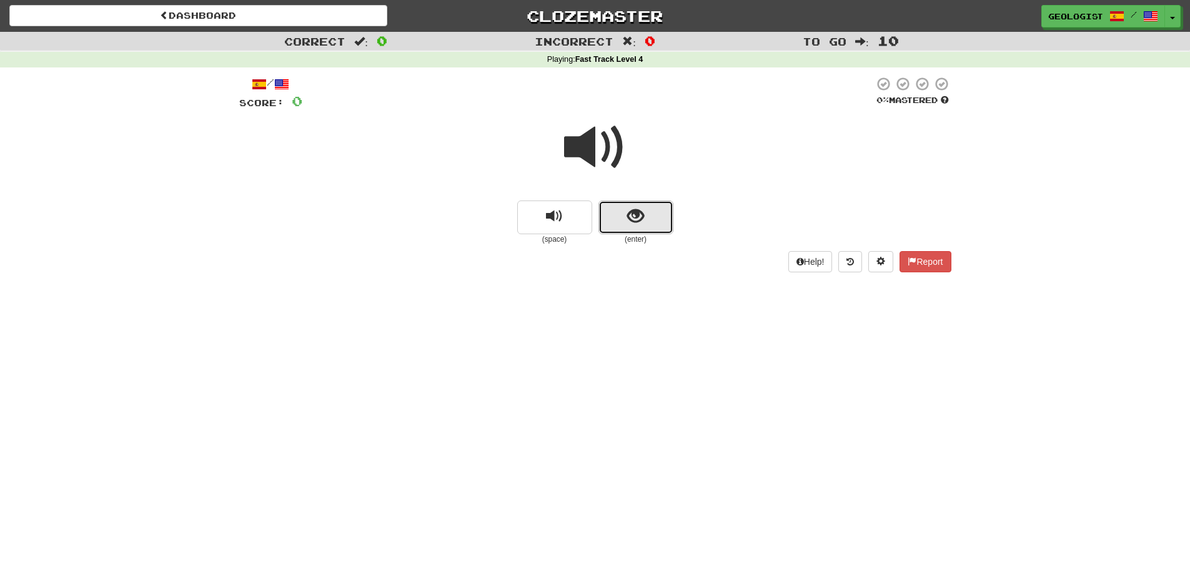
click at [648, 221] on button "show sentence" at bounding box center [635, 218] width 75 height 34
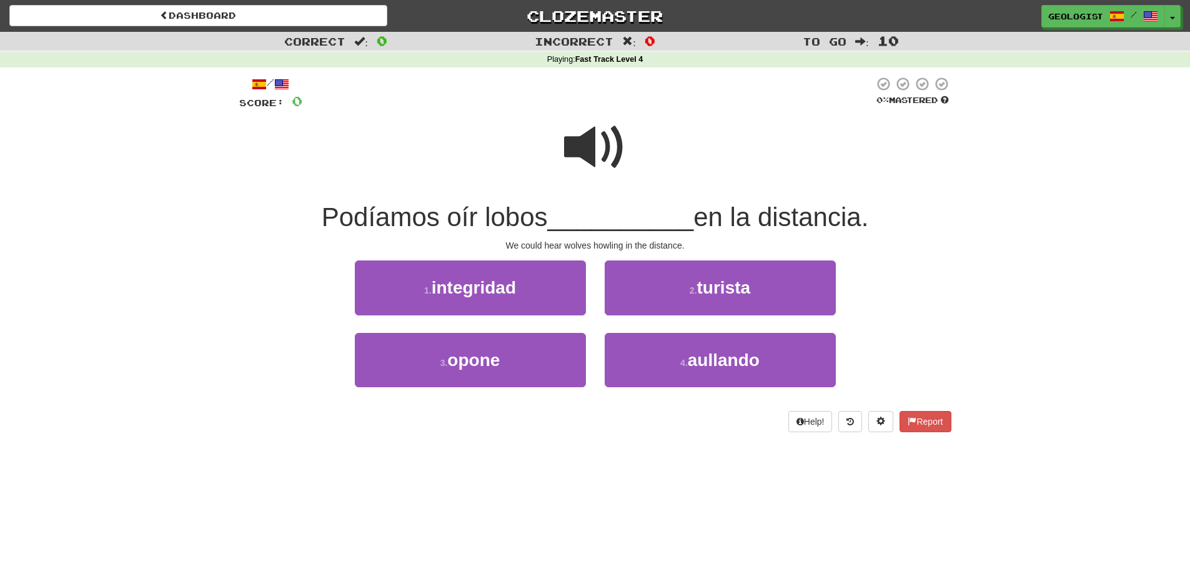
click at [603, 129] on span at bounding box center [595, 147] width 62 height 62
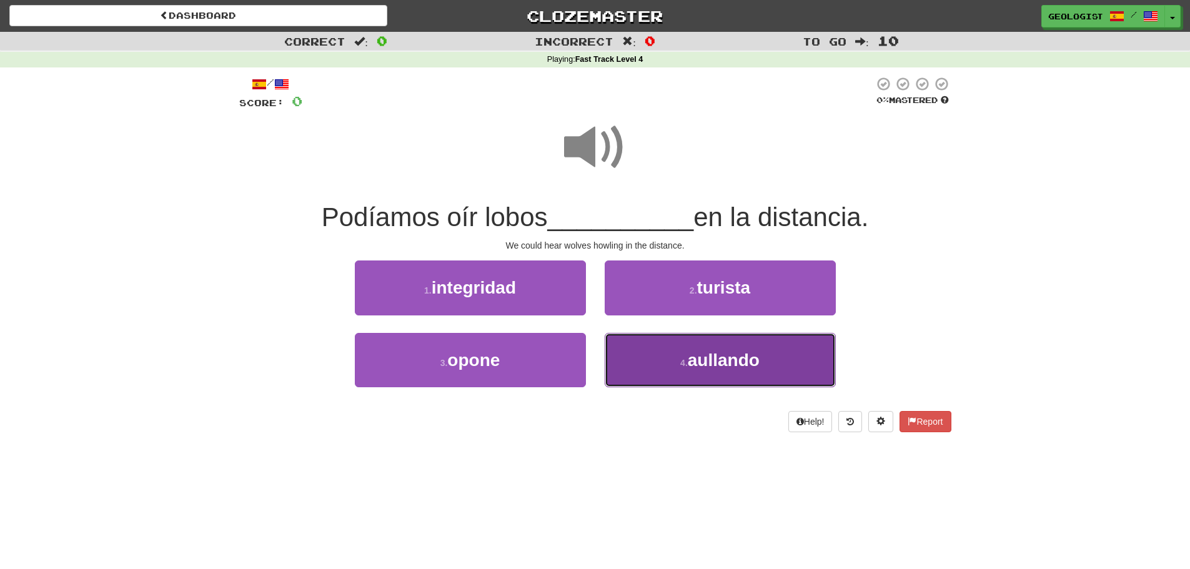
click at [680, 375] on button "4 . [GEOGRAPHIC_DATA]" at bounding box center [720, 360] width 231 height 54
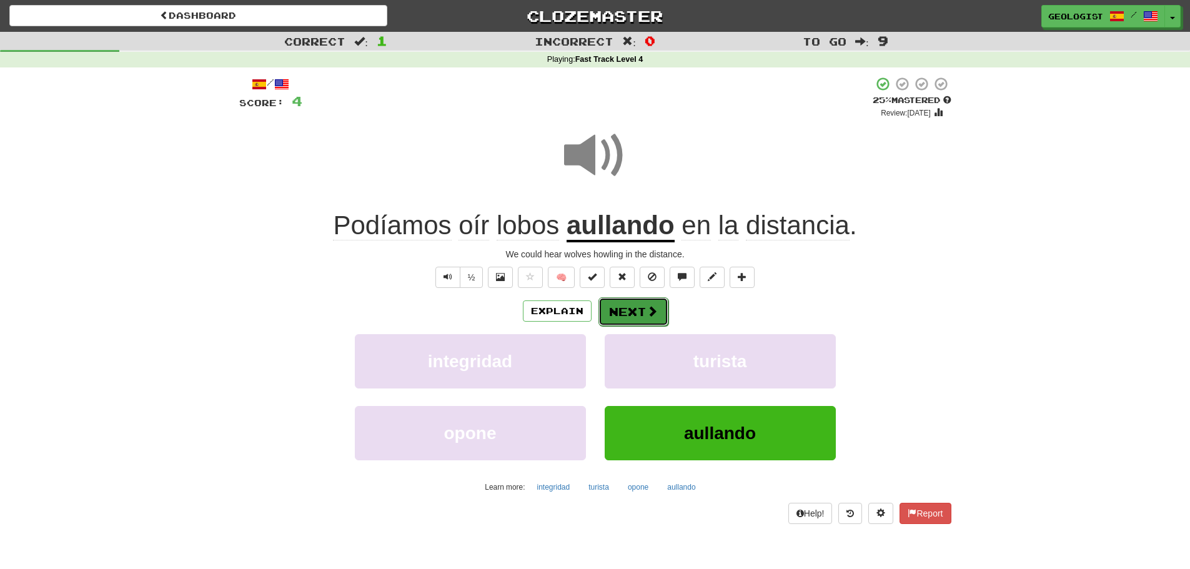
click at [638, 312] on button "Next" at bounding box center [633, 311] width 70 height 29
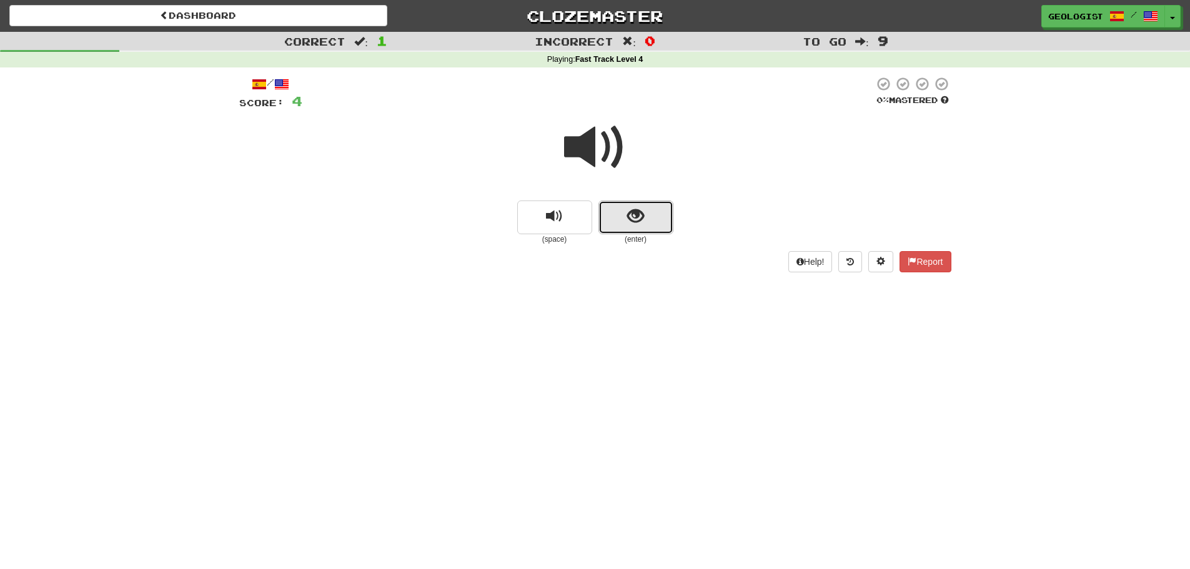
drag, startPoint x: 637, startPoint y: 218, endPoint x: 141, endPoint y: 164, distance: 499.5
click at [637, 217] on span "show sentence" at bounding box center [635, 216] width 17 height 17
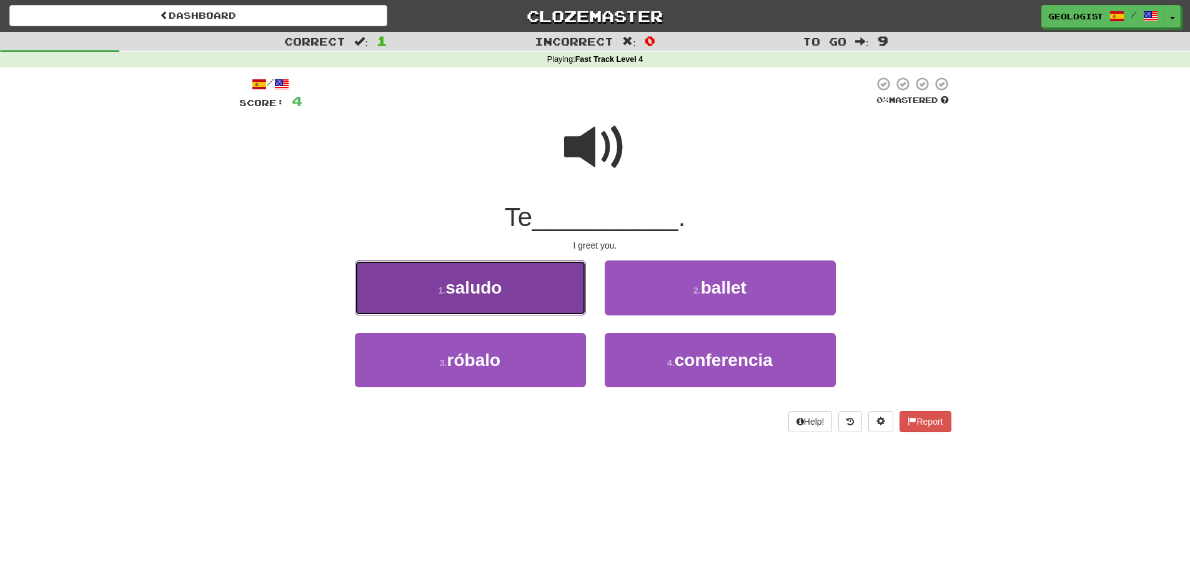
click at [507, 287] on button "1 . saludo" at bounding box center [470, 288] width 231 height 54
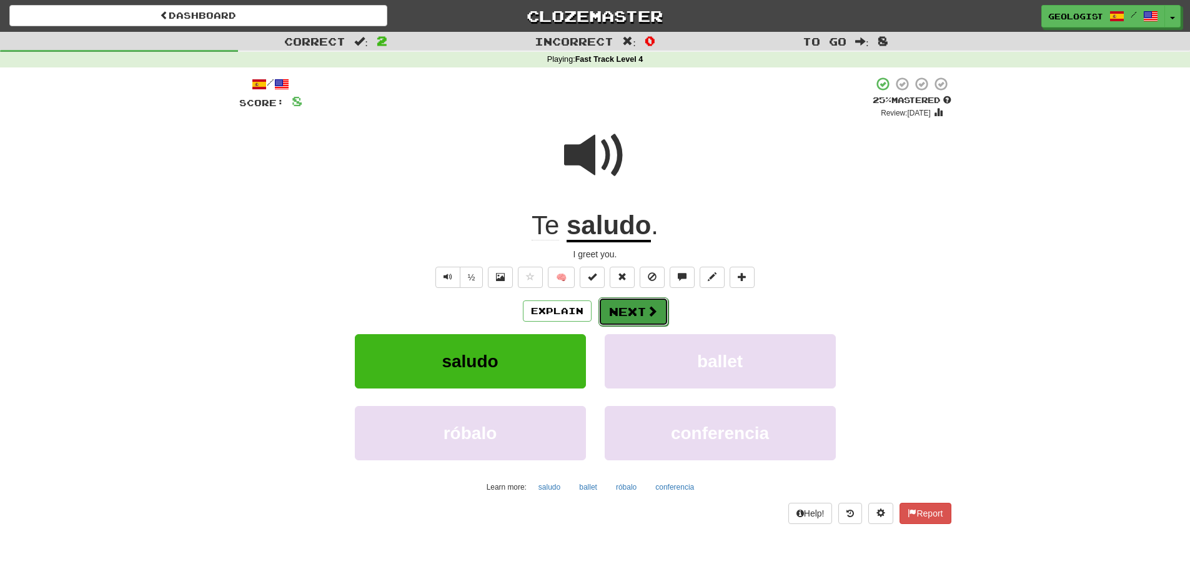
click at [633, 307] on button "Next" at bounding box center [633, 311] width 70 height 29
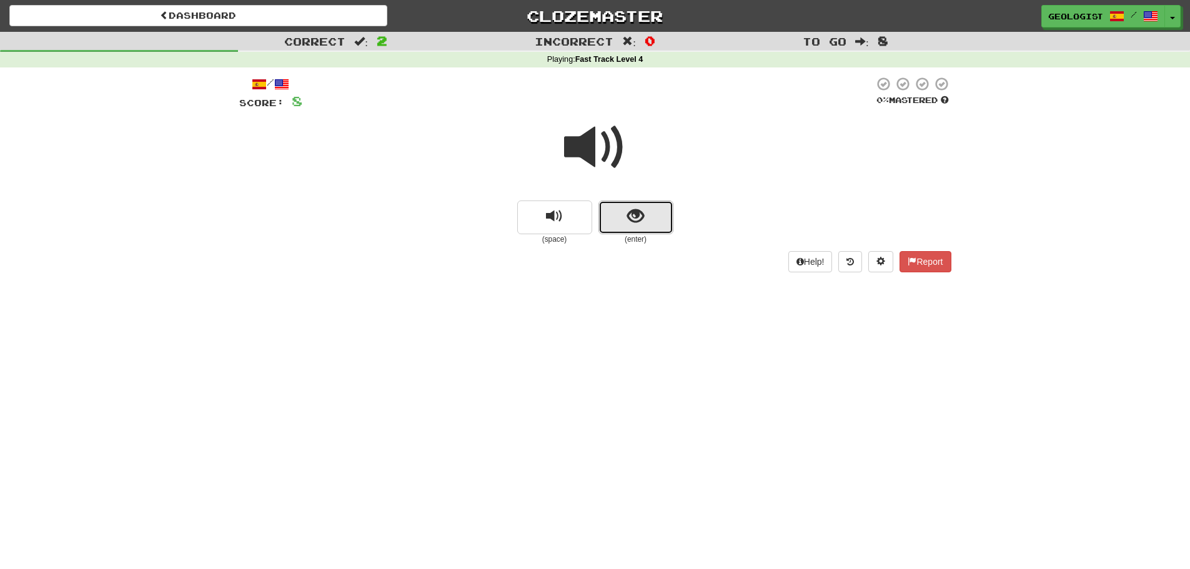
click at [651, 211] on button "show sentence" at bounding box center [635, 218] width 75 height 34
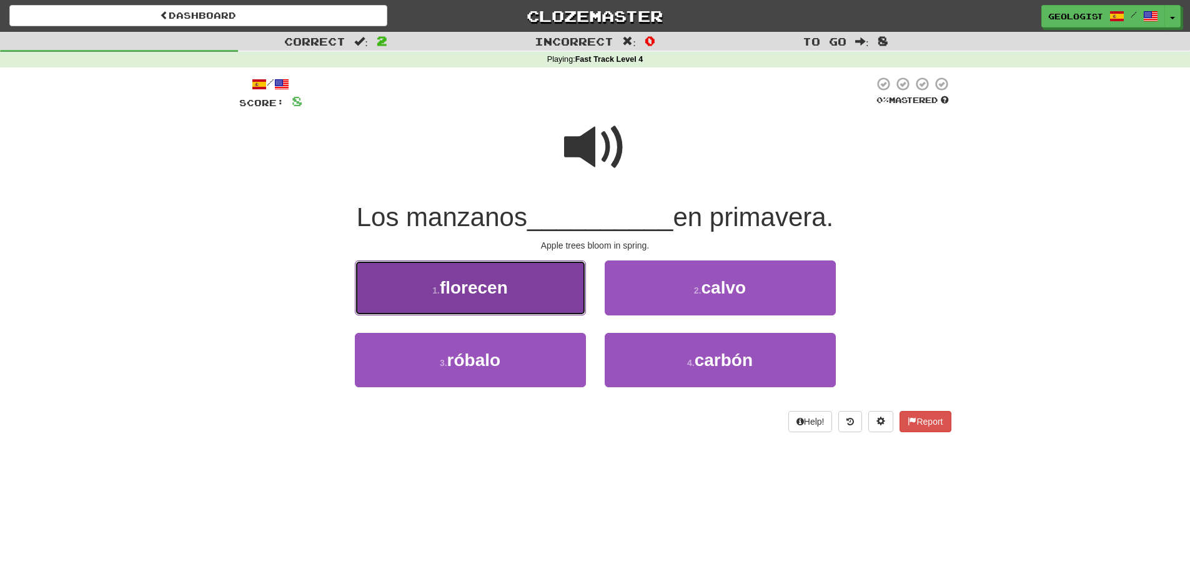
click at [434, 310] on button "1 . florecen" at bounding box center [470, 288] width 231 height 54
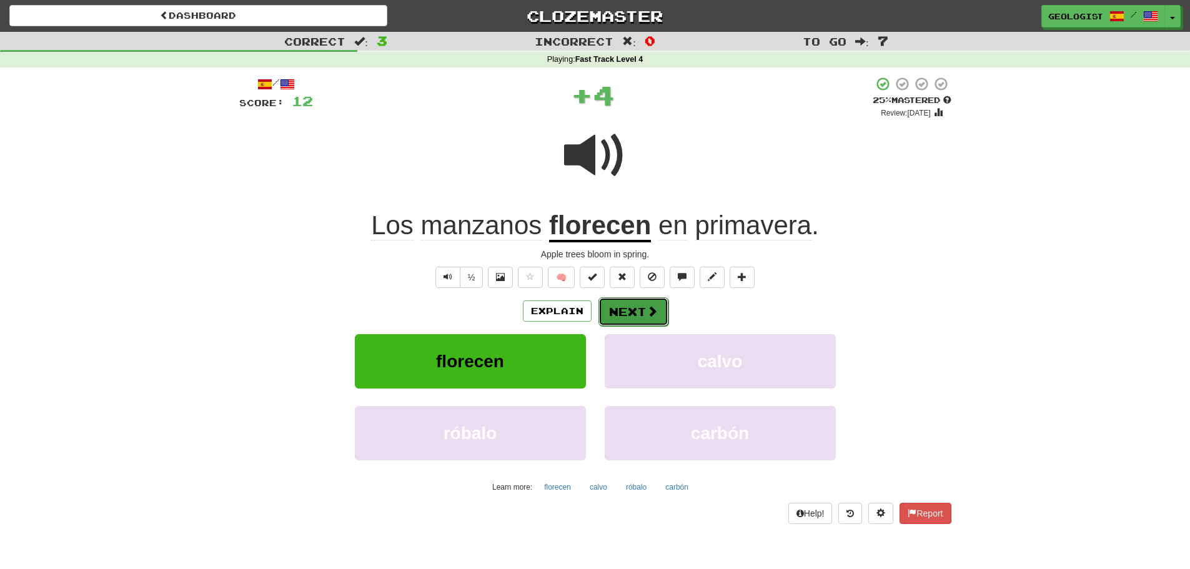
click at [637, 312] on button "Next" at bounding box center [633, 311] width 70 height 29
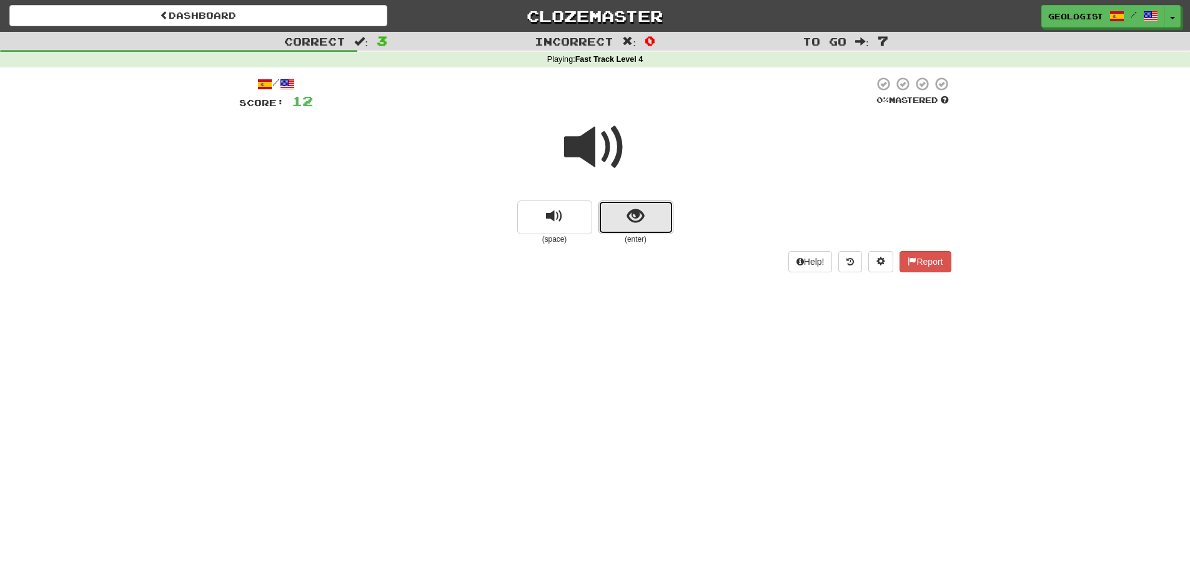
drag, startPoint x: 629, startPoint y: 217, endPoint x: 410, endPoint y: 185, distance: 221.0
click at [628, 217] on span "show sentence" at bounding box center [635, 216] width 17 height 17
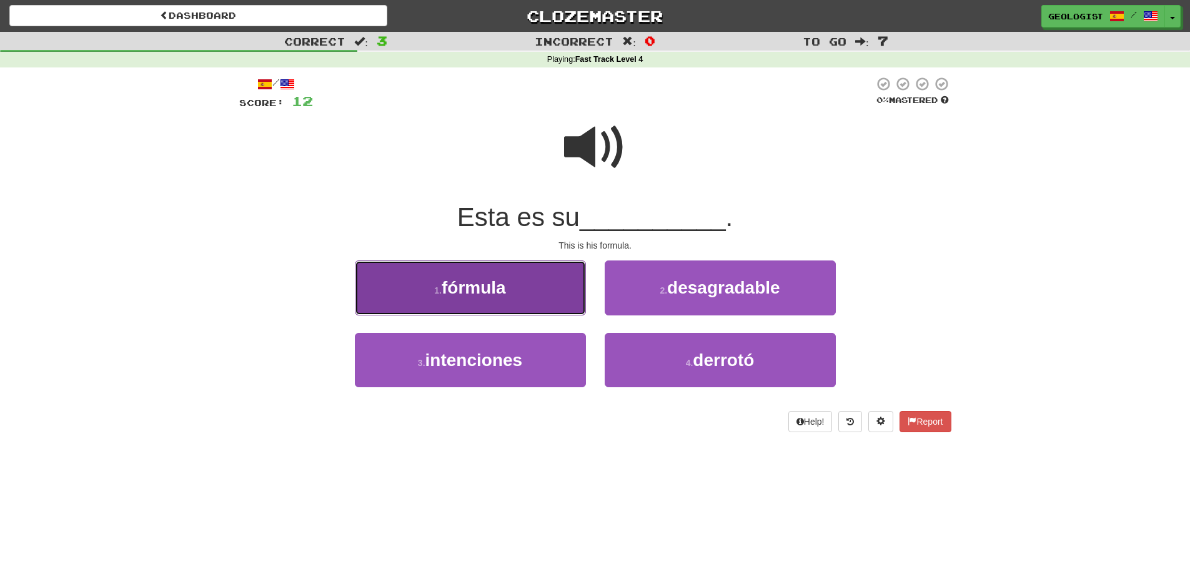
drag, startPoint x: 409, startPoint y: 302, endPoint x: 357, endPoint y: 277, distance: 57.6
click at [405, 297] on button "1 . fórmula" at bounding box center [470, 288] width 231 height 54
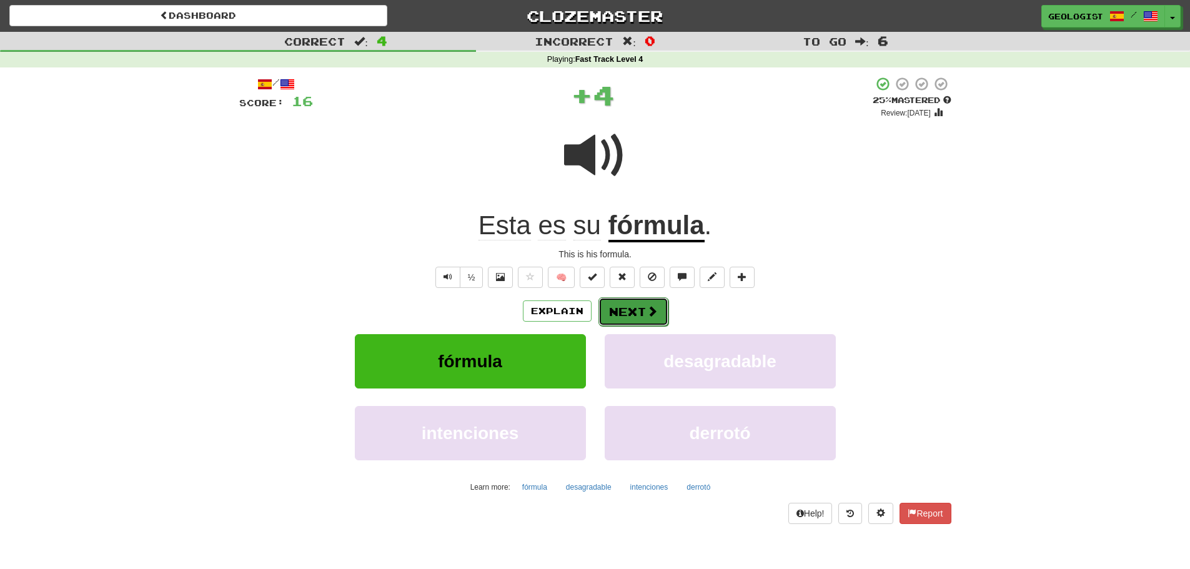
click at [650, 305] on span at bounding box center [652, 310] width 11 height 11
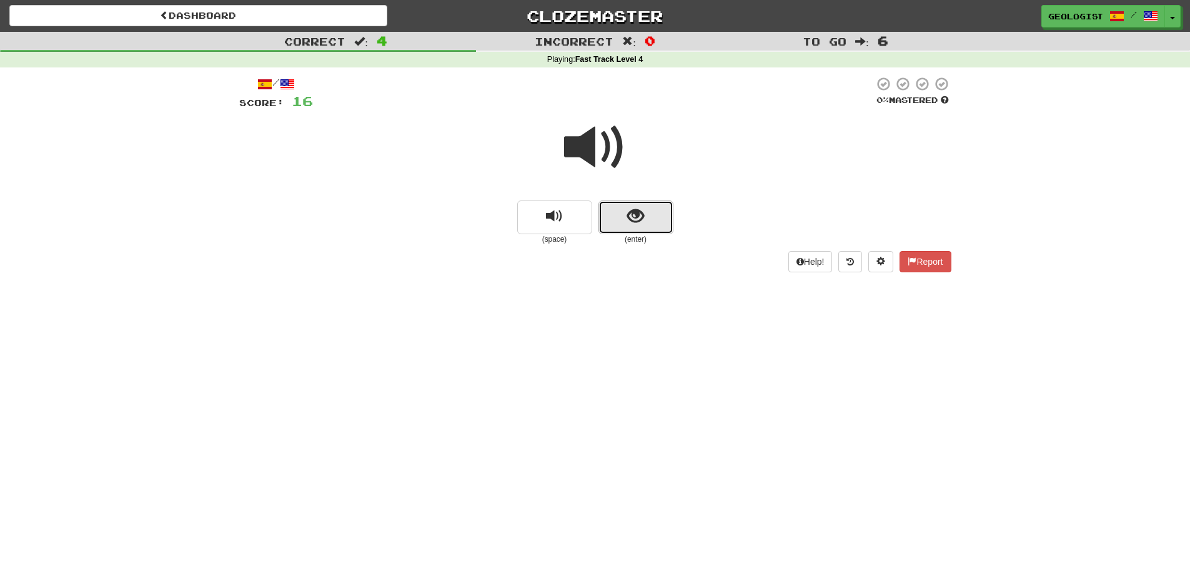
click at [642, 223] on span "show sentence" at bounding box center [635, 216] width 17 height 17
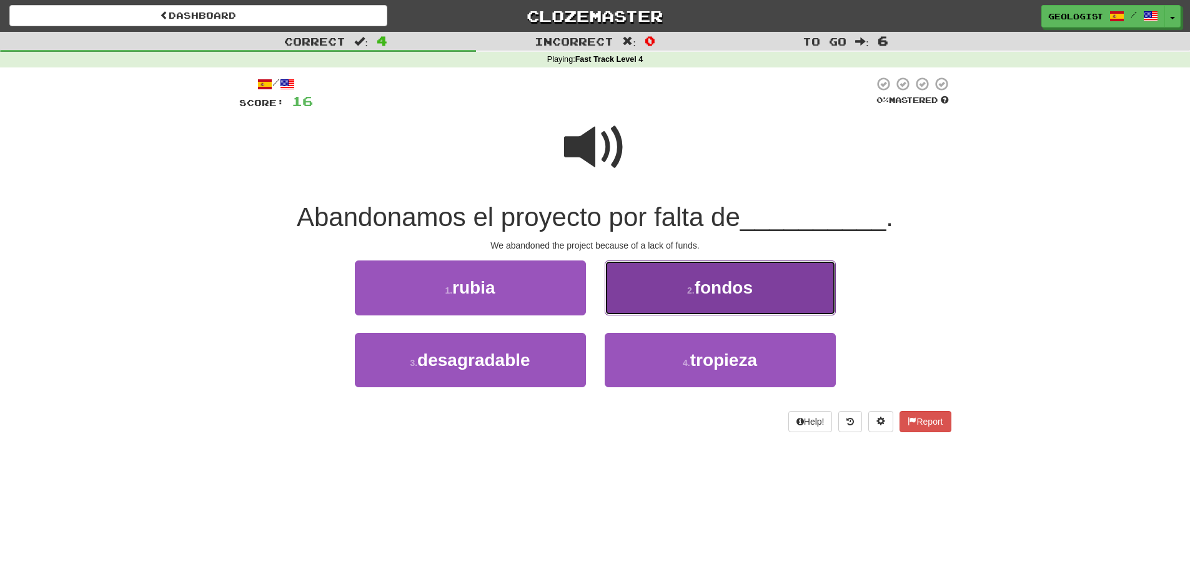
click at [625, 296] on button "2 . fondos" at bounding box center [720, 288] width 231 height 54
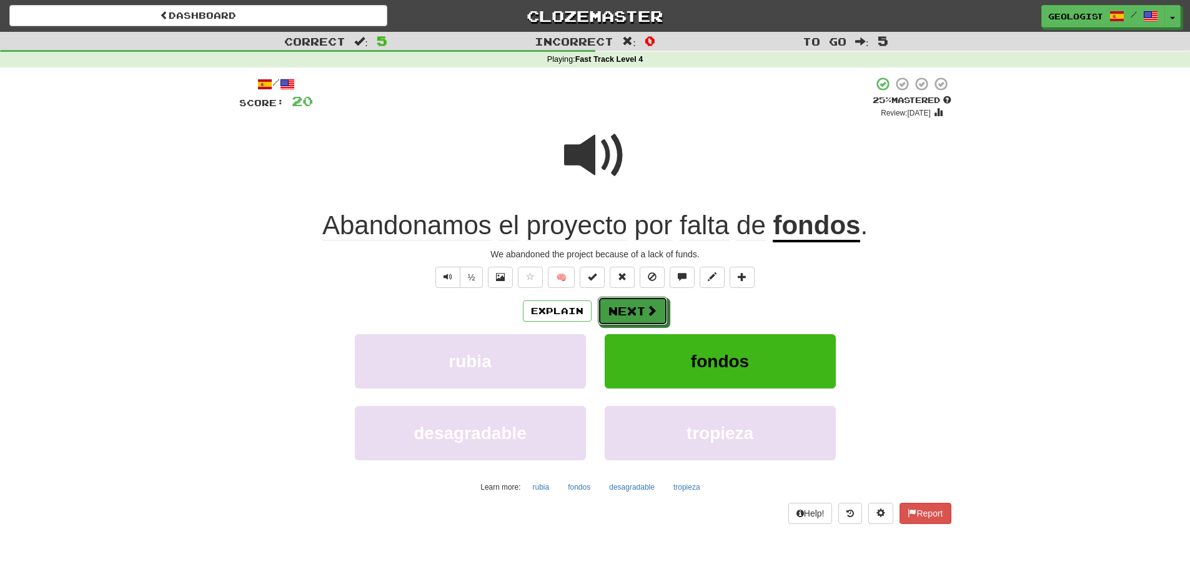
drag, startPoint x: 643, startPoint y: 304, endPoint x: 610, endPoint y: 297, distance: 33.3
click at [642, 304] on button "Next" at bounding box center [633, 311] width 70 height 29
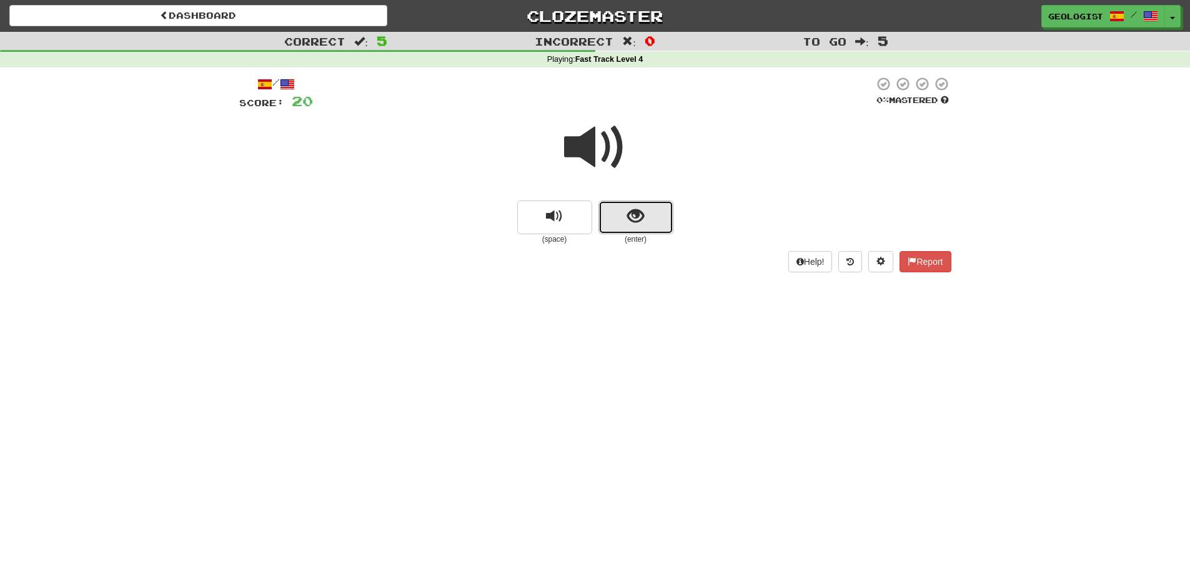
click at [670, 223] on button "show sentence" at bounding box center [635, 218] width 75 height 34
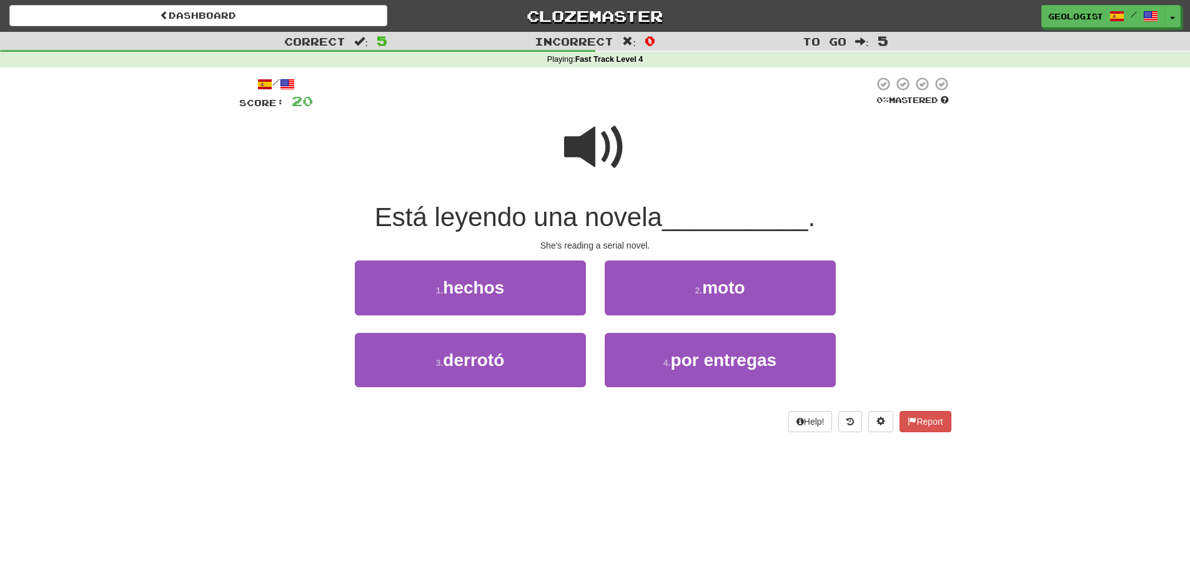
drag, startPoint x: 578, startPoint y: 147, endPoint x: 348, endPoint y: 204, distance: 237.4
click at [577, 147] on span at bounding box center [595, 147] width 62 height 62
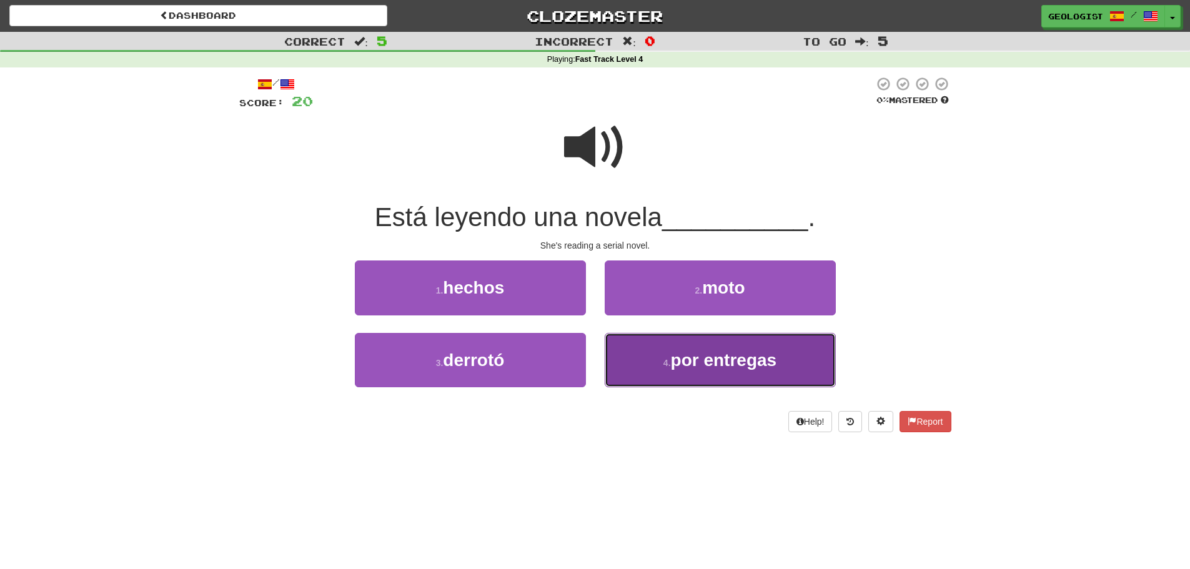
click at [728, 369] on span "por entregas" at bounding box center [724, 359] width 106 height 19
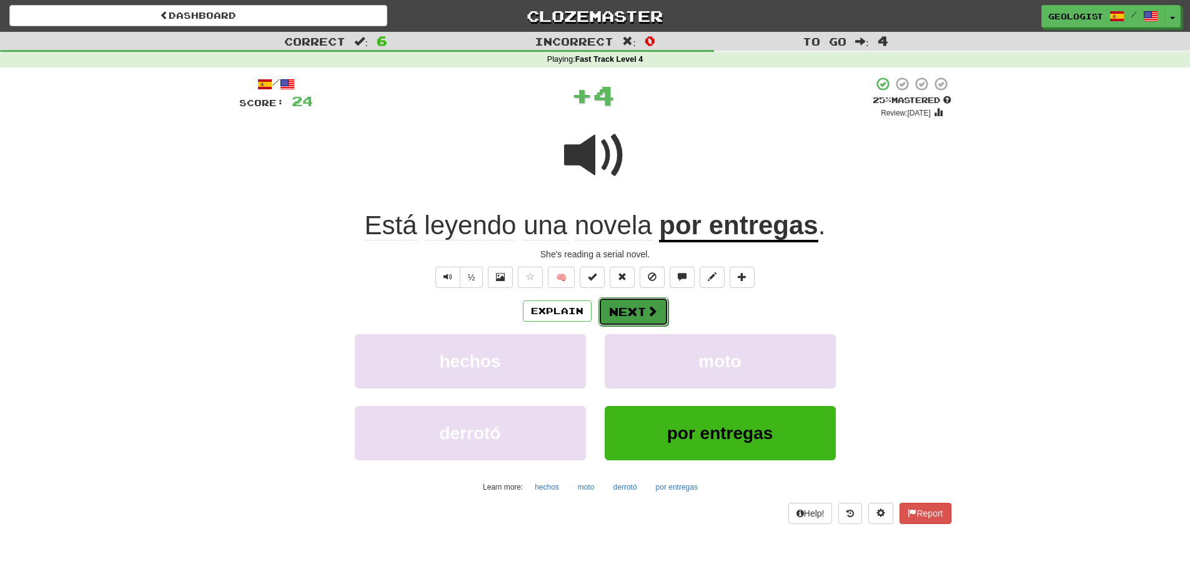
click at [634, 298] on button "Next" at bounding box center [633, 311] width 70 height 29
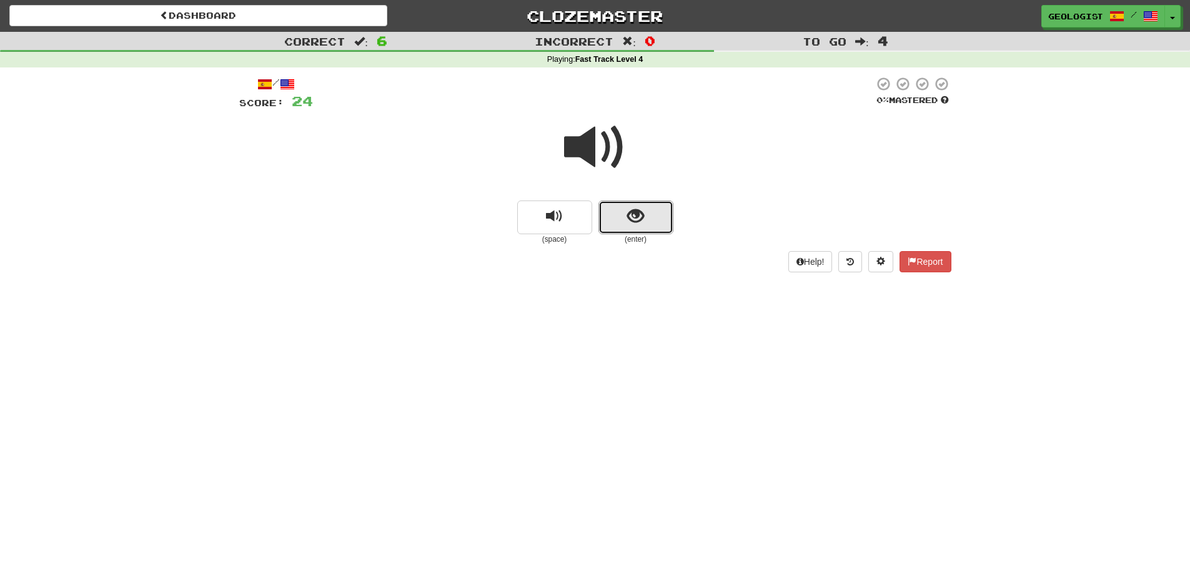
drag, startPoint x: 648, startPoint y: 216, endPoint x: 295, endPoint y: 151, distance: 359.0
click at [642, 212] on button "show sentence" at bounding box center [635, 218] width 75 height 34
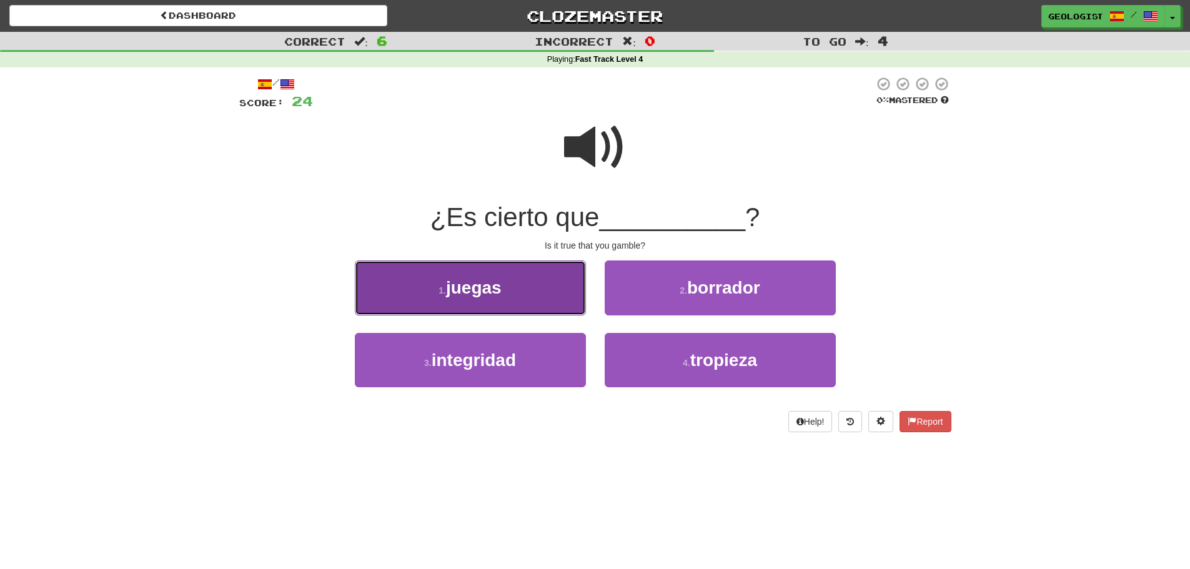
click at [481, 290] on span "juegas" at bounding box center [474, 287] width 56 height 19
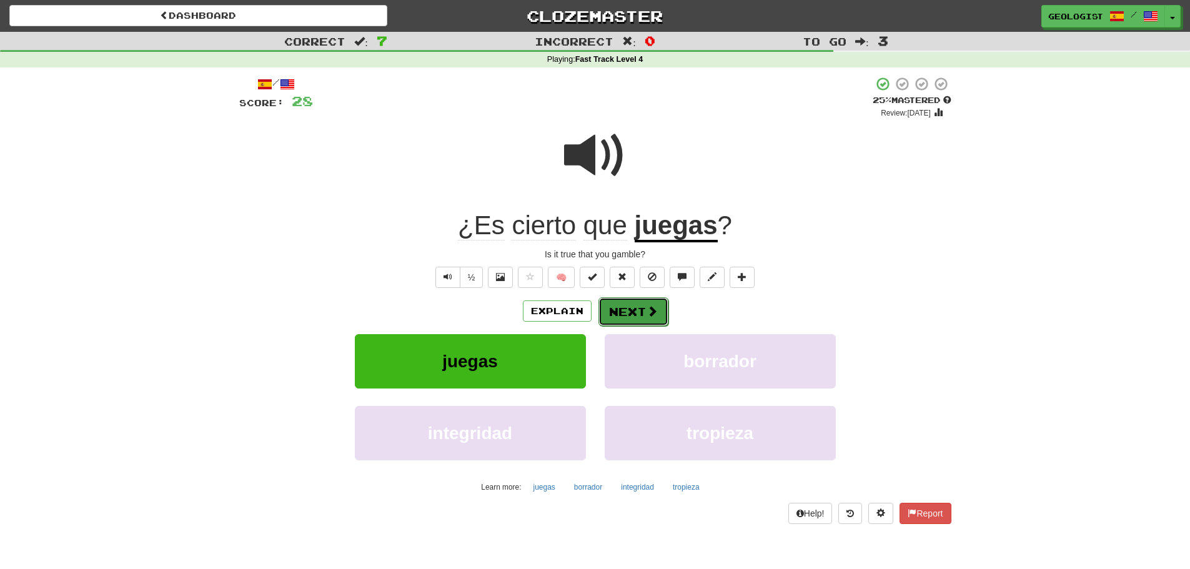
click at [633, 316] on button "Next" at bounding box center [633, 311] width 70 height 29
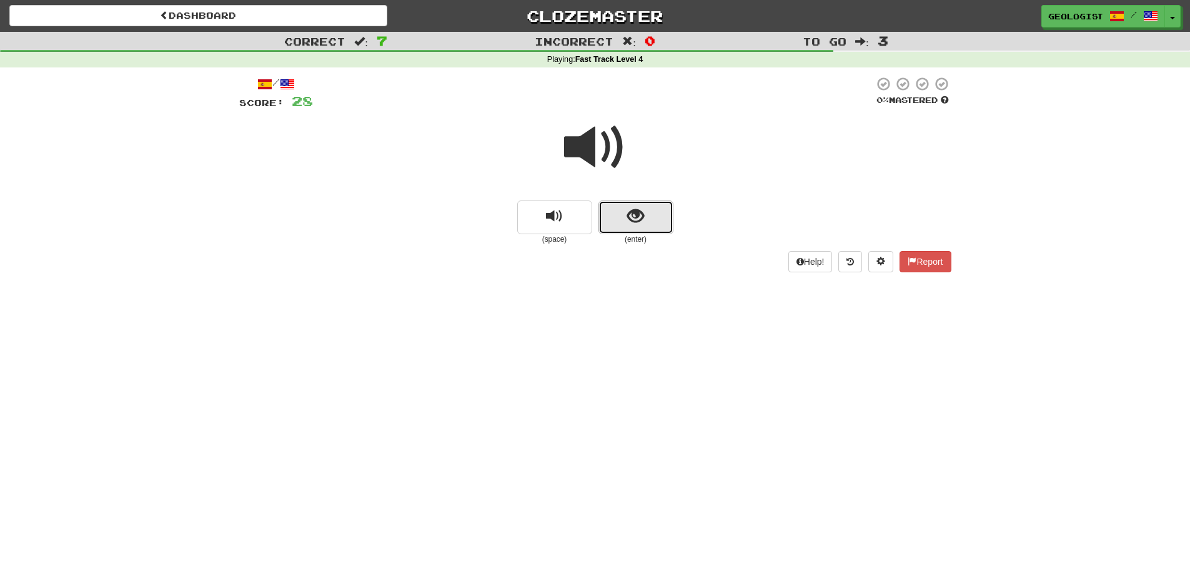
click at [655, 216] on button "show sentence" at bounding box center [635, 218] width 75 height 34
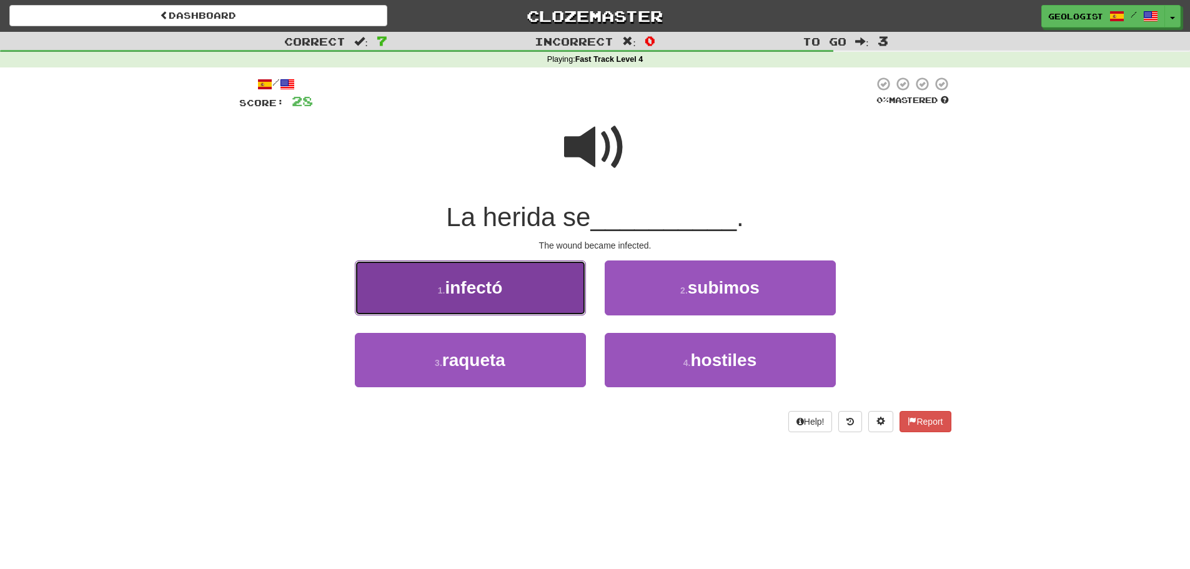
click at [416, 291] on button "1 . infectó" at bounding box center [470, 288] width 231 height 54
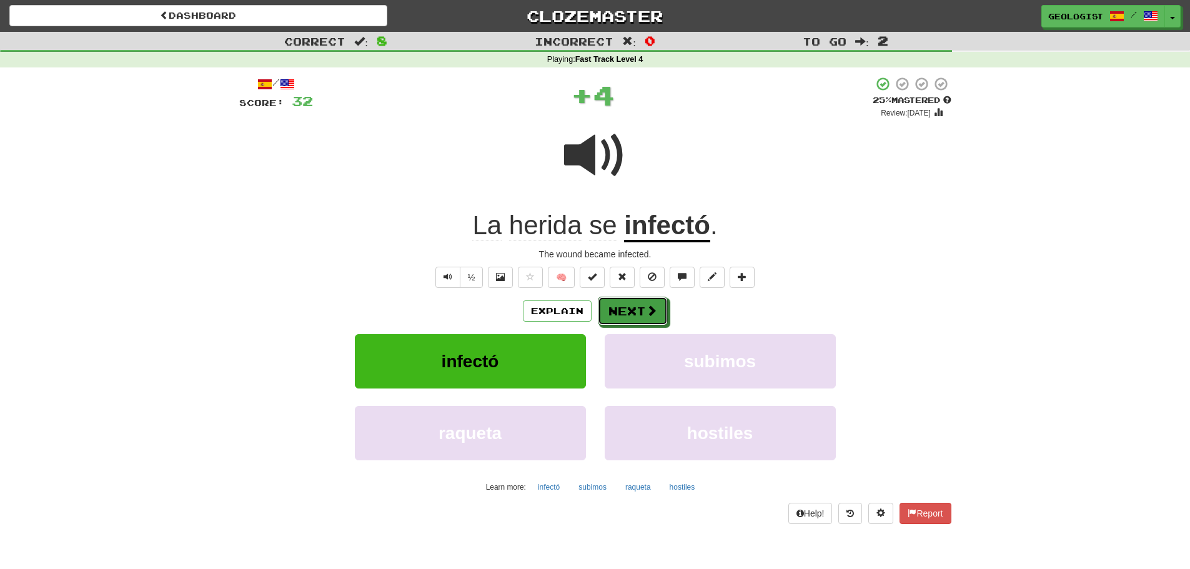
drag, startPoint x: 648, startPoint y: 309, endPoint x: 447, endPoint y: 272, distance: 204.4
click at [640, 305] on button "Next" at bounding box center [633, 311] width 70 height 29
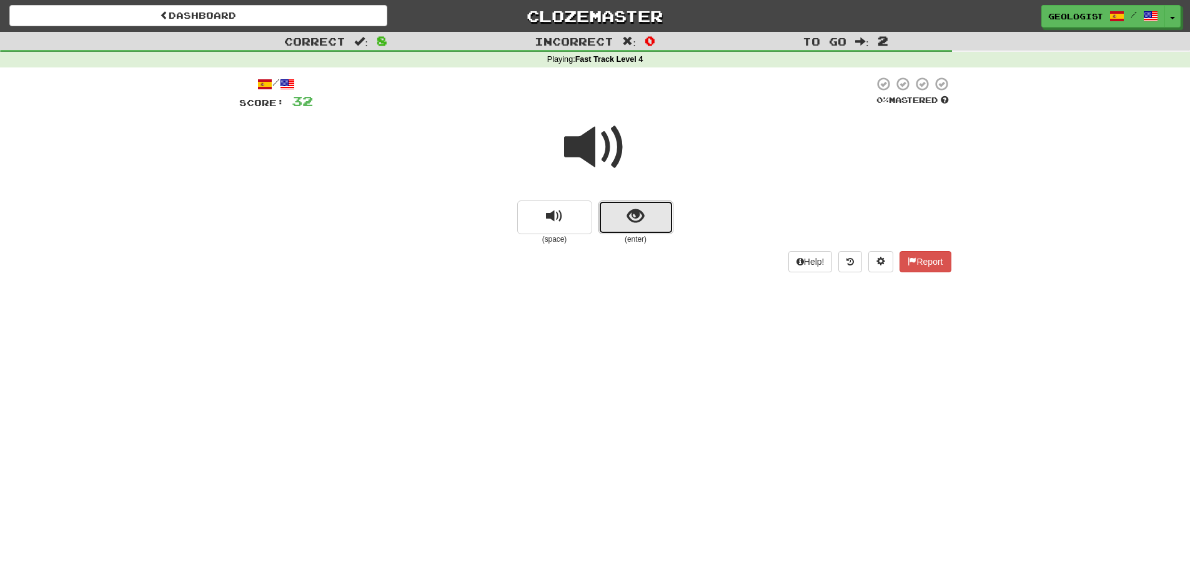
click at [648, 226] on button "show sentence" at bounding box center [635, 218] width 75 height 34
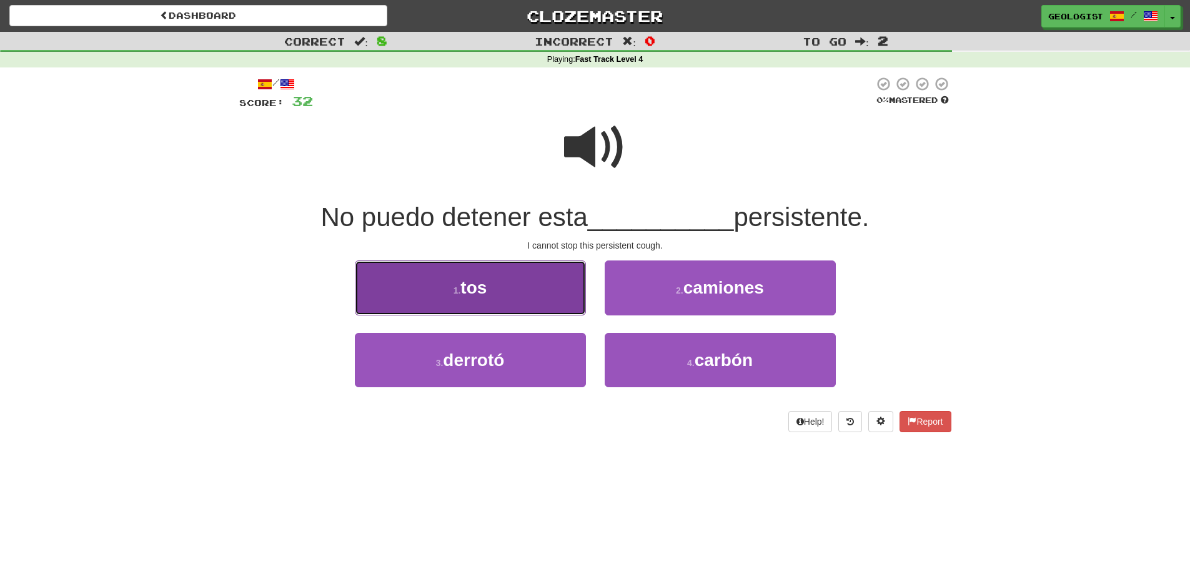
click at [430, 283] on button "1 . tos" at bounding box center [470, 288] width 231 height 54
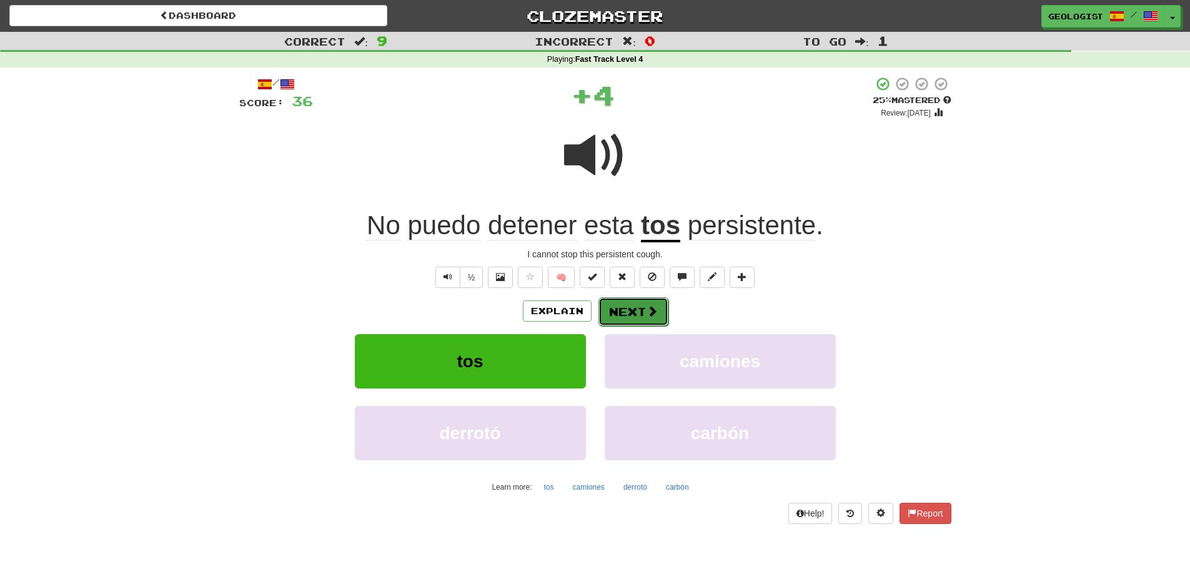
drag, startPoint x: 633, startPoint y: 311, endPoint x: 542, endPoint y: 262, distance: 102.9
click at [633, 310] on button "Next" at bounding box center [633, 311] width 70 height 29
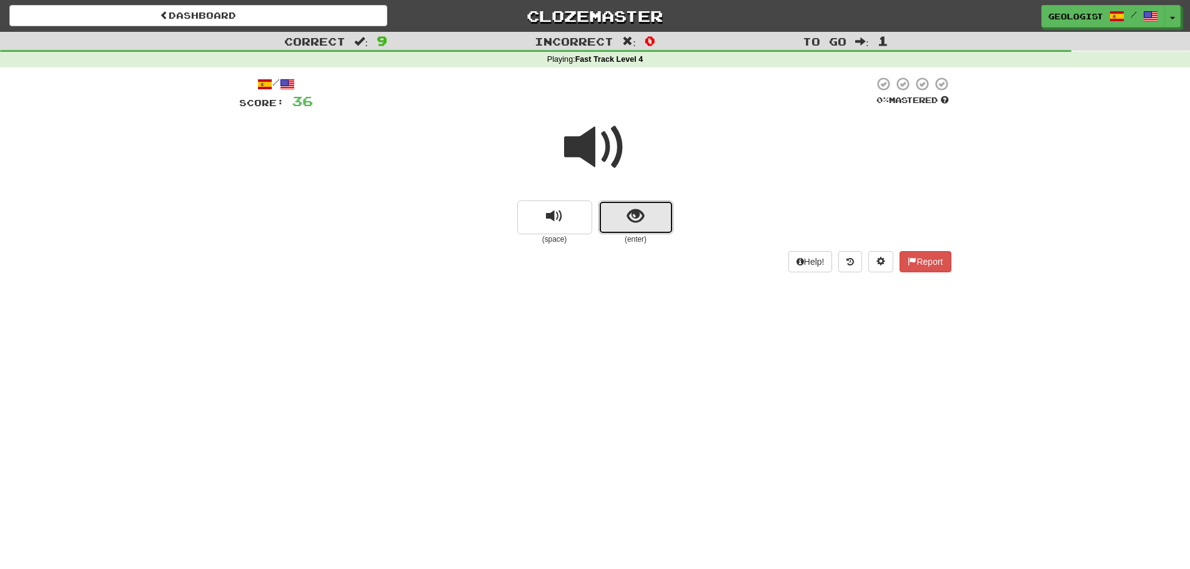
click at [645, 222] on button "show sentence" at bounding box center [635, 218] width 75 height 34
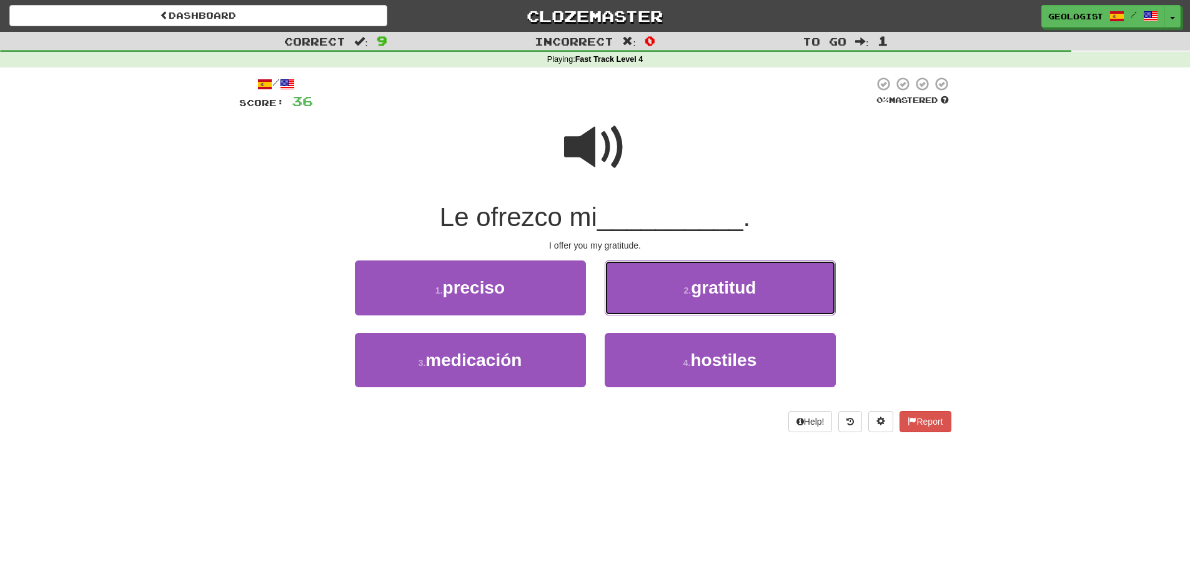
drag, startPoint x: 765, startPoint y: 277, endPoint x: 764, endPoint y: 270, distance: 7.6
click at [765, 275] on button "2 . gratitud" at bounding box center [720, 288] width 231 height 54
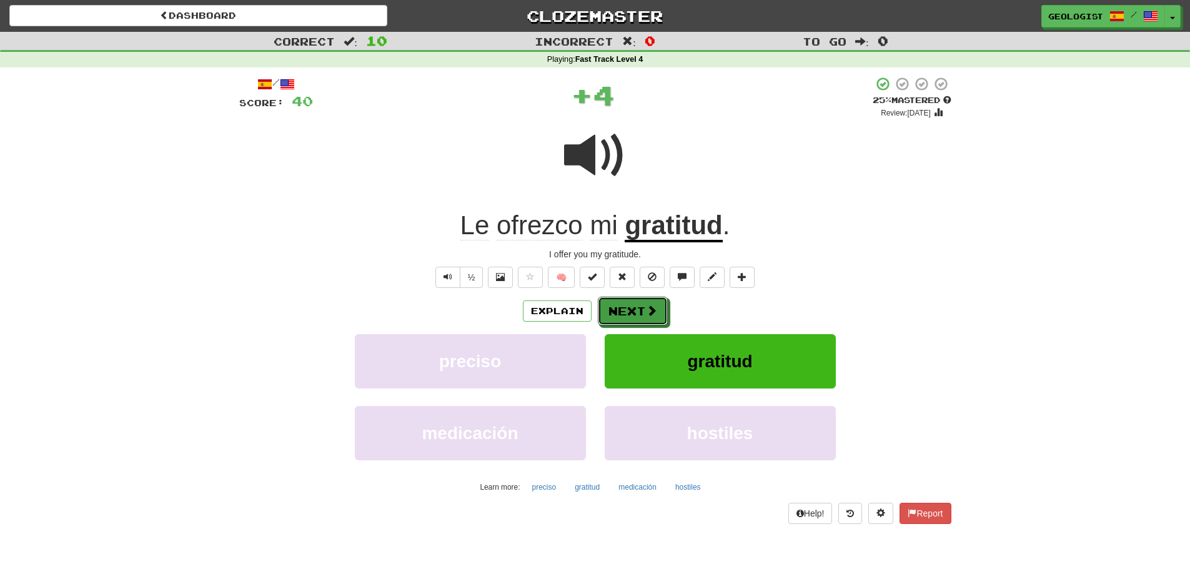
click at [649, 315] on span at bounding box center [651, 310] width 11 height 11
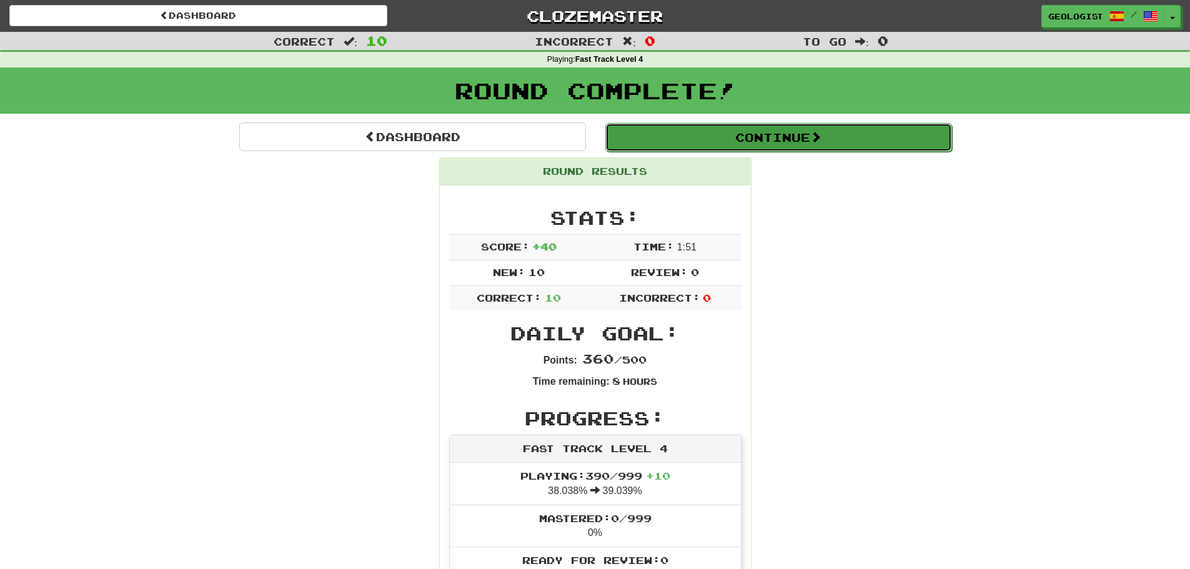
click at [754, 132] on button "Continue" at bounding box center [778, 137] width 347 height 29
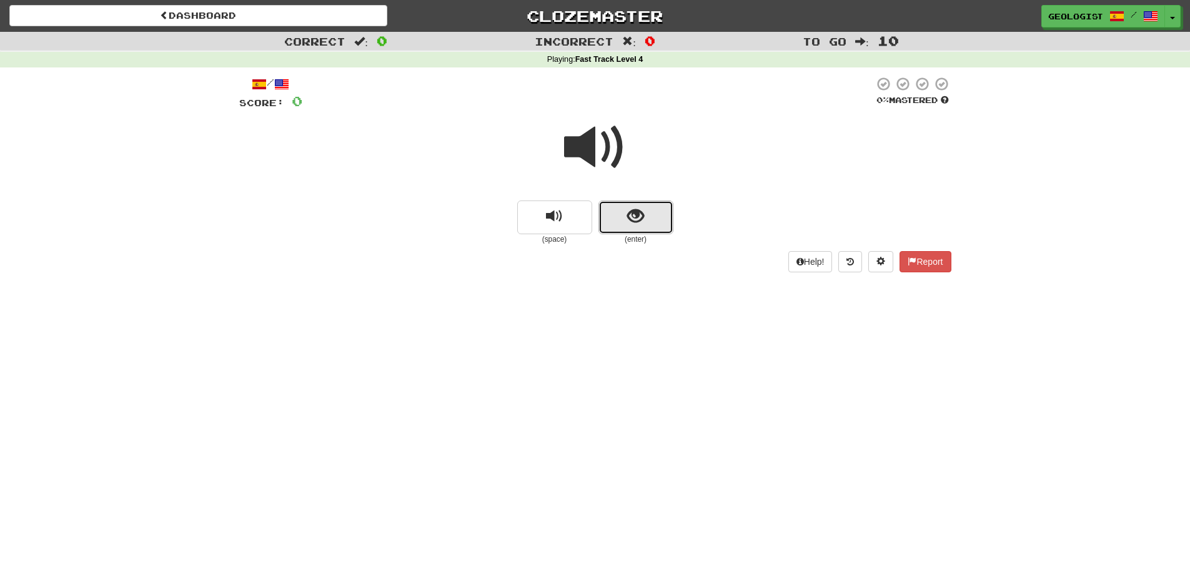
click at [636, 229] on button "show sentence" at bounding box center [635, 218] width 75 height 34
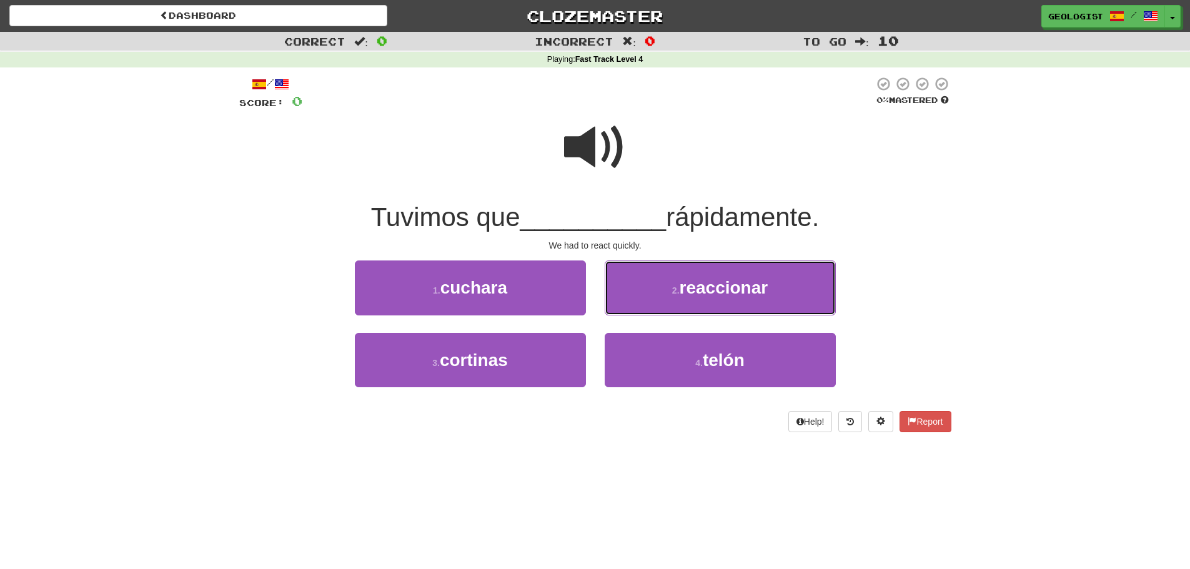
click at [713, 289] on span "reaccionar" at bounding box center [724, 287] width 89 height 19
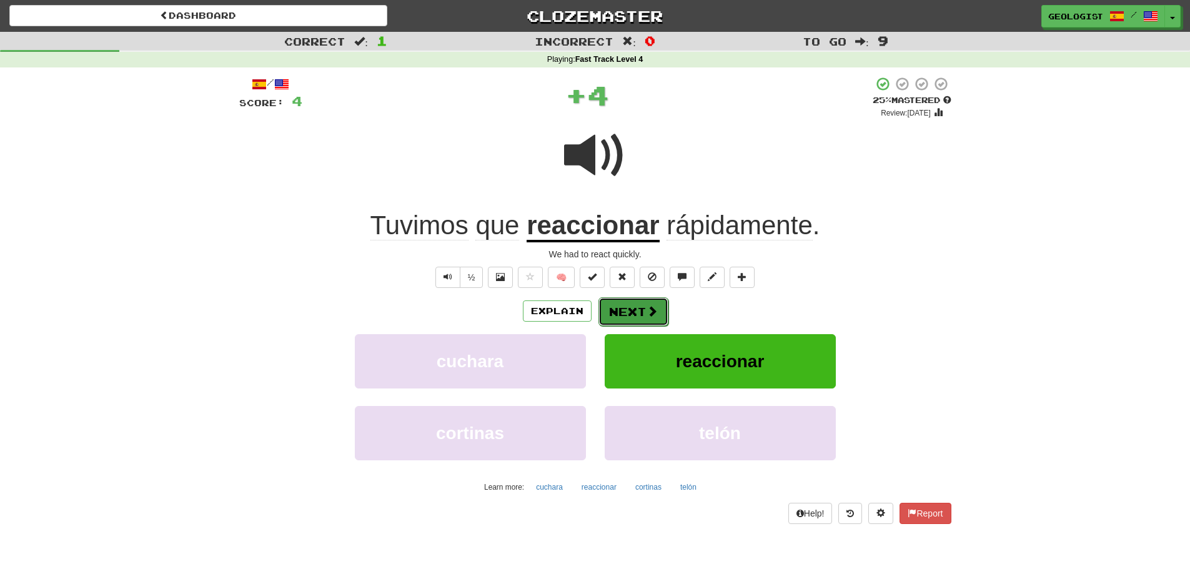
click at [650, 309] on span at bounding box center [652, 310] width 11 height 11
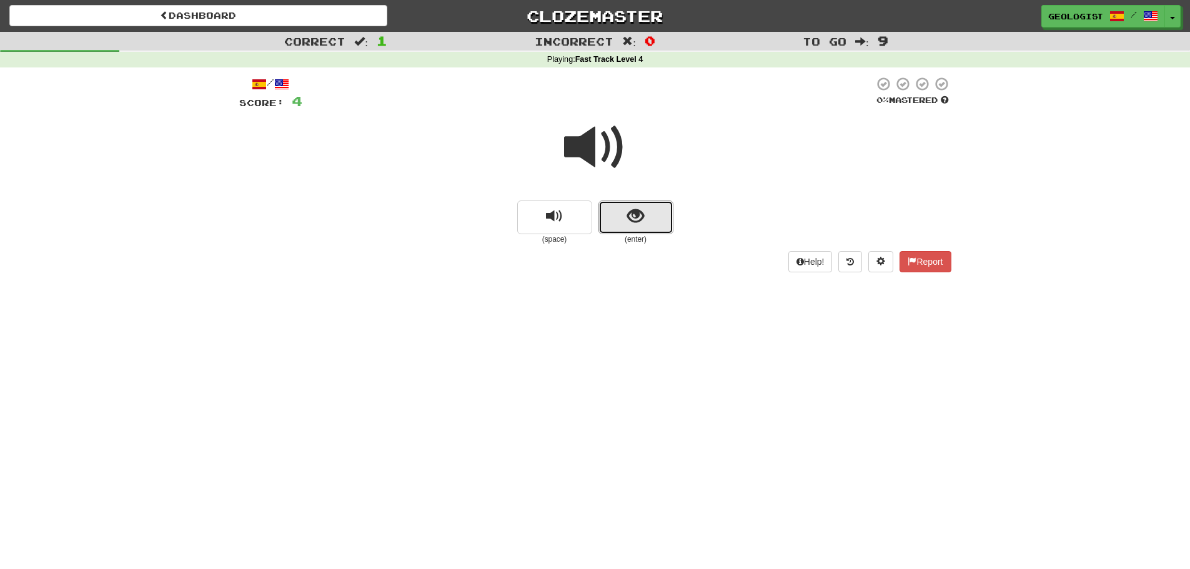
click at [660, 222] on button "show sentence" at bounding box center [635, 218] width 75 height 34
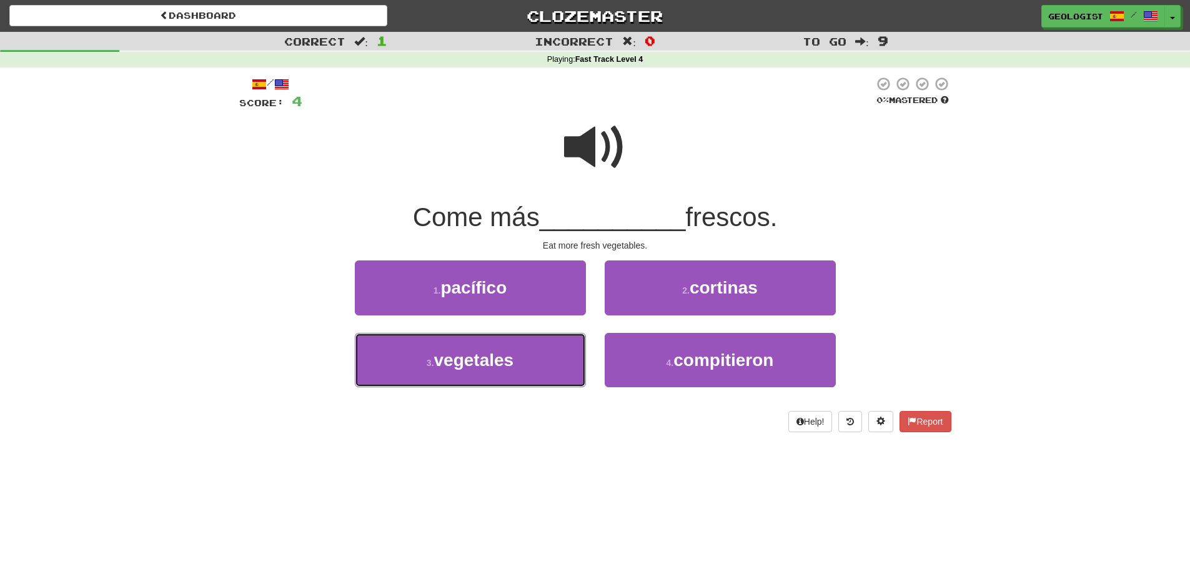
drag, startPoint x: 528, startPoint y: 348, endPoint x: 484, endPoint y: 325, distance: 49.7
click at [514, 334] on button "3 . vegetales" at bounding box center [470, 360] width 231 height 54
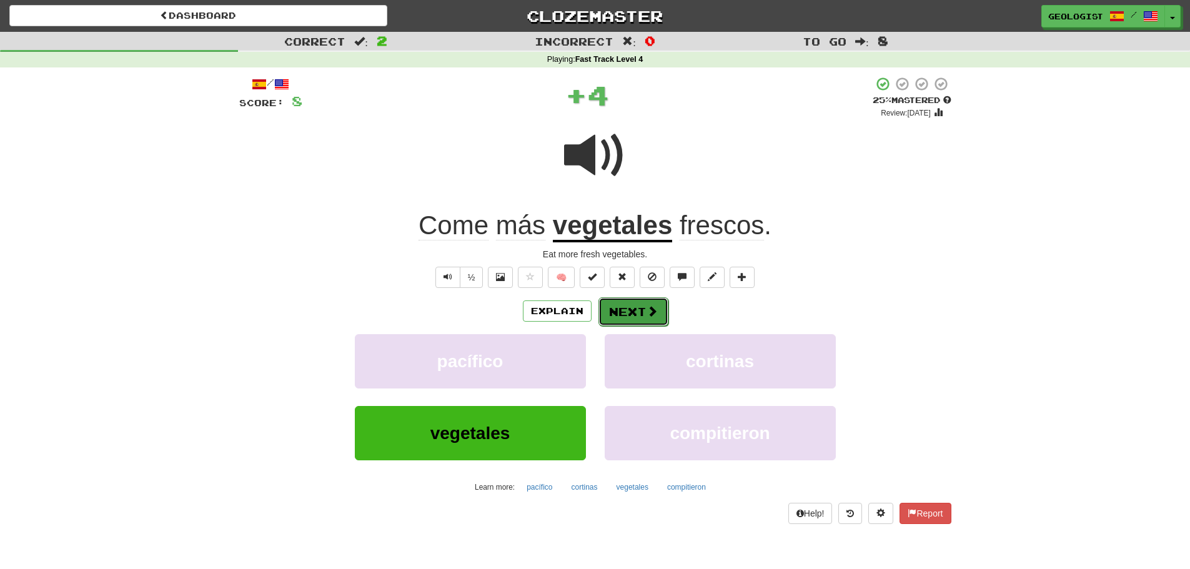
click at [650, 316] on span at bounding box center [652, 310] width 11 height 11
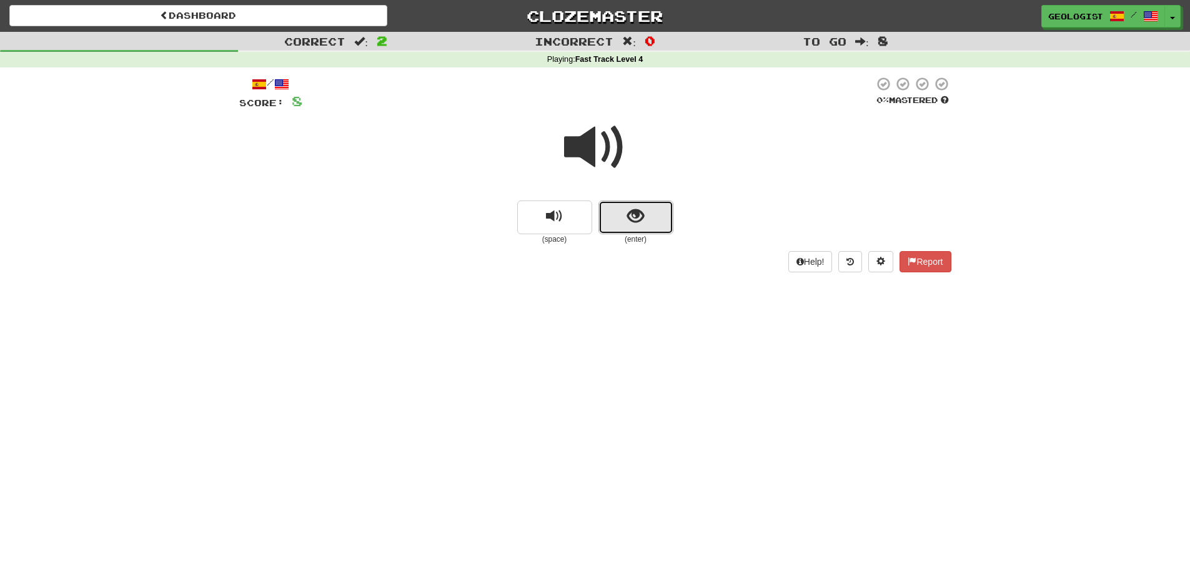
click at [642, 225] on span "show sentence" at bounding box center [635, 216] width 17 height 17
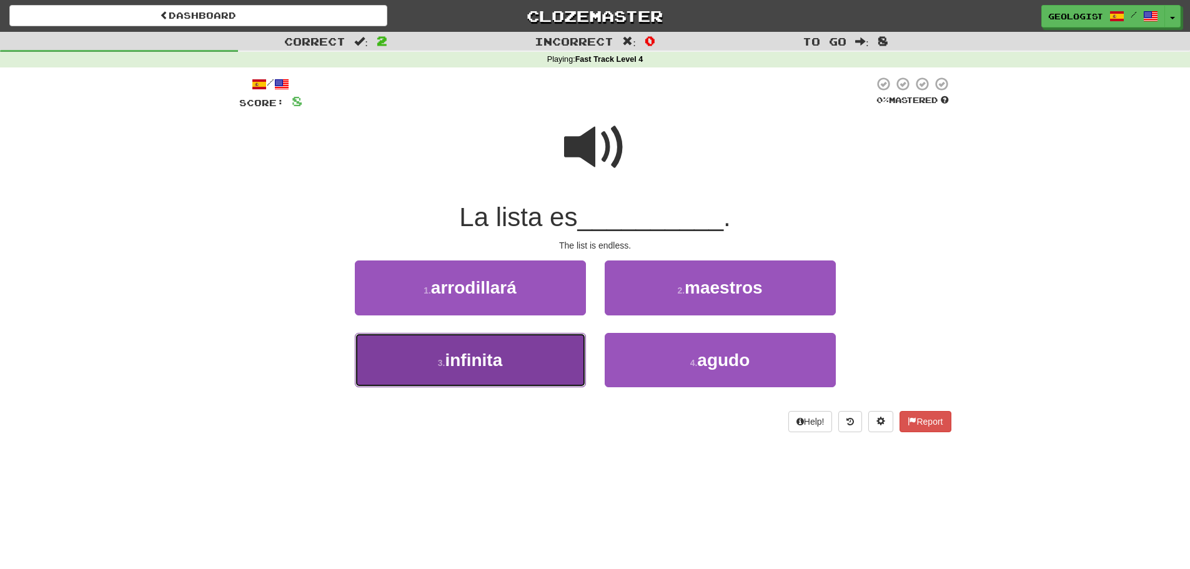
click at [467, 372] on button "3 . infinita" at bounding box center [470, 360] width 231 height 54
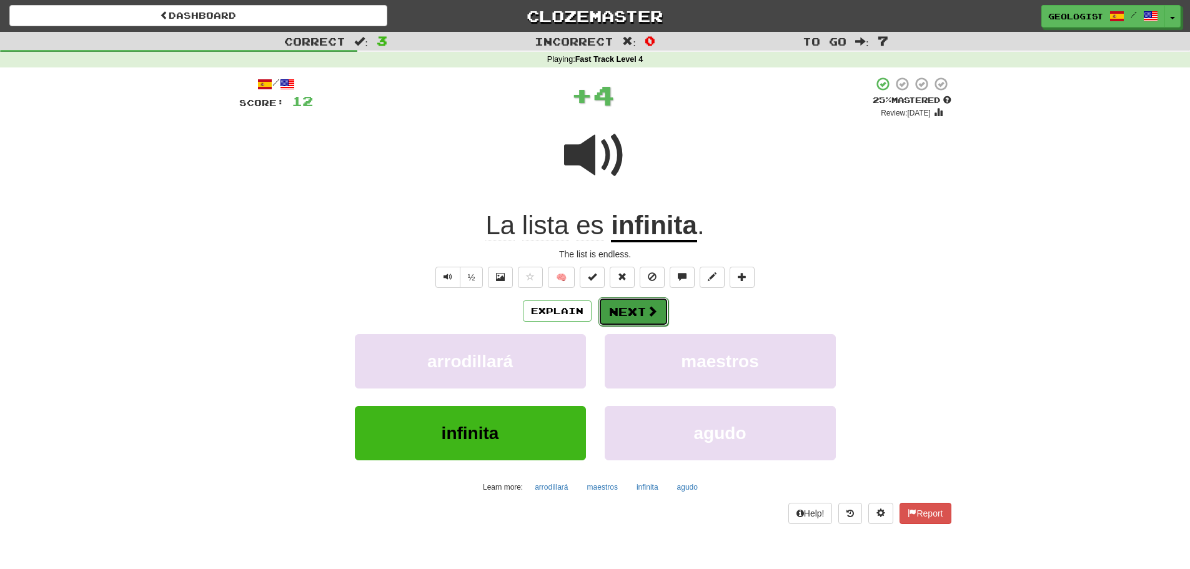
click at [637, 304] on button "Next" at bounding box center [633, 311] width 70 height 29
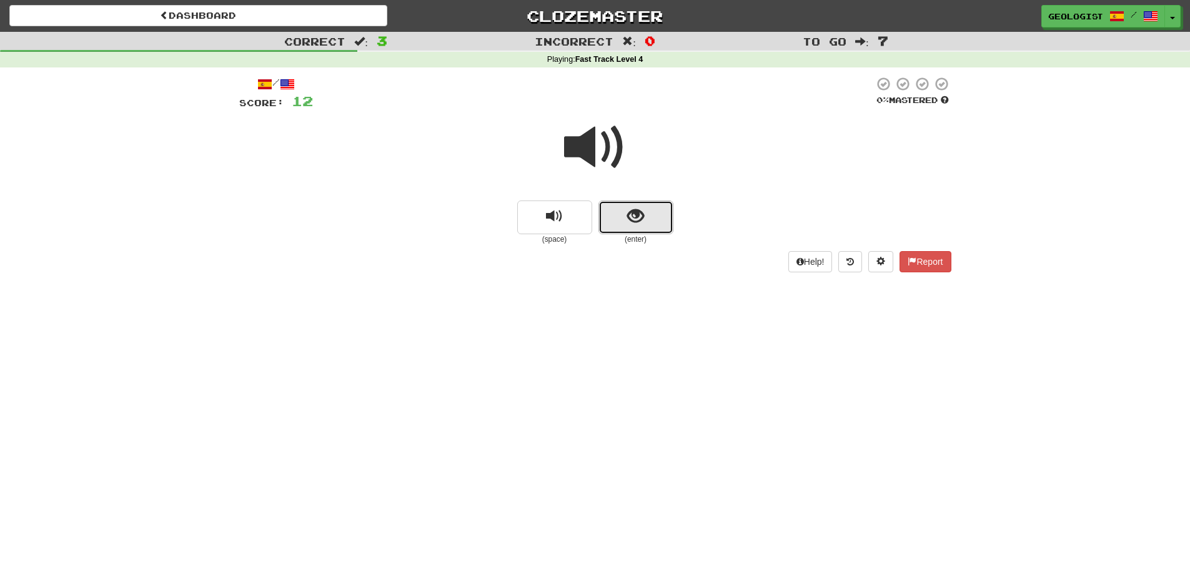
click at [653, 219] on button "show sentence" at bounding box center [635, 218] width 75 height 34
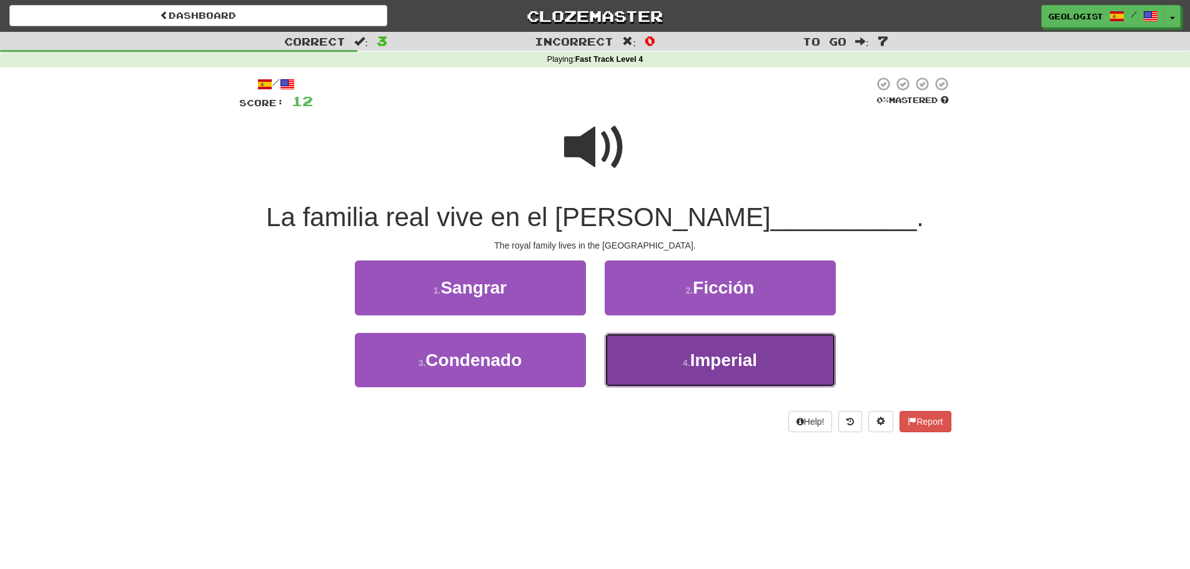
drag, startPoint x: 767, startPoint y: 354, endPoint x: 724, endPoint y: 338, distance: 45.3
click at [766, 354] on button "4 . Imperial" at bounding box center [720, 360] width 231 height 54
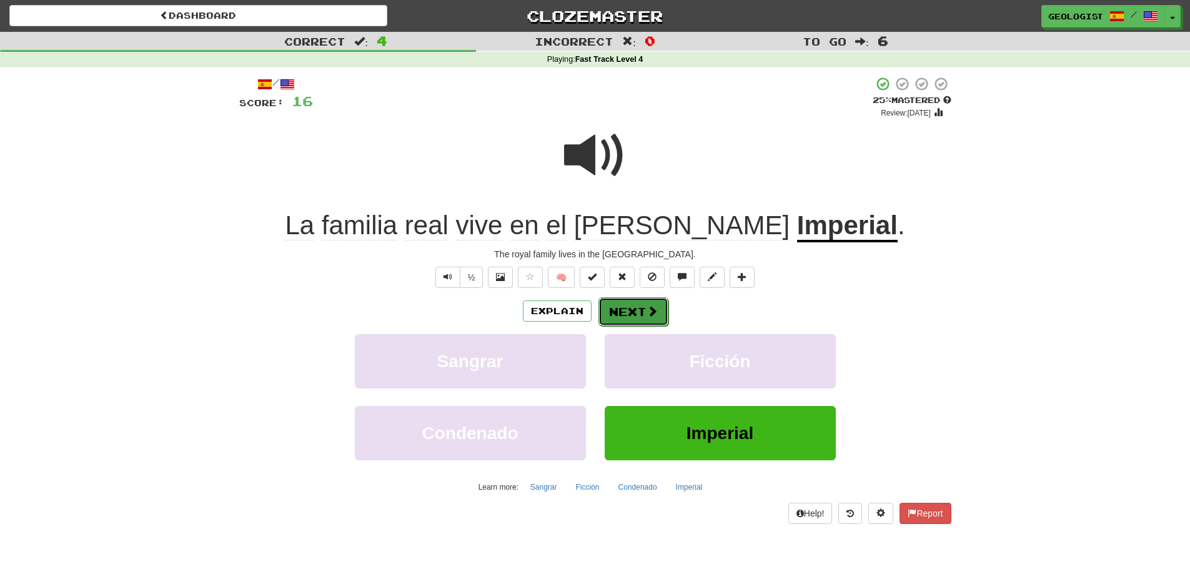
click at [640, 317] on button "Next" at bounding box center [633, 311] width 70 height 29
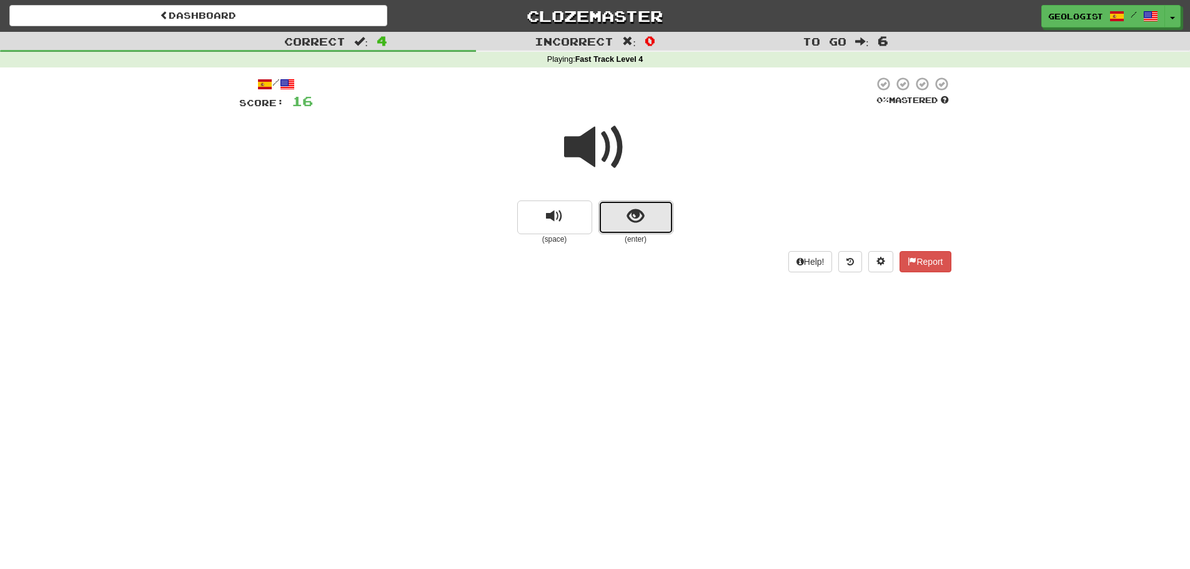
click at [656, 221] on button "show sentence" at bounding box center [635, 218] width 75 height 34
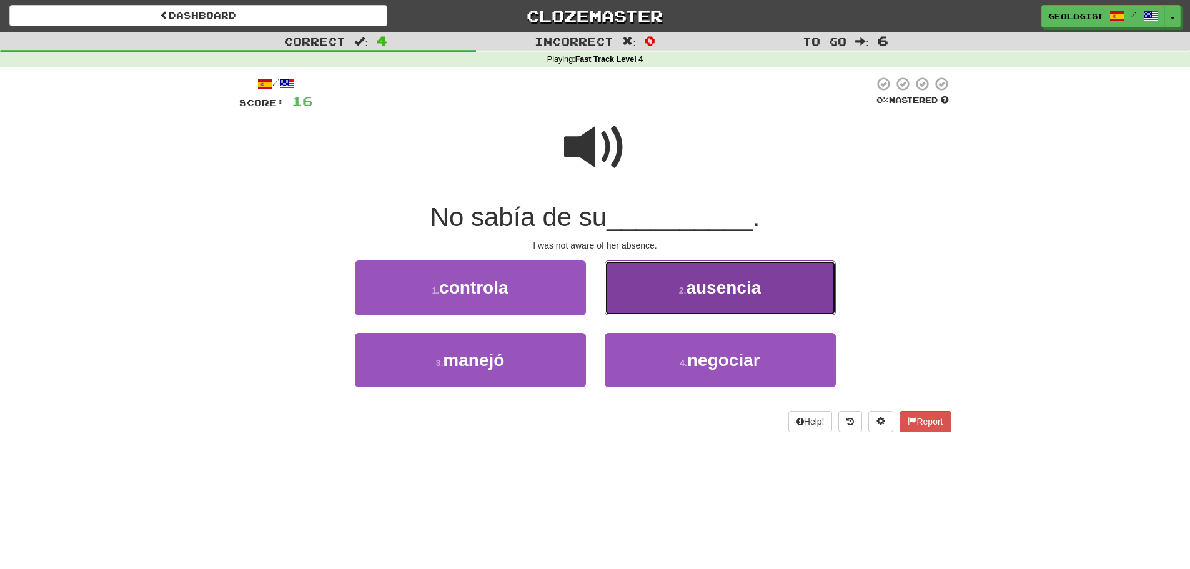
click at [691, 284] on span "ausencia" at bounding box center [723, 287] width 75 height 19
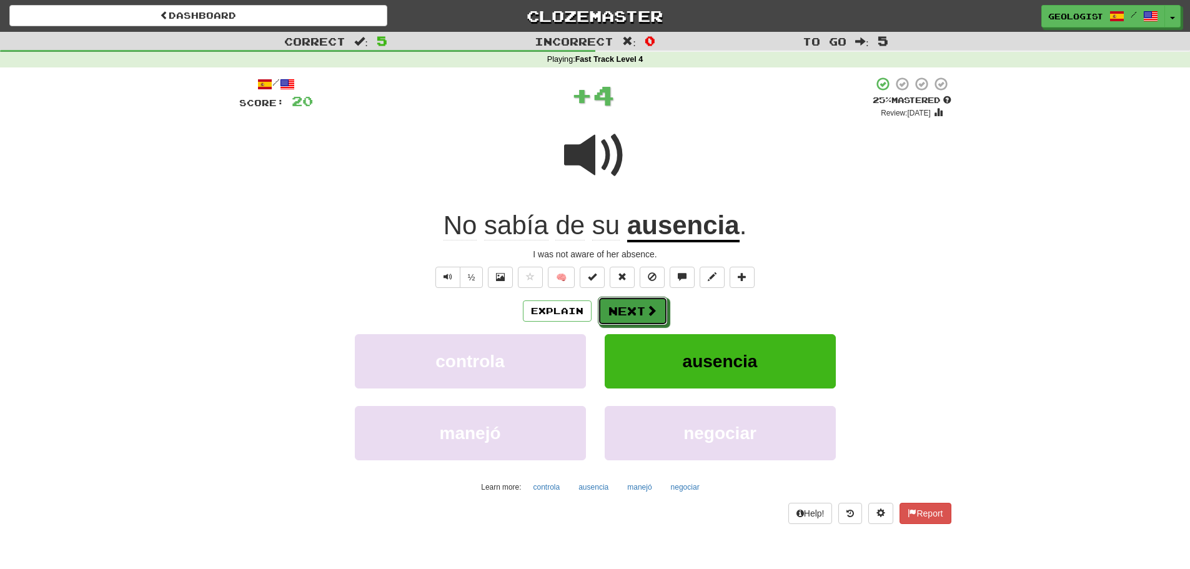
click at [642, 309] on button "Next" at bounding box center [633, 311] width 70 height 29
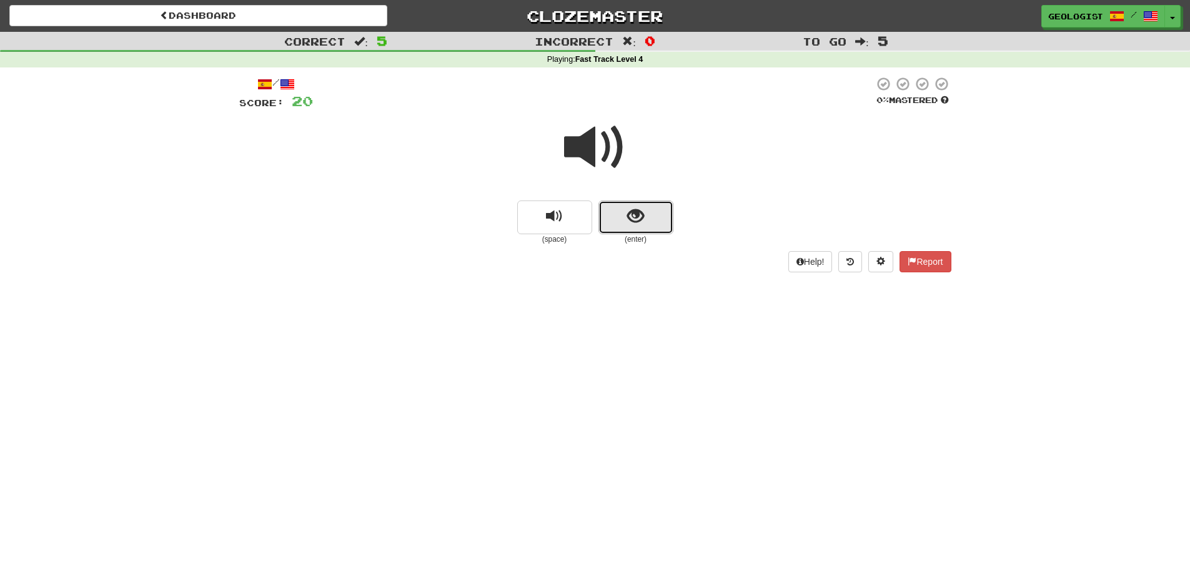
click at [650, 229] on button "show sentence" at bounding box center [635, 218] width 75 height 34
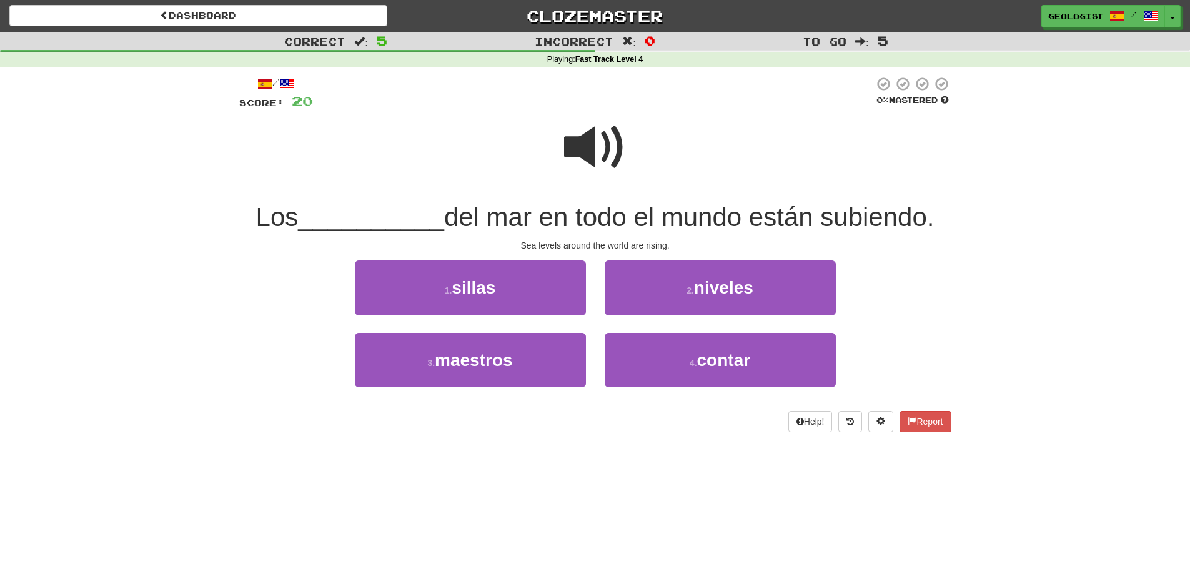
click at [578, 150] on span at bounding box center [595, 147] width 62 height 62
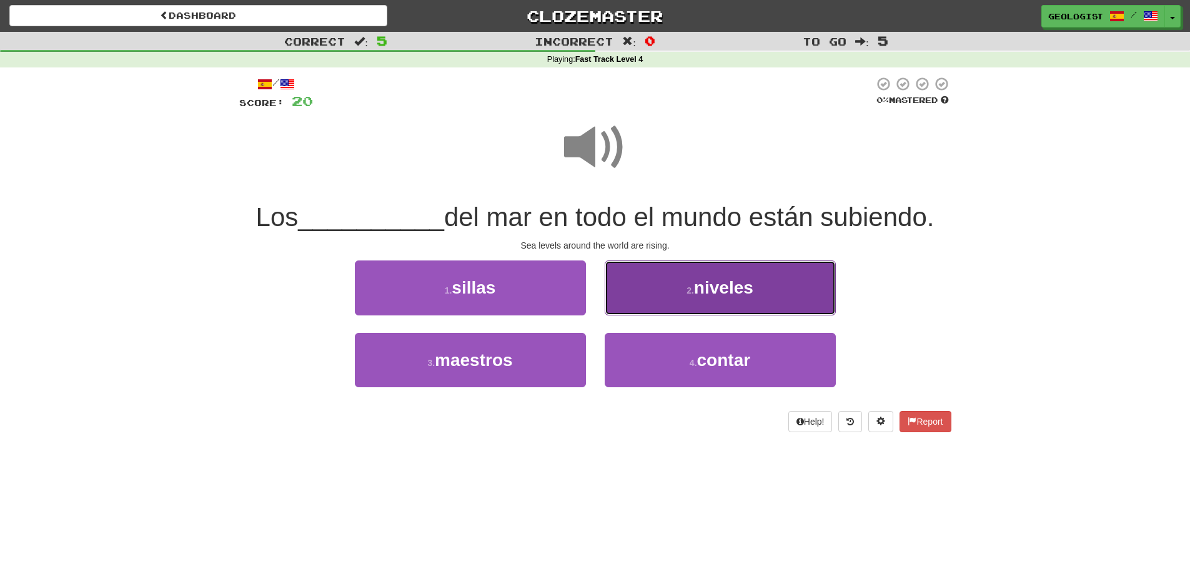
drag, startPoint x: 677, startPoint y: 280, endPoint x: 546, endPoint y: 247, distance: 134.5
click at [677, 280] on button "2 . niveles" at bounding box center [720, 288] width 231 height 54
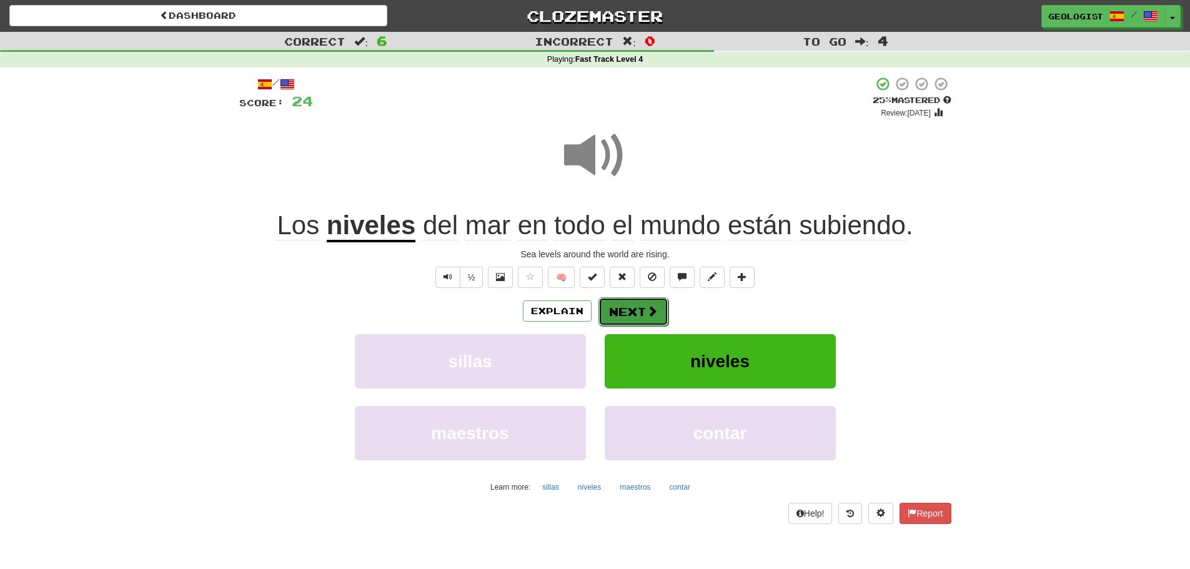
click at [643, 304] on button "Next" at bounding box center [633, 311] width 70 height 29
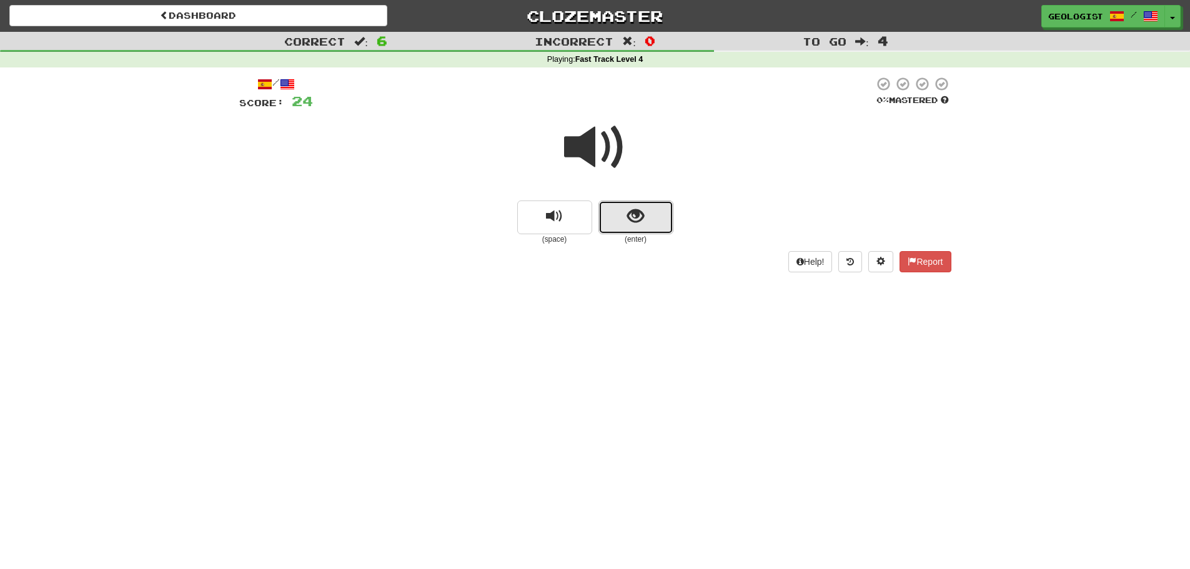
click at [643, 212] on button "show sentence" at bounding box center [635, 218] width 75 height 34
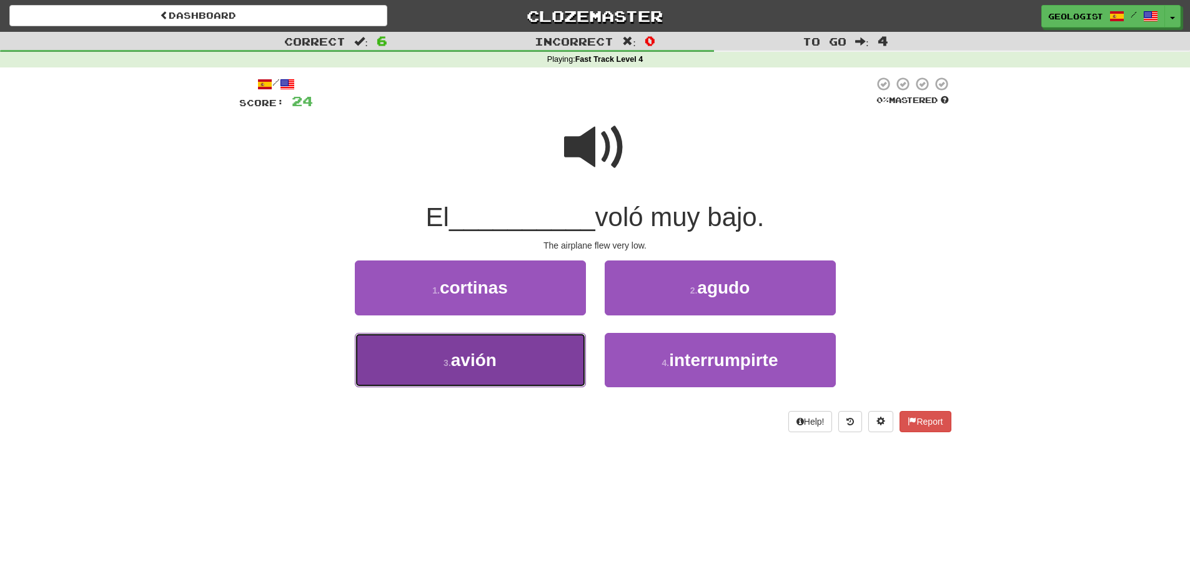
drag, startPoint x: 442, startPoint y: 359, endPoint x: 429, endPoint y: 350, distance: 16.3
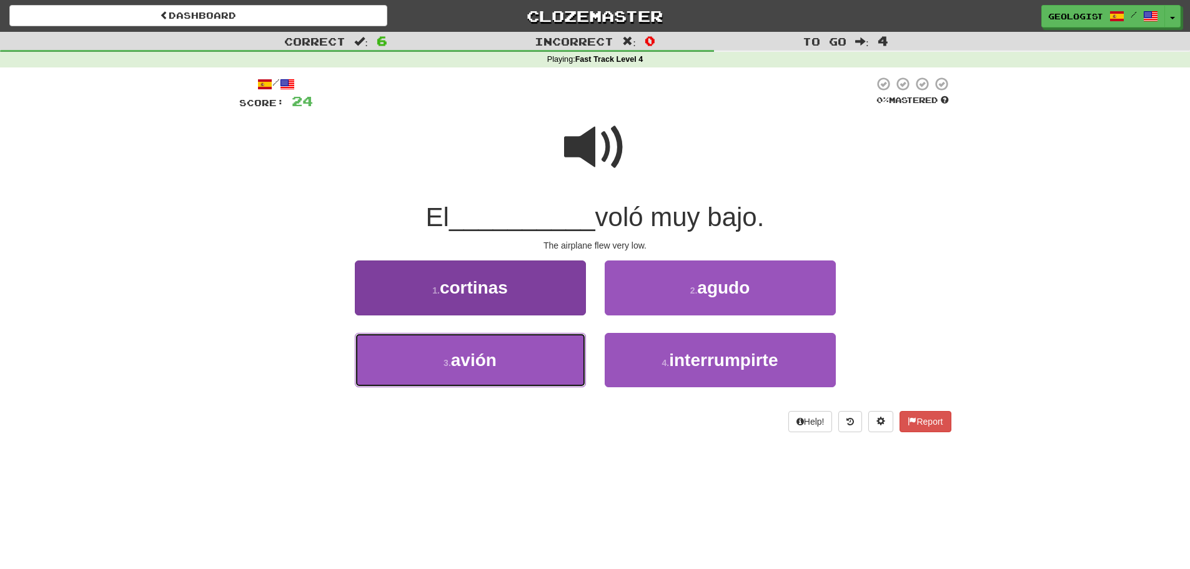
click at [440, 357] on button "3 . avión" at bounding box center [470, 360] width 231 height 54
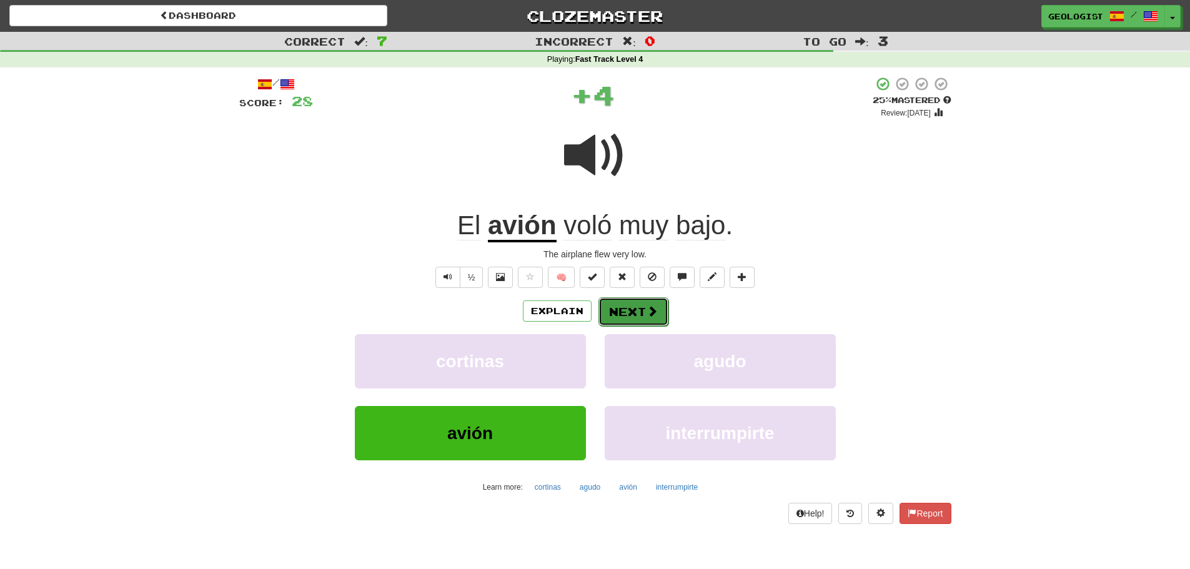
click at [633, 309] on button "Next" at bounding box center [633, 311] width 70 height 29
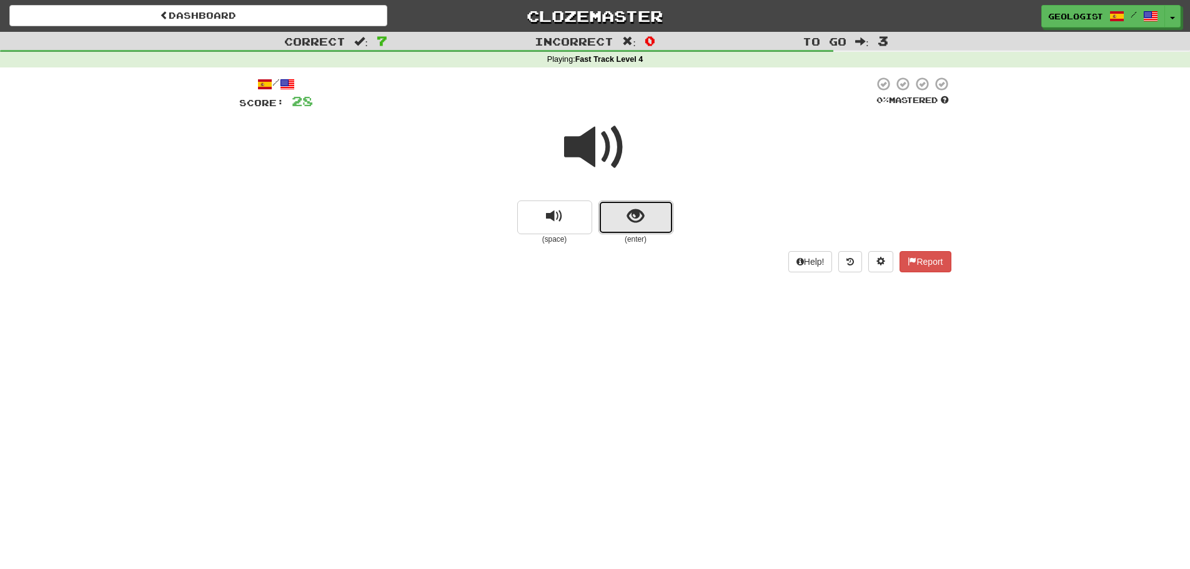
drag, startPoint x: 614, startPoint y: 220, endPoint x: 495, endPoint y: 187, distance: 123.7
click at [648, 211] on button "show sentence" at bounding box center [635, 218] width 75 height 34
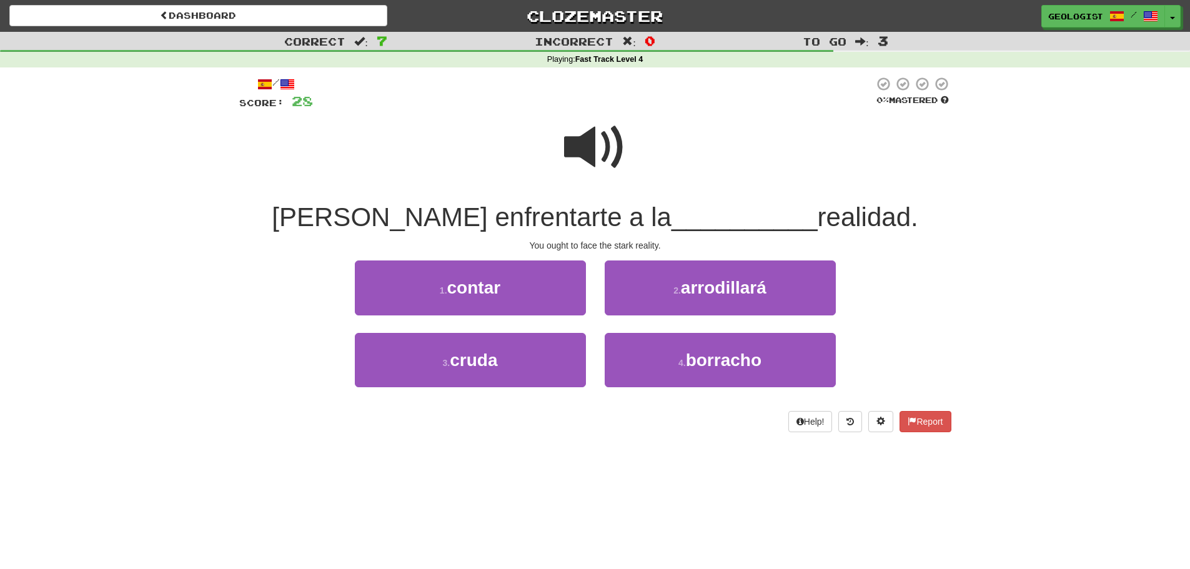
click at [583, 149] on span at bounding box center [595, 147] width 62 height 62
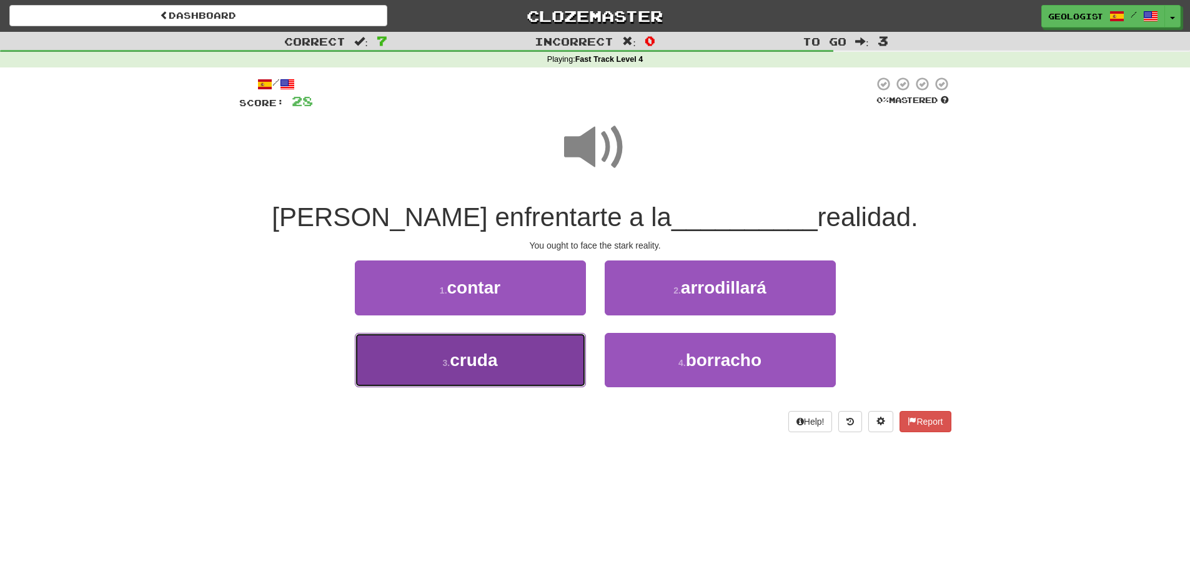
drag, startPoint x: 467, startPoint y: 364, endPoint x: 451, endPoint y: 346, distance: 23.9
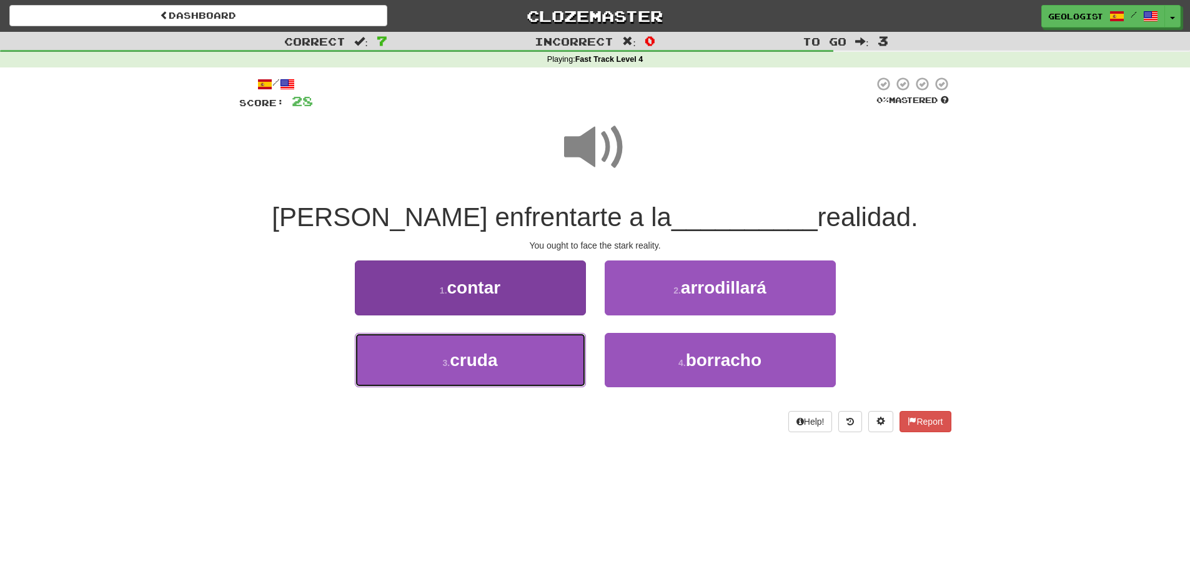
click at [467, 363] on span "cruda" at bounding box center [473, 359] width 47 height 19
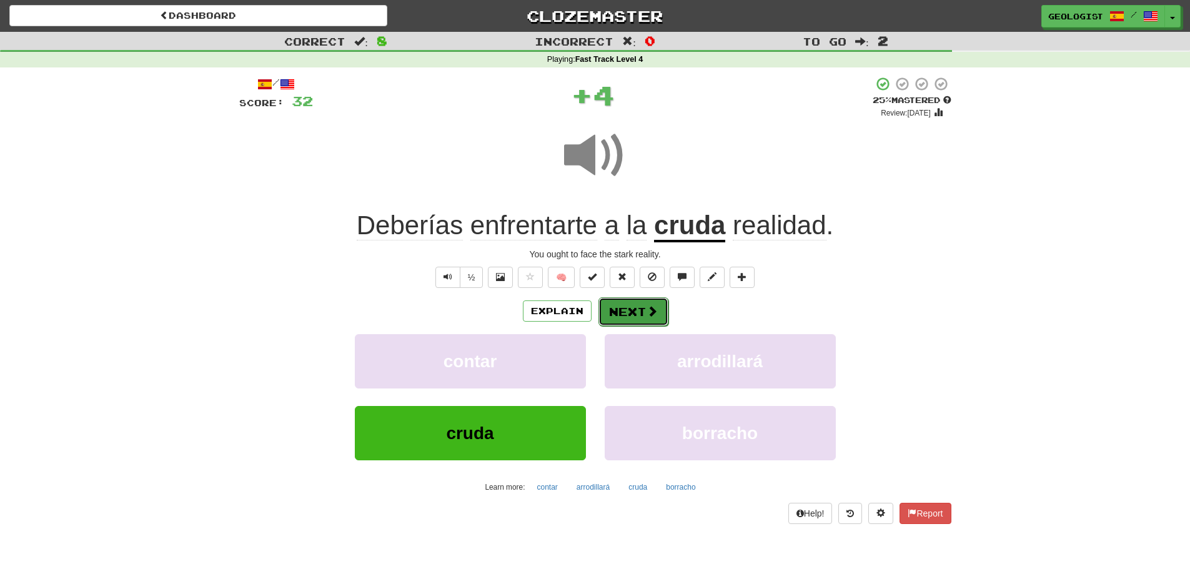
click at [637, 310] on button "Next" at bounding box center [633, 311] width 70 height 29
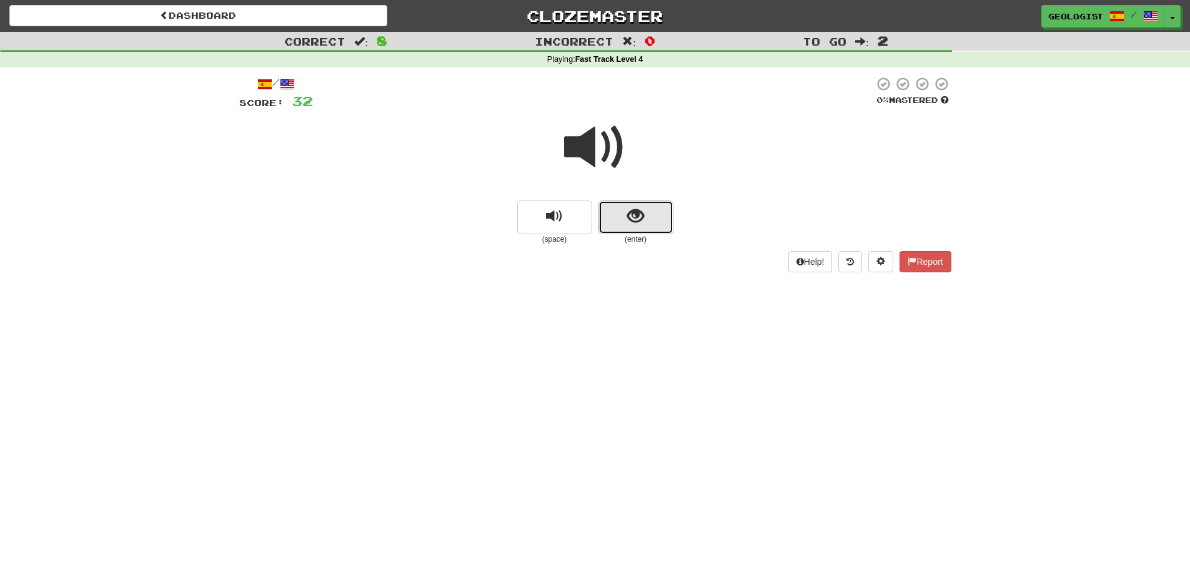
click at [645, 213] on button "show sentence" at bounding box center [635, 218] width 75 height 34
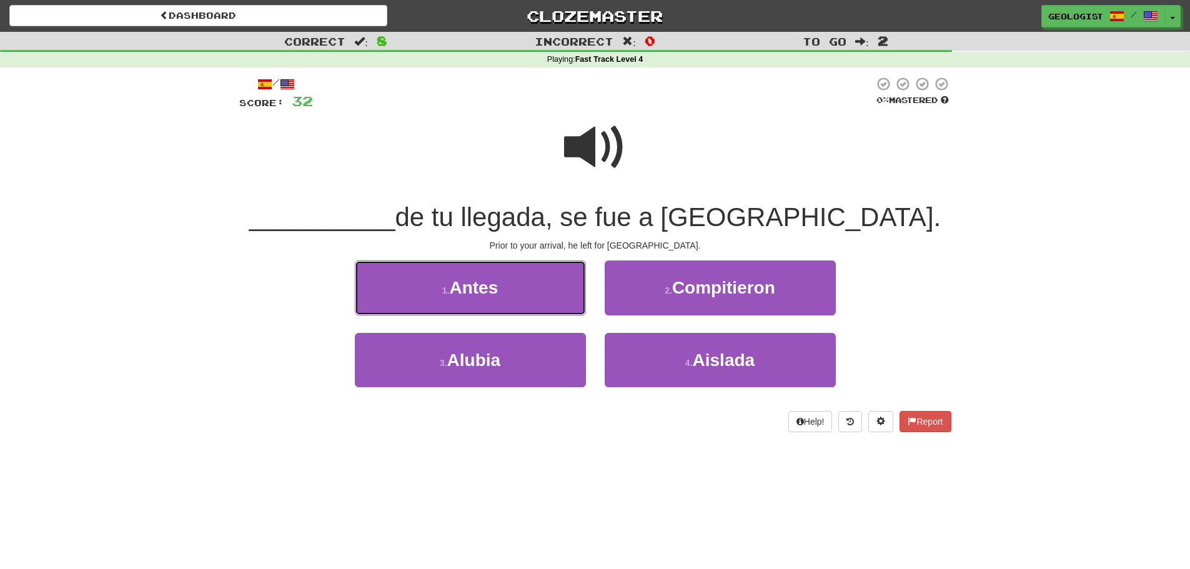
click at [406, 285] on button "1 . Antes" at bounding box center [470, 288] width 231 height 54
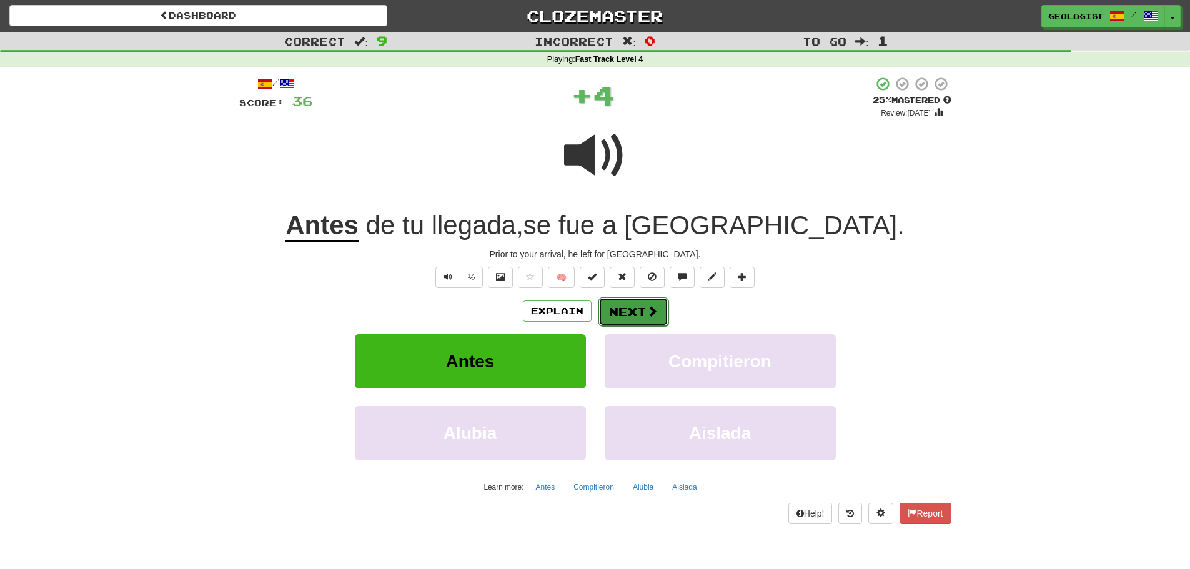
click at [629, 314] on button "Next" at bounding box center [633, 311] width 70 height 29
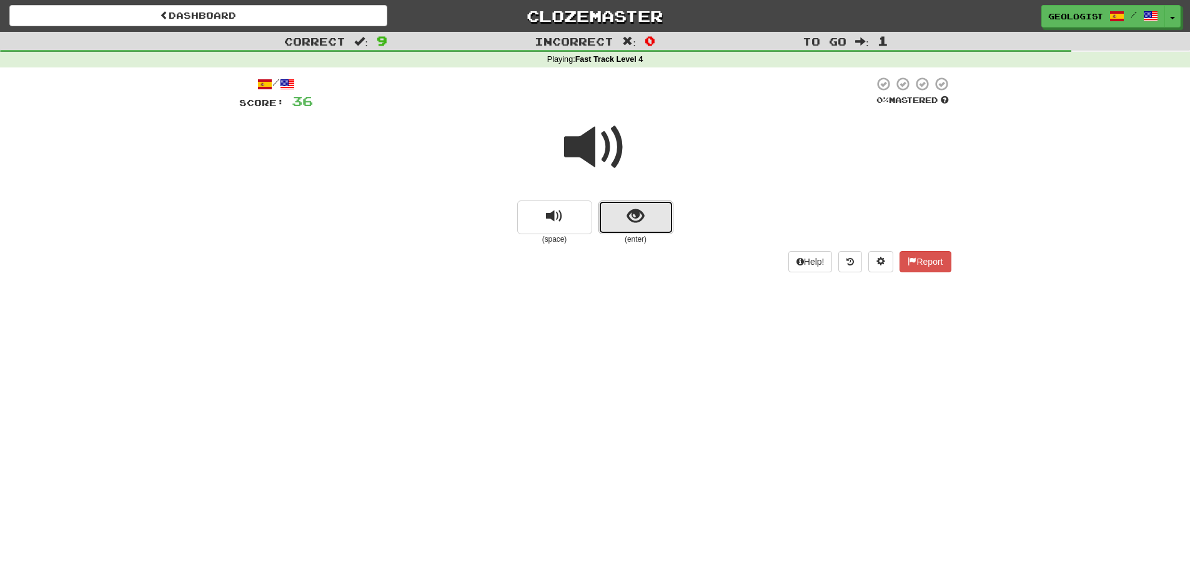
click at [631, 212] on span "show sentence" at bounding box center [635, 216] width 17 height 17
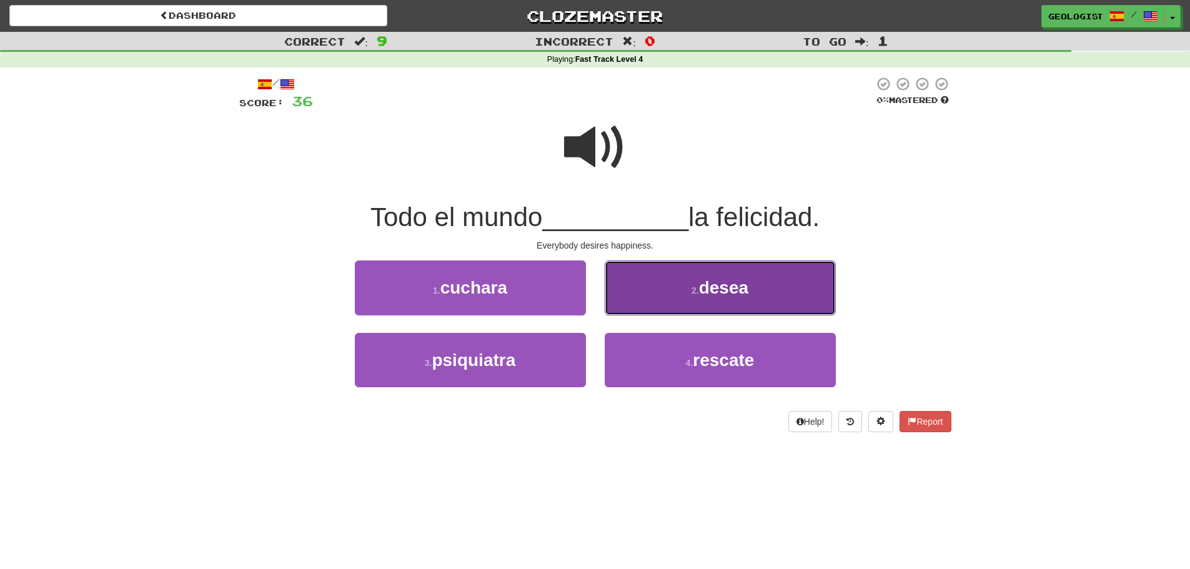
click at [665, 296] on button "2 . desea" at bounding box center [720, 288] width 231 height 54
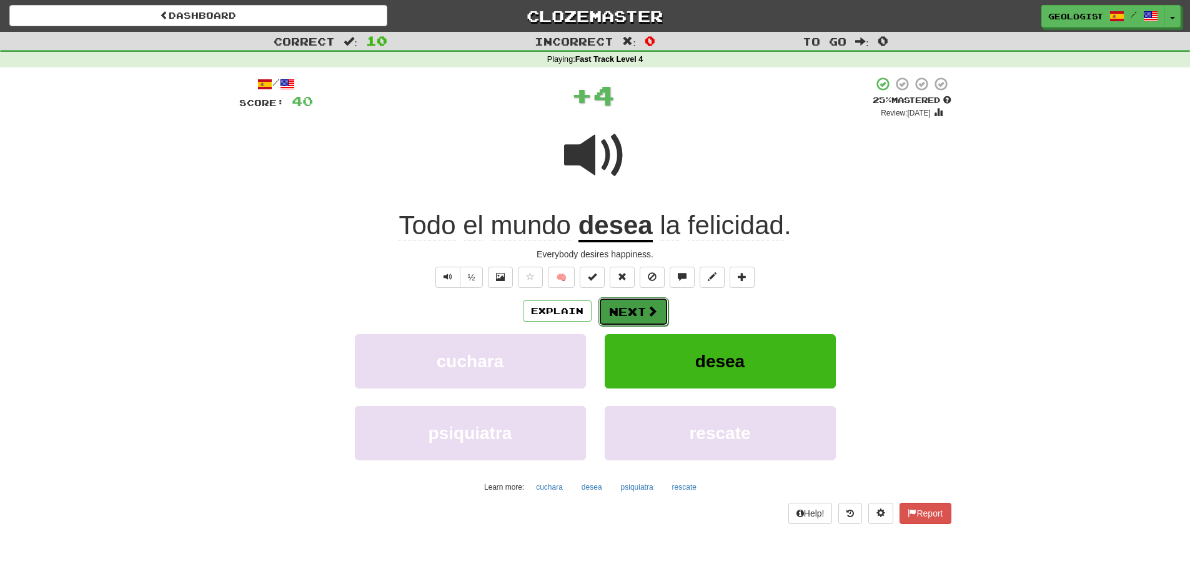
click at [632, 307] on button "Next" at bounding box center [633, 311] width 70 height 29
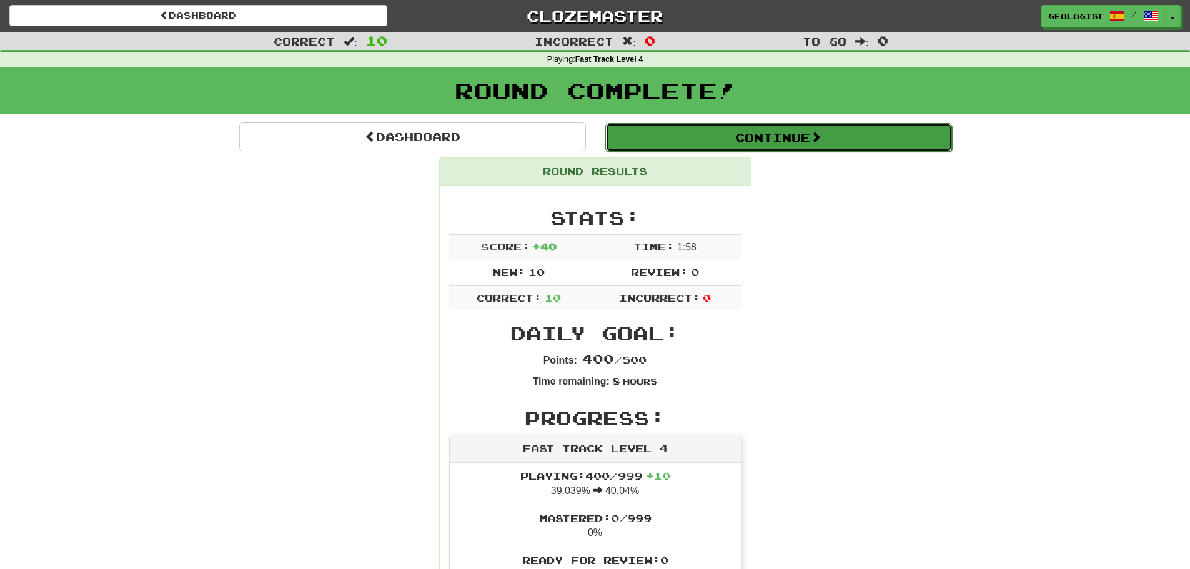
click at [828, 139] on button "Continue" at bounding box center [778, 137] width 347 height 29
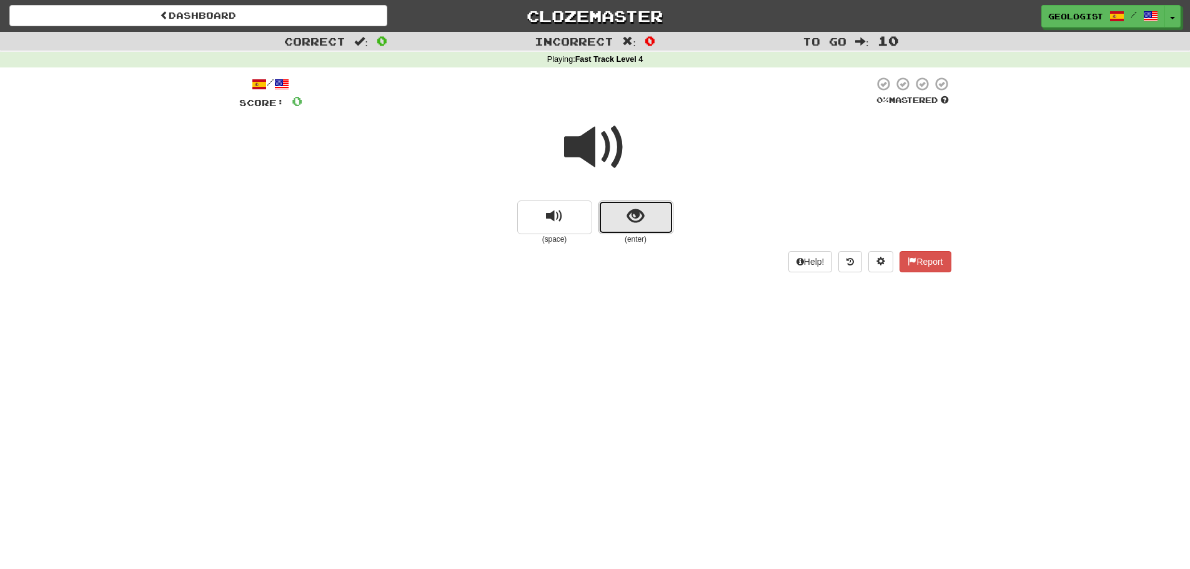
click at [638, 217] on span "show sentence" at bounding box center [635, 216] width 17 height 17
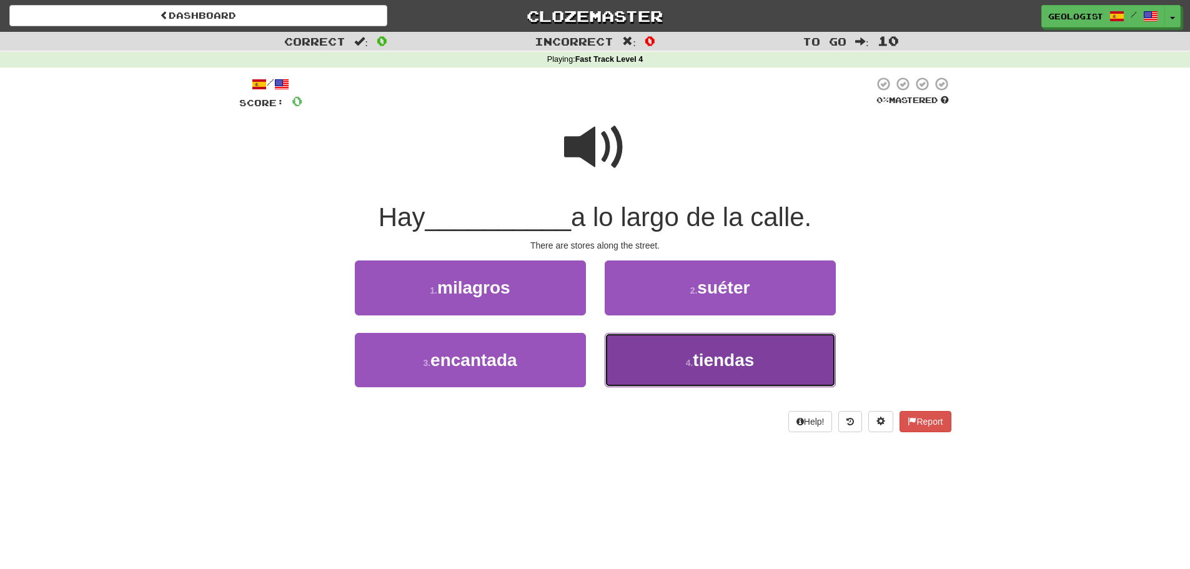
click at [744, 367] on span "tiendas" at bounding box center [723, 359] width 61 height 19
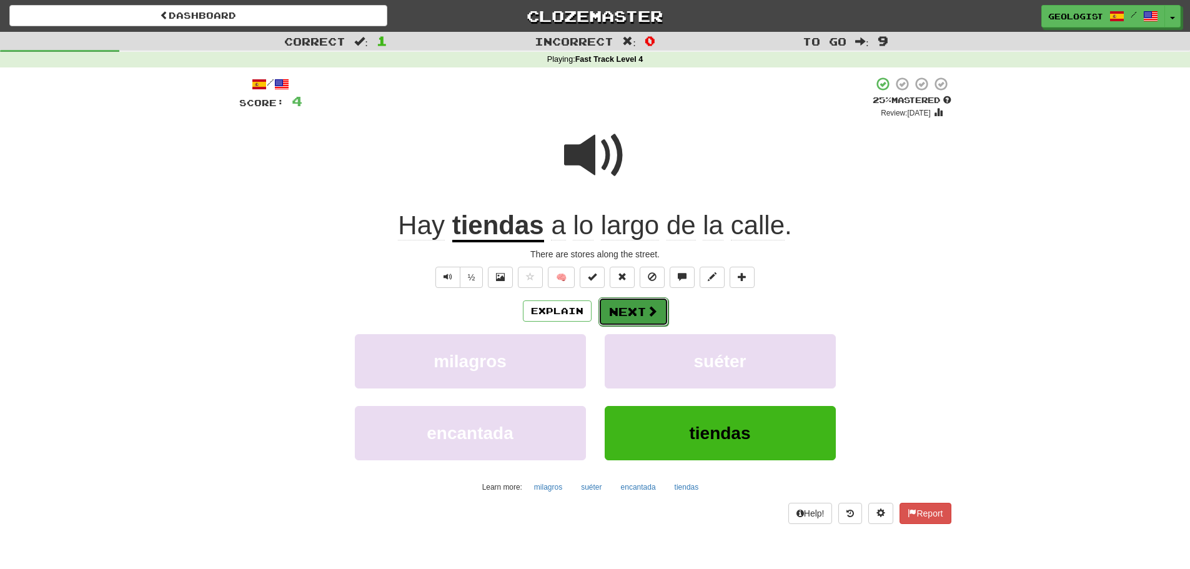
click at [620, 310] on button "Next" at bounding box center [633, 311] width 70 height 29
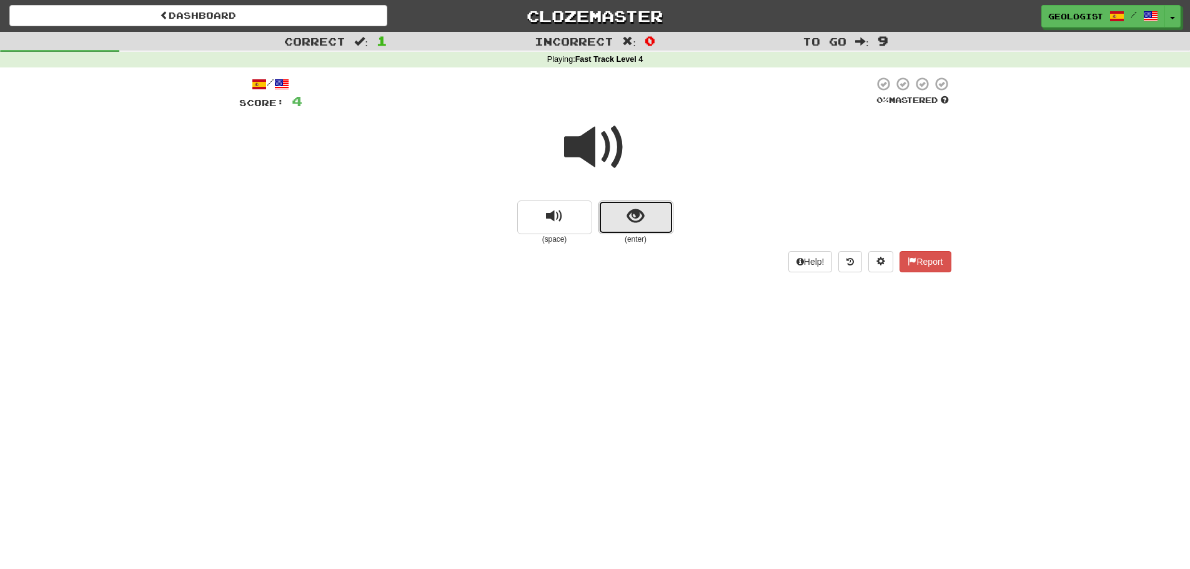
click at [635, 226] on button "show sentence" at bounding box center [635, 218] width 75 height 34
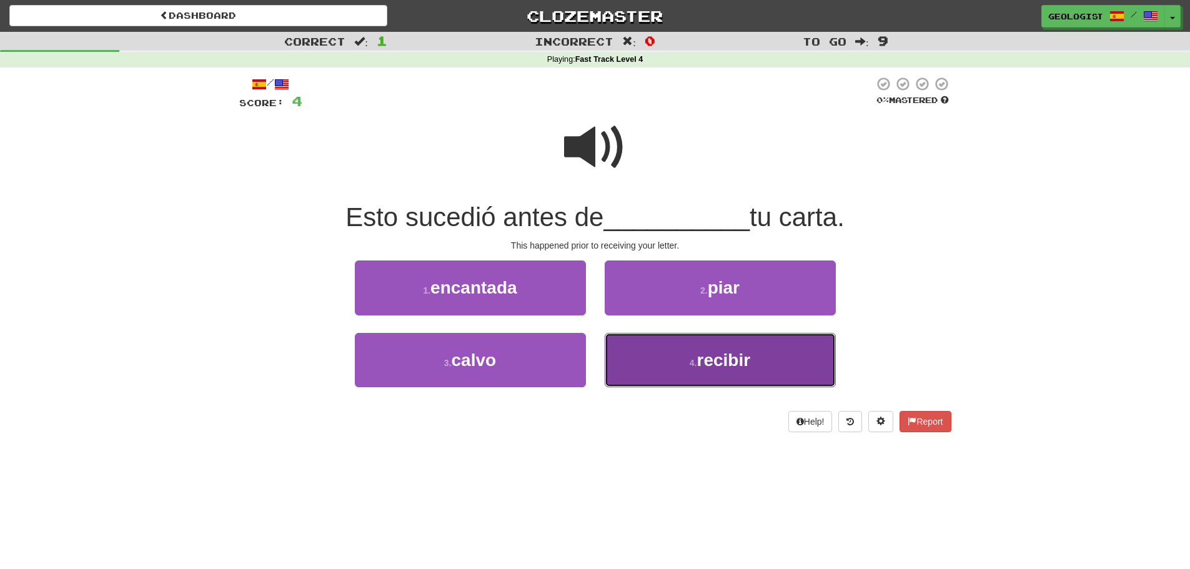
click at [750, 358] on span "recibir" at bounding box center [724, 359] width 54 height 19
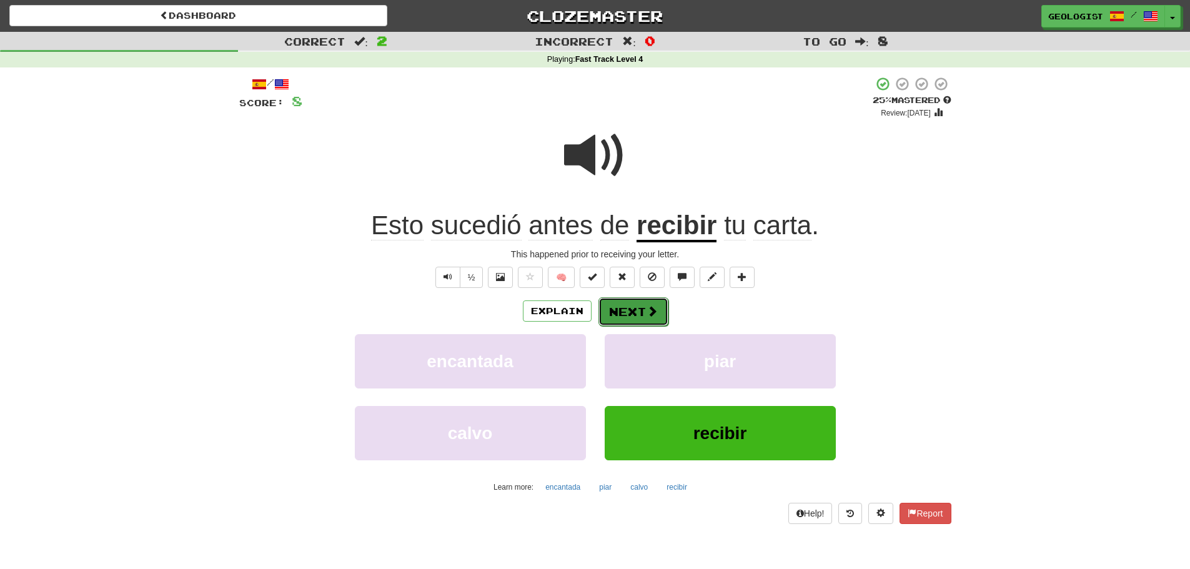
click at [628, 305] on button "Next" at bounding box center [633, 311] width 70 height 29
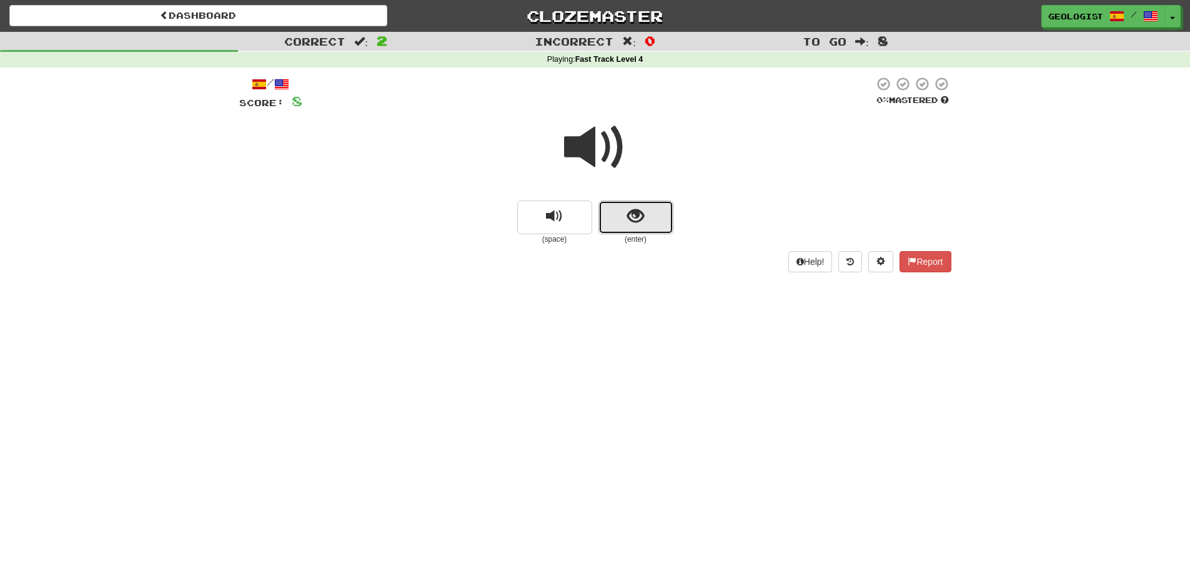
click at [646, 222] on button "show sentence" at bounding box center [635, 218] width 75 height 34
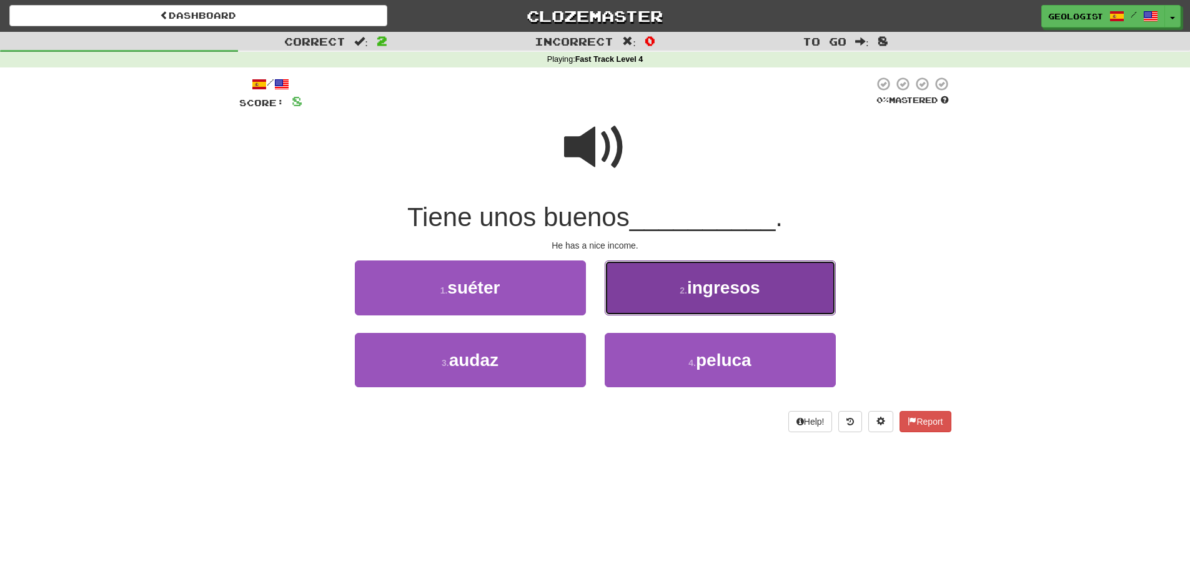
click at [733, 277] on button "2 . ingresos" at bounding box center [720, 288] width 231 height 54
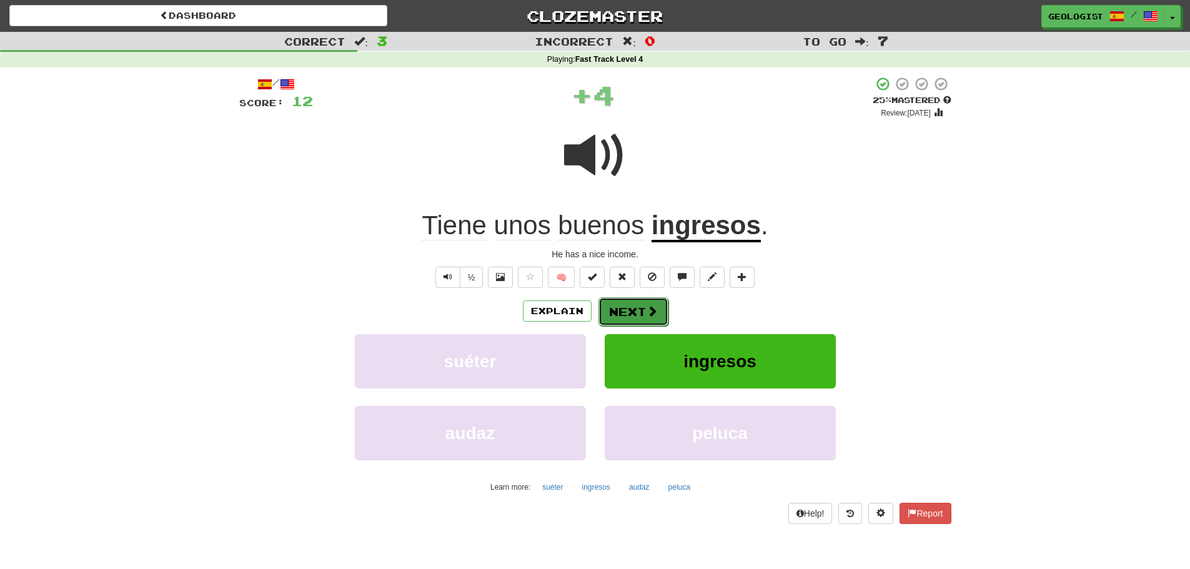
click at [625, 312] on button "Next" at bounding box center [633, 311] width 70 height 29
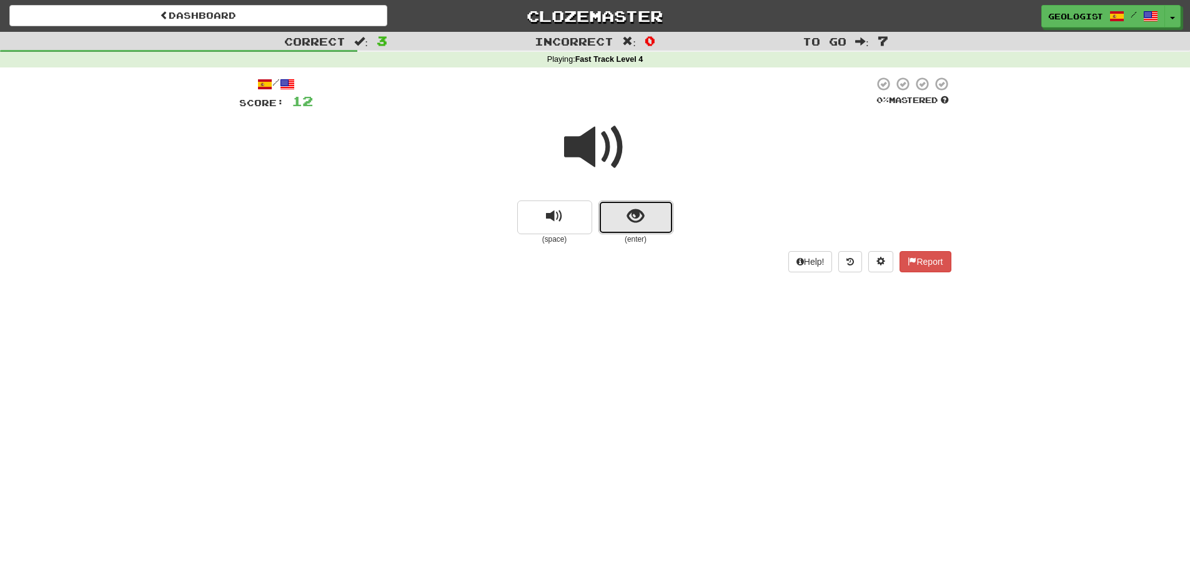
click at [655, 214] on button "show sentence" at bounding box center [635, 218] width 75 height 34
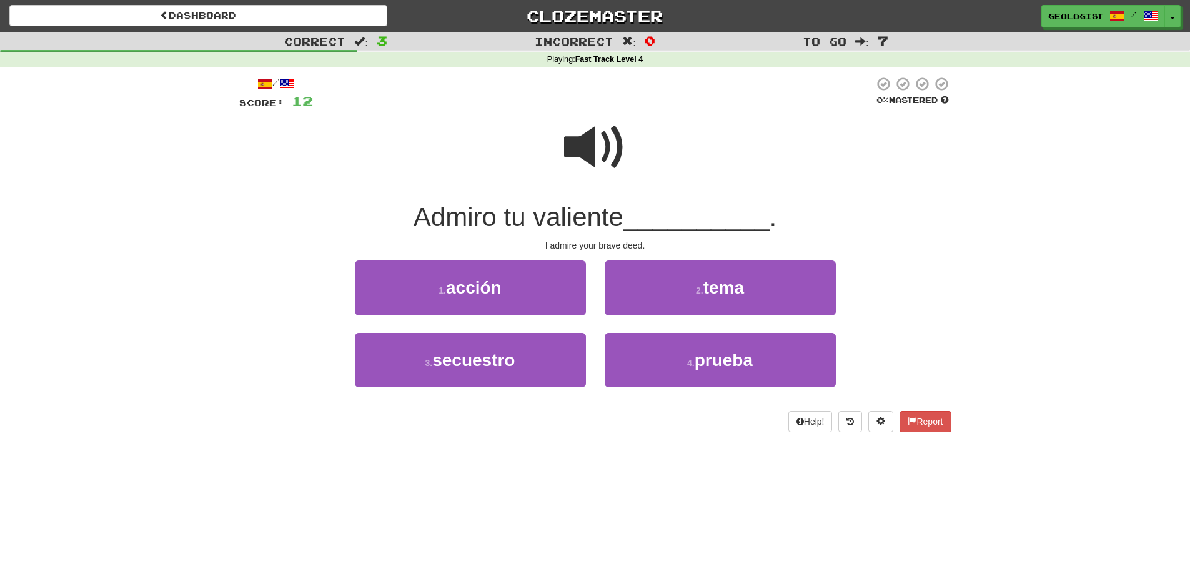
click at [600, 139] on span at bounding box center [595, 147] width 62 height 62
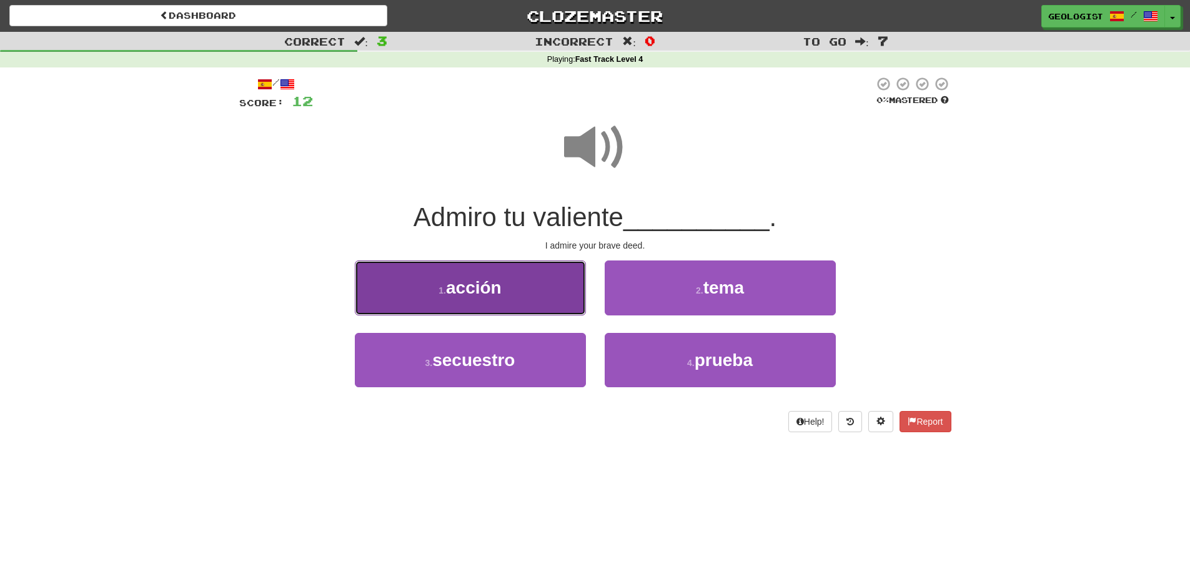
click at [433, 284] on button "1 . acción" at bounding box center [470, 288] width 231 height 54
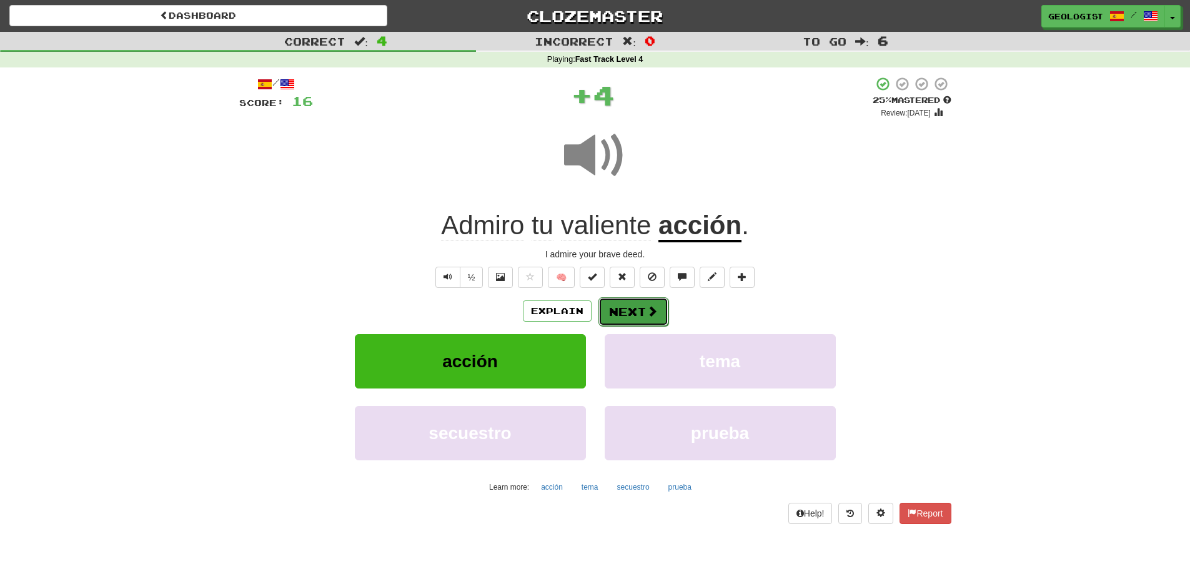
click at [640, 307] on button "Next" at bounding box center [633, 311] width 70 height 29
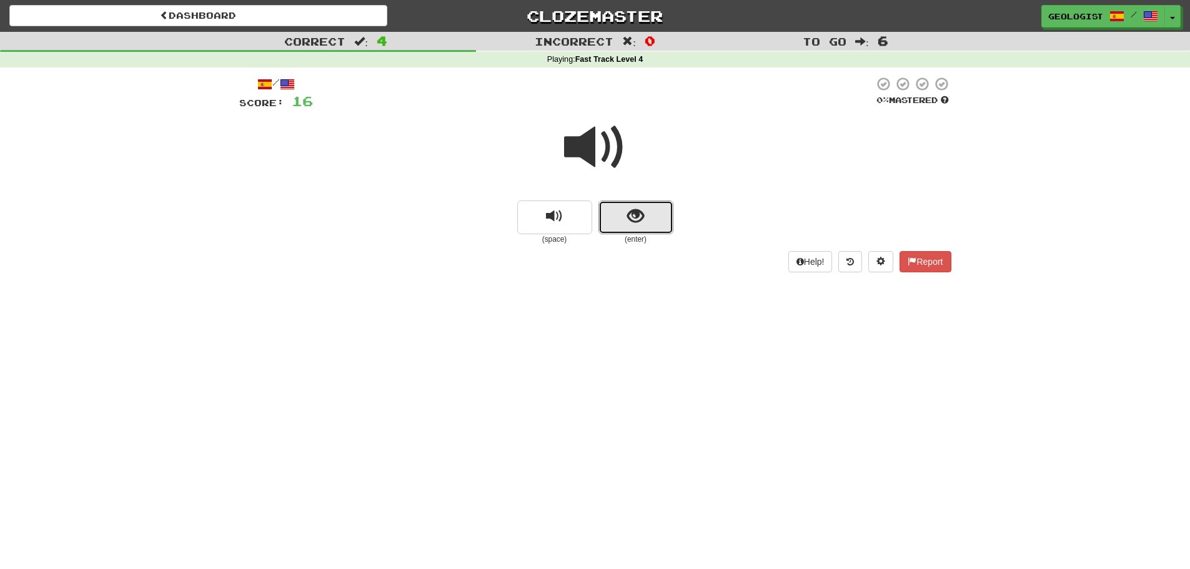
drag, startPoint x: 636, startPoint y: 220, endPoint x: 214, endPoint y: 169, distance: 424.7
click at [633, 215] on span "show sentence" at bounding box center [635, 216] width 17 height 17
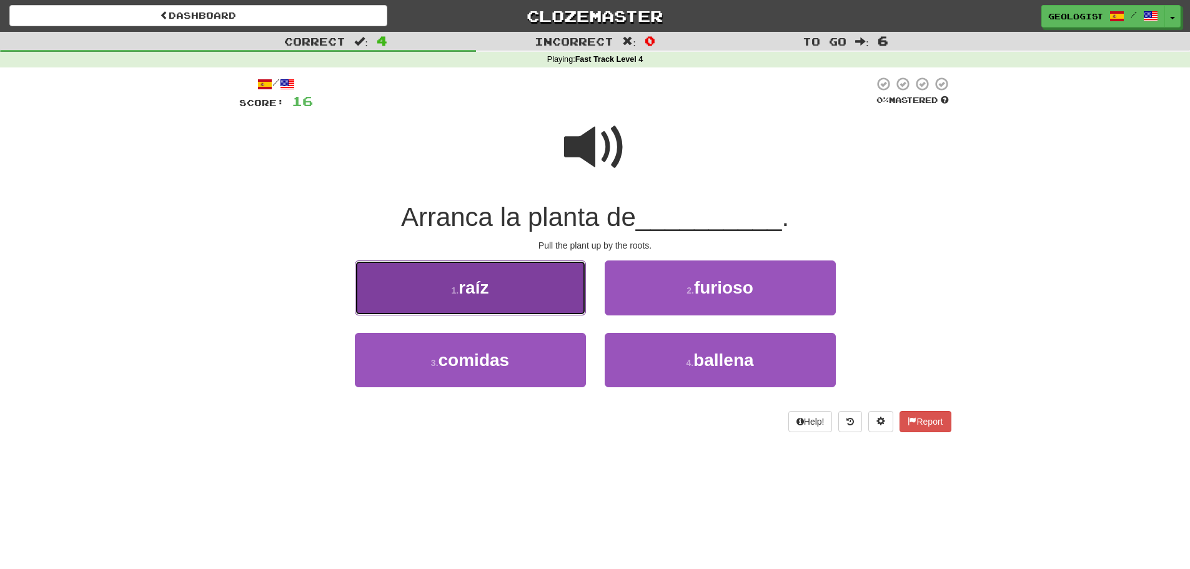
drag, startPoint x: 429, startPoint y: 294, endPoint x: 20, endPoint y: 212, distance: 416.8
click at [404, 281] on button "1 . raíz" at bounding box center [470, 288] width 231 height 54
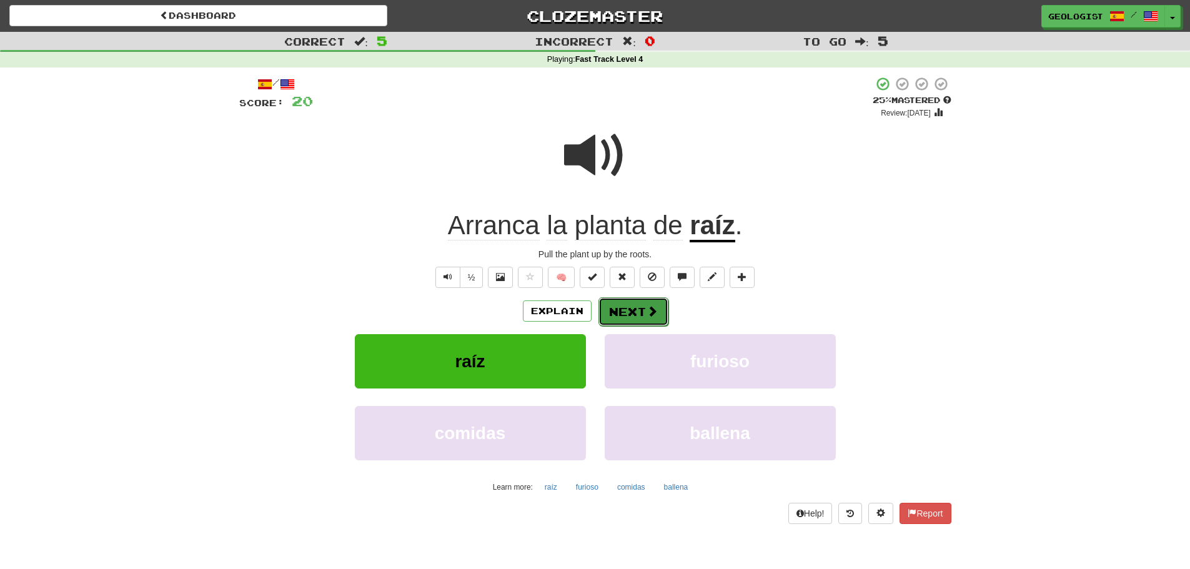
click at [624, 304] on button "Next" at bounding box center [633, 311] width 70 height 29
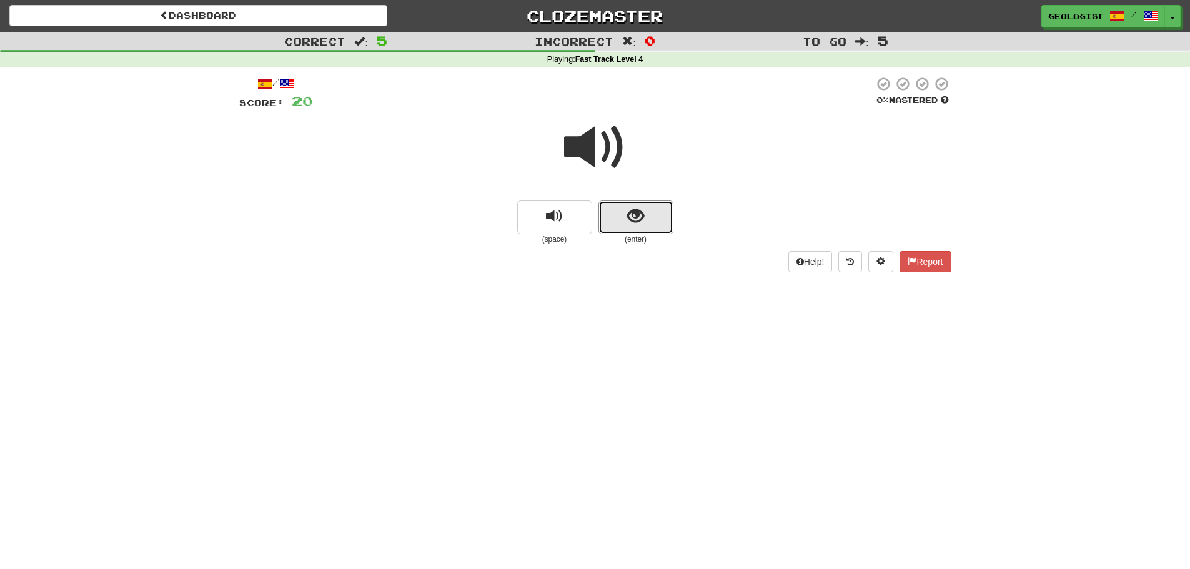
drag, startPoint x: 650, startPoint y: 210, endPoint x: 245, endPoint y: 166, distance: 407.9
click at [650, 209] on button "show sentence" at bounding box center [635, 218] width 75 height 34
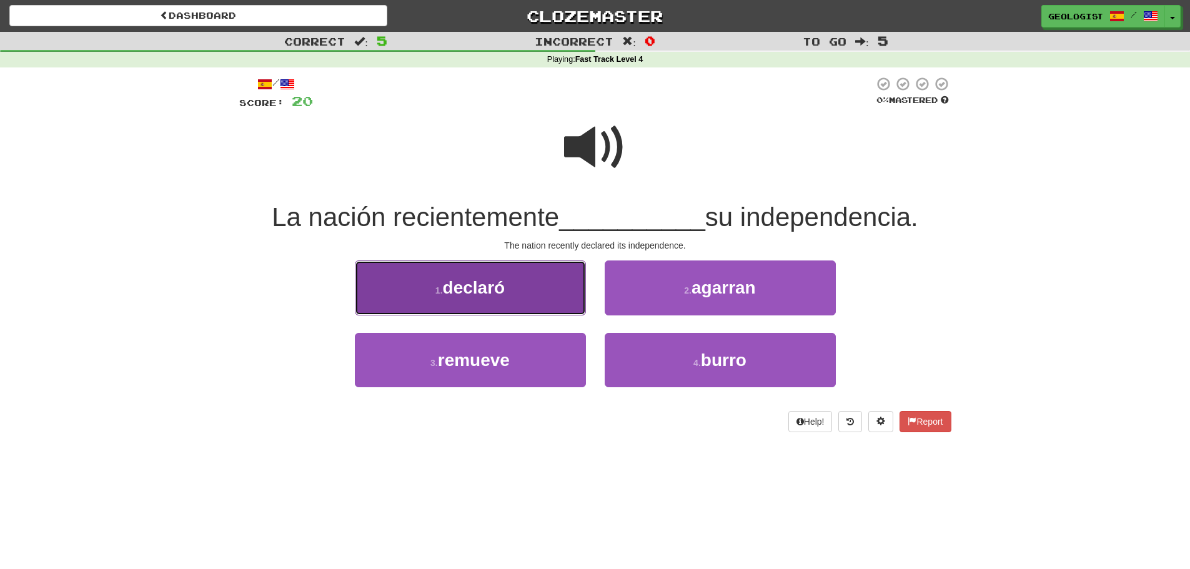
click at [427, 288] on button "1 . declaró" at bounding box center [470, 288] width 231 height 54
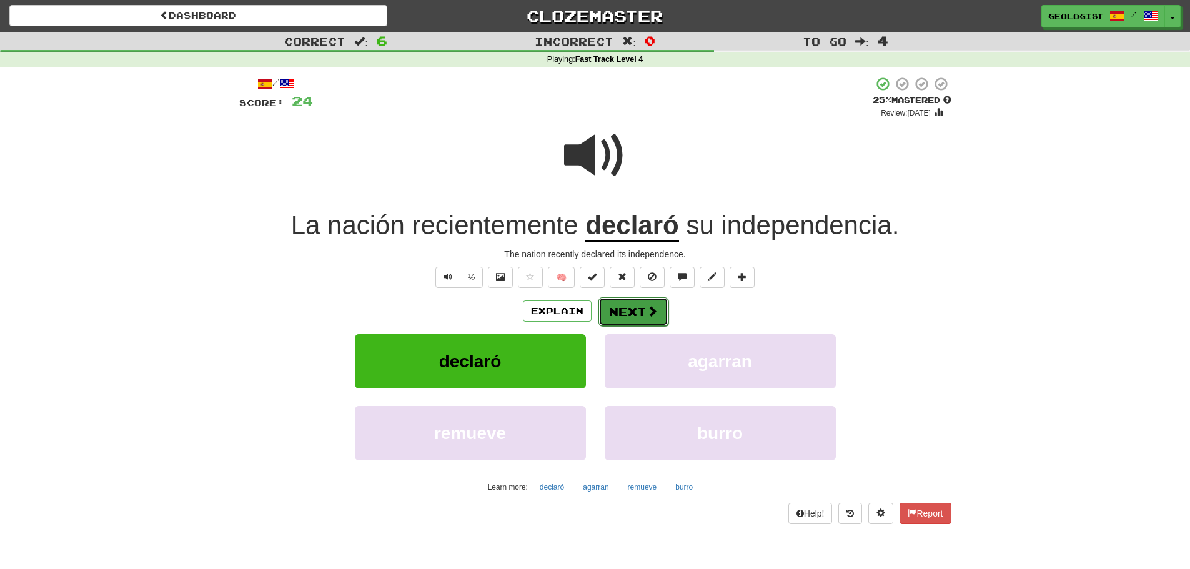
click at [639, 315] on button "Next" at bounding box center [633, 311] width 70 height 29
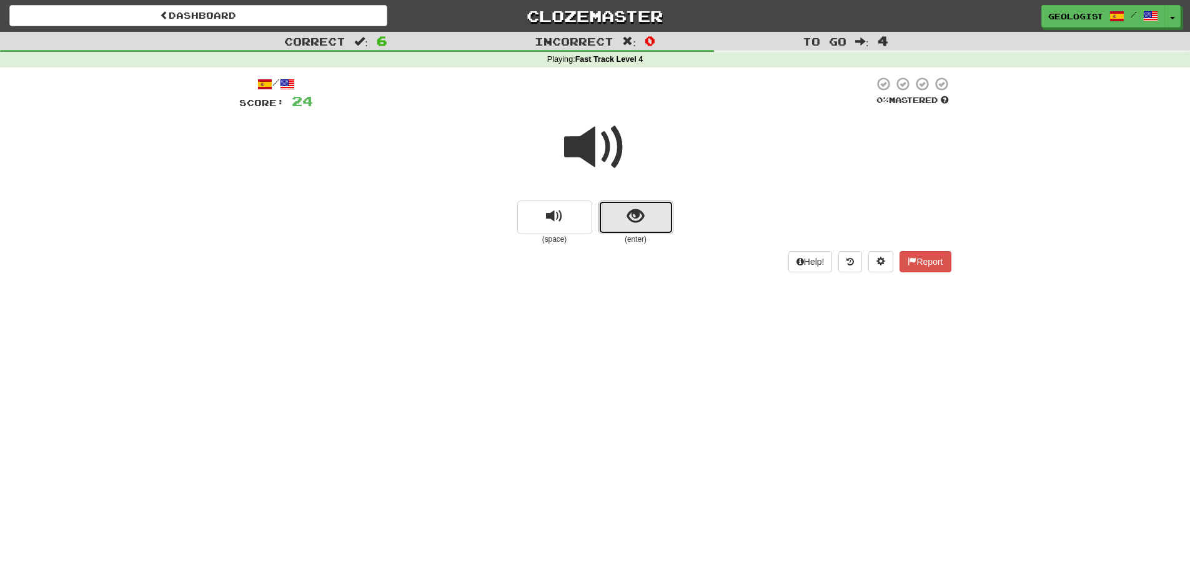
click at [638, 209] on span "show sentence" at bounding box center [635, 216] width 17 height 17
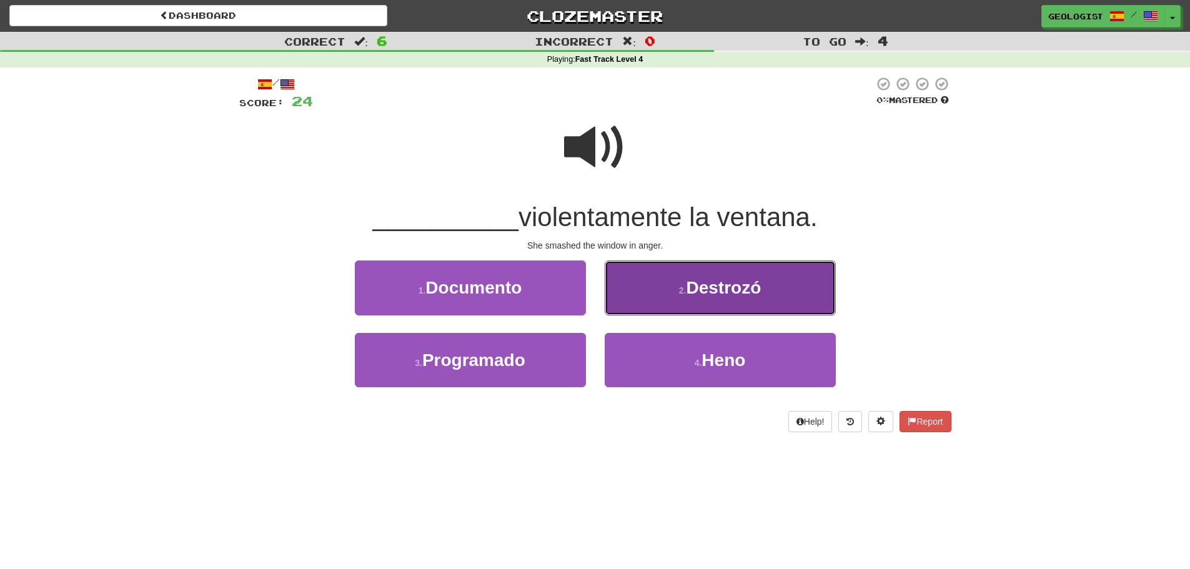
click at [727, 284] on span "Destrozó" at bounding box center [723, 287] width 75 height 19
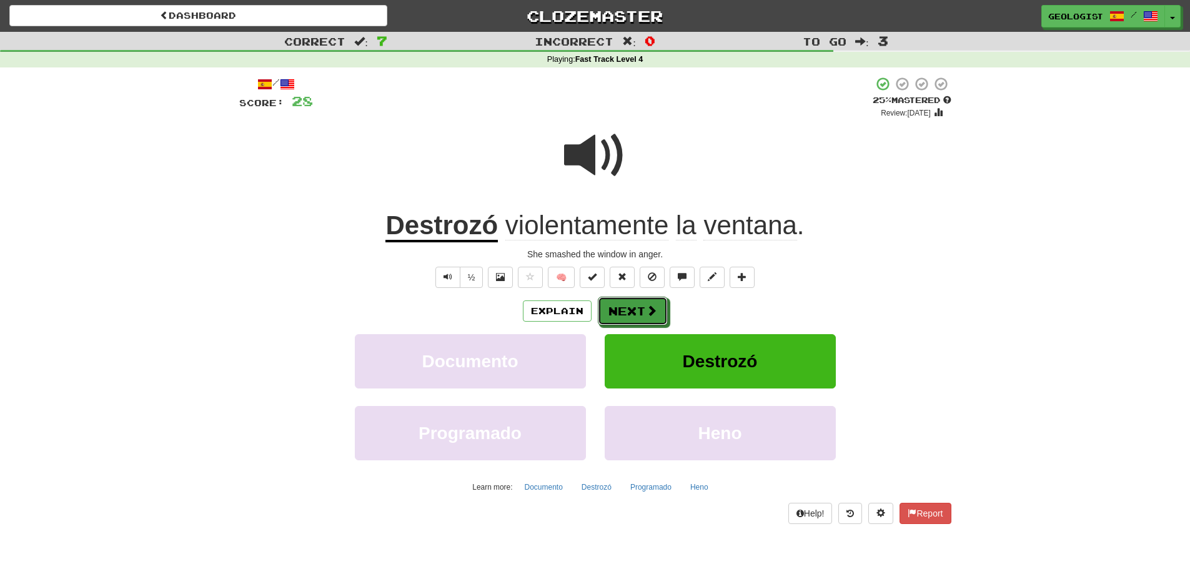
click at [630, 304] on button "Next" at bounding box center [633, 311] width 70 height 29
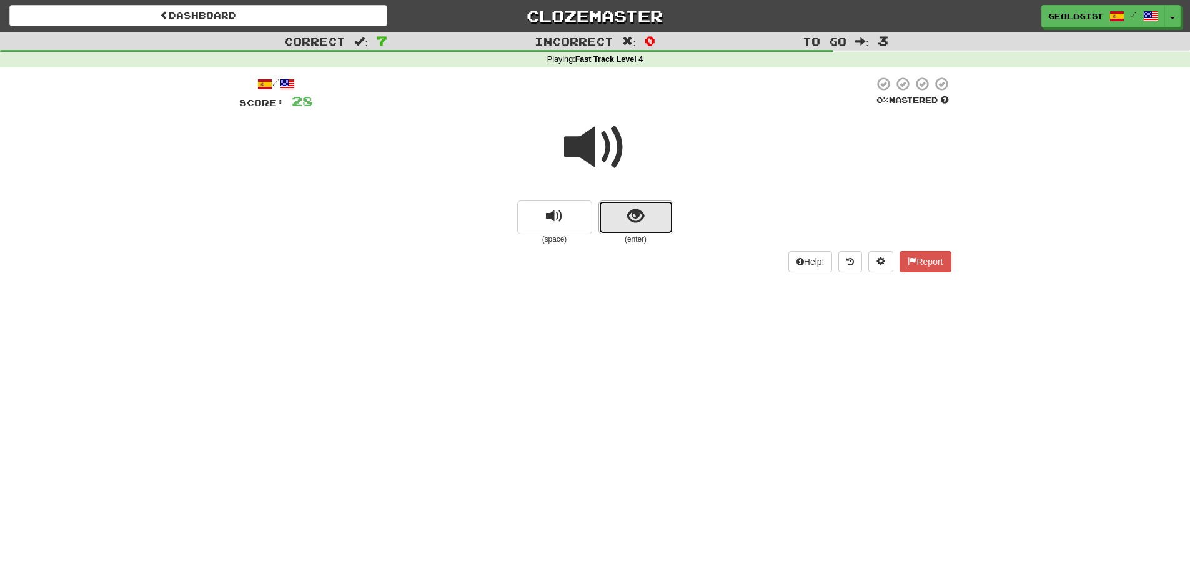
click at [645, 221] on button "show sentence" at bounding box center [635, 218] width 75 height 34
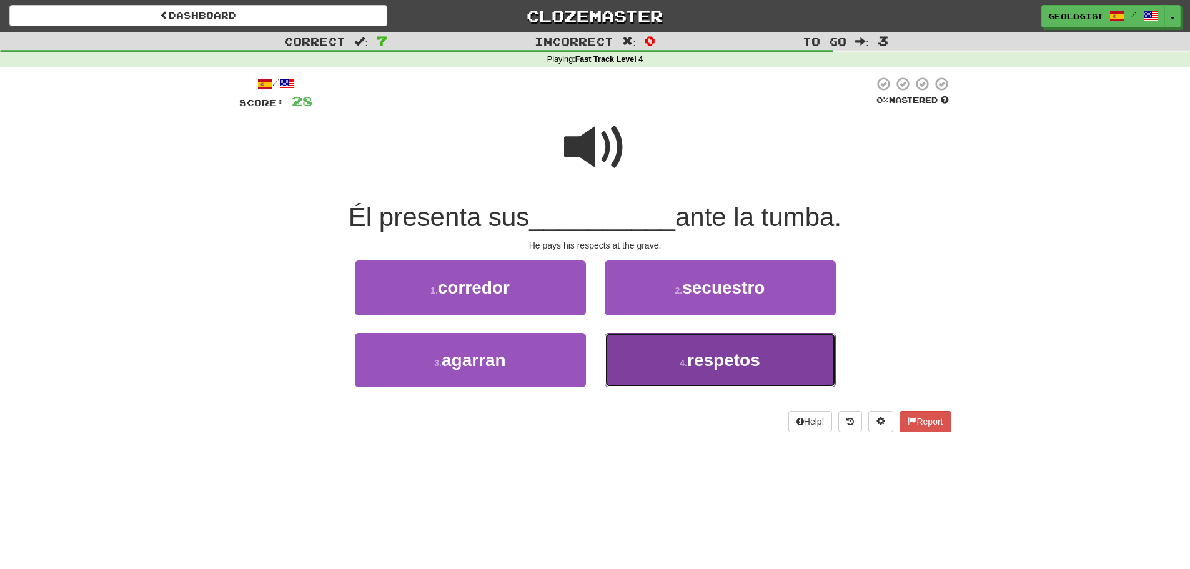
click at [777, 363] on button "4 . respetos" at bounding box center [720, 360] width 231 height 54
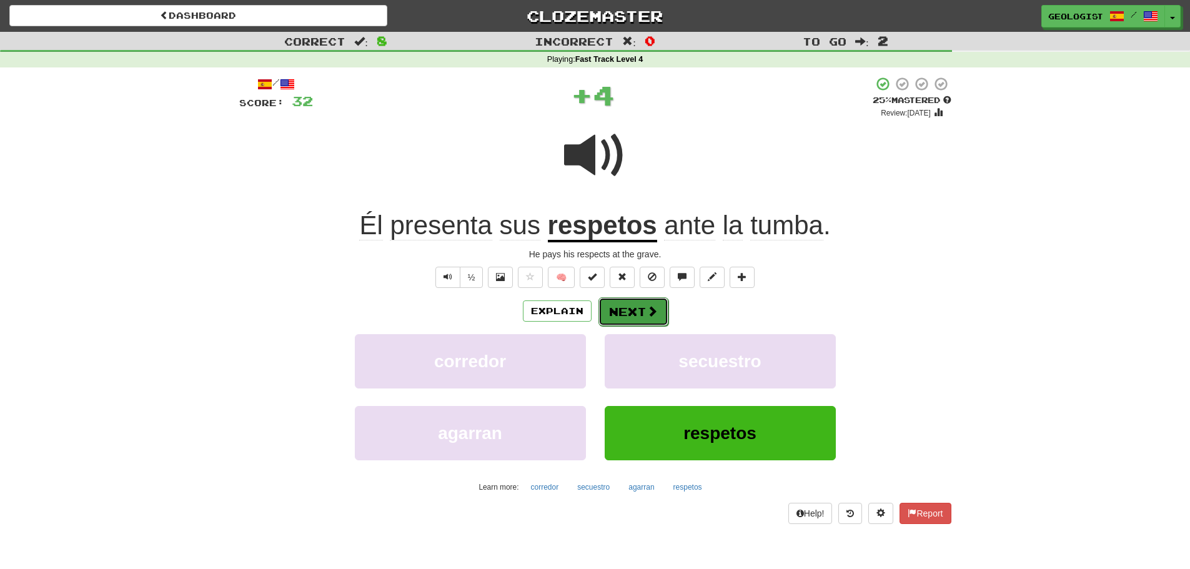
click at [650, 309] on span at bounding box center [652, 310] width 11 height 11
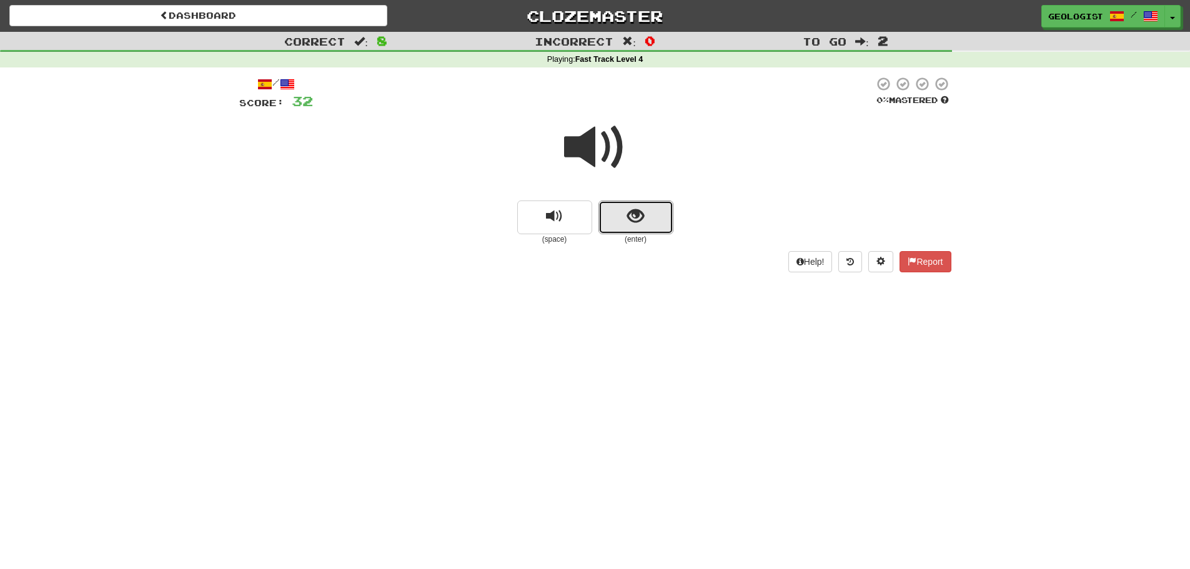
drag, startPoint x: 634, startPoint y: 209, endPoint x: 325, endPoint y: 187, distance: 310.0
click at [622, 209] on button "show sentence" at bounding box center [635, 218] width 75 height 34
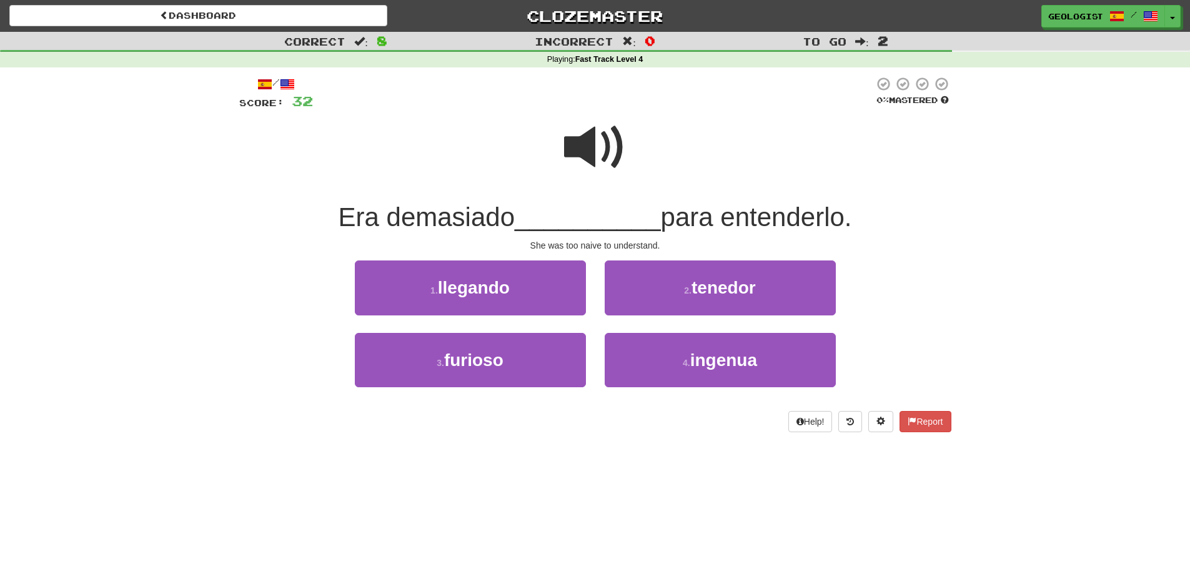
click at [580, 134] on span at bounding box center [595, 147] width 62 height 62
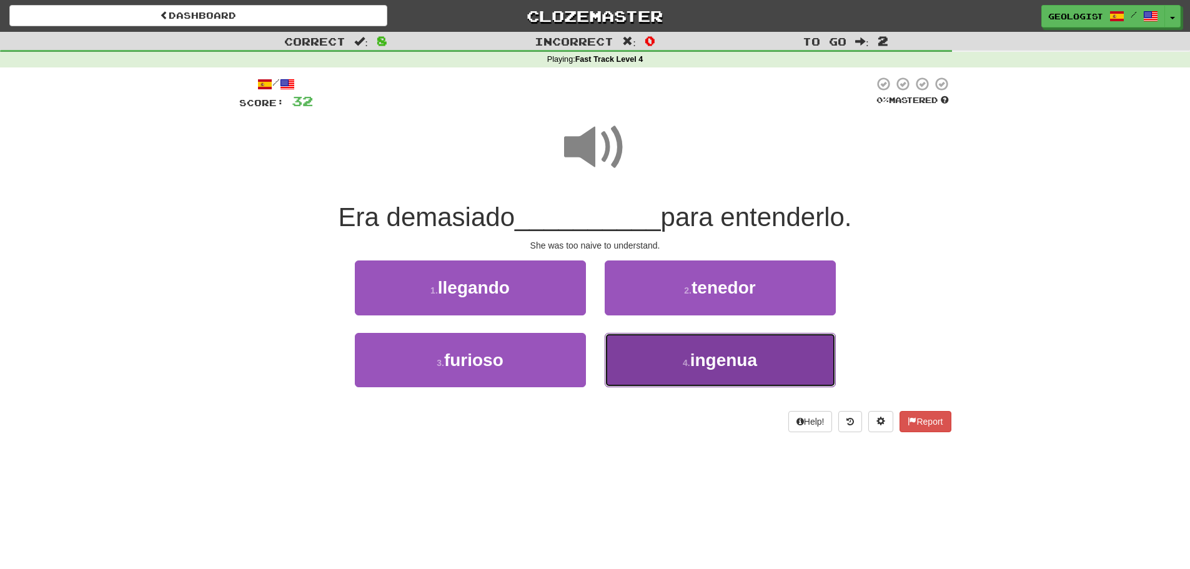
click at [780, 369] on button "4 . ingenua" at bounding box center [720, 360] width 231 height 54
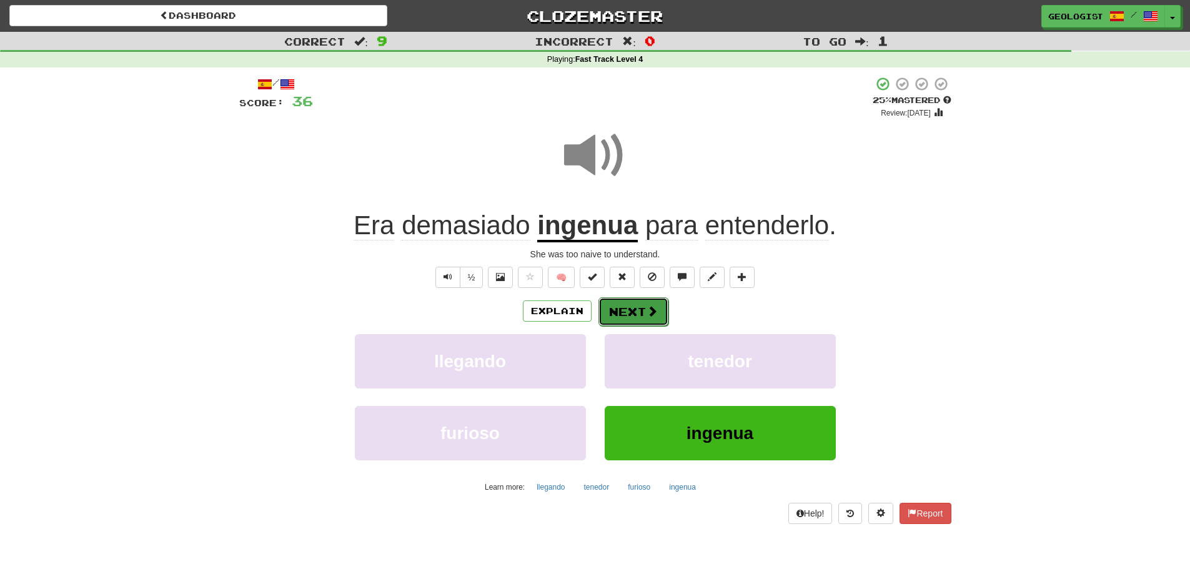
click at [618, 309] on button "Next" at bounding box center [633, 311] width 70 height 29
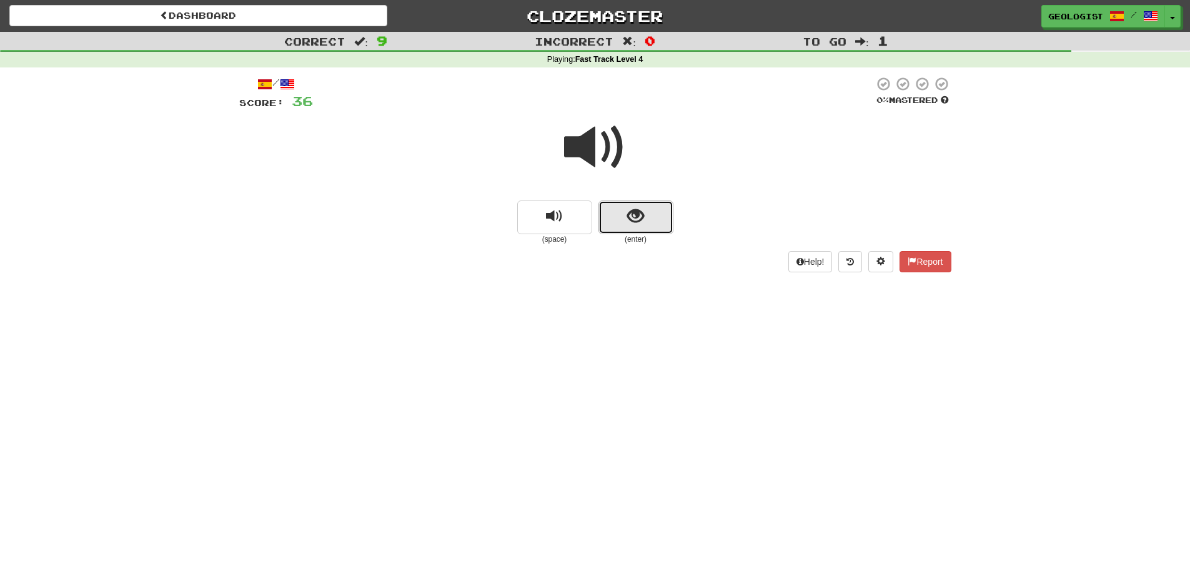
click at [640, 217] on span "show sentence" at bounding box center [635, 216] width 17 height 17
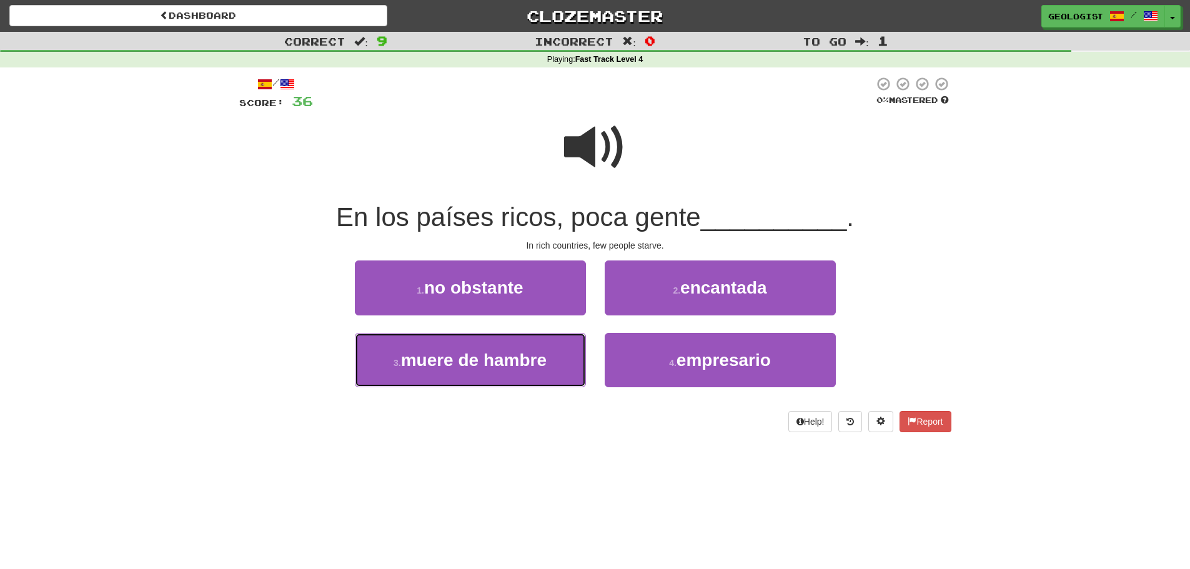
drag, startPoint x: 487, startPoint y: 355, endPoint x: 174, endPoint y: 258, distance: 327.8
click at [467, 349] on button "3 . muere de hambre" at bounding box center [470, 360] width 231 height 54
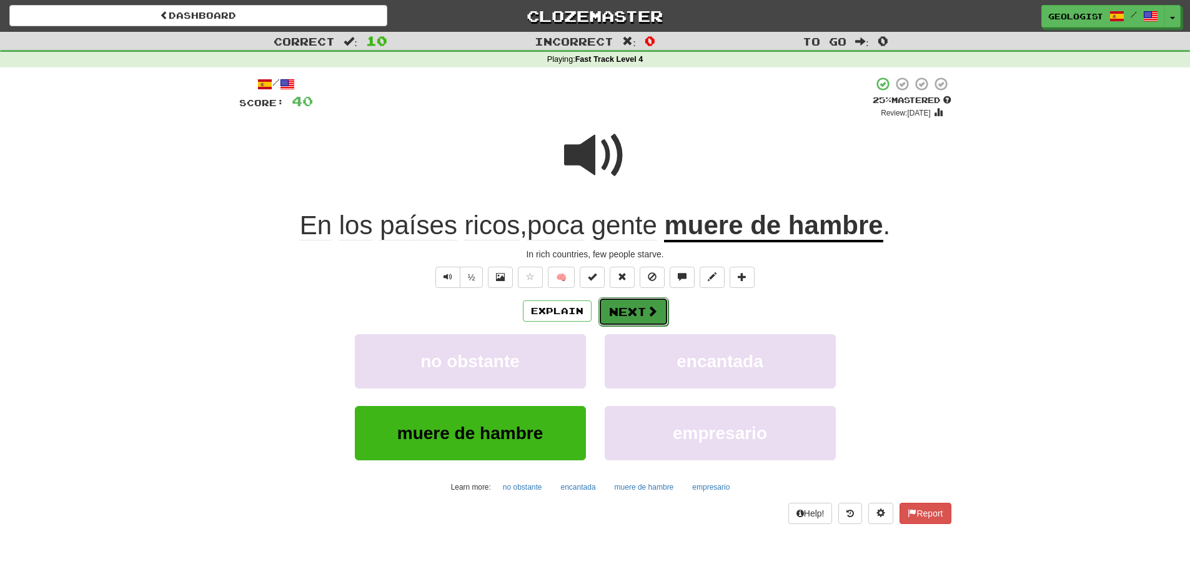
click at [634, 312] on button "Next" at bounding box center [633, 311] width 70 height 29
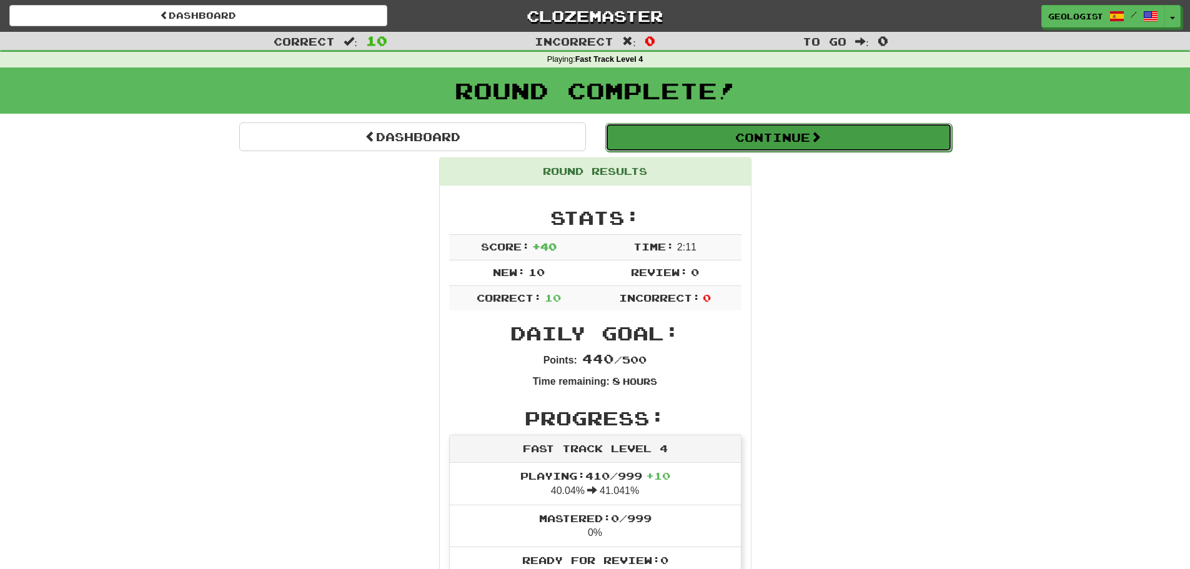
drag, startPoint x: 712, startPoint y: 136, endPoint x: 715, endPoint y: 142, distance: 6.8
click at [715, 142] on button "Continue" at bounding box center [778, 137] width 347 height 29
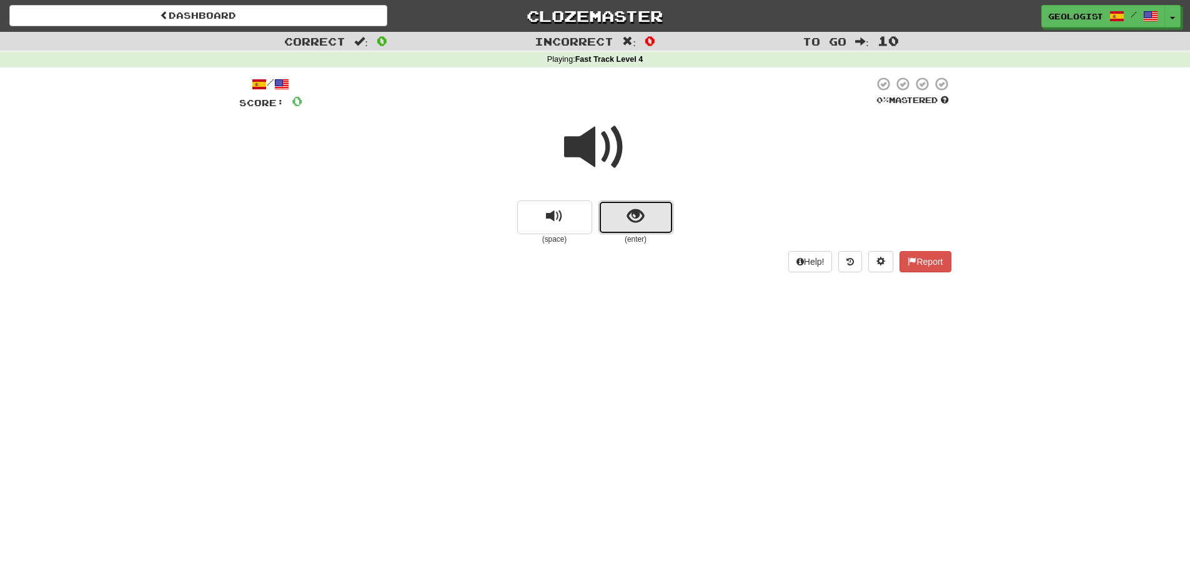
click at [651, 212] on button "show sentence" at bounding box center [635, 218] width 75 height 34
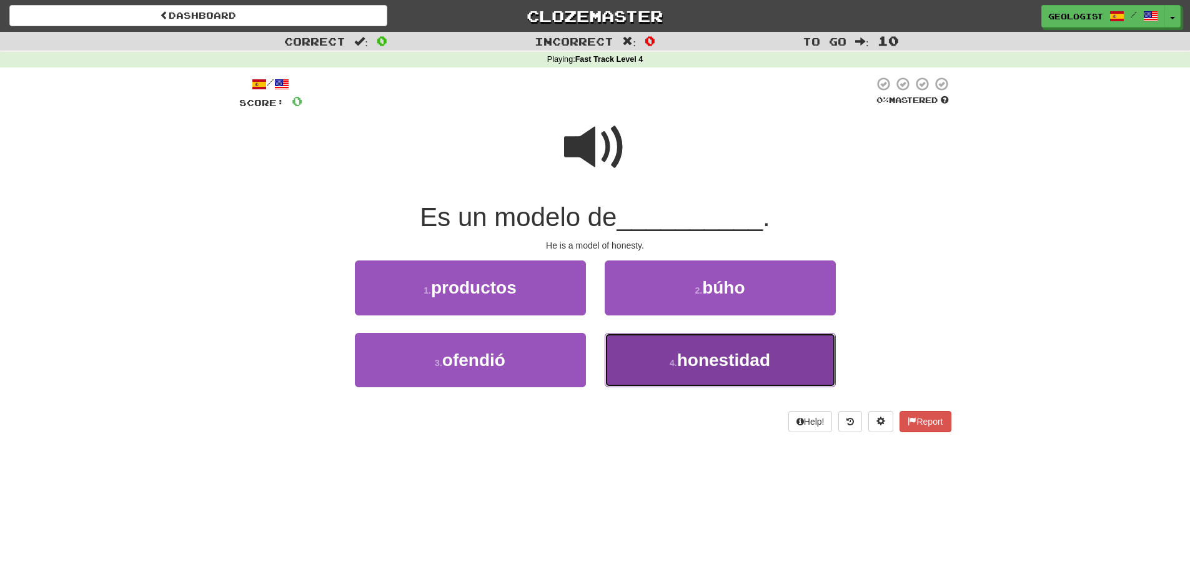
click at [767, 360] on span "honestidad" at bounding box center [723, 359] width 93 height 19
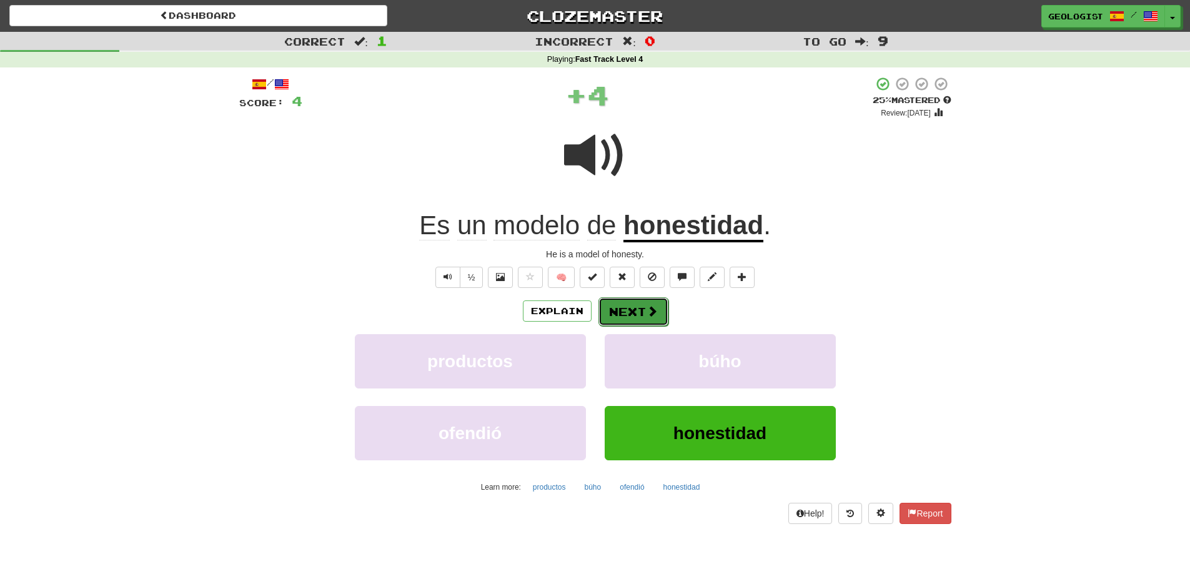
click at [643, 310] on button "Next" at bounding box center [633, 311] width 70 height 29
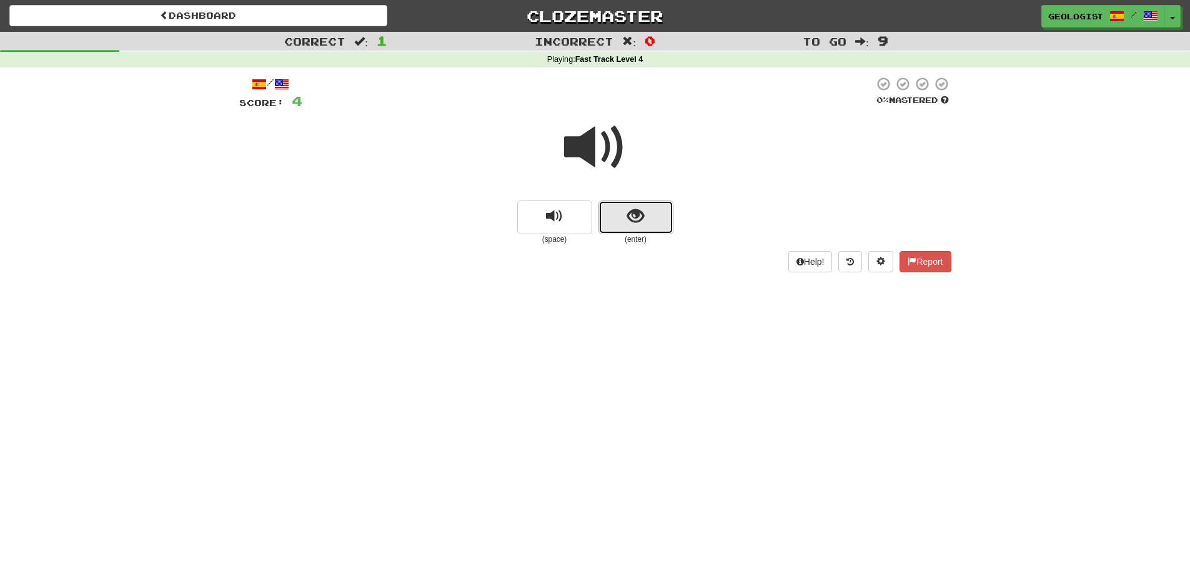
click at [622, 217] on button "show sentence" at bounding box center [635, 218] width 75 height 34
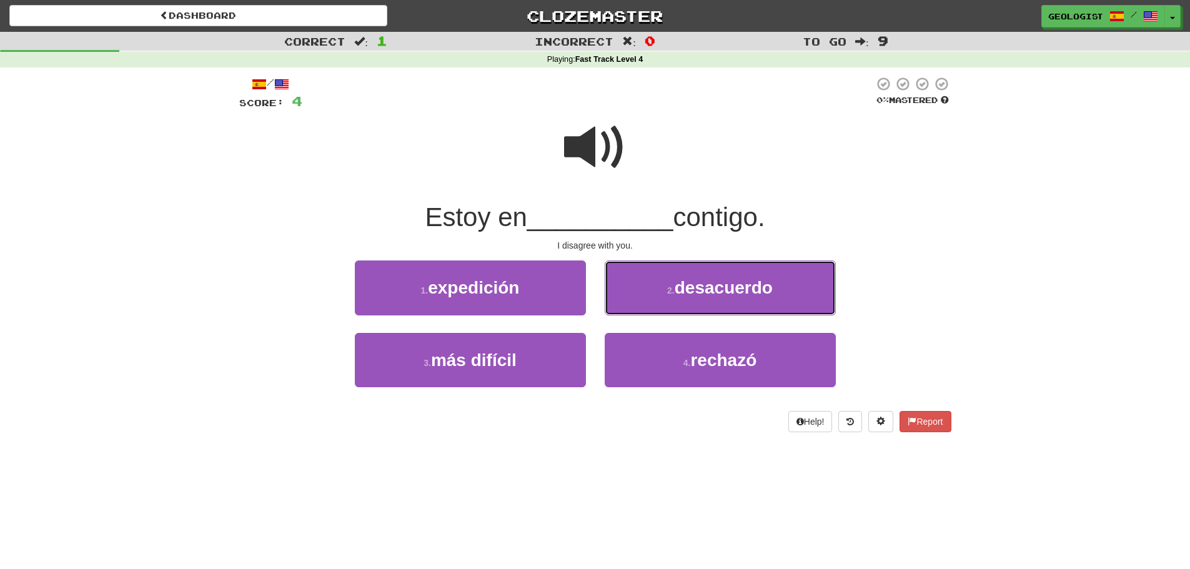
click at [712, 294] on span "desacuerdo" at bounding box center [724, 287] width 98 height 19
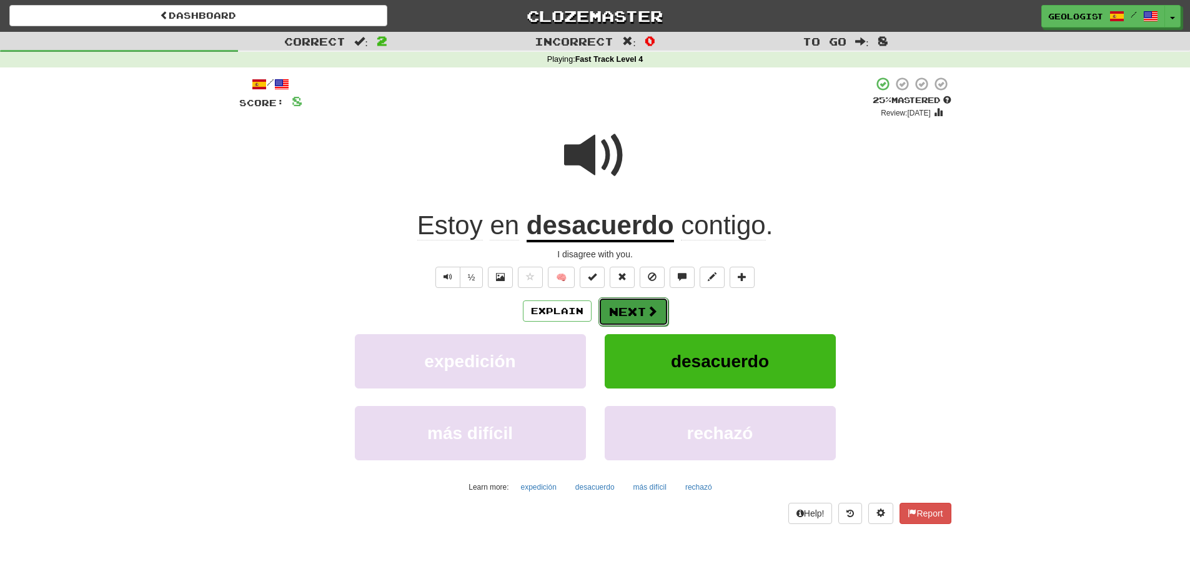
click at [634, 310] on button "Next" at bounding box center [633, 311] width 70 height 29
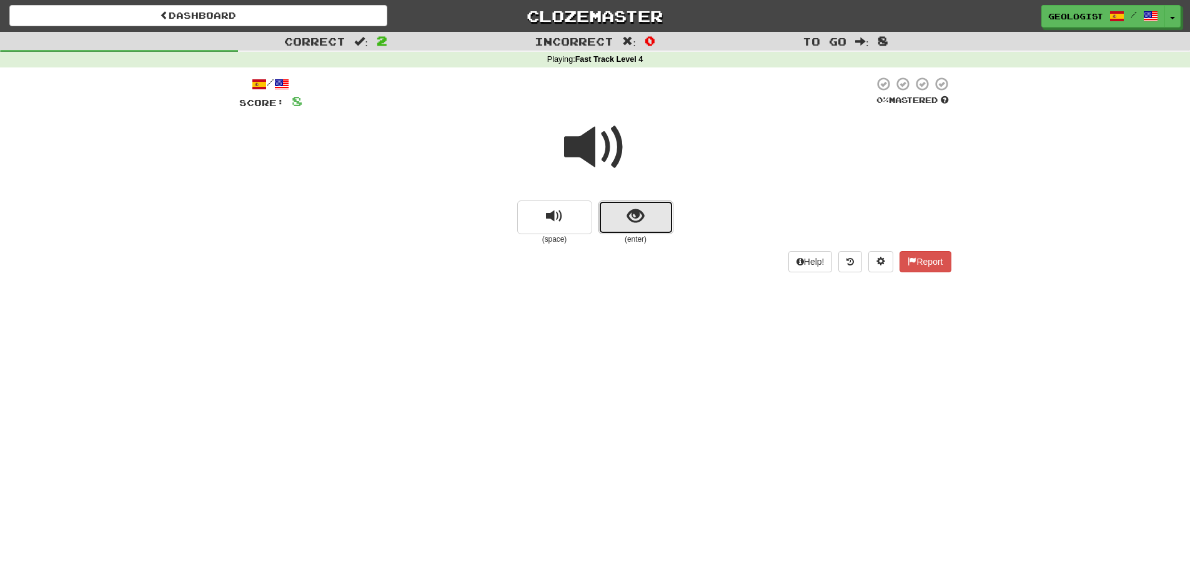
click at [648, 207] on button "show sentence" at bounding box center [635, 218] width 75 height 34
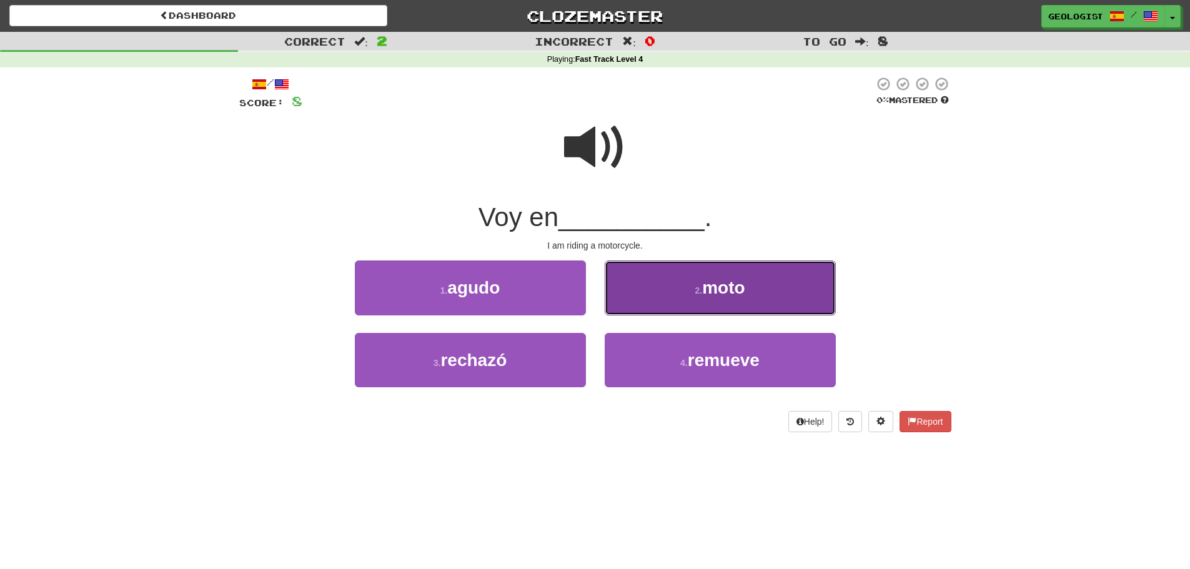
click at [784, 285] on button "2 . moto" at bounding box center [720, 288] width 231 height 54
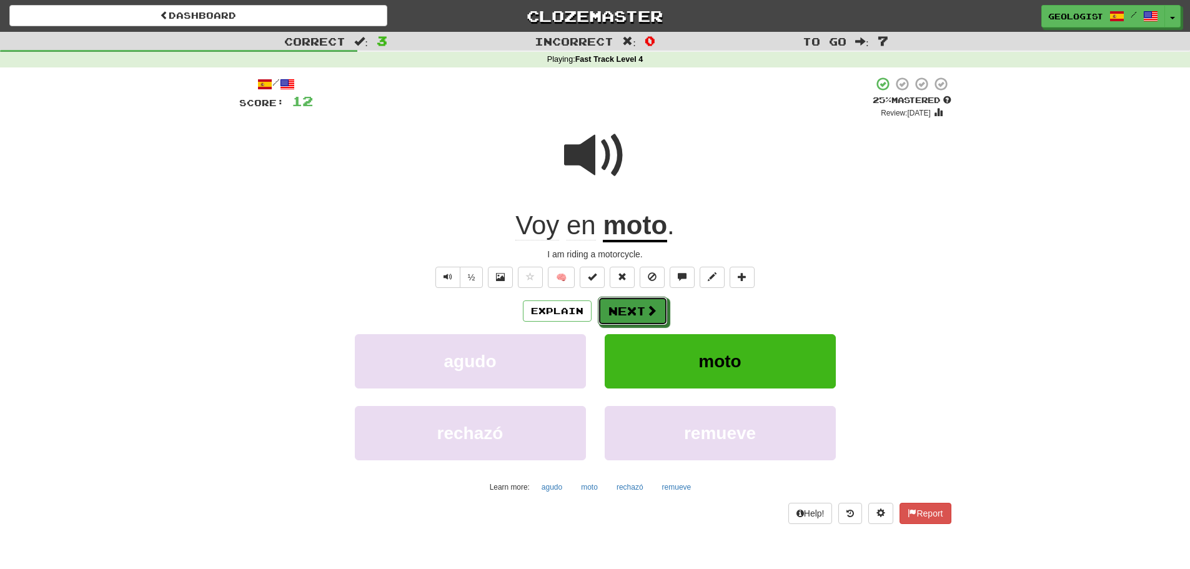
drag, startPoint x: 648, startPoint y: 312, endPoint x: 645, endPoint y: 305, distance: 7.3
click at [648, 311] on span at bounding box center [651, 310] width 11 height 11
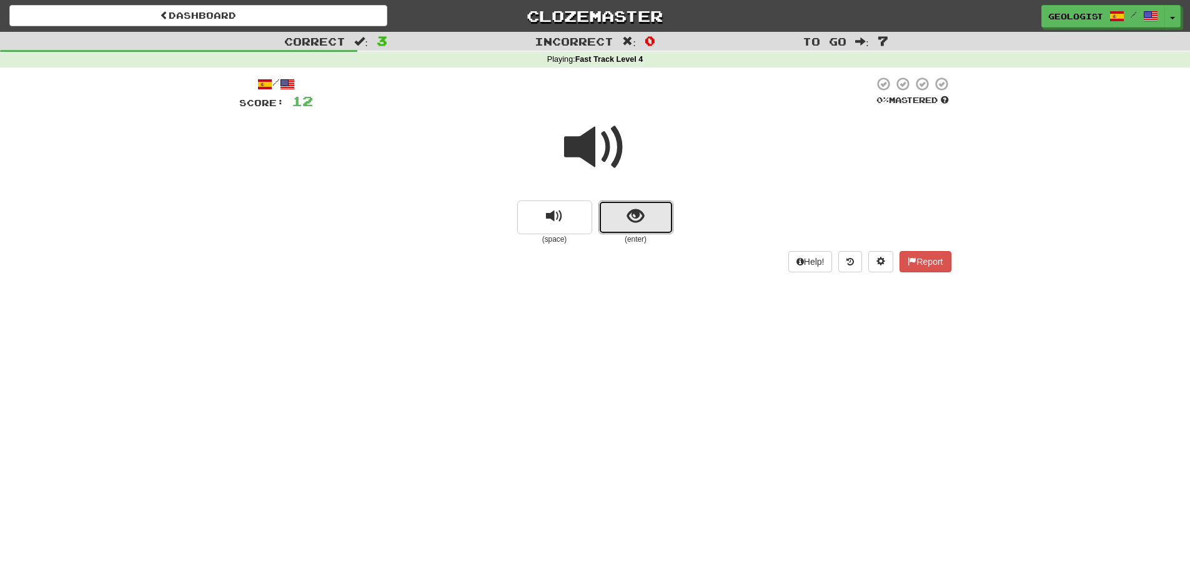
drag, startPoint x: 658, startPoint y: 214, endPoint x: 647, endPoint y: 195, distance: 21.9
click at [652, 197] on div "(space) (enter)" at bounding box center [595, 178] width 712 height 134
click at [615, 217] on button "show sentence" at bounding box center [635, 218] width 75 height 34
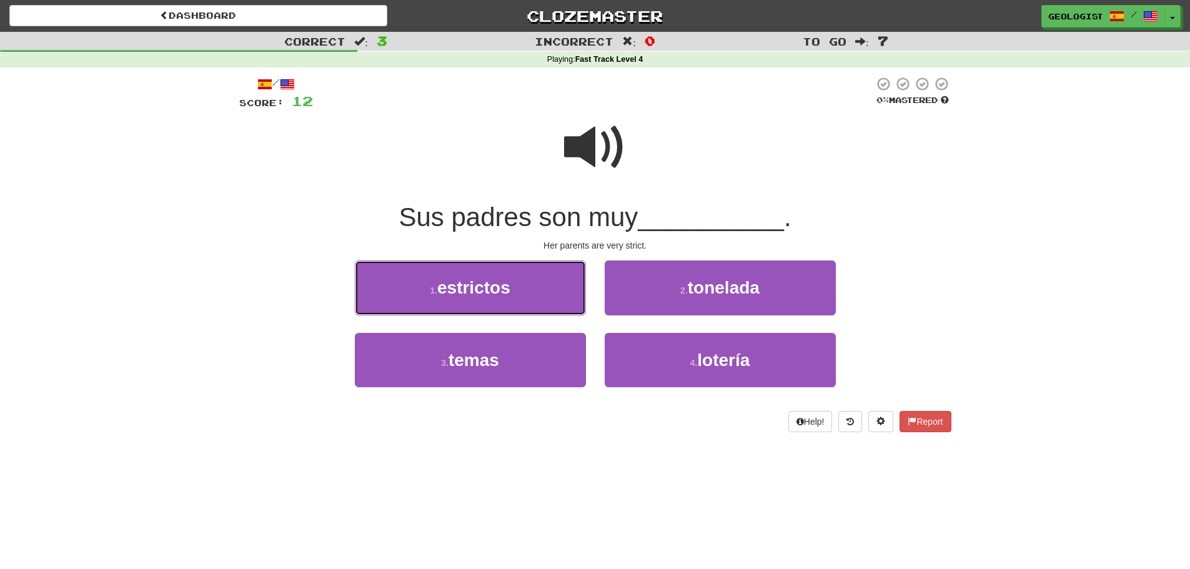
click at [401, 284] on button "1 . estrictos" at bounding box center [470, 288] width 231 height 54
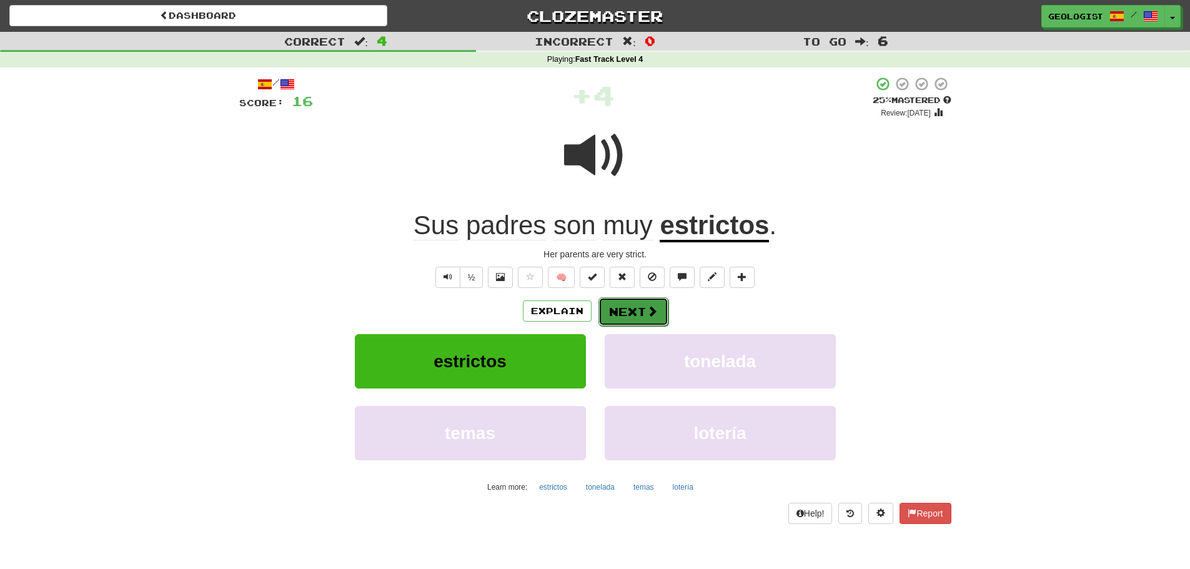
click at [653, 318] on button "Next" at bounding box center [633, 311] width 70 height 29
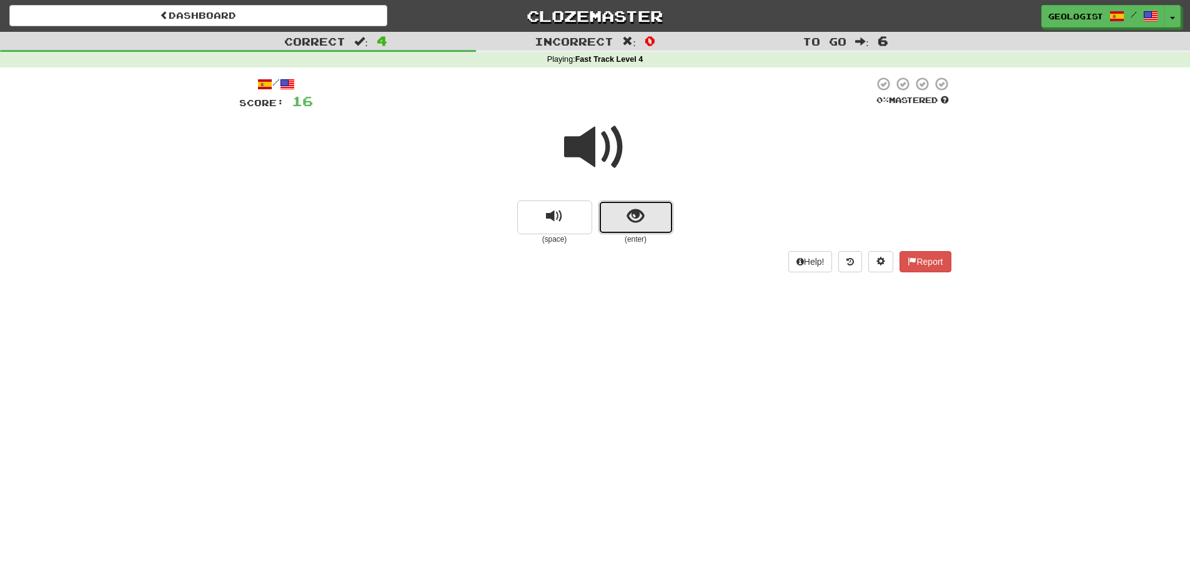
click at [626, 211] on button "show sentence" at bounding box center [635, 218] width 75 height 34
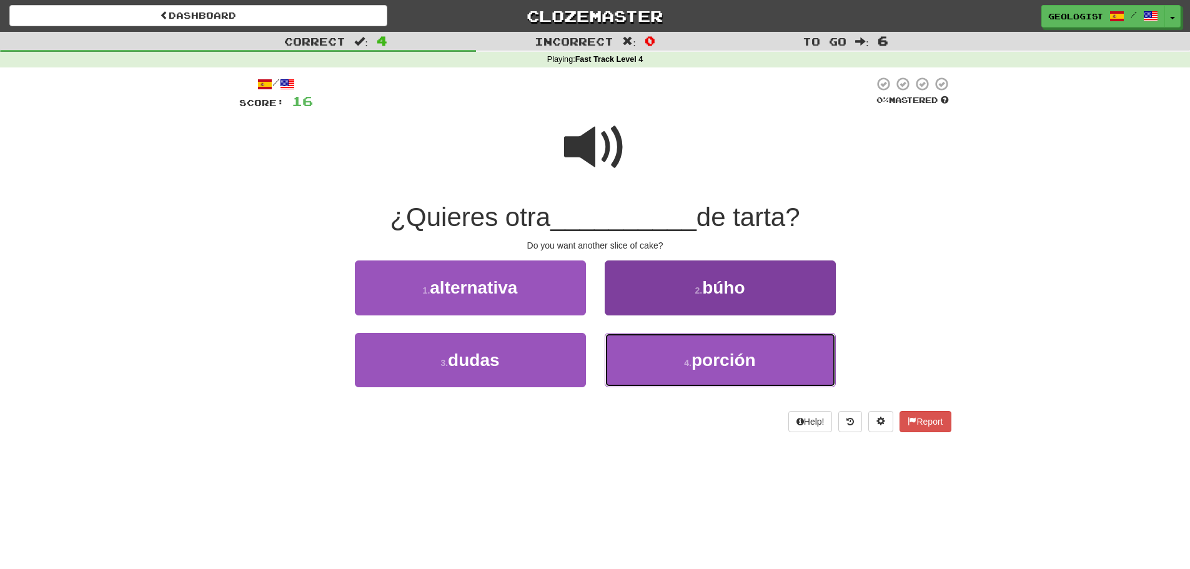
drag, startPoint x: 678, startPoint y: 362, endPoint x: 677, endPoint y: 346, distance: 15.7
click at [677, 354] on button "4 . porción" at bounding box center [720, 360] width 231 height 54
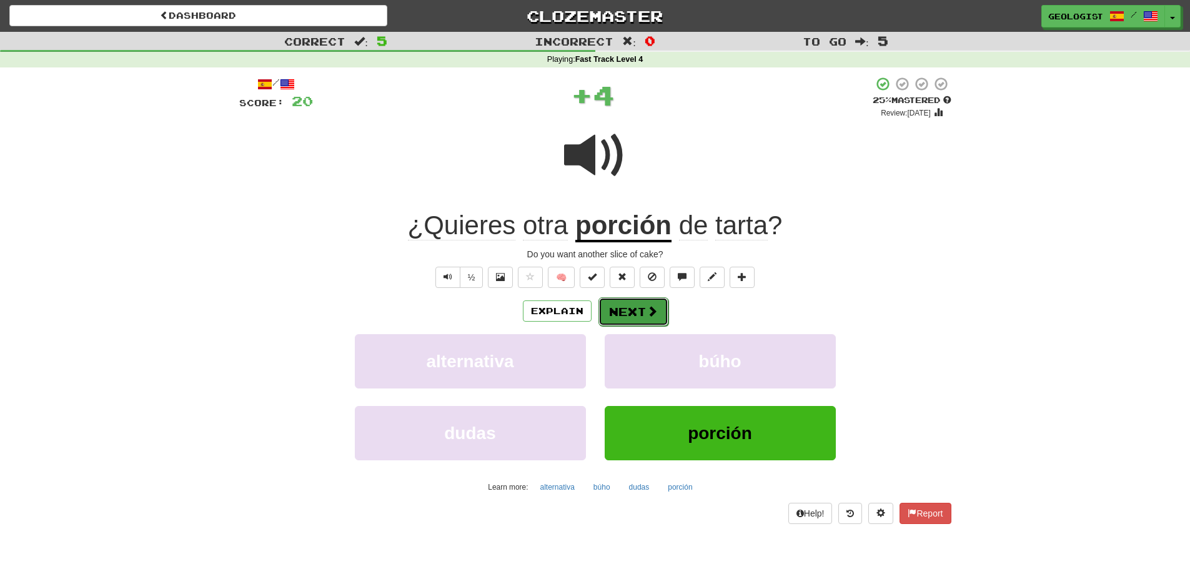
click at [655, 309] on span at bounding box center [652, 310] width 11 height 11
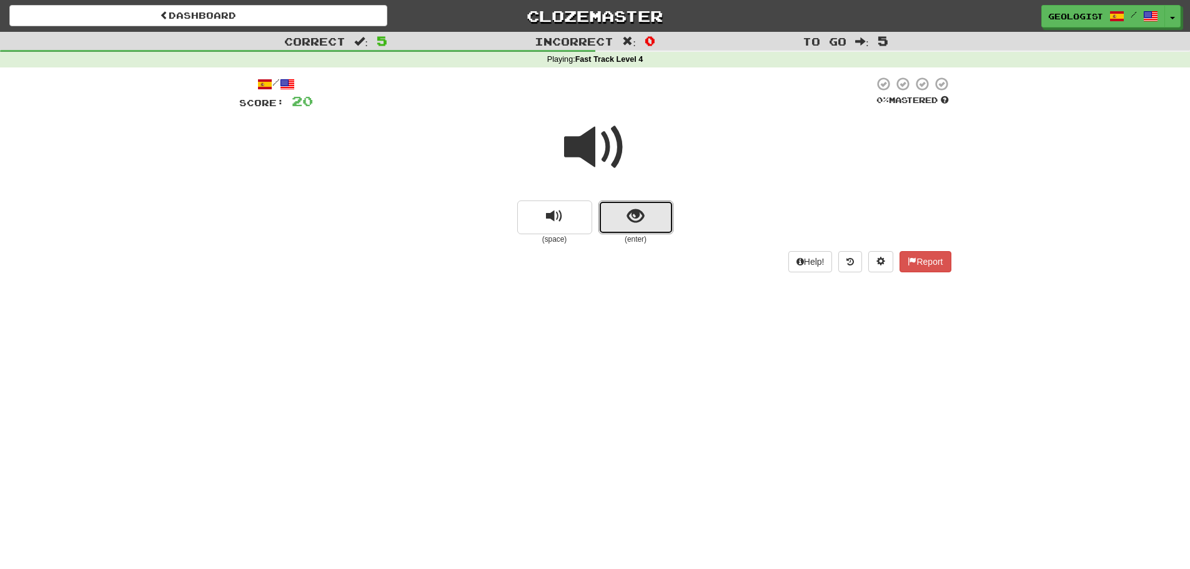
drag, startPoint x: 653, startPoint y: 214, endPoint x: 635, endPoint y: 195, distance: 26.1
click at [652, 212] on button "show sentence" at bounding box center [635, 218] width 75 height 34
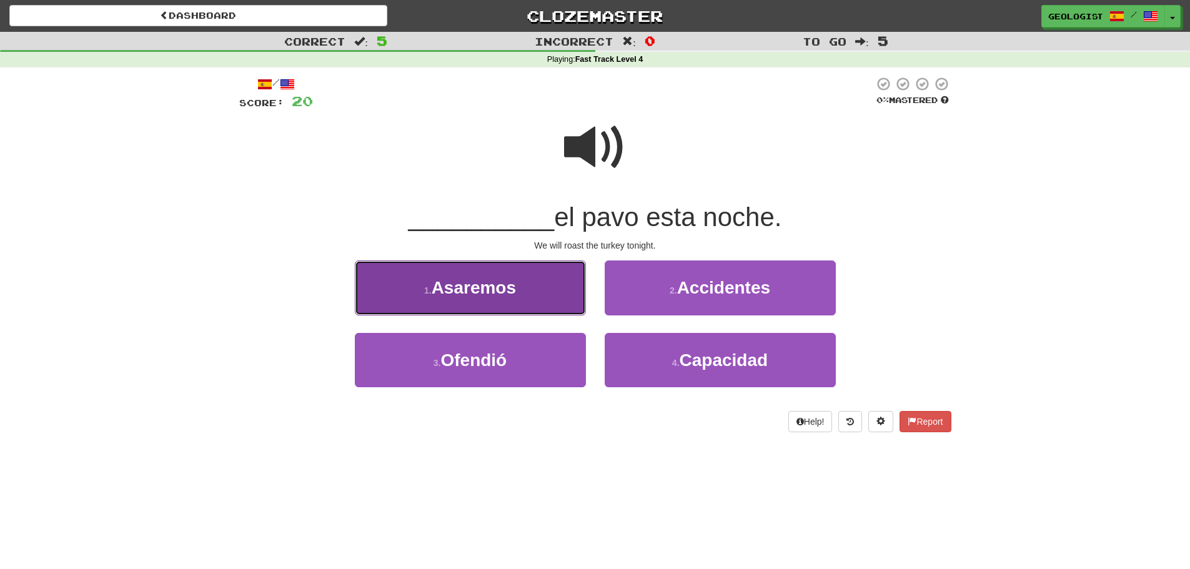
click at [521, 279] on button "1 . Asaremos" at bounding box center [470, 288] width 231 height 54
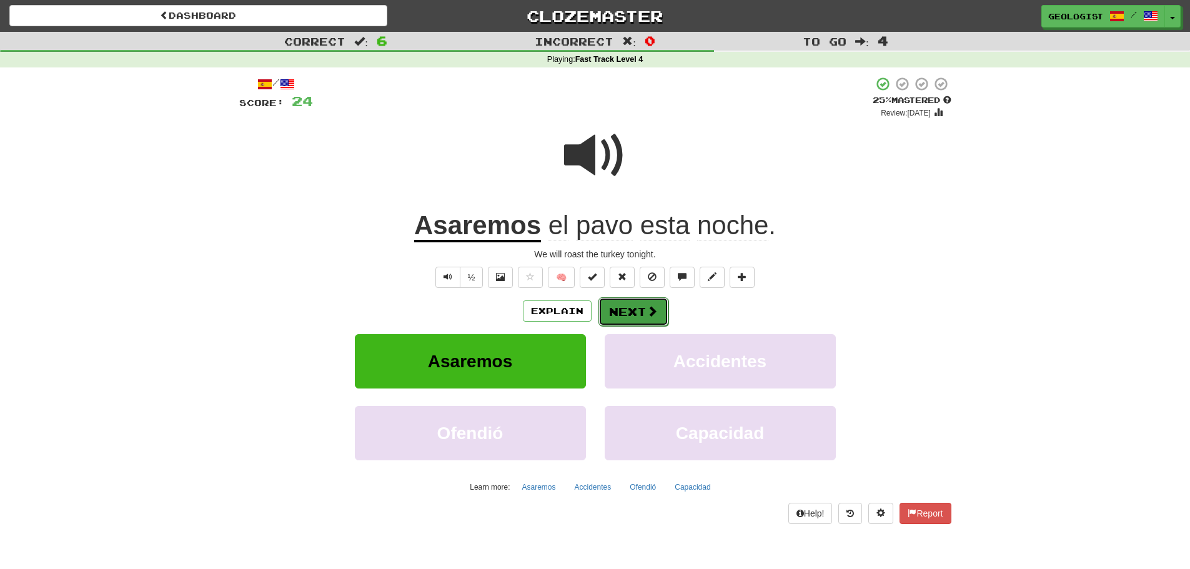
click at [640, 310] on button "Next" at bounding box center [633, 311] width 70 height 29
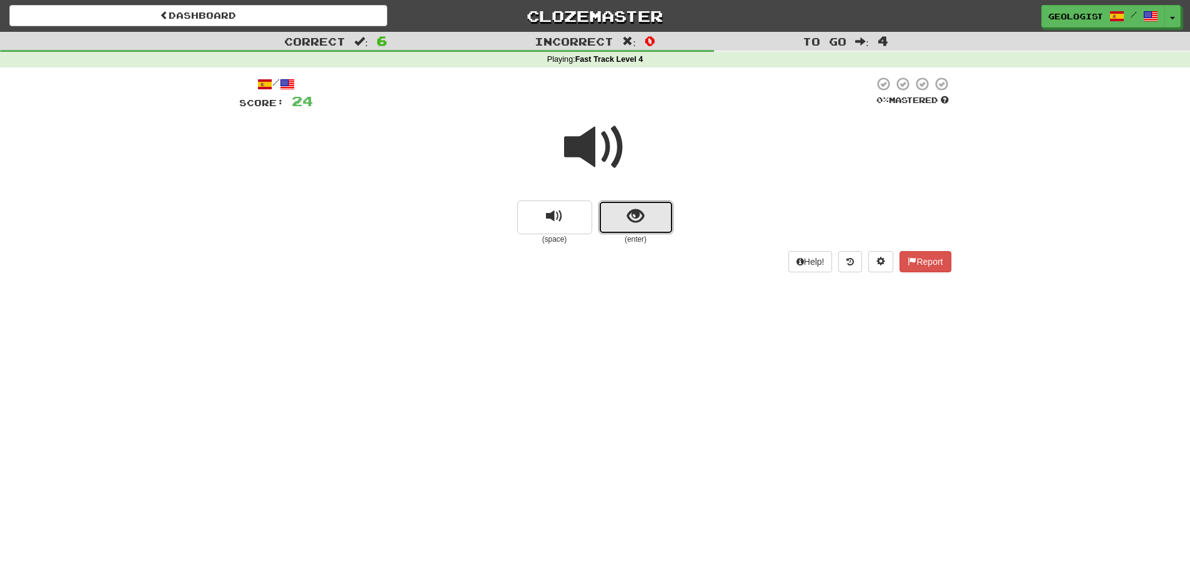
drag, startPoint x: 637, startPoint y: 216, endPoint x: 452, endPoint y: 140, distance: 199.4
click at [630, 210] on span "show sentence" at bounding box center [635, 216] width 17 height 17
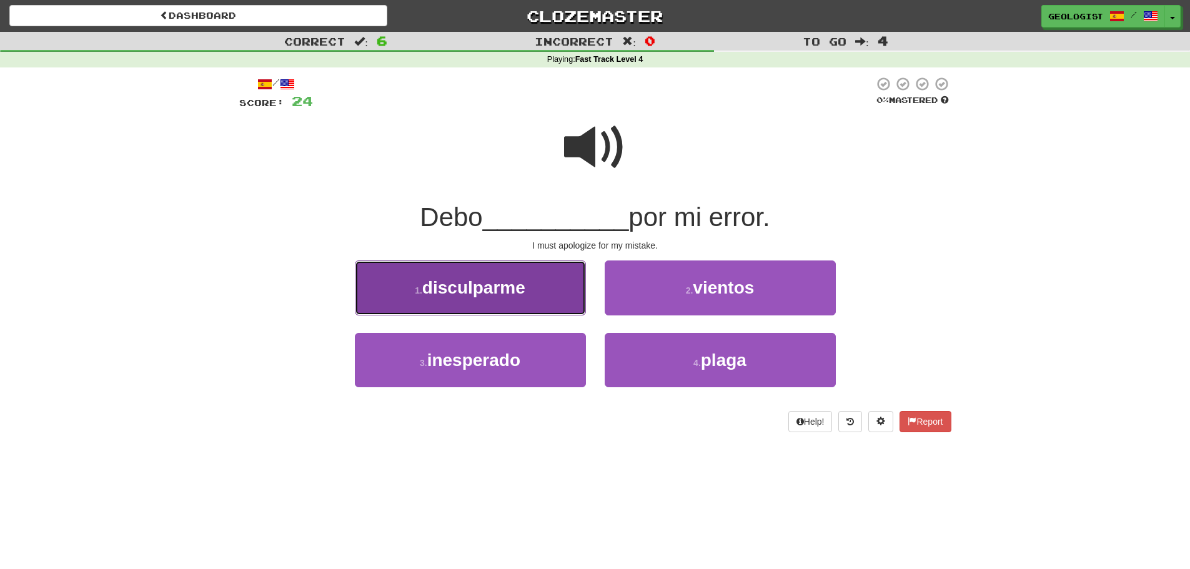
click at [431, 279] on span "disculparme" at bounding box center [473, 287] width 103 height 19
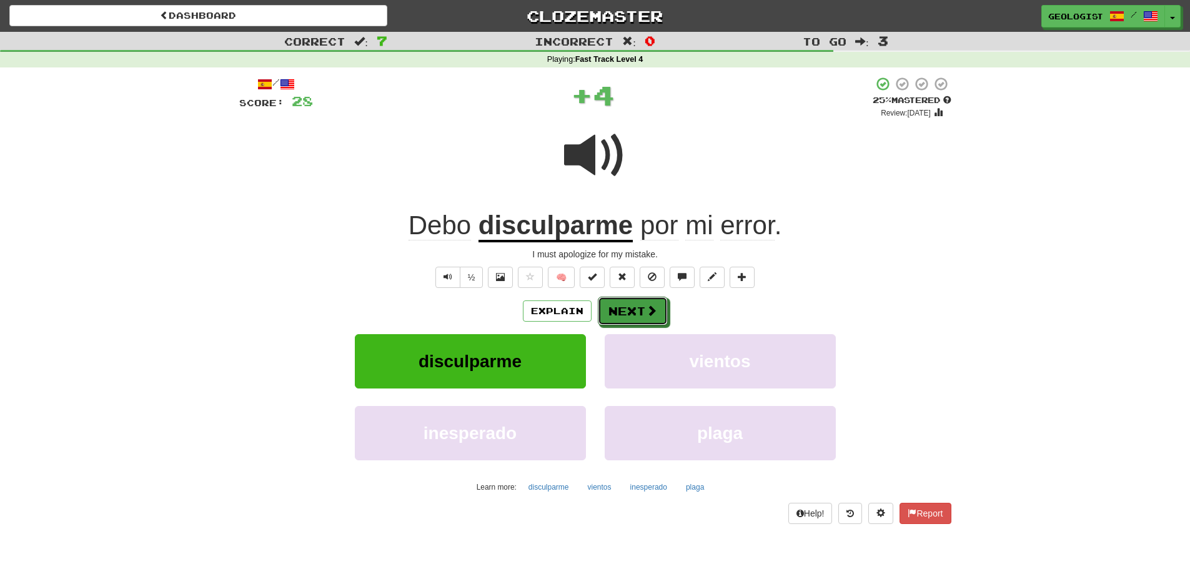
click at [625, 307] on button "Next" at bounding box center [633, 311] width 70 height 29
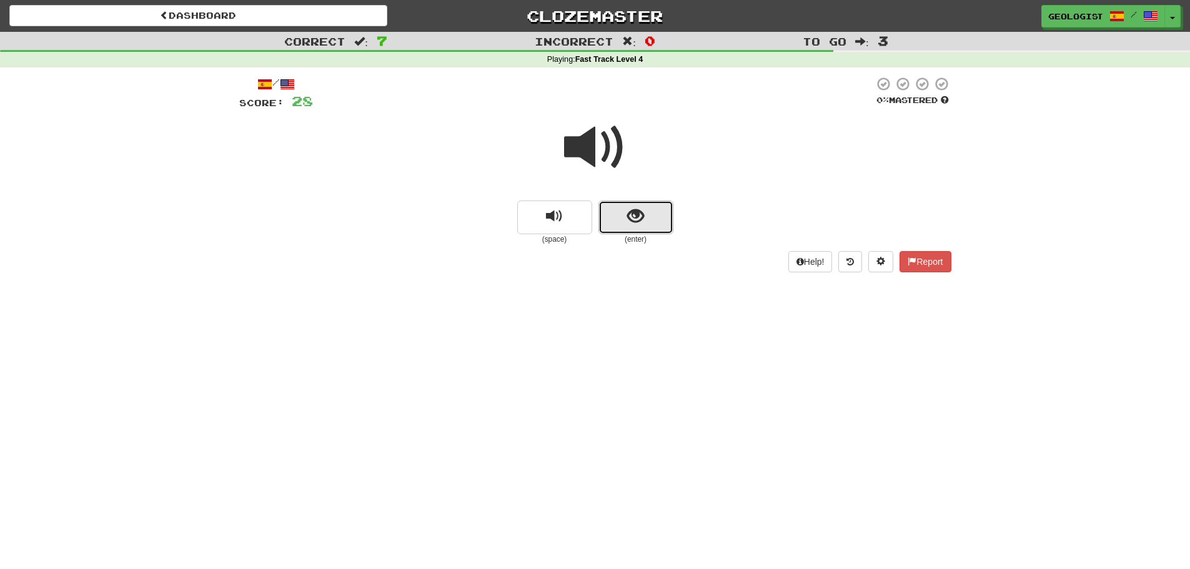
click at [643, 222] on span "show sentence" at bounding box center [635, 216] width 17 height 17
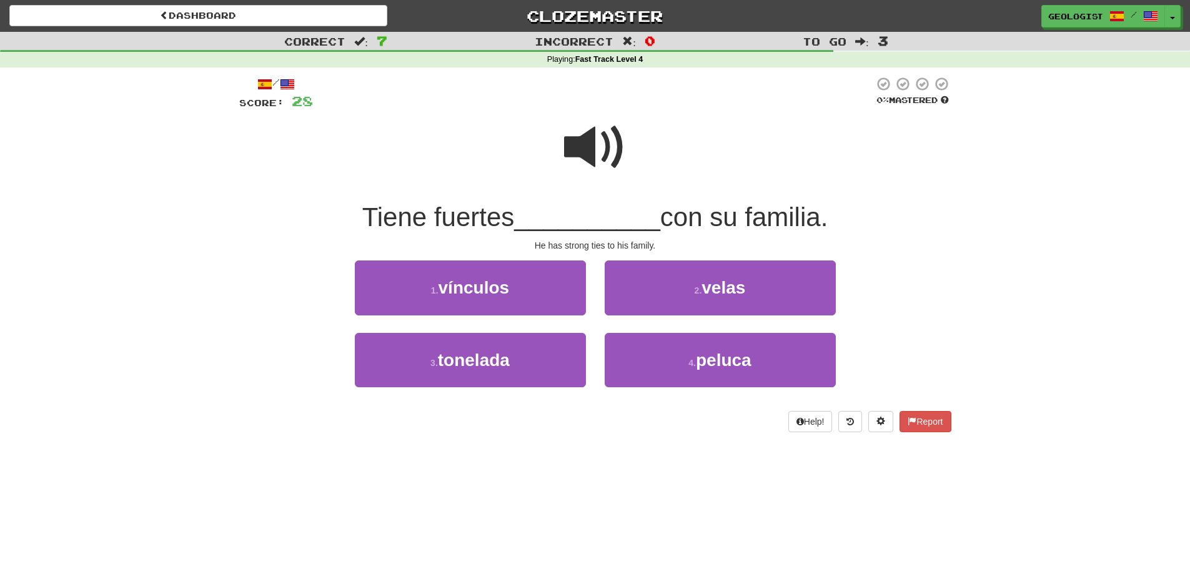
click at [580, 141] on span at bounding box center [595, 147] width 62 height 62
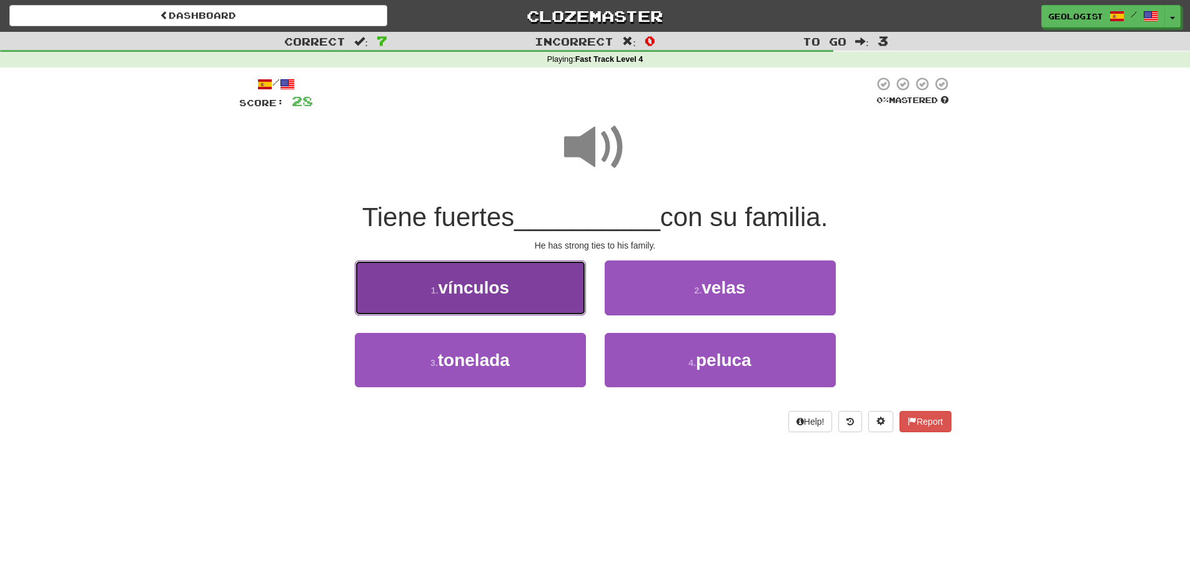
click at [389, 285] on button "1 . vínculos" at bounding box center [470, 288] width 231 height 54
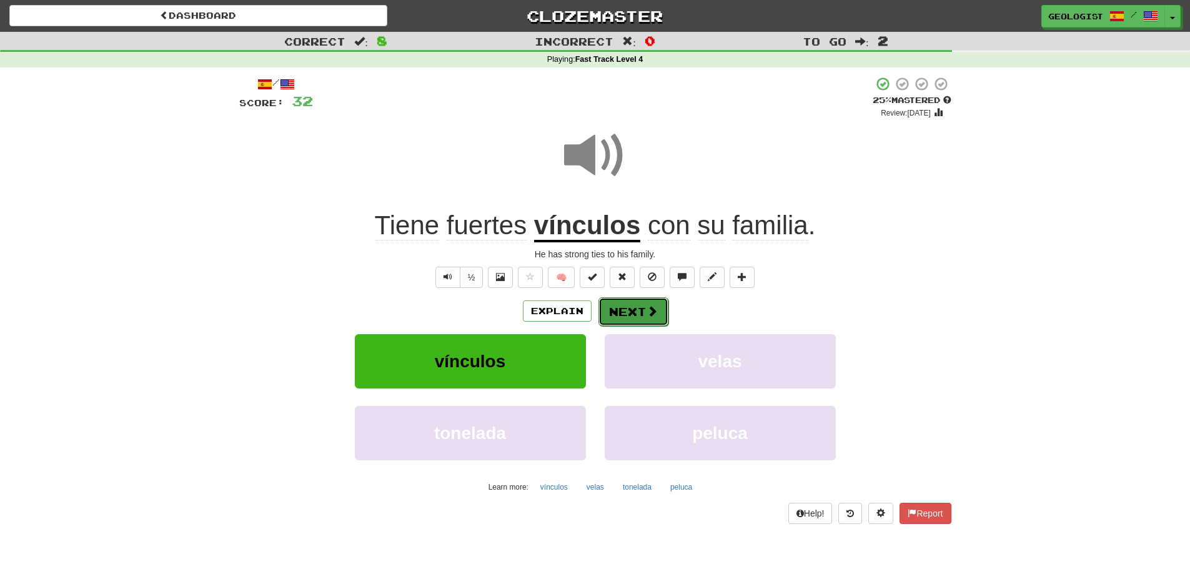
click at [647, 305] on span at bounding box center [652, 310] width 11 height 11
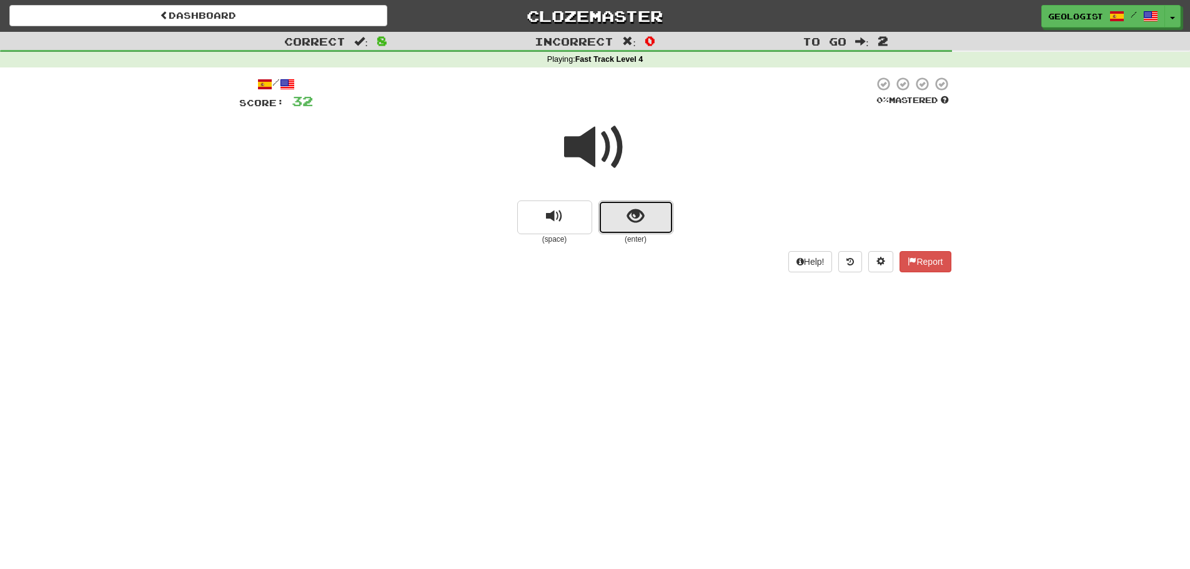
click at [643, 215] on span "show sentence" at bounding box center [635, 216] width 17 height 17
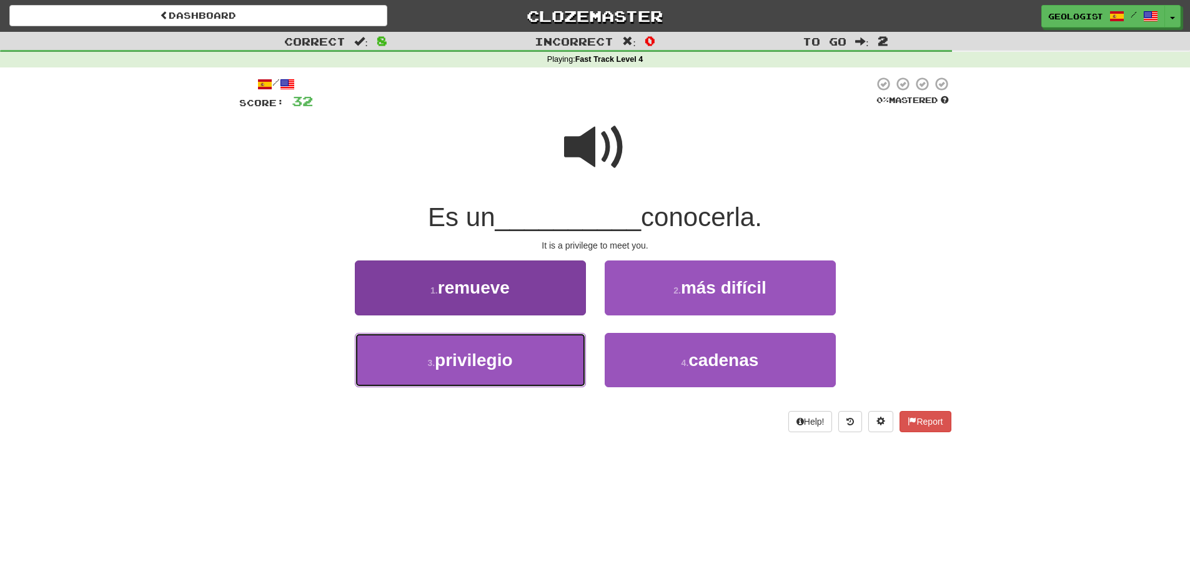
drag, startPoint x: 469, startPoint y: 372, endPoint x: 463, endPoint y: 372, distance: 6.3
click at [469, 374] on button "3 . privilegio" at bounding box center [470, 360] width 231 height 54
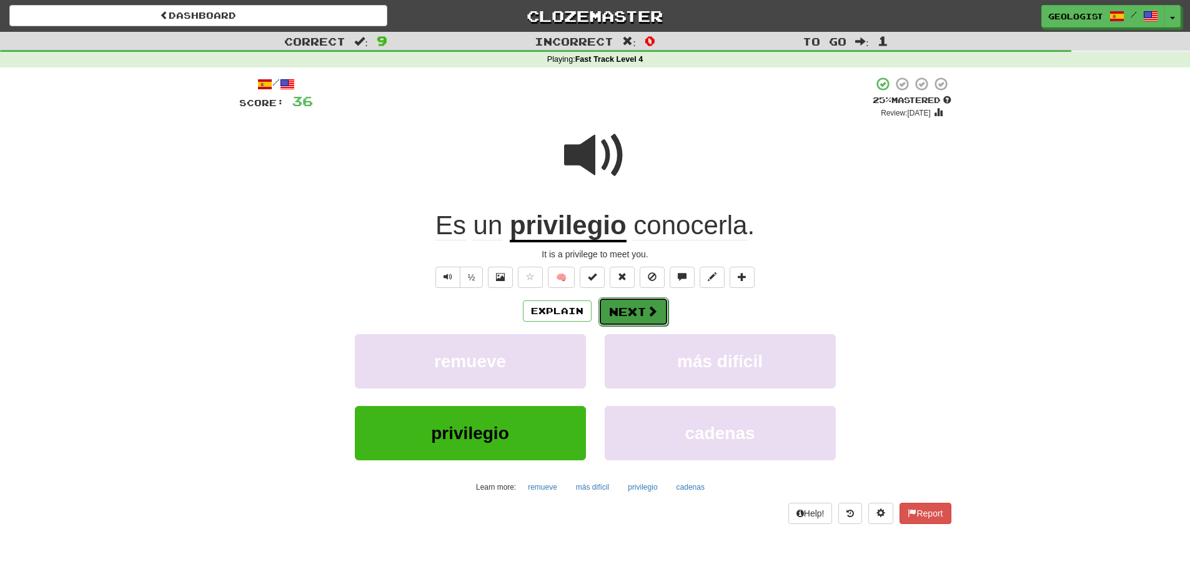
click at [626, 305] on button "Next" at bounding box center [633, 311] width 70 height 29
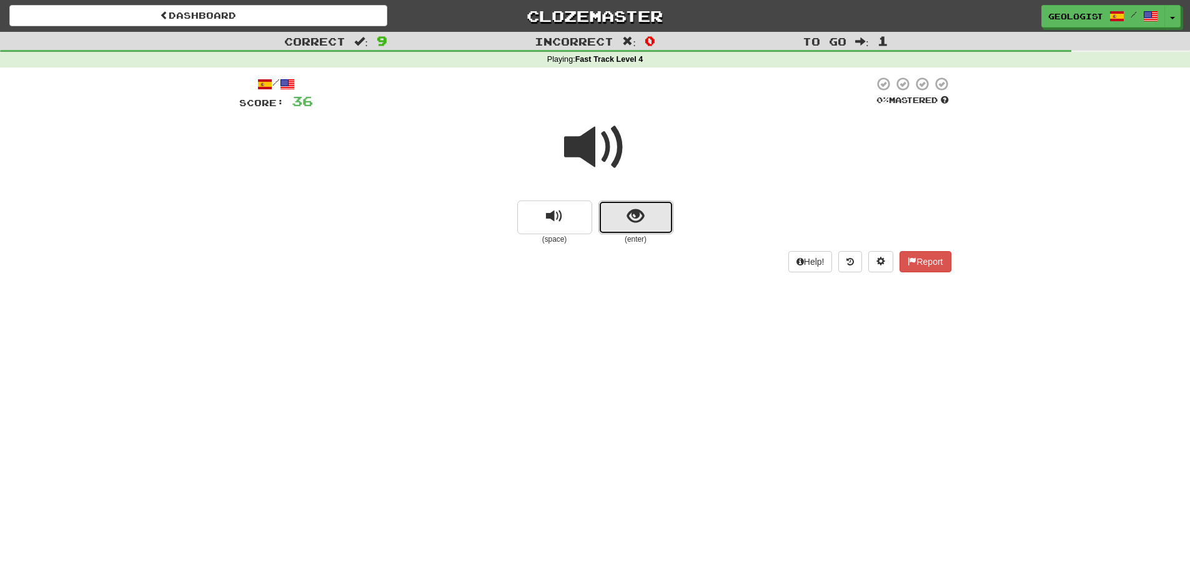
click at [620, 218] on button "show sentence" at bounding box center [635, 218] width 75 height 34
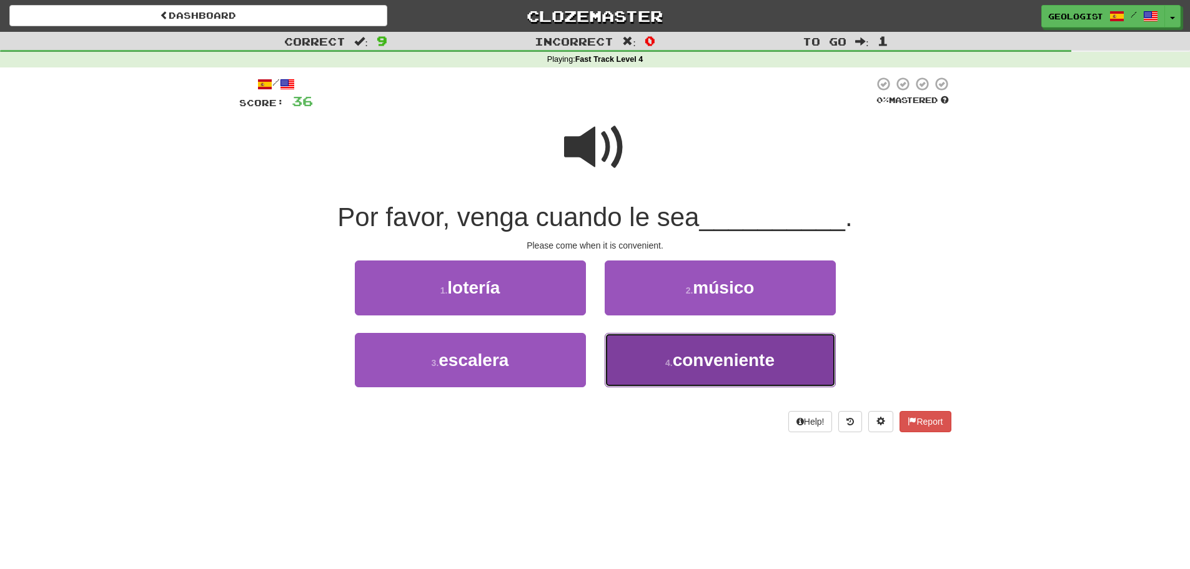
click at [777, 357] on button "4 . conveniente" at bounding box center [720, 360] width 231 height 54
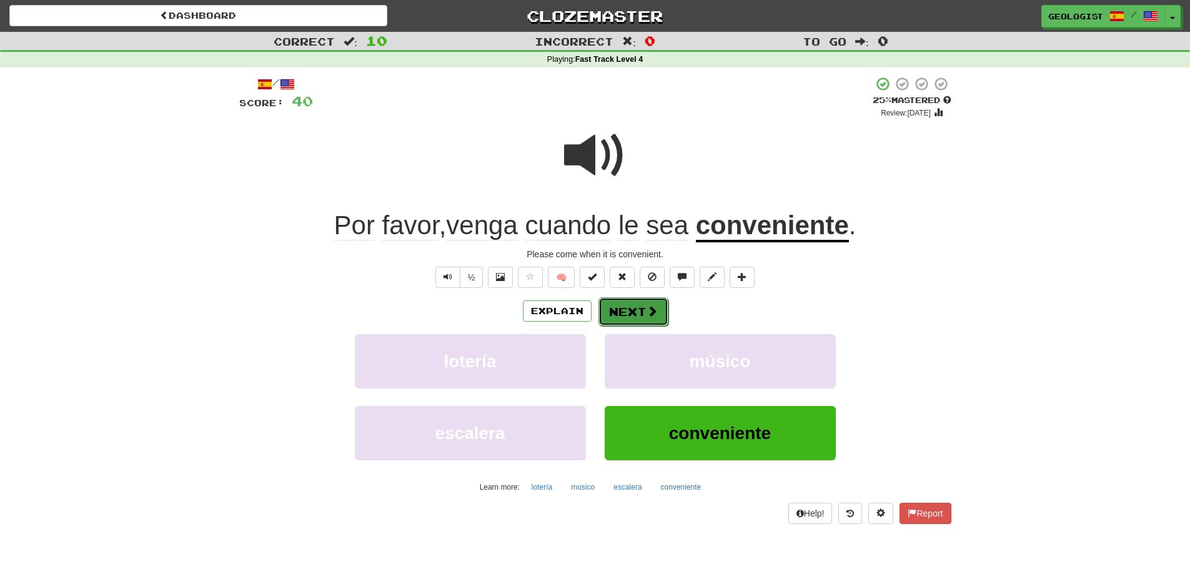
click at [627, 307] on button "Next" at bounding box center [633, 311] width 70 height 29
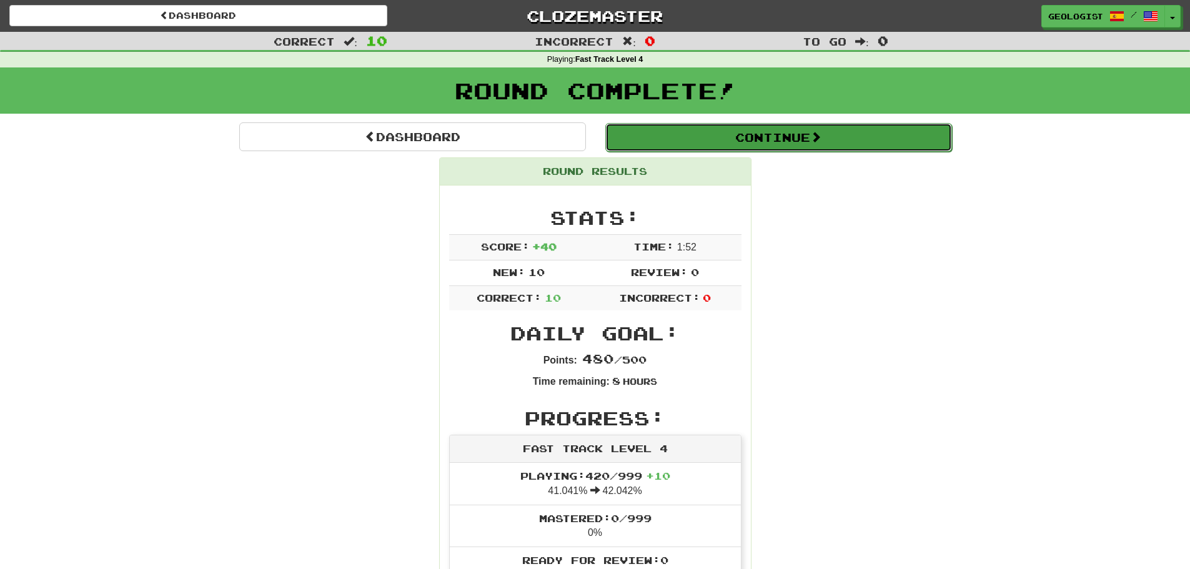
click at [721, 133] on button "Continue" at bounding box center [778, 137] width 347 height 29
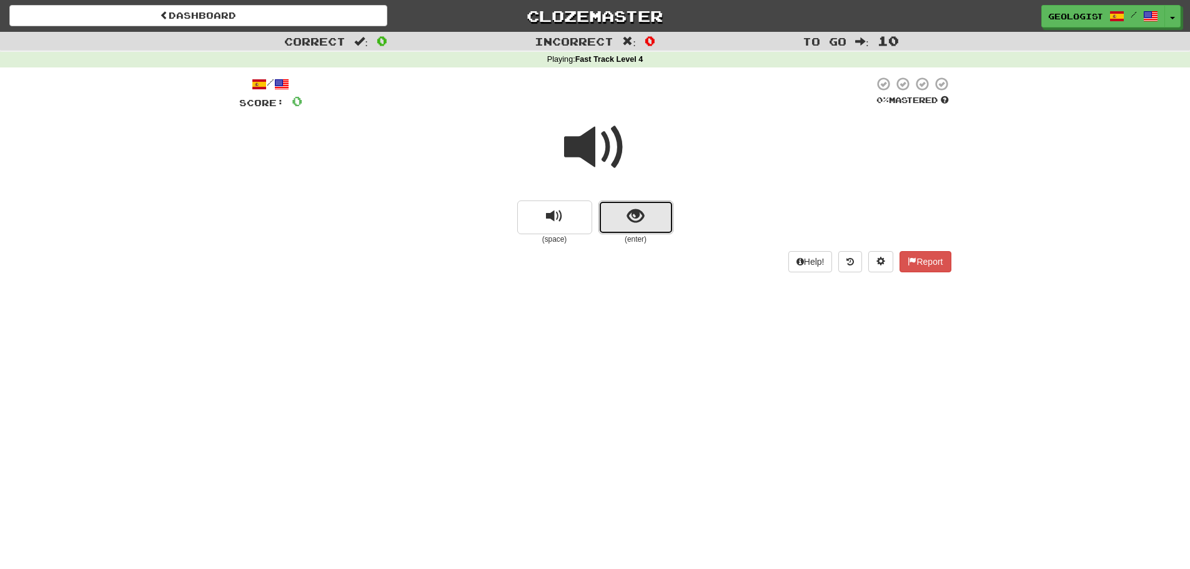
click at [645, 214] on button "show sentence" at bounding box center [635, 218] width 75 height 34
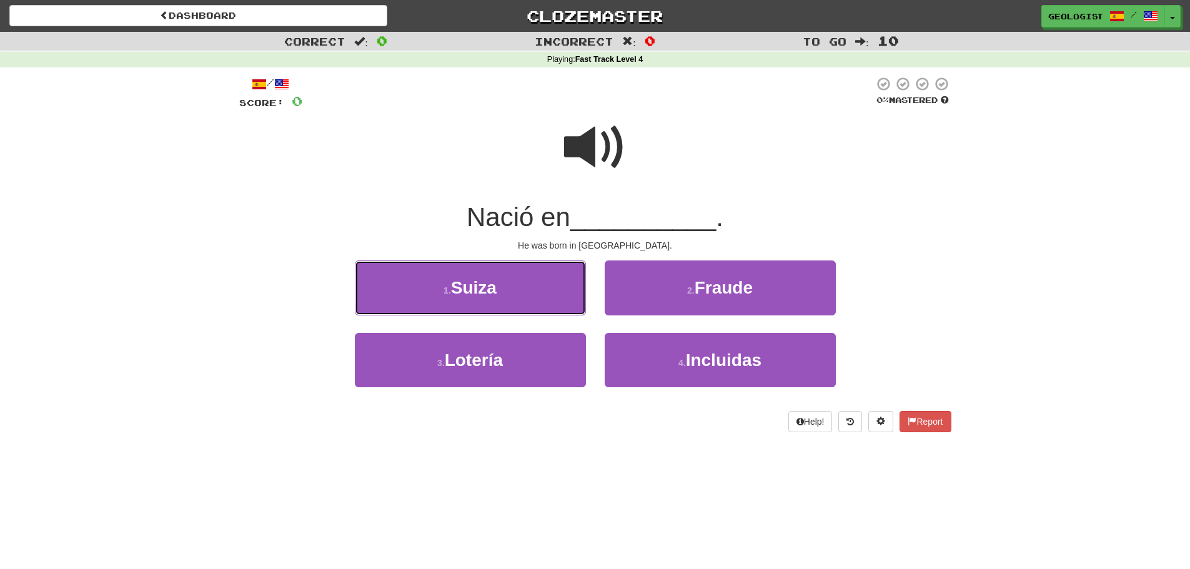
drag, startPoint x: 502, startPoint y: 300, endPoint x: 494, endPoint y: 291, distance: 11.5
click at [499, 294] on button "1 . [GEOGRAPHIC_DATA]" at bounding box center [470, 288] width 231 height 54
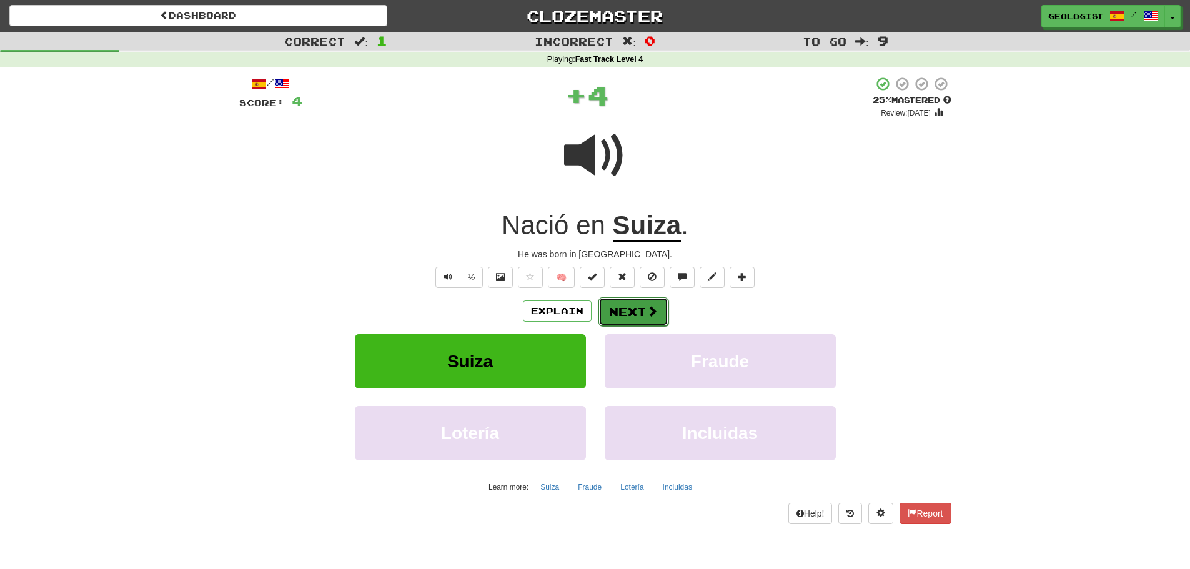
click at [628, 309] on button "Next" at bounding box center [633, 311] width 70 height 29
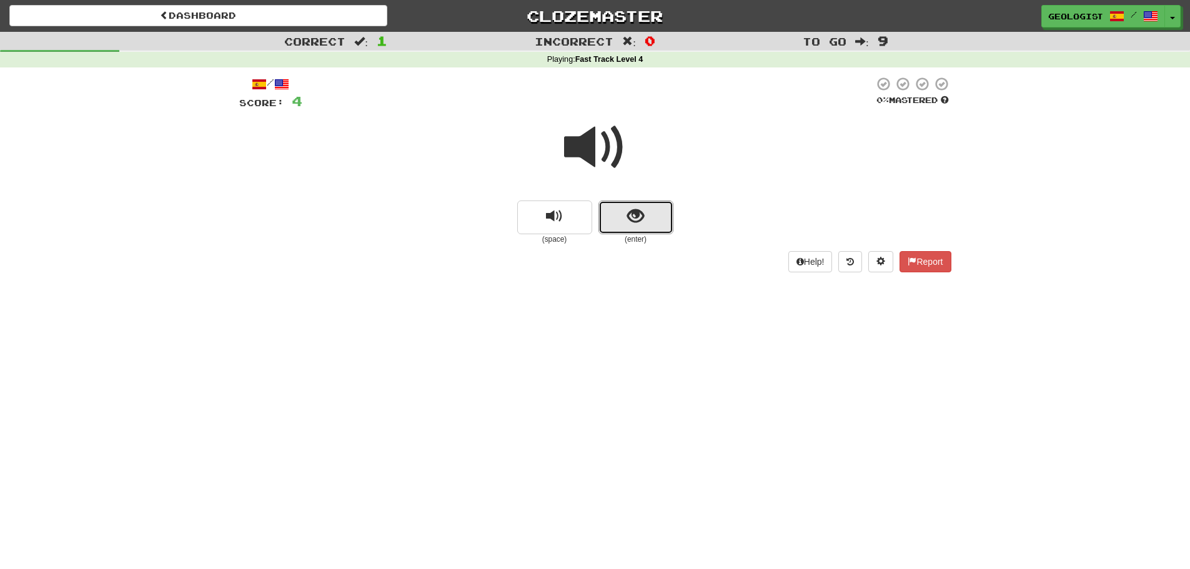
drag, startPoint x: 640, startPoint y: 220, endPoint x: 455, endPoint y: 159, distance: 195.2
click at [640, 217] on span "show sentence" at bounding box center [635, 216] width 17 height 17
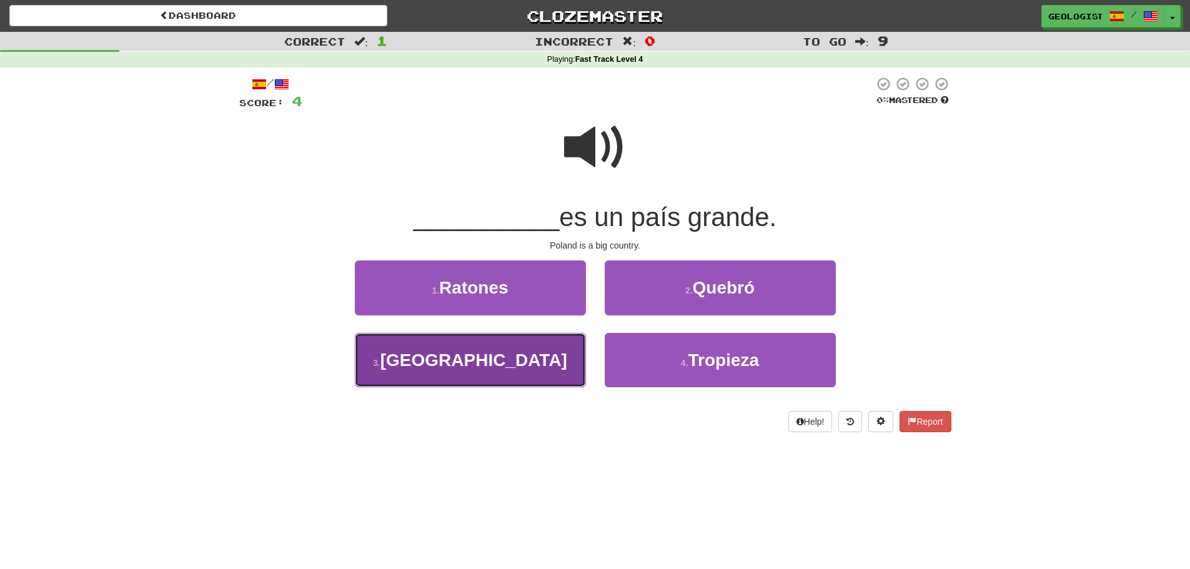
click at [518, 369] on button "3 . [GEOGRAPHIC_DATA]" at bounding box center [470, 360] width 231 height 54
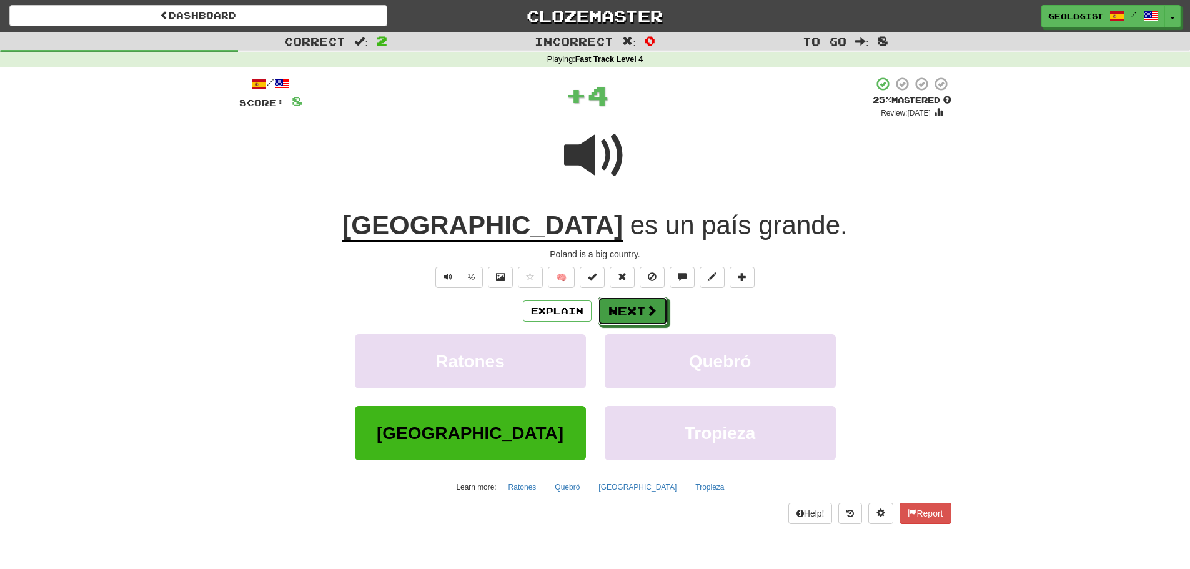
drag, startPoint x: 642, startPoint y: 310, endPoint x: 646, endPoint y: 303, distance: 8.1
click at [643, 310] on button "Next" at bounding box center [633, 311] width 70 height 29
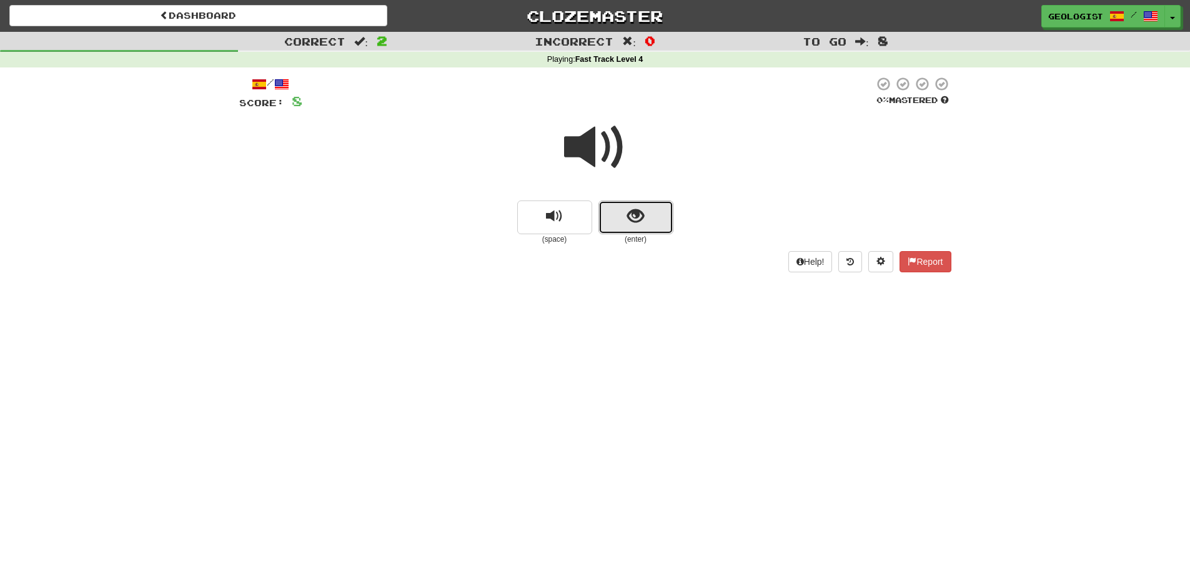
click at [640, 213] on span "show sentence" at bounding box center [635, 216] width 17 height 17
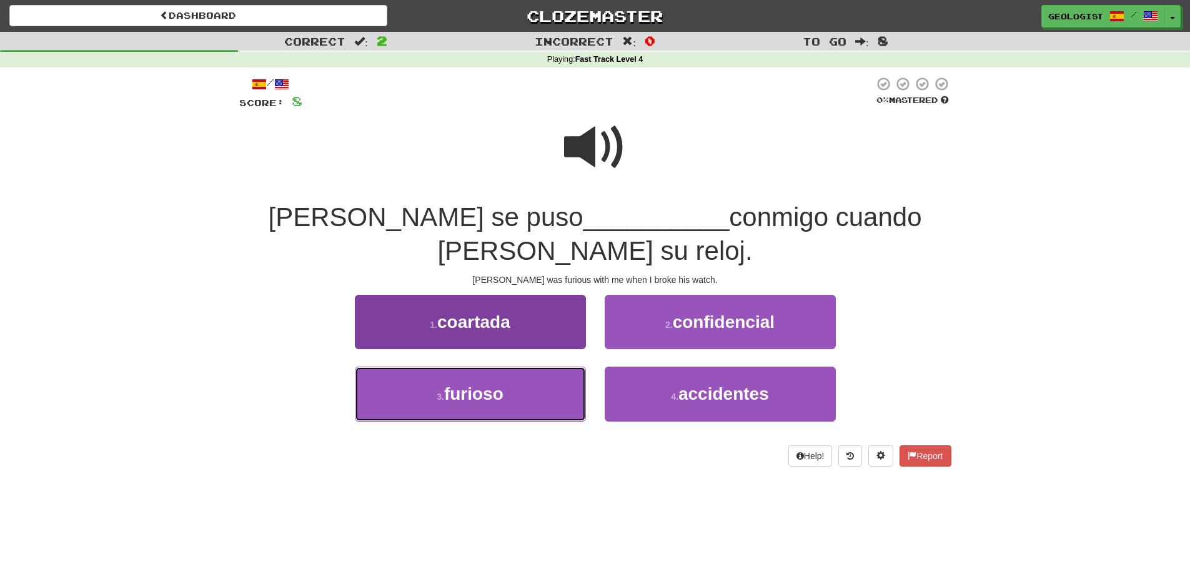
click at [467, 384] on span "furioso" at bounding box center [473, 393] width 59 height 19
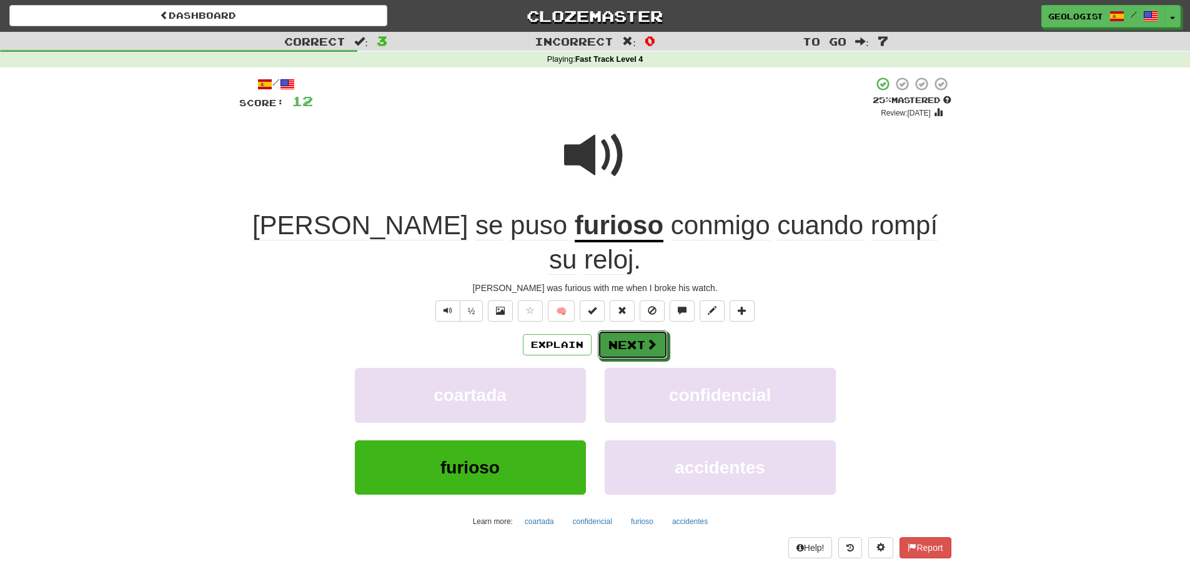
click at [645, 330] on button "Next" at bounding box center [633, 344] width 70 height 29
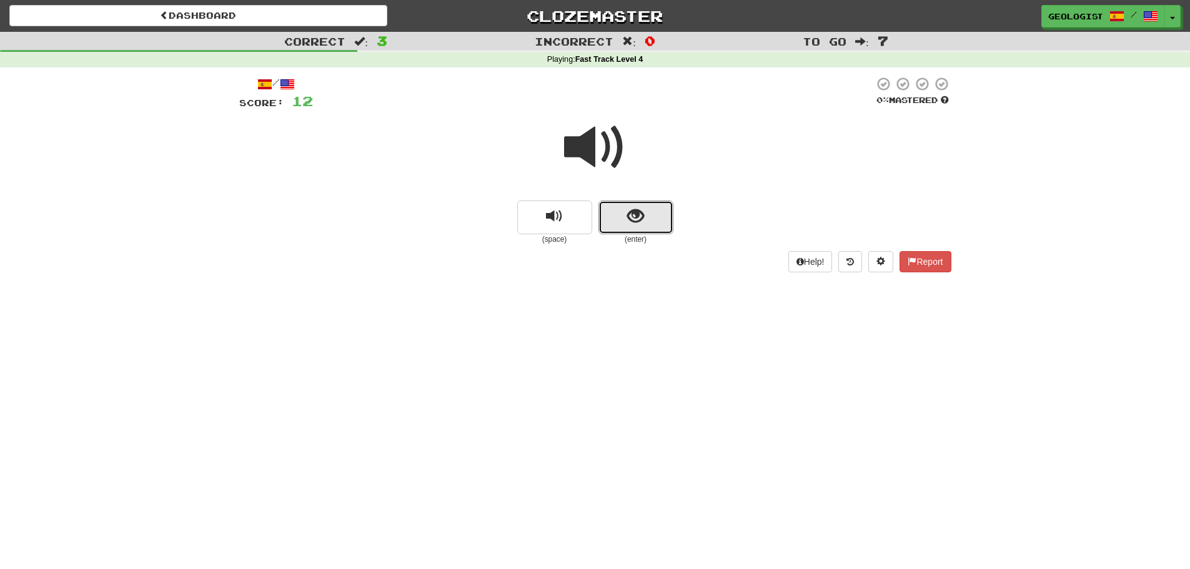
drag, startPoint x: 627, startPoint y: 227, endPoint x: 633, endPoint y: 237, distance: 11.8
click at [633, 237] on div "(enter)" at bounding box center [635, 223] width 75 height 44
click at [650, 221] on button "show sentence" at bounding box center [635, 218] width 75 height 34
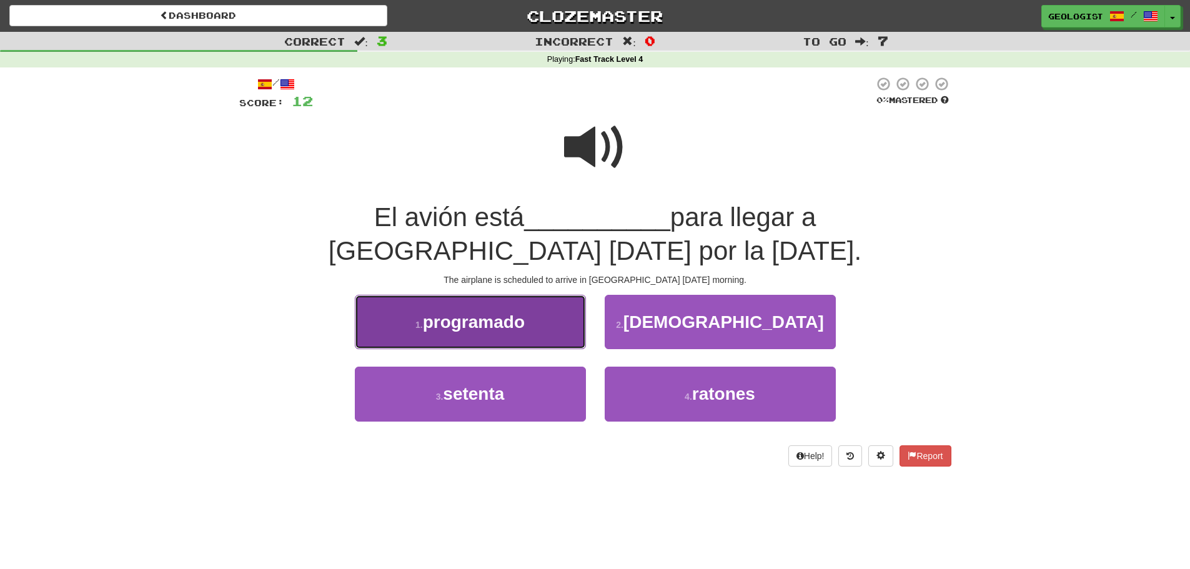
click at [435, 316] on span "programado" at bounding box center [474, 321] width 102 height 19
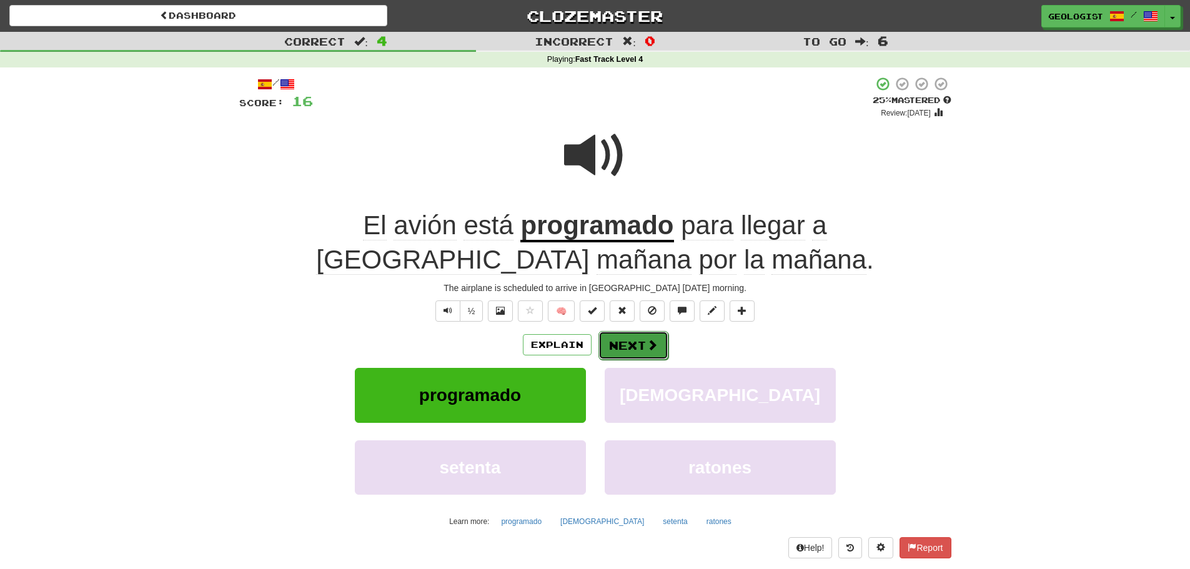
click at [636, 340] on button "Next" at bounding box center [633, 345] width 70 height 29
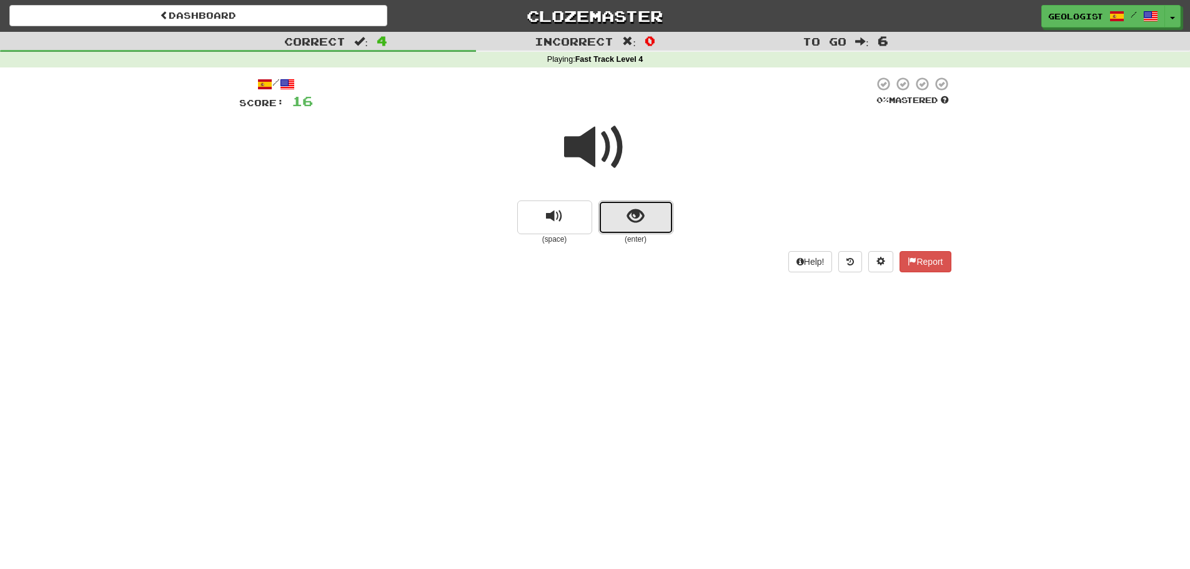
click at [633, 212] on span "show sentence" at bounding box center [635, 216] width 17 height 17
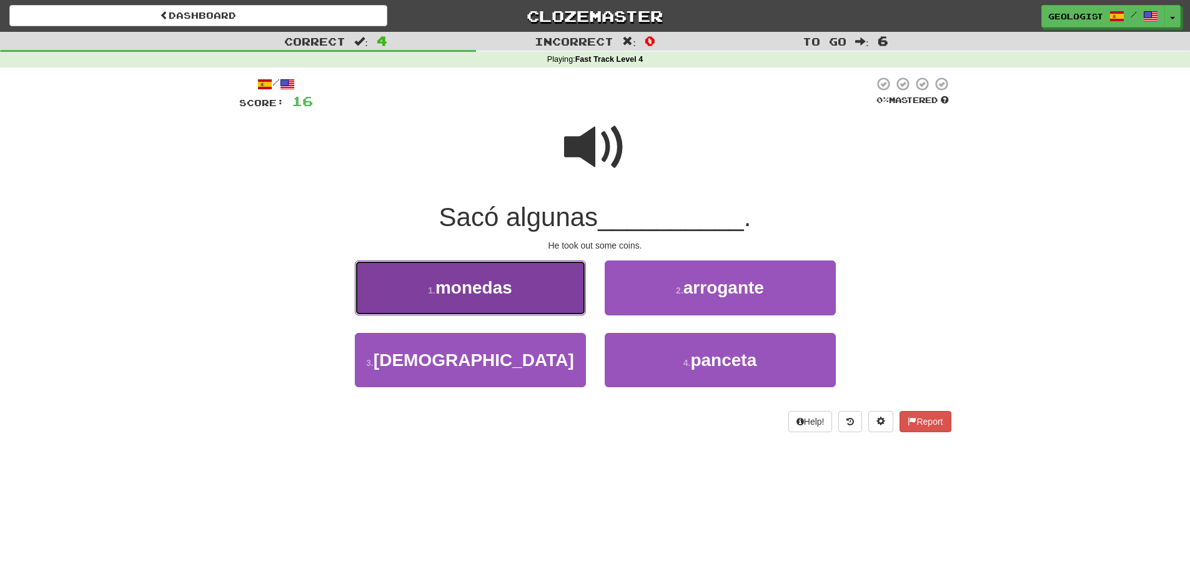
click at [443, 295] on span "monedas" at bounding box center [473, 287] width 77 height 19
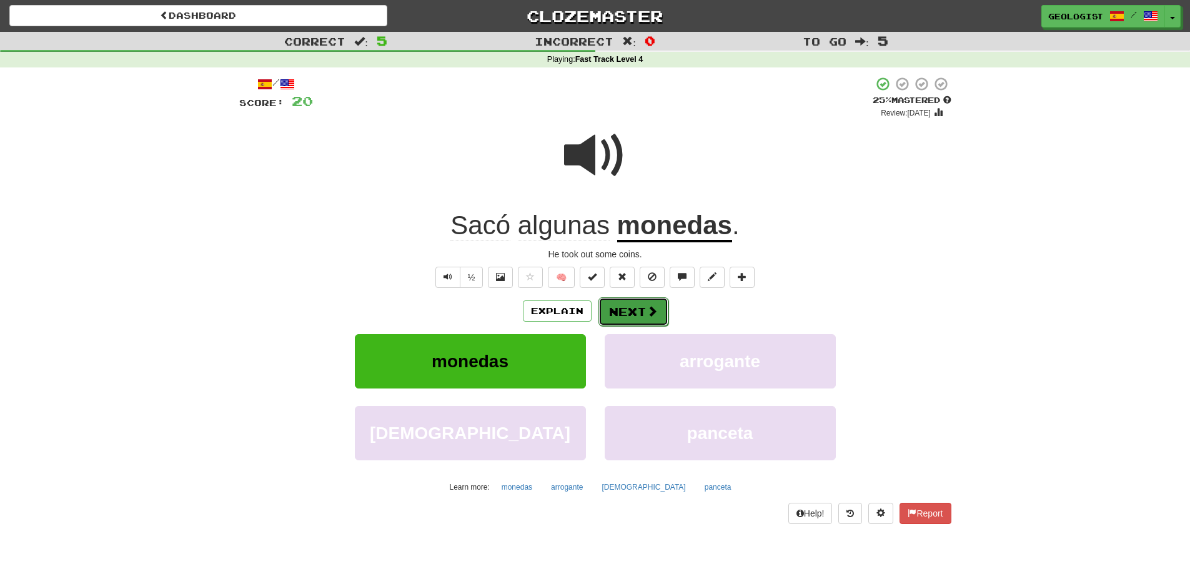
click at [623, 313] on button "Next" at bounding box center [633, 311] width 70 height 29
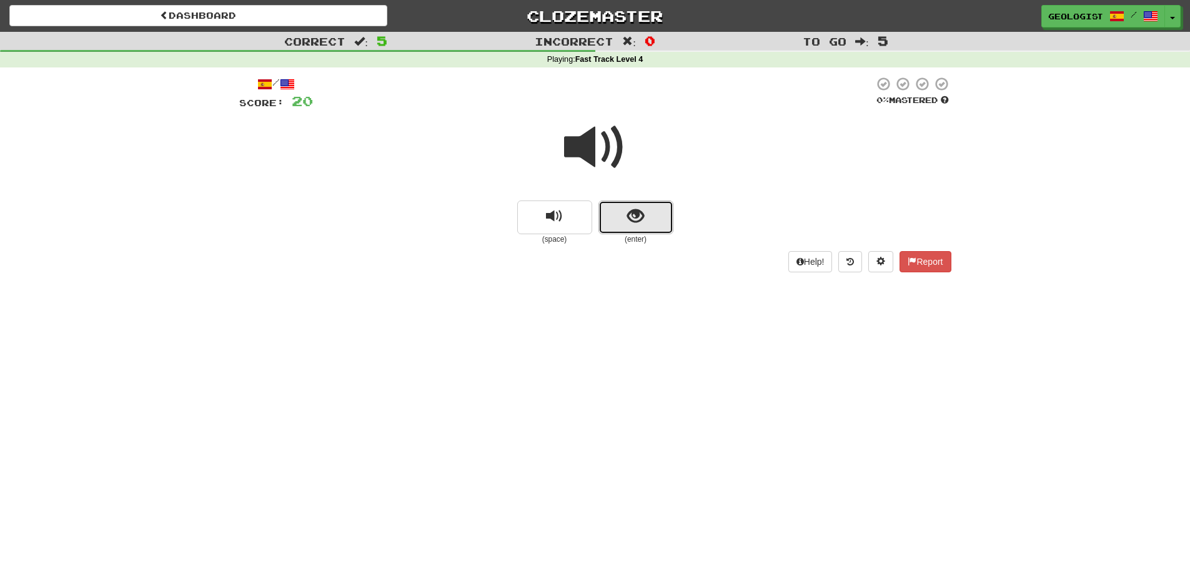
click at [655, 214] on button "show sentence" at bounding box center [635, 218] width 75 height 34
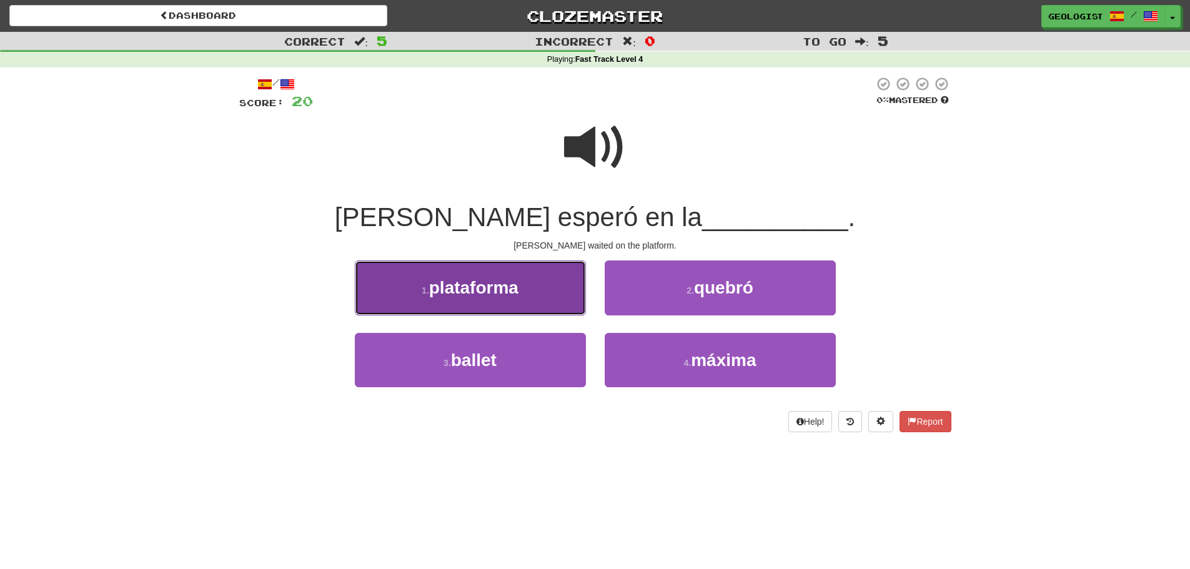
click at [422, 284] on button "1 . plataforma" at bounding box center [470, 288] width 231 height 54
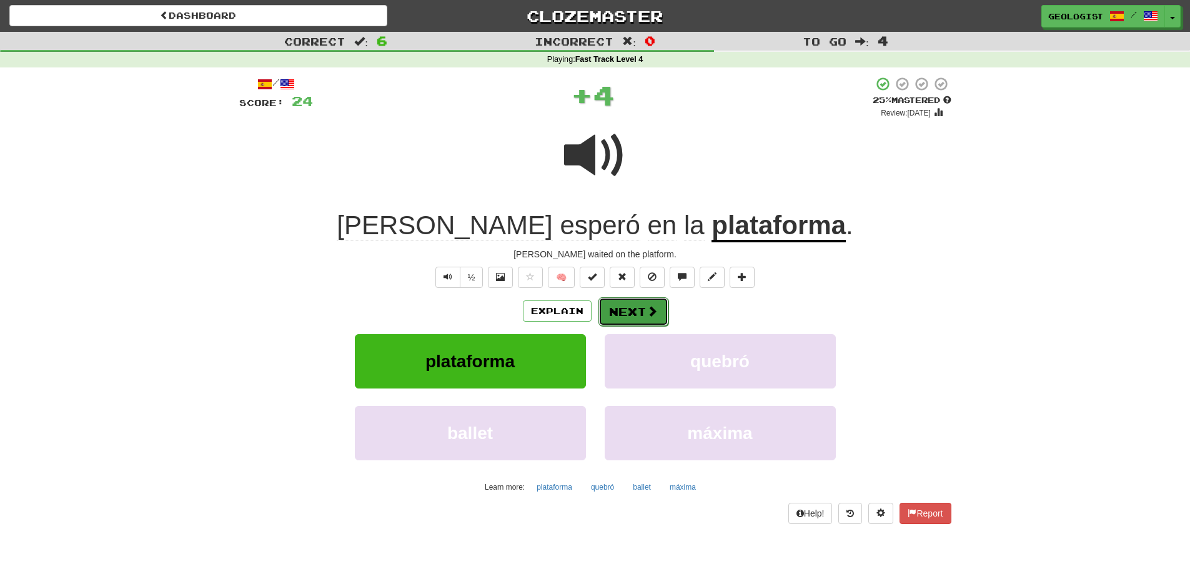
click at [639, 306] on button "Next" at bounding box center [633, 311] width 70 height 29
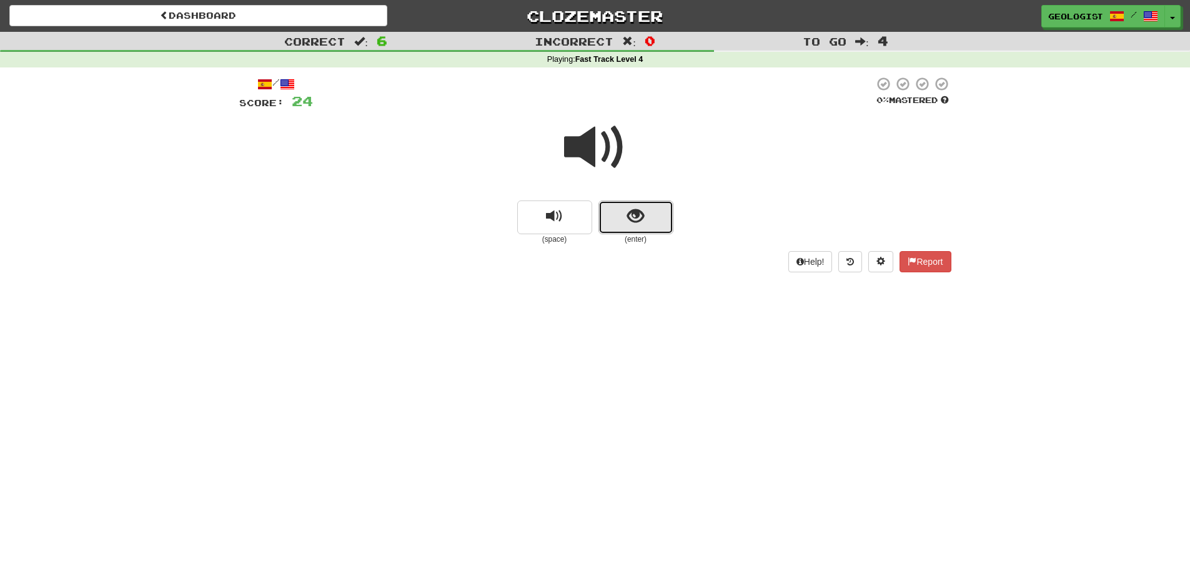
click at [655, 214] on button "show sentence" at bounding box center [635, 218] width 75 height 34
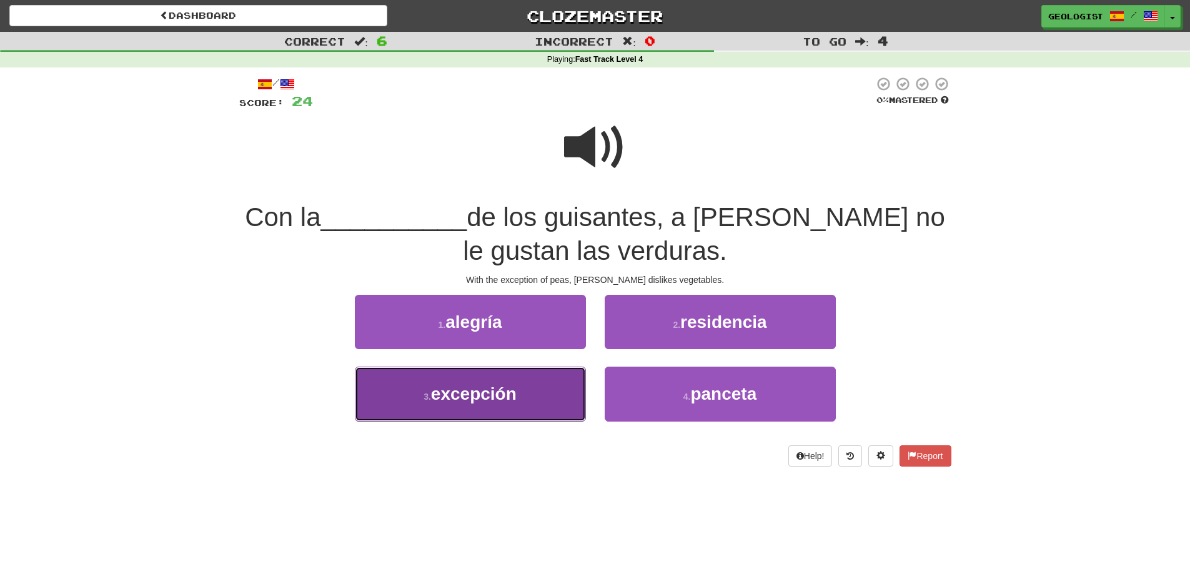
click at [467, 390] on span "excepción" at bounding box center [474, 393] width 86 height 19
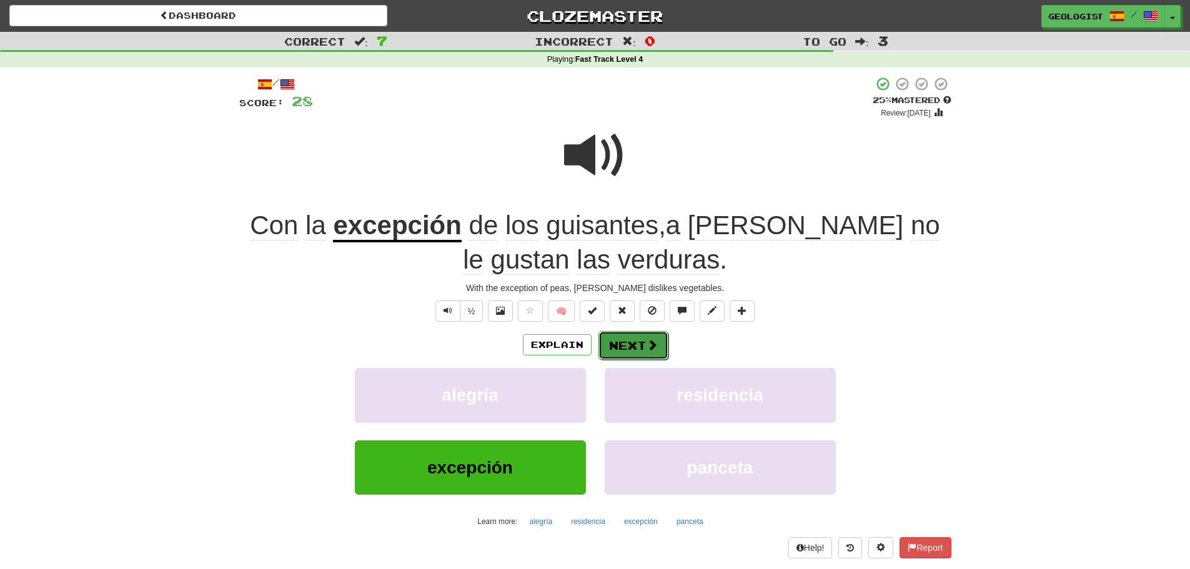
click at [637, 347] on button "Next" at bounding box center [633, 345] width 70 height 29
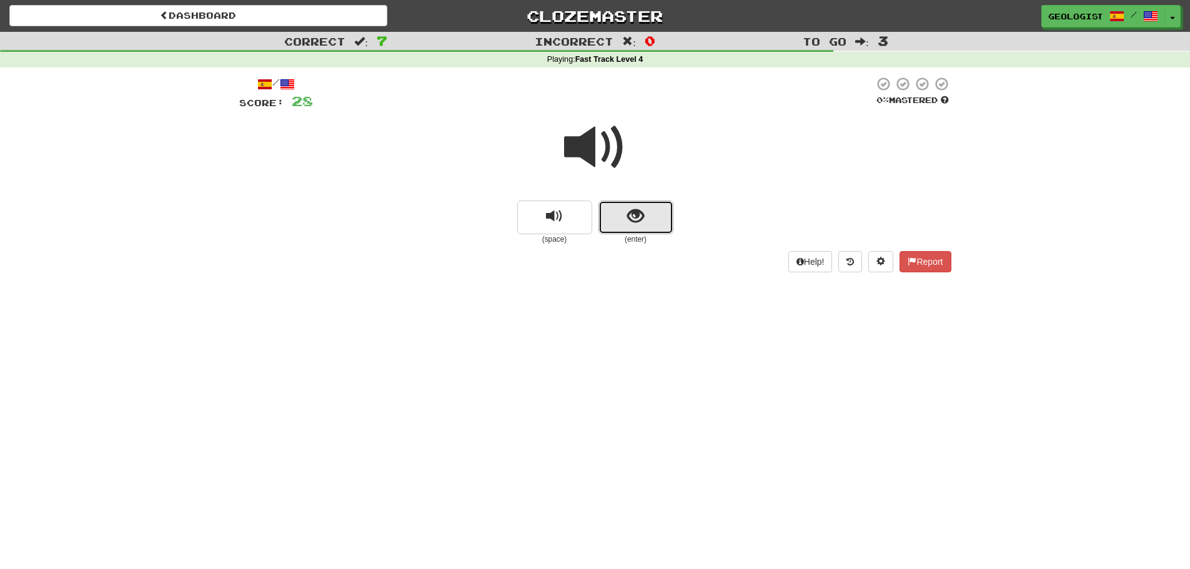
click at [629, 219] on span "show sentence" at bounding box center [635, 216] width 17 height 17
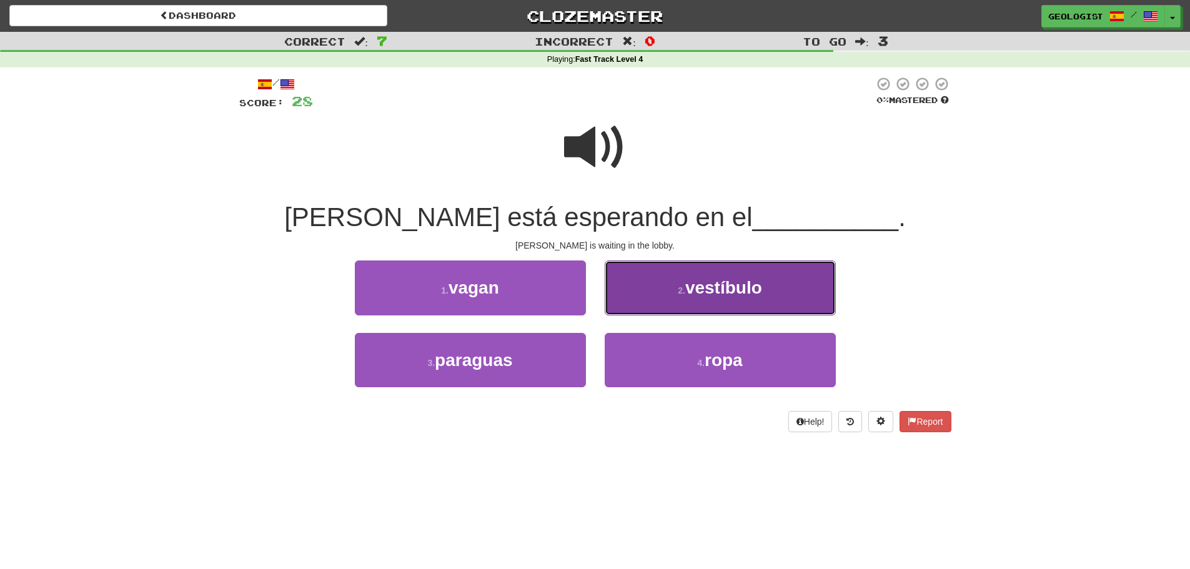
click at [646, 299] on button "2 . vestíbulo" at bounding box center [720, 288] width 231 height 54
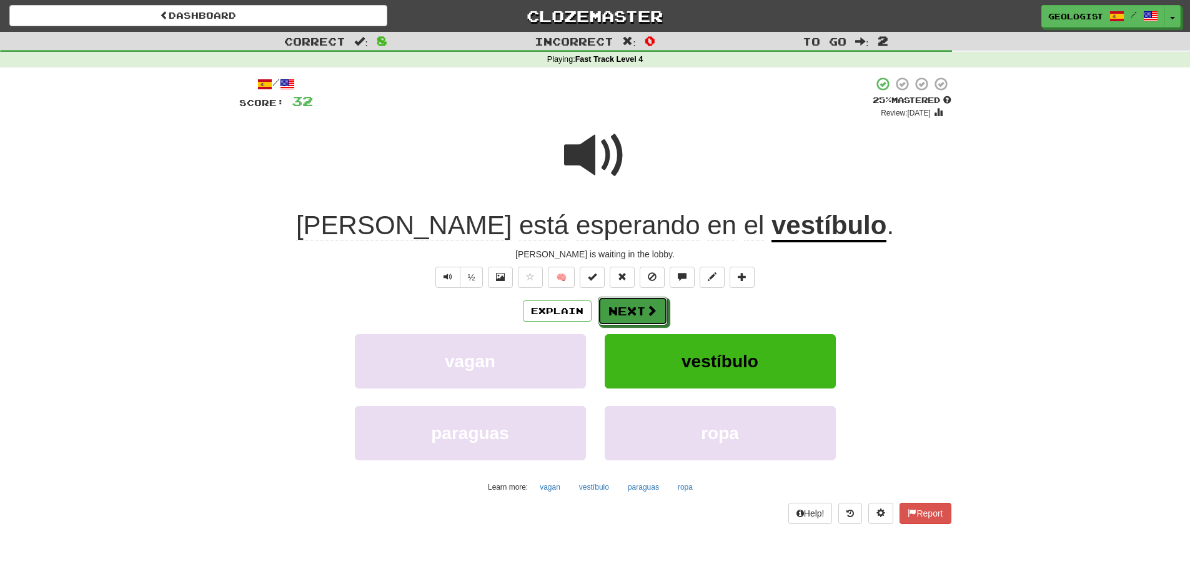
drag, startPoint x: 635, startPoint y: 306, endPoint x: 615, endPoint y: 314, distance: 22.2
click at [636, 310] on button "Next" at bounding box center [633, 311] width 70 height 29
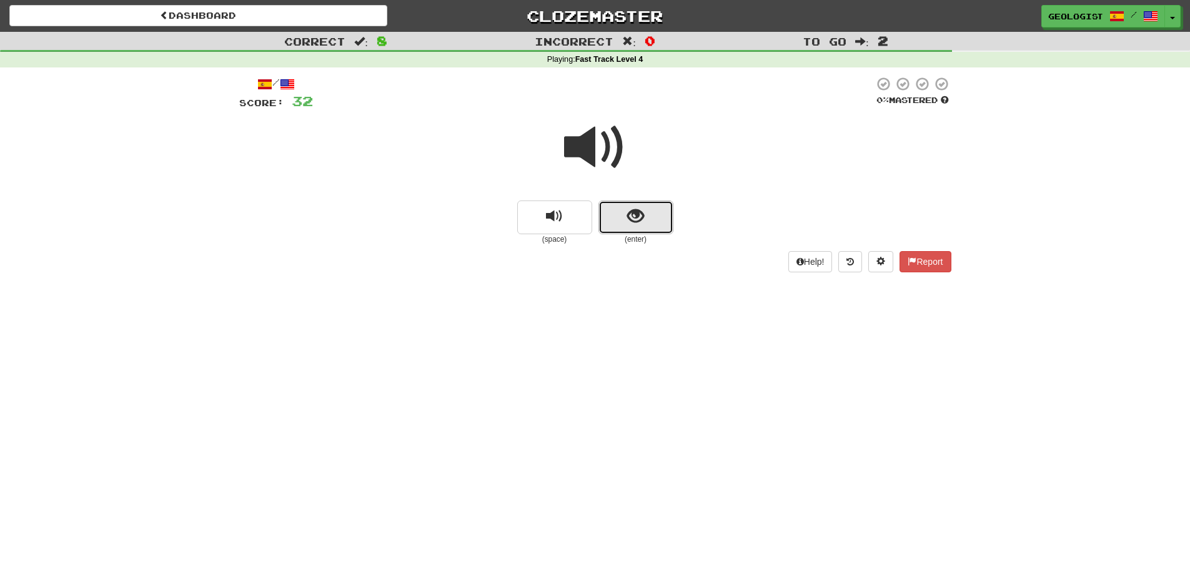
drag, startPoint x: 633, startPoint y: 219, endPoint x: 625, endPoint y: 212, distance: 10.6
click at [625, 212] on button "show sentence" at bounding box center [635, 218] width 75 height 34
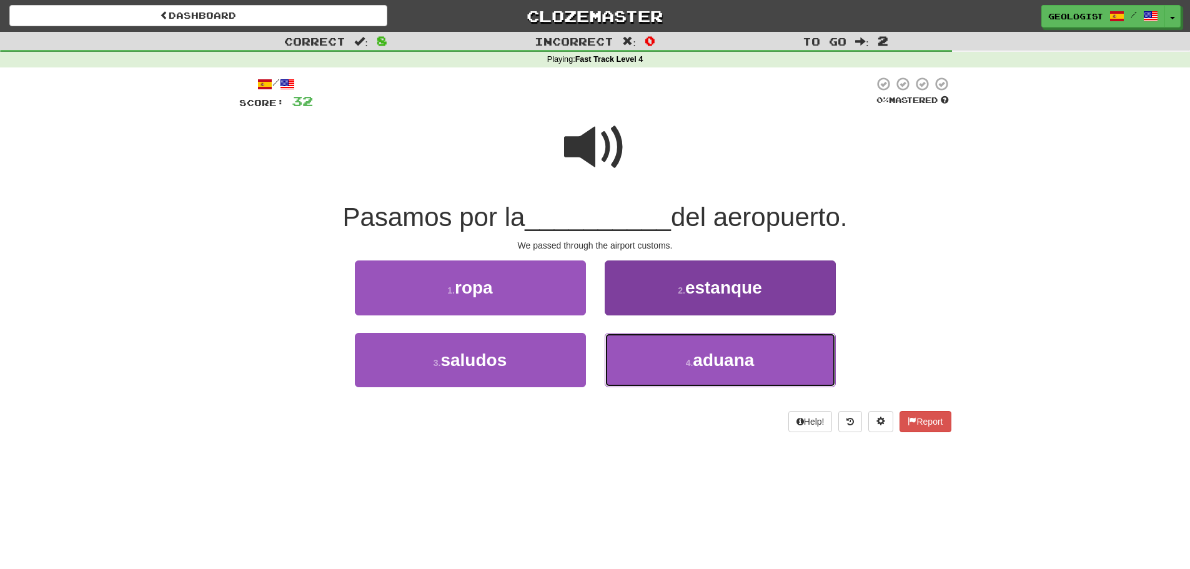
click at [790, 365] on button "4 . aduana" at bounding box center [720, 360] width 231 height 54
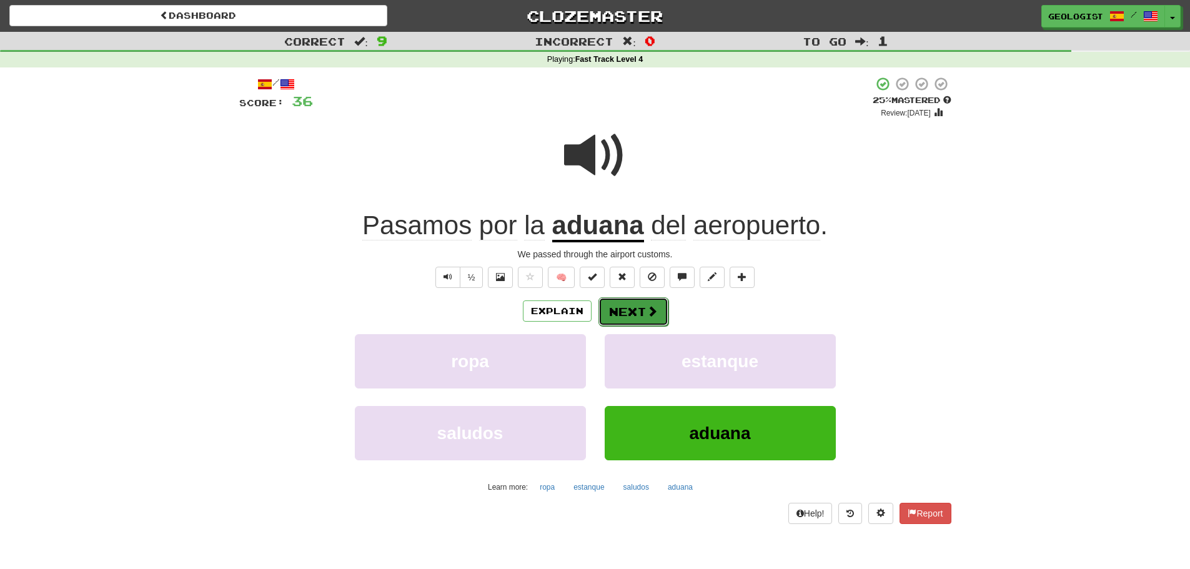
click at [630, 312] on button "Next" at bounding box center [633, 311] width 70 height 29
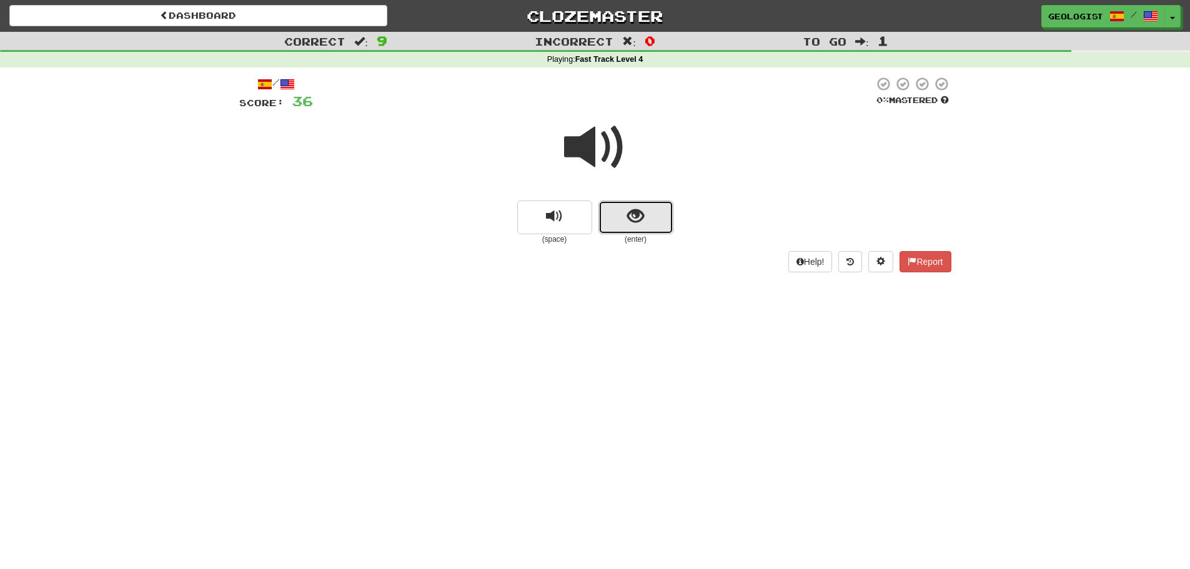
click at [646, 217] on button "show sentence" at bounding box center [635, 218] width 75 height 34
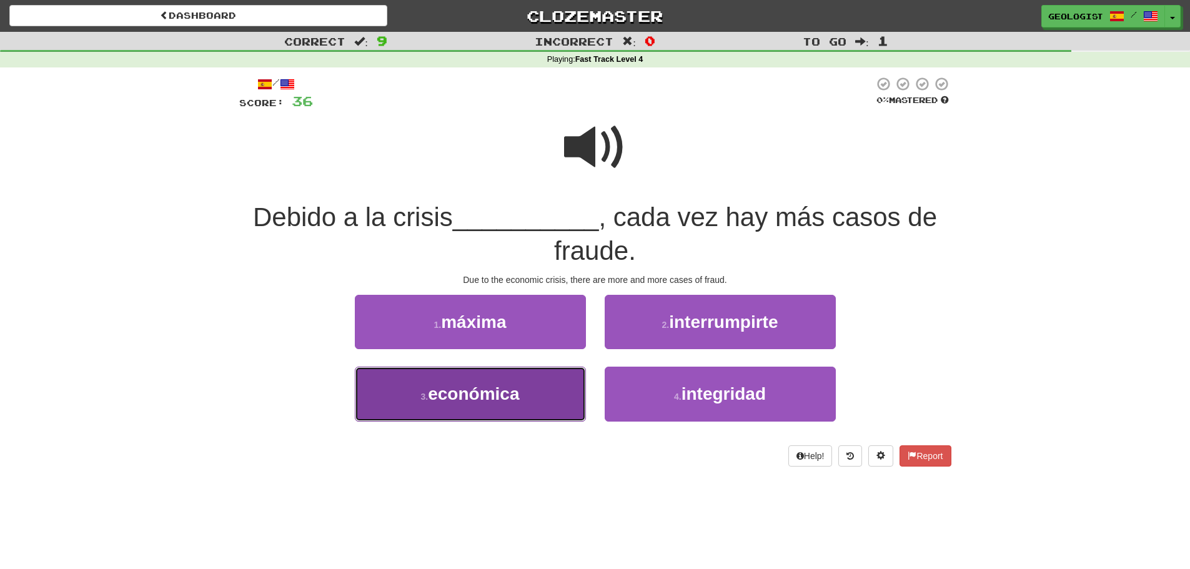
click at [437, 395] on span "económica" at bounding box center [473, 393] width 91 height 19
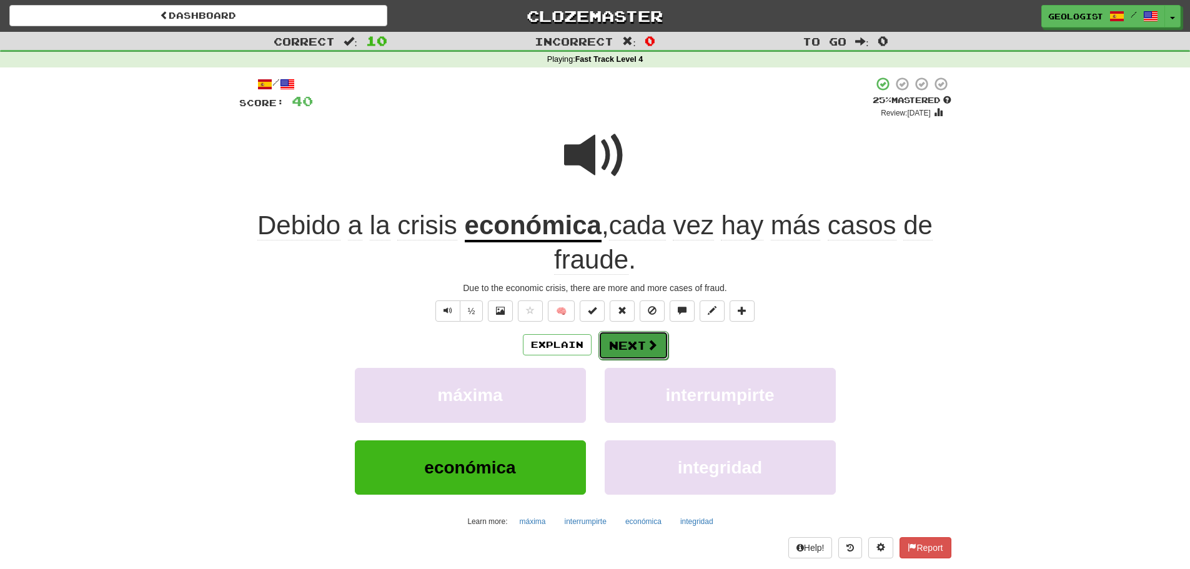
click at [627, 344] on button "Next" at bounding box center [633, 345] width 70 height 29
